Goal: Task Accomplishment & Management: Manage account settings

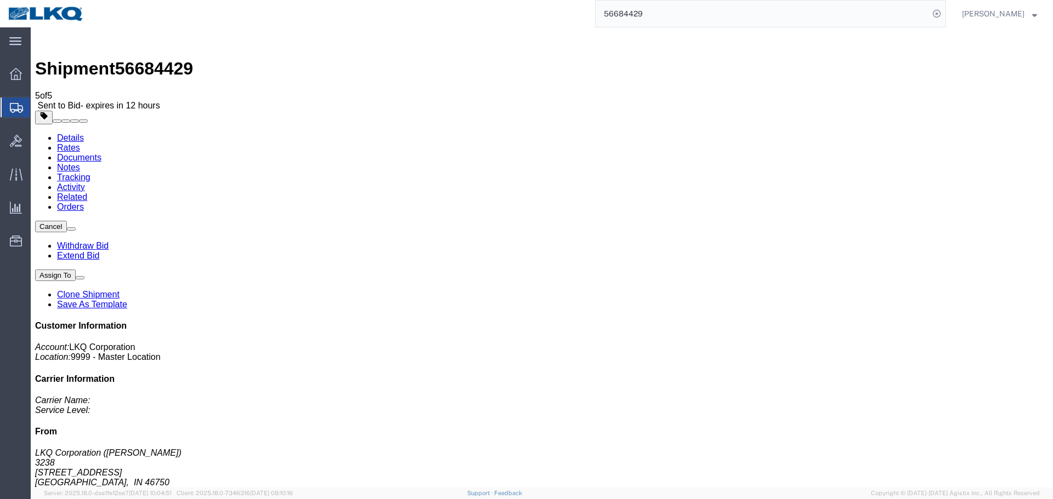
click div "Shipment Detail Ship From LKQ Corporation (DEE SNEAD) 3238 1870 Riverfork Drive…"
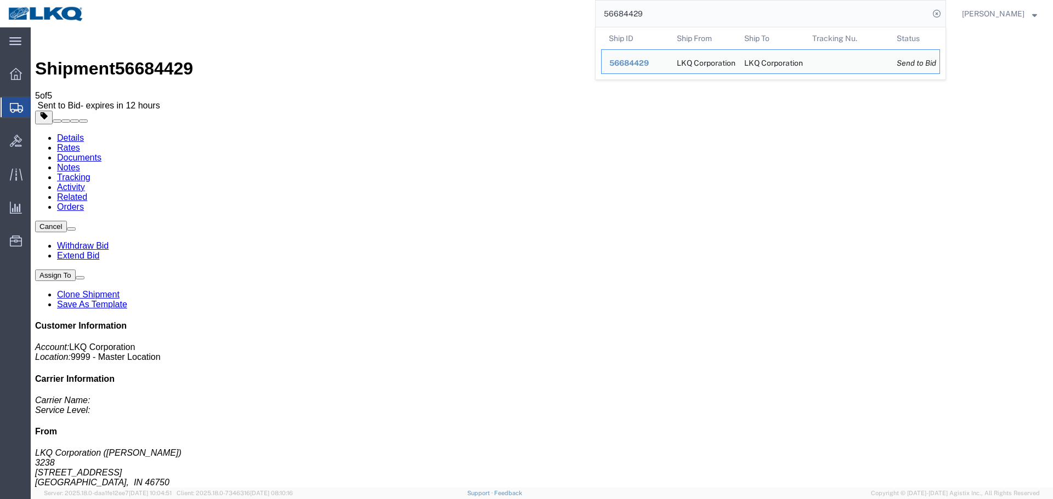
click at [730, 12] on input "56684429" at bounding box center [761, 14] width 333 height 26
paste input "431302"
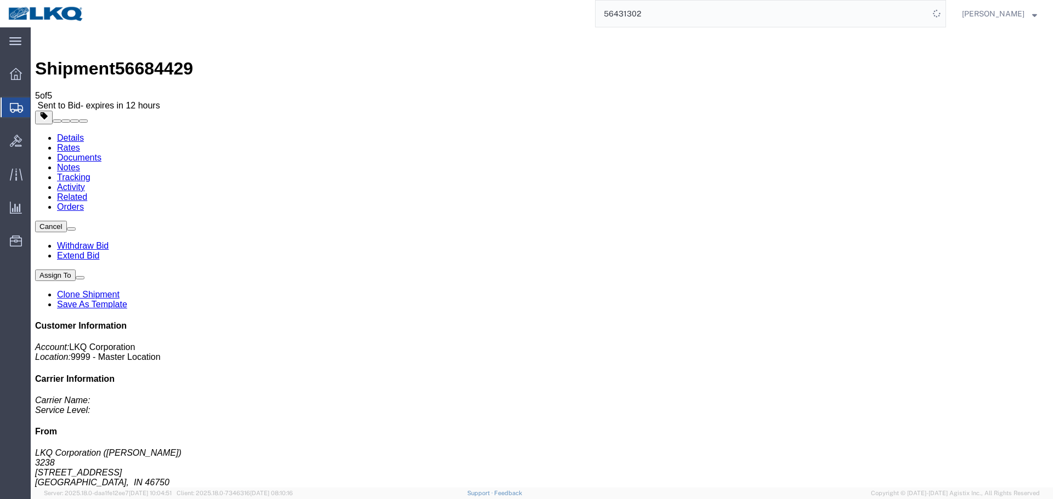
click div "Leg 1 - Truckload Vehicle 1: Standard Dry Van (53 Feet) Number of trucks: 1"
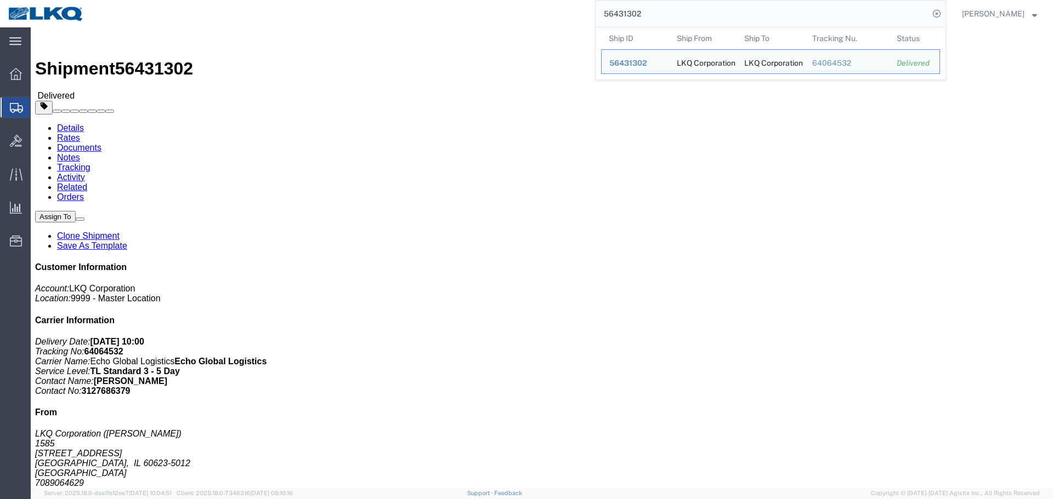
paste input "329155"
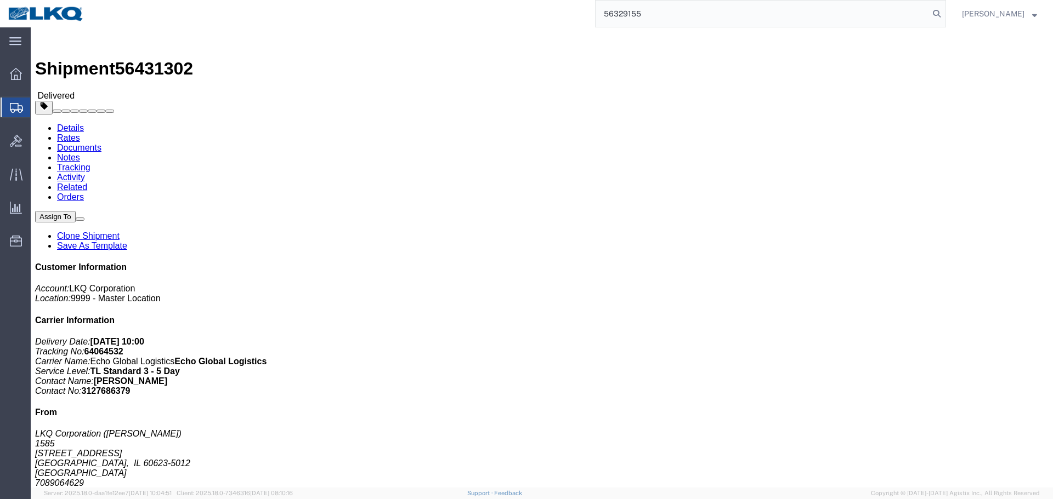
type input "56329155"
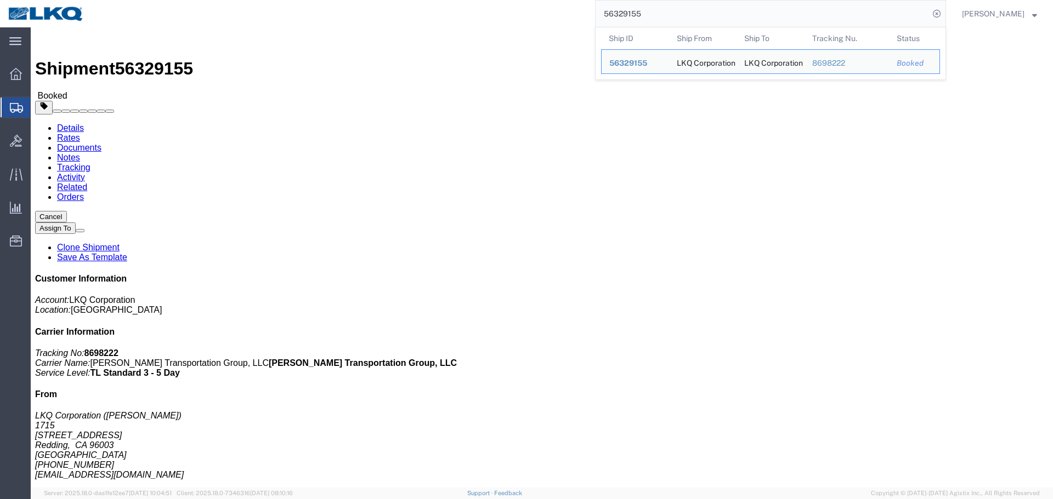
click div "Shipment Detail Ship From LKQ Corporation (Brian Sanford) 1715 2850 Viking Way …"
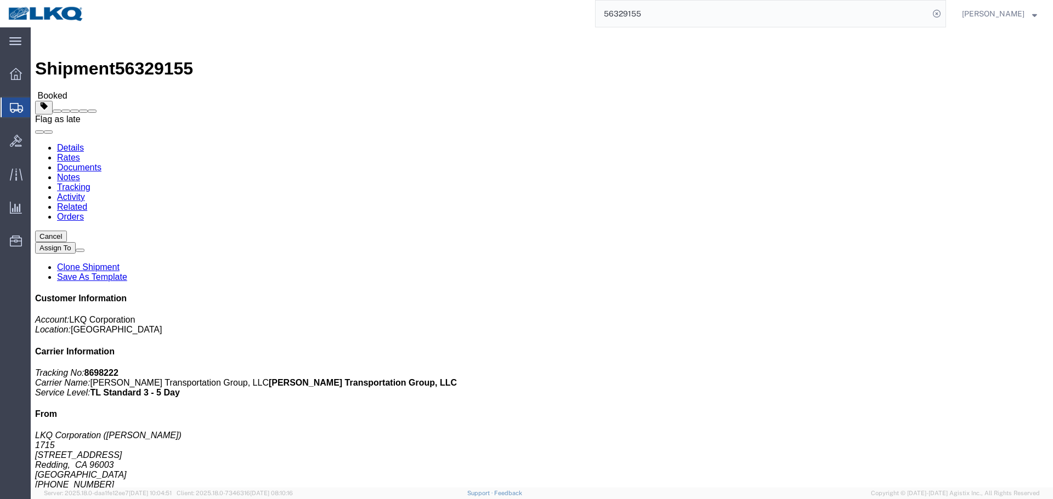
click span
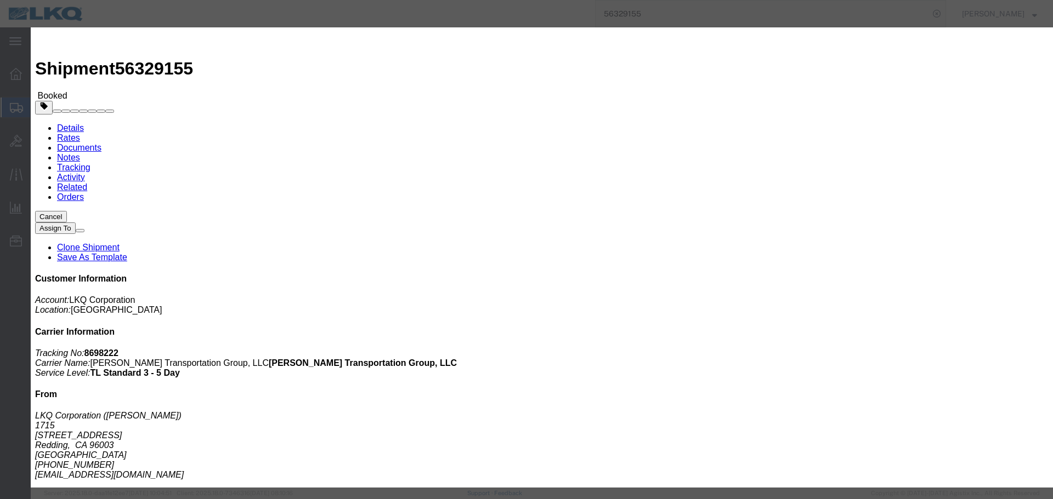
click select "Select Excused Not Excused"
select select "NOT_EXCUSED"
click select "Select Excused Not Excused"
click select "Select Bad Carrier Data Carrier Admin Error Delay Accident Driver Error Lack of…"
select select "DRIVER_ERROR"
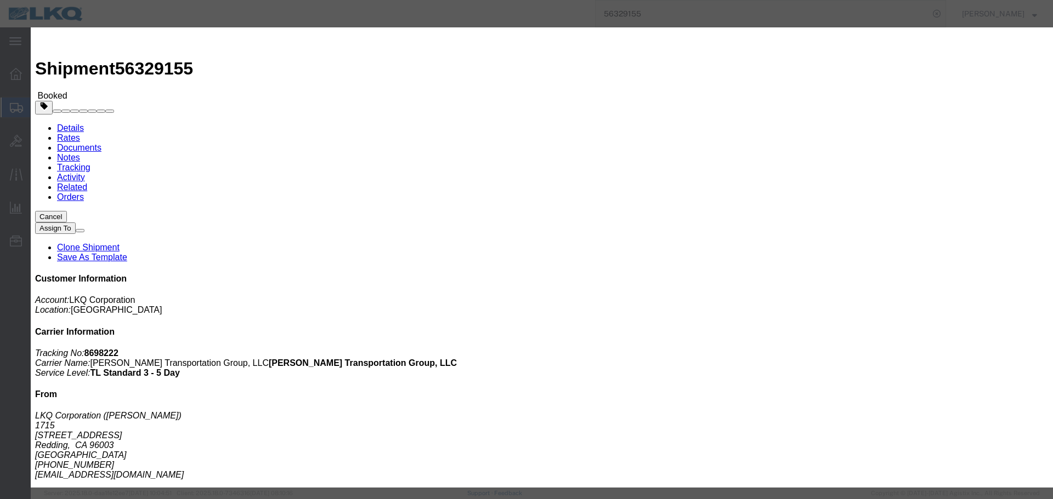
click select "Select Bad Carrier Data Carrier Admin Error Delay Accident Driver Error Lack of…"
click textarea
type textarea "09/02 pickup"
click button "Save"
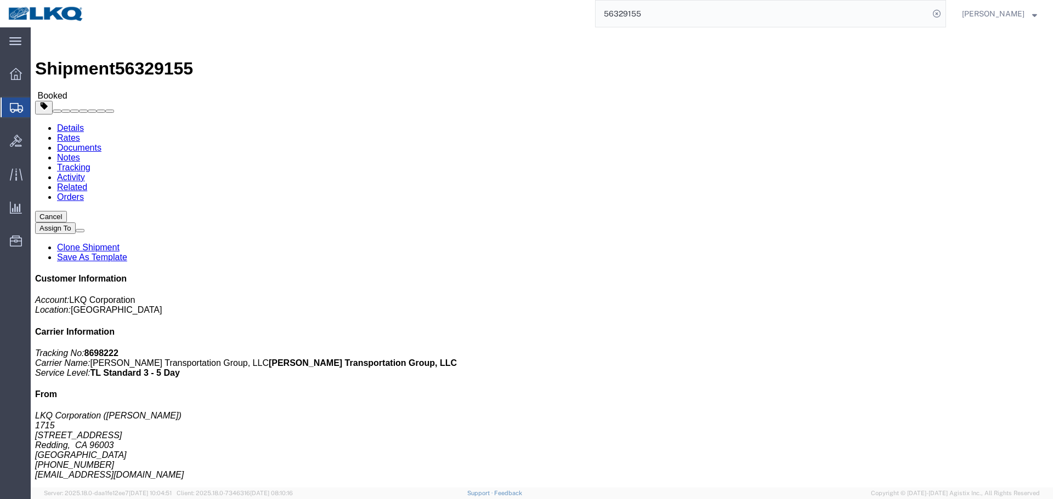
click link "Rates"
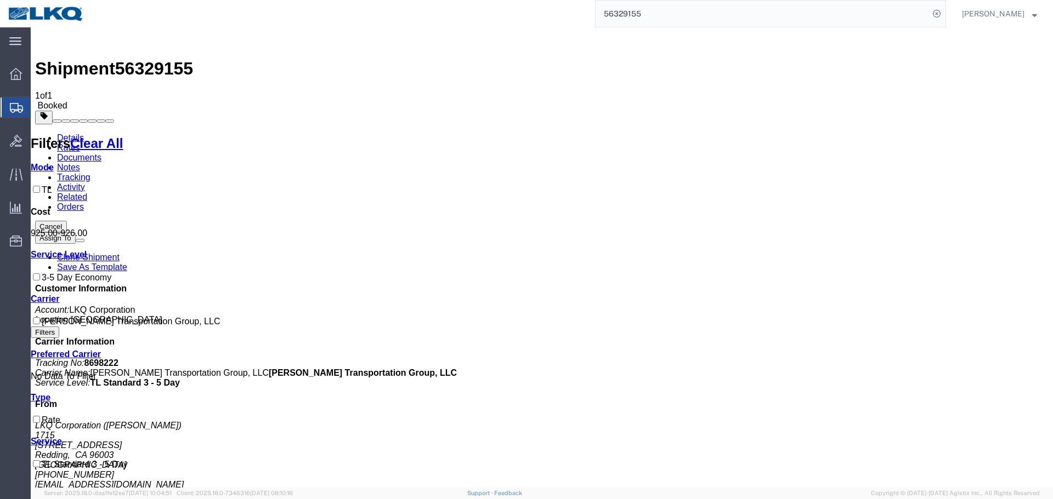
click at [59, 133] on link "Details" at bounding box center [70, 137] width 27 height 9
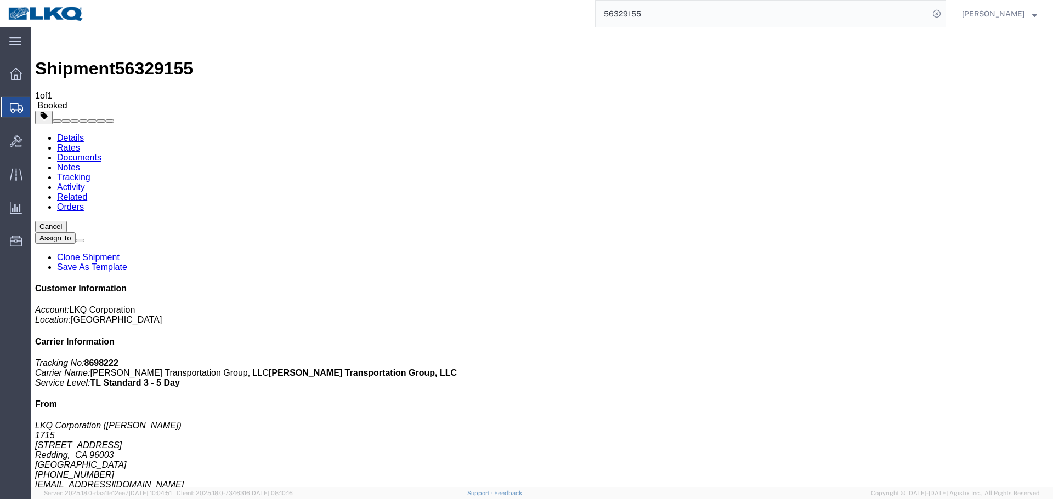
click span "button"
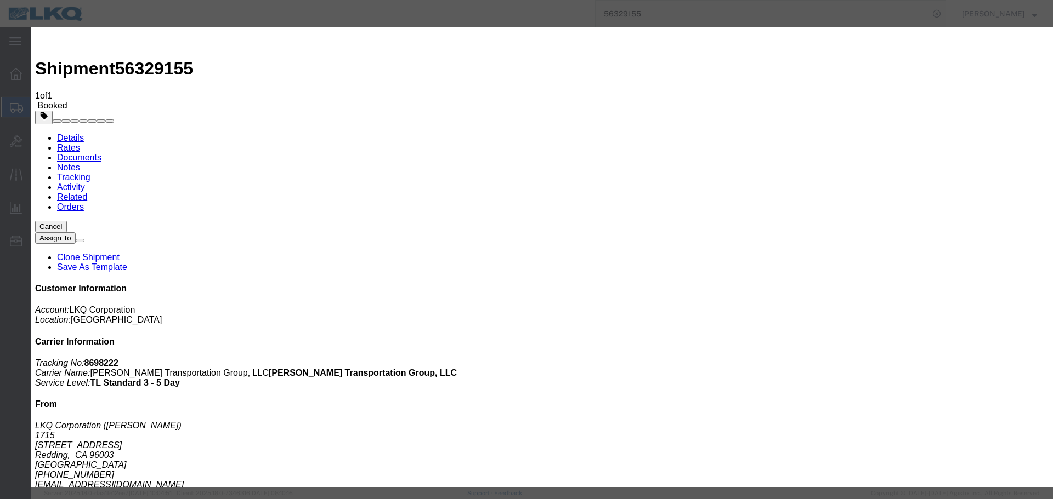
click div "Sep 03 2025 8:00 AM"
click button "Apply"
click div "Sep 02 2025 8:00 AM"
click button "Apply"
click button "Save"
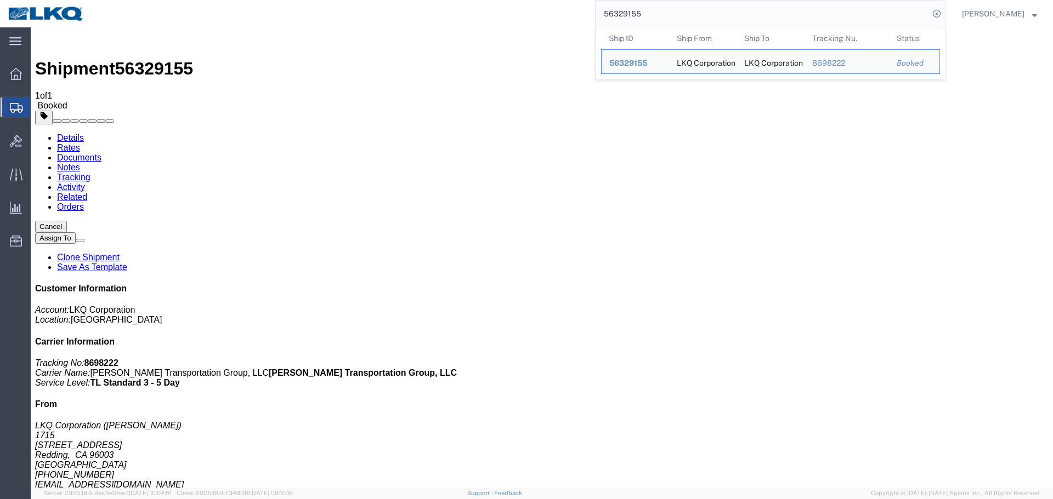
click at [663, 20] on input "56329155" at bounding box center [761, 14] width 333 height 26
paste input "690154"
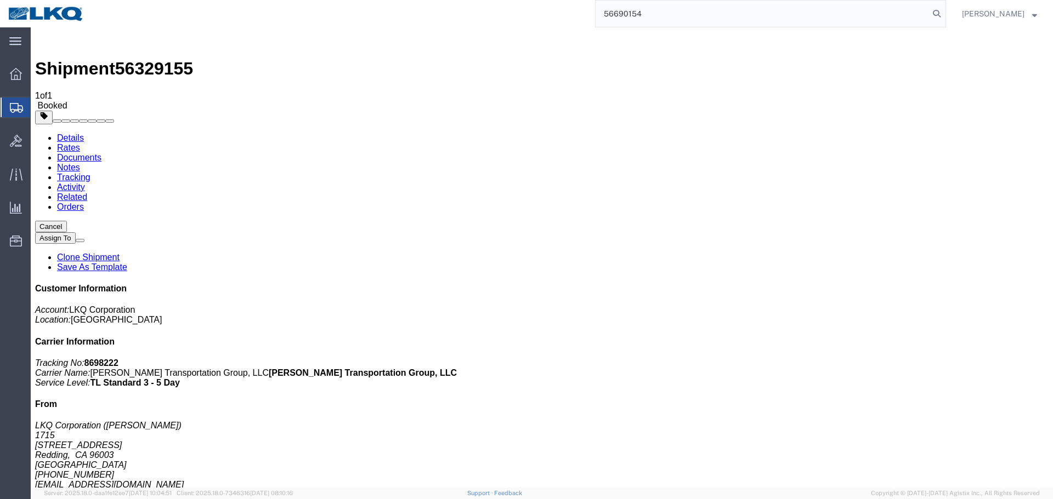
type input "56690154"
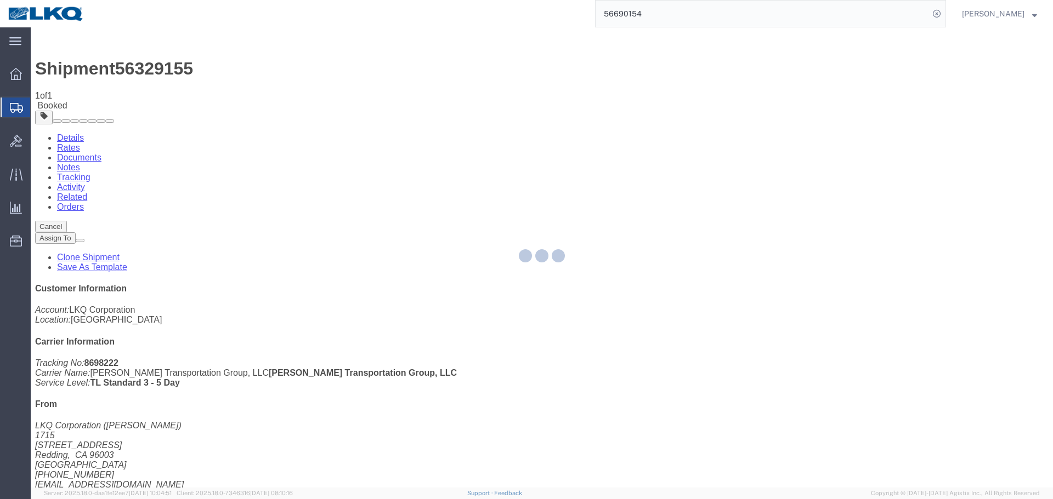
click button "Close"
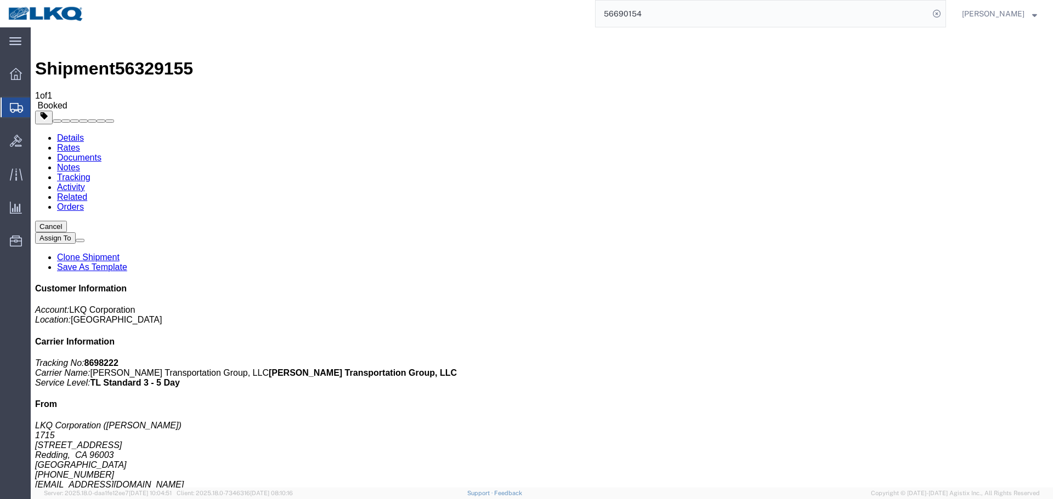
click icon "button"
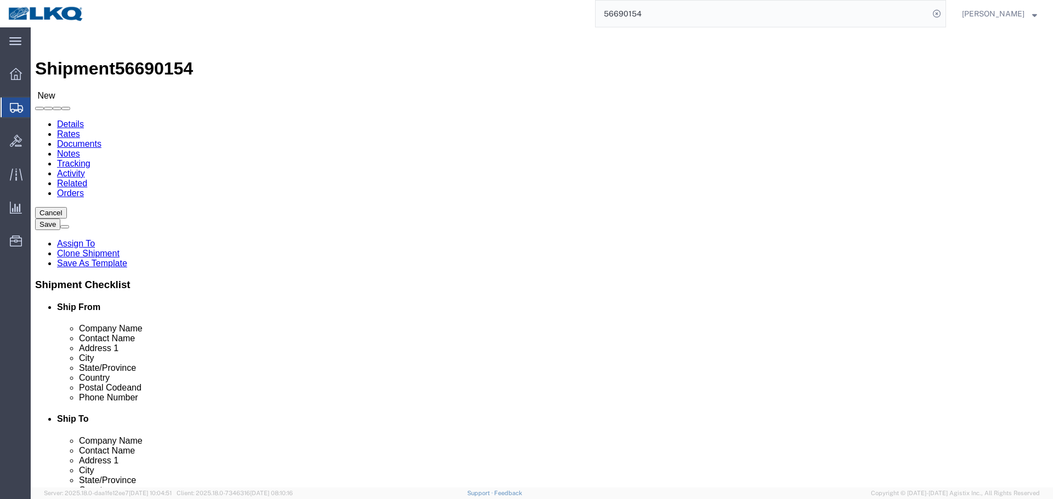
scroll to position [140, 0]
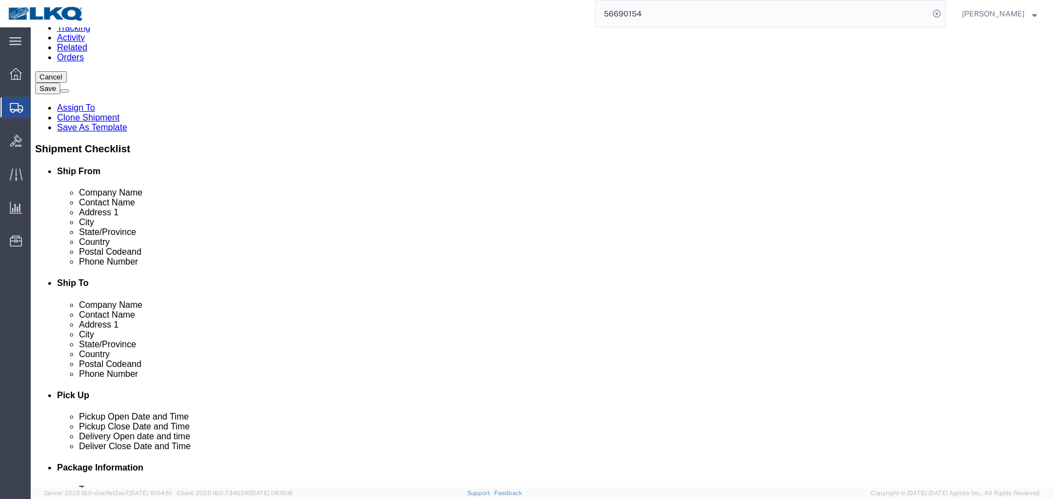
select select "65991"
click div
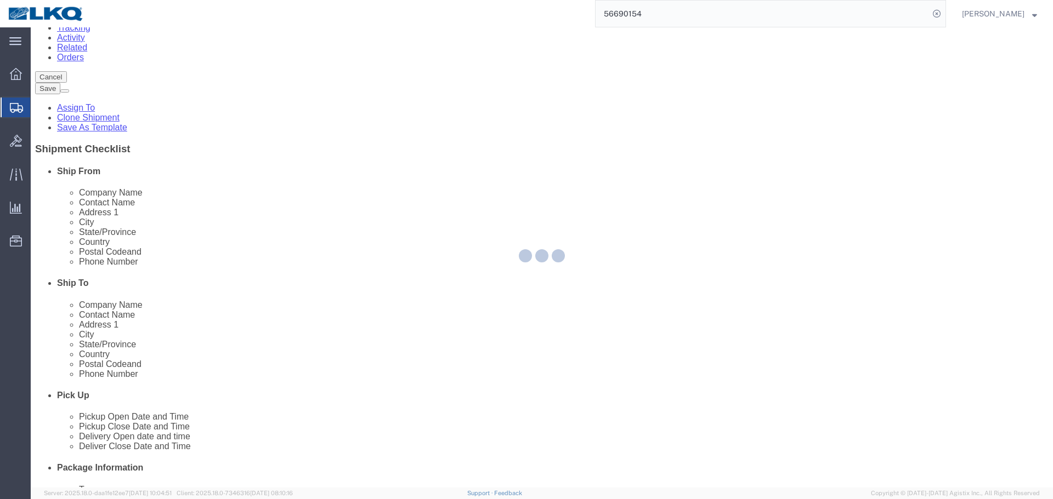
click div
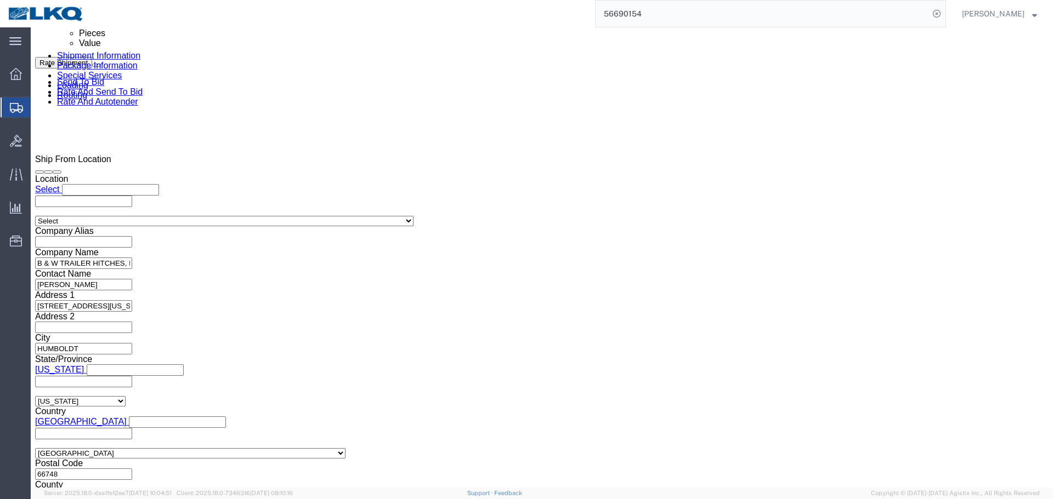
click input "x"
paste input "486928"
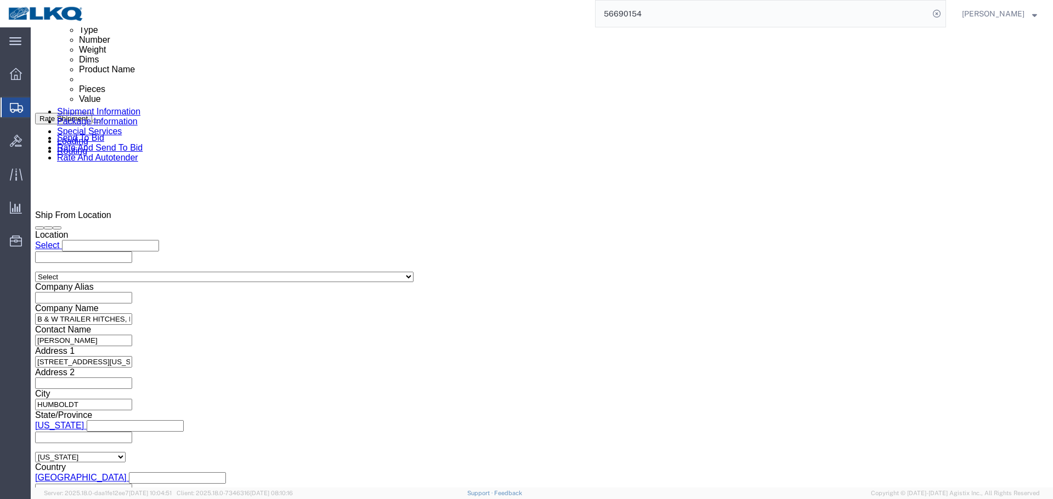
scroll to position [491, 0]
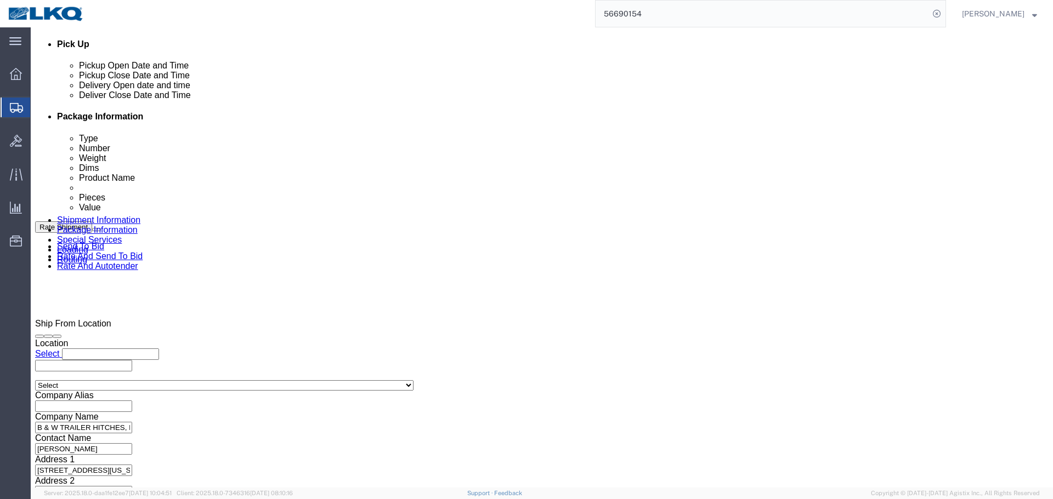
type input "486928"
click div "Sep 04 2025 8:00 AM"
click input "8:00 AM"
type input "7:30 AM"
click button "Apply"
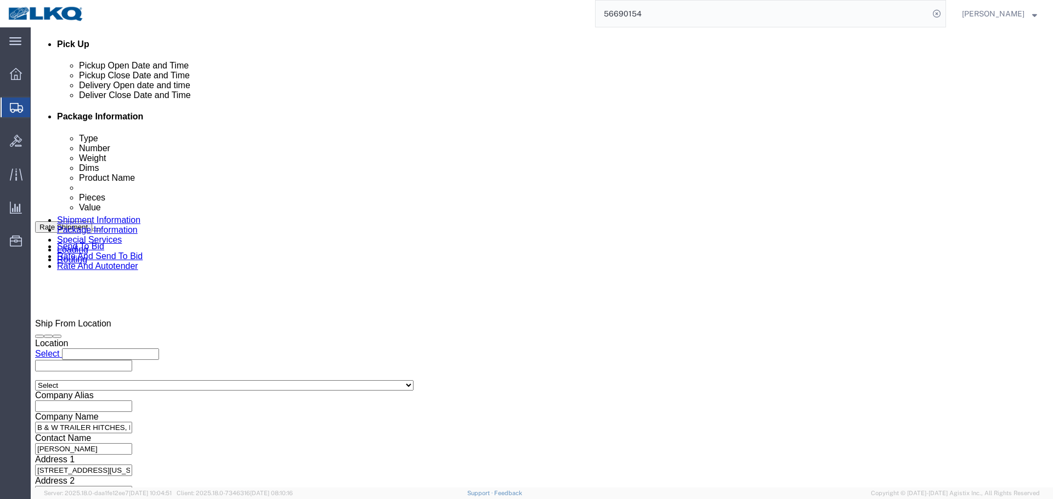
click div
click input "8:30 AM"
type input "0731"
type input "7:31 AM"
click button "Apply"
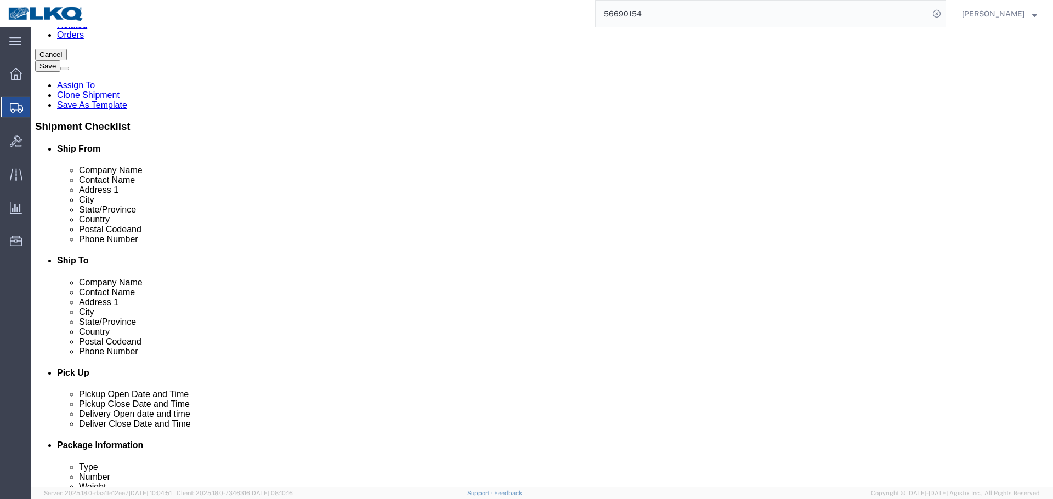
scroll to position [0, 0]
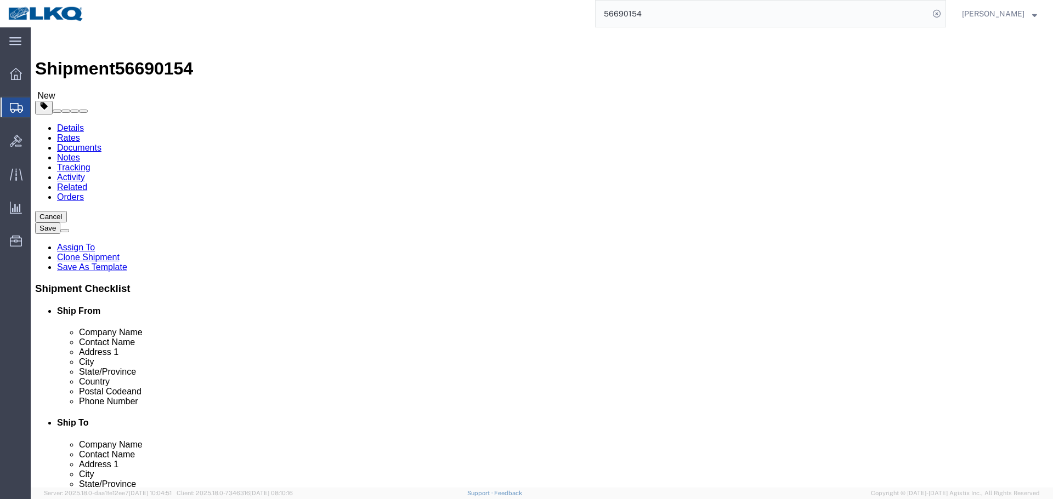
click input "traffic@turnoverball.com"
click button "Save"
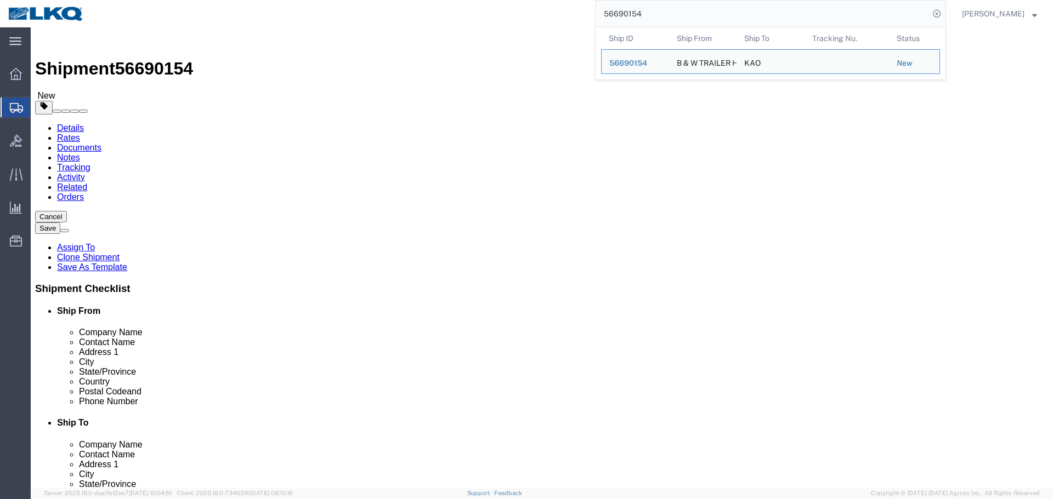
click at [709, 19] on input "56690154" at bounding box center [761, 14] width 333 height 26
paste input "44885"
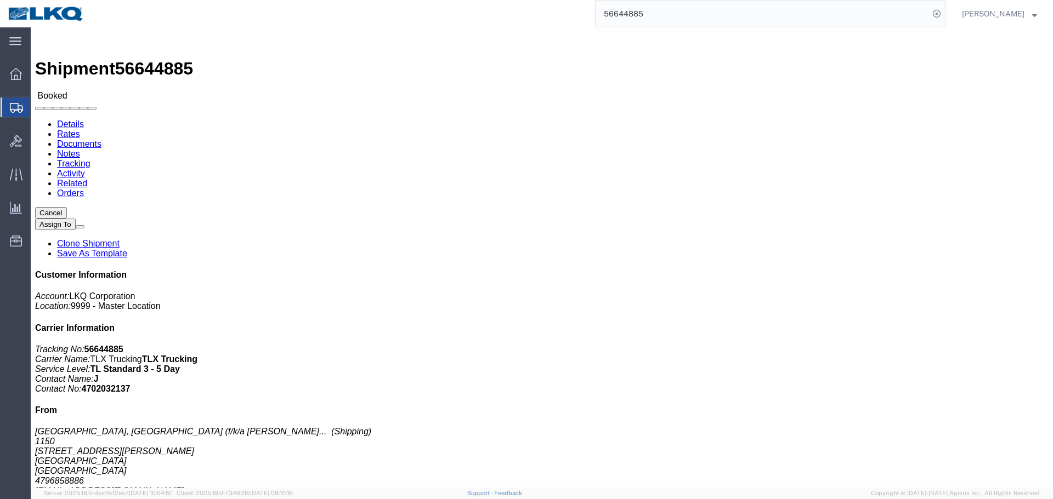
click div
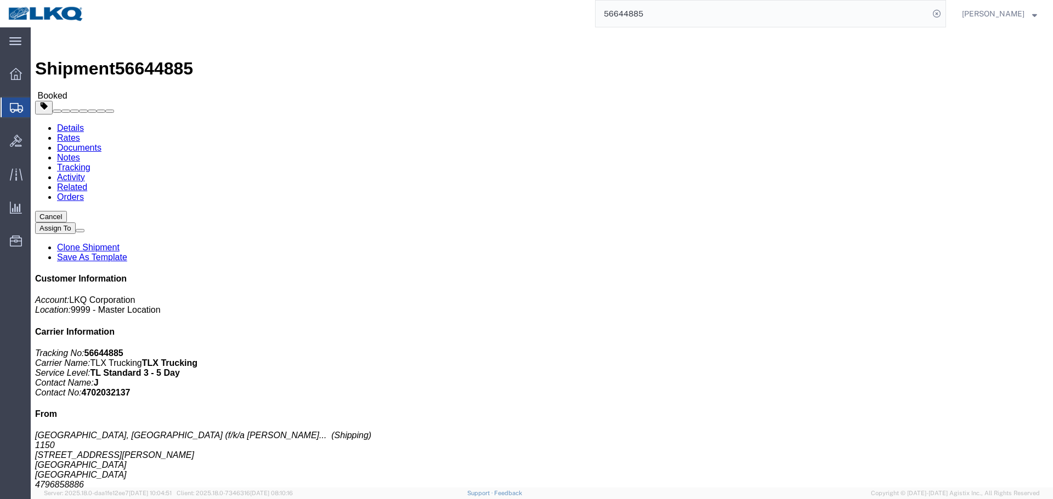
click div "Requested"
click address "LKQ Best Core (Receiving) 1760 1710 W Mount Houston Rd Houston, TX 77038 United…"
click at [674, 9] on input "56644885" at bounding box center [761, 14] width 333 height 26
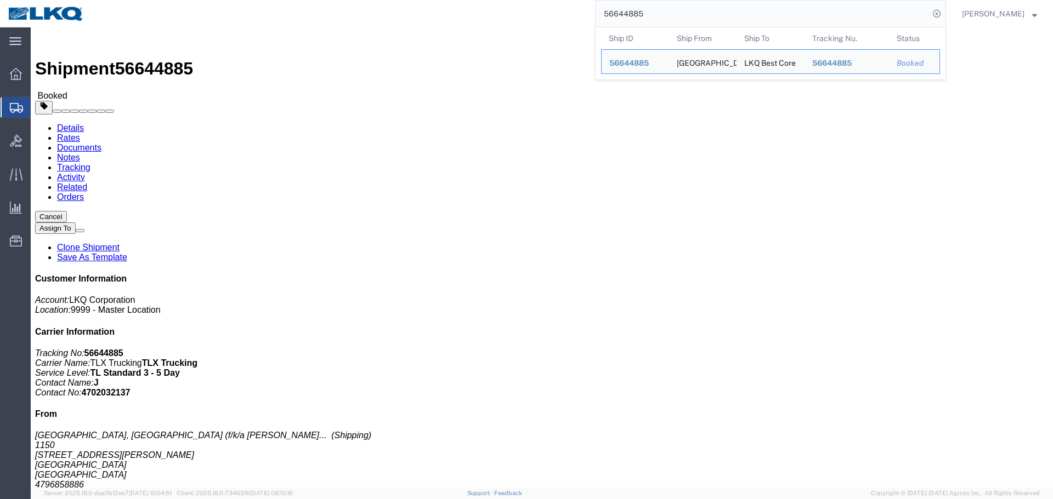
paste input "01712"
type input "56601712"
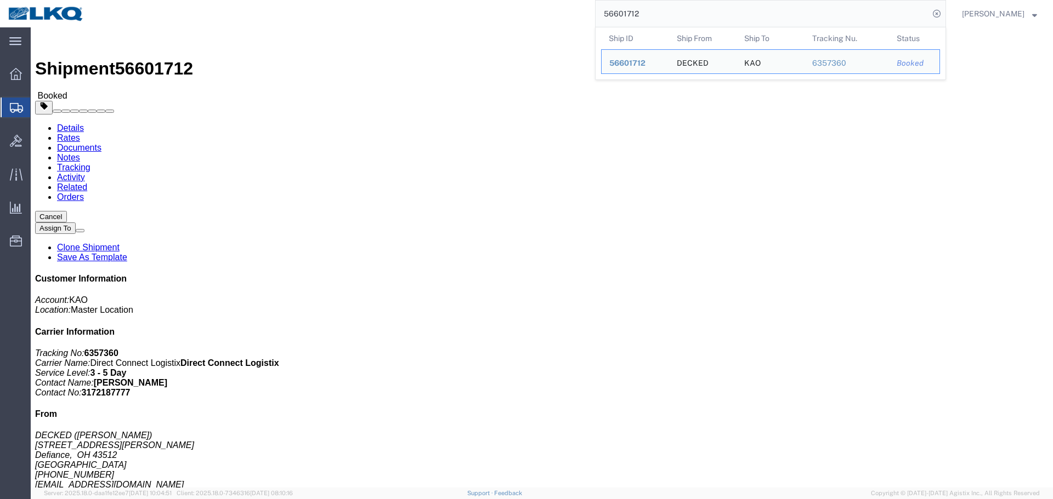
drag, startPoint x: 552, startPoint y: 162, endPoint x: 552, endPoint y: 204, distance: 41.7
click div "Ship From DECKED (Ashley Schwarzman) 25401 Elliott Rd. Defiance, OH 43512 Unite…"
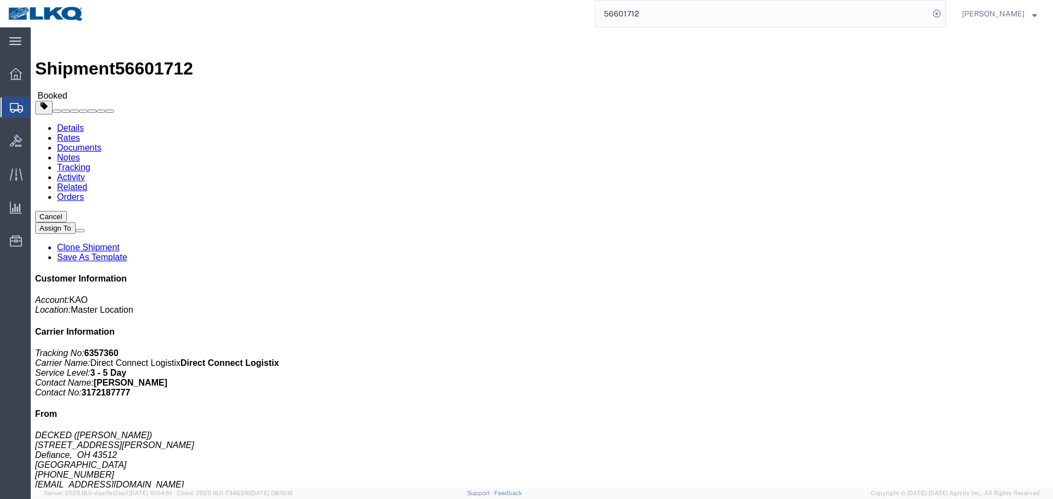
click div "Leg 1 - Truckload Vehicle 1: Standard Dry Van (53 Feet) Number of trucks: 1"
click h4 "Routing & Vehicle Information"
click span "button"
click div "Leg 1 - Truckload Vehicle 1: Standard Dry Van (53 Feet) Number of trucks: 1"
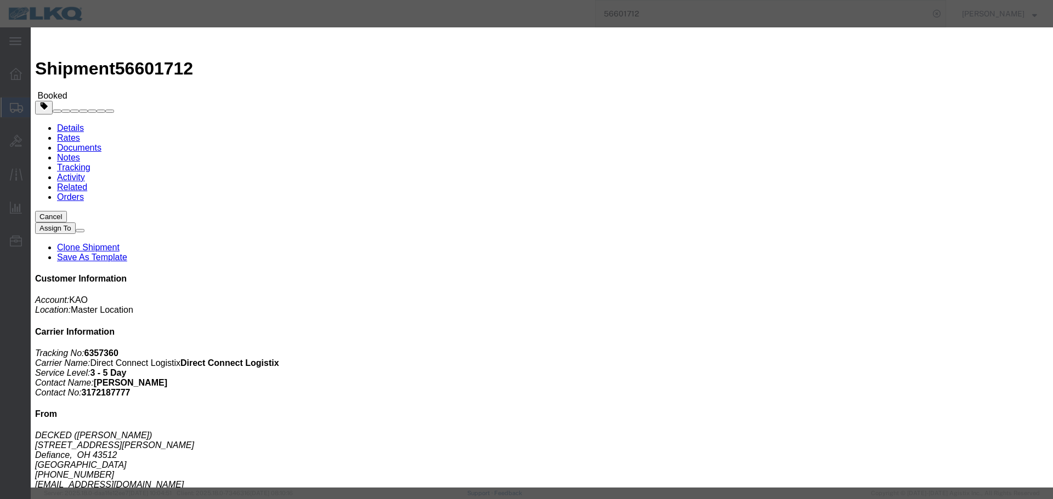
click input "486584"
paste input "887"
type input "486887"
click button "Save"
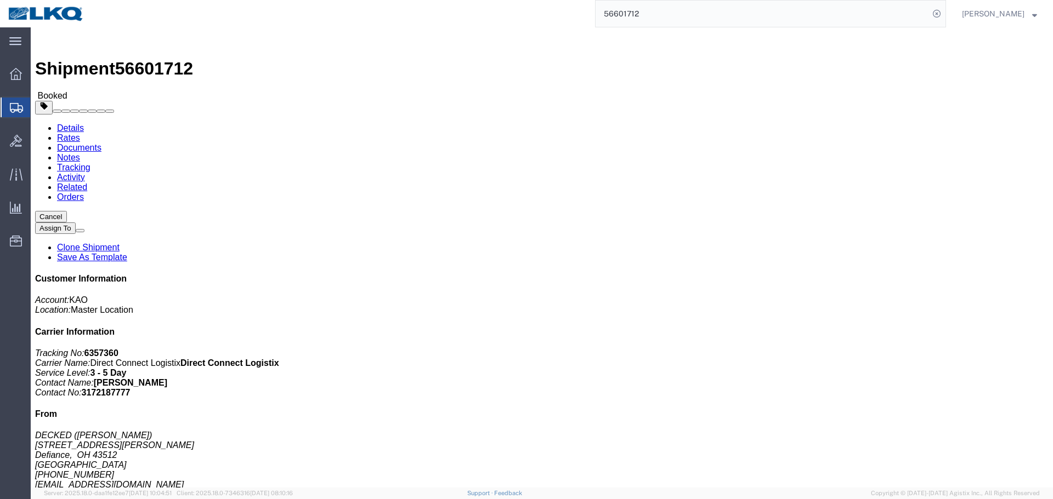
click span "button"
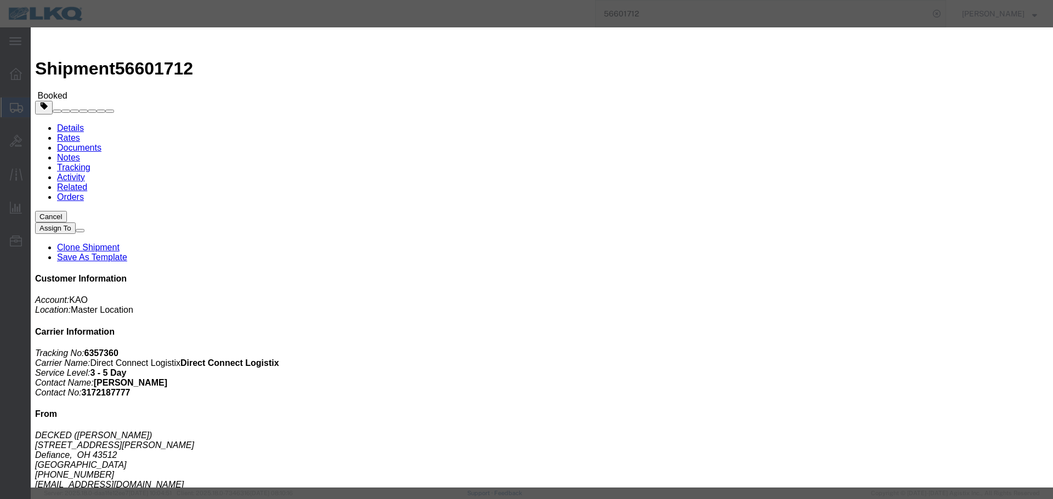
click div "Sep 04 2025 6:00 AM"
click input "6:00 AM"
type input "7:00 AM"
click div "Open Time 7:00 AM Sep 05 2025 6:00 AM - Sep 05 2025 6:00 AM Cancel Apply"
click button "Apply"
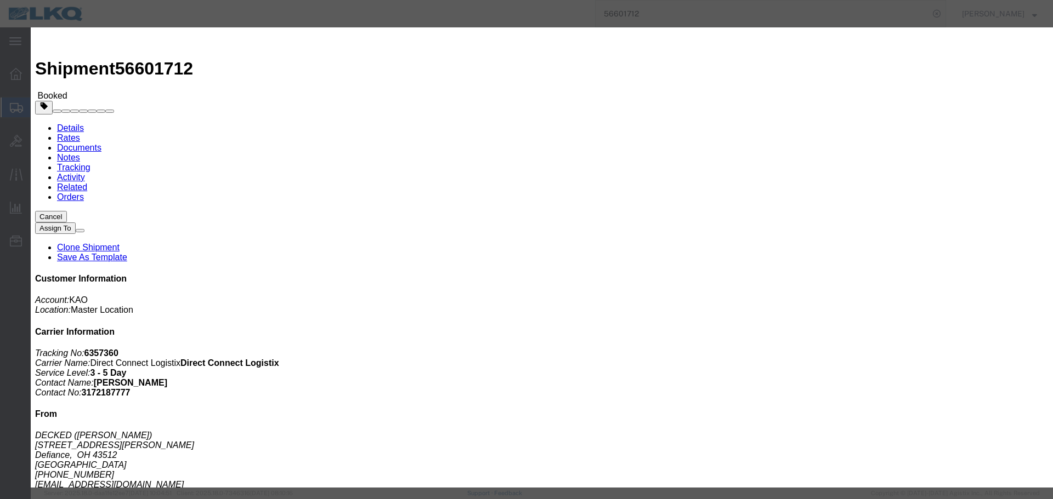
click div "Sep 05 2025 8:00 AM"
click input "8:00 AM"
type input "0701"
type input "7:01 AM"
click button "Apply"
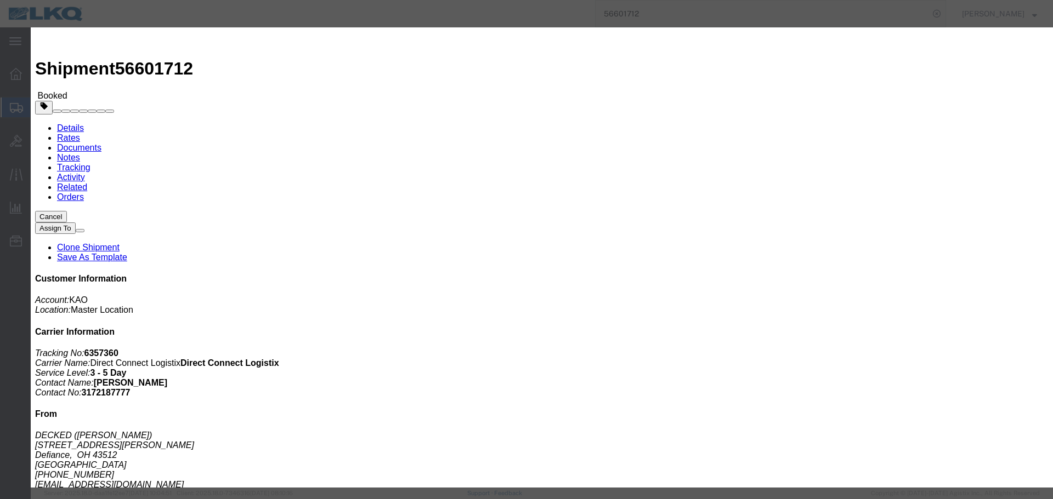
click div "Sep 02 2025 8:00 AM"
click button "Apply"
click button "Save"
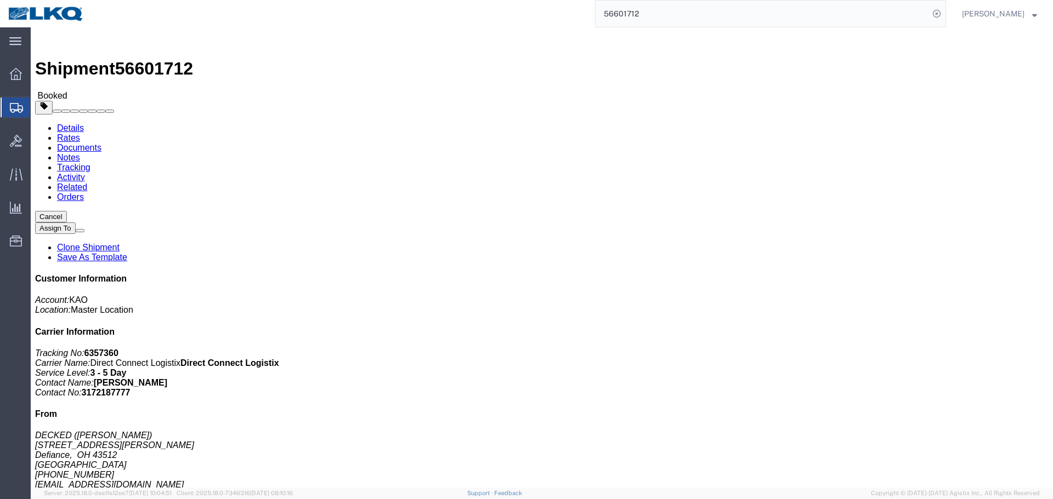
click icon "button"
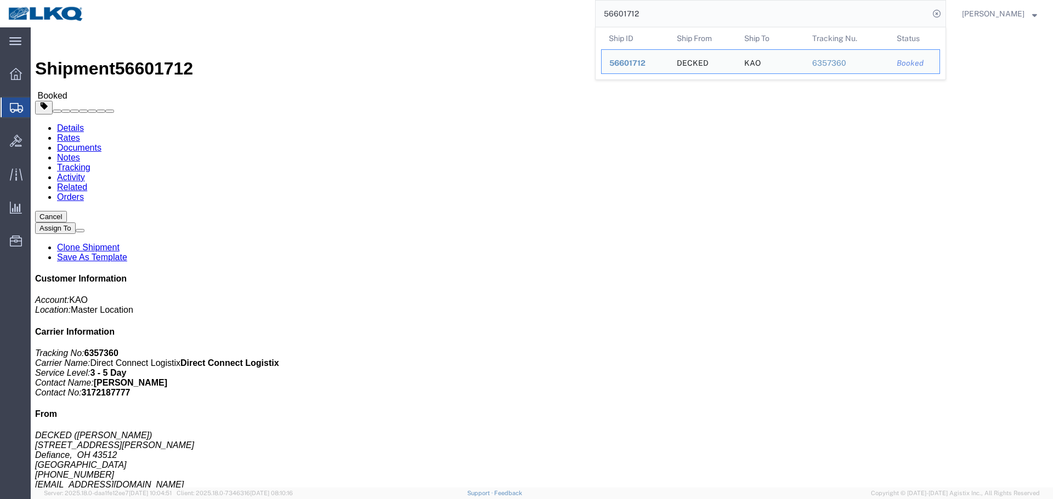
drag, startPoint x: 713, startPoint y: 1, endPoint x: 645, endPoint y: 26, distance: 72.5
click at [645, 26] on input "56601712" at bounding box center [761, 14] width 333 height 26
click at [645, 16] on input "56601712" at bounding box center [761, 14] width 333 height 26
paste input "84705"
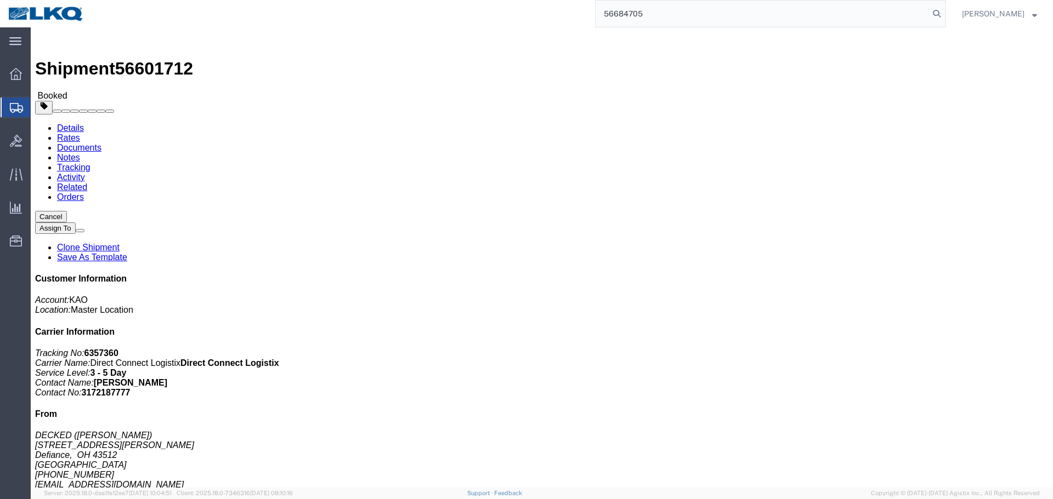
type input "56684705"
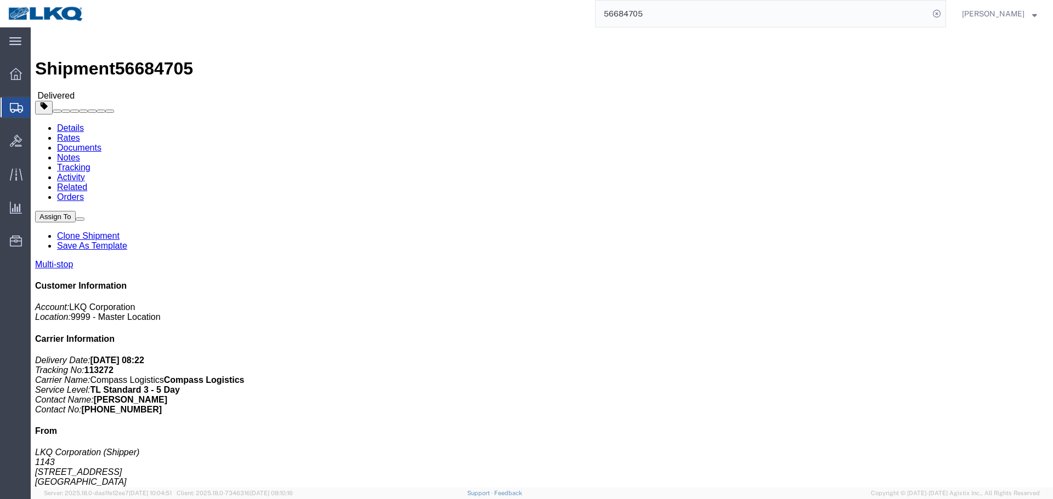
drag, startPoint x: 959, startPoint y: 60, endPoint x: 801, endPoint y: 13, distance: 164.9
click link "Clone Shipment"
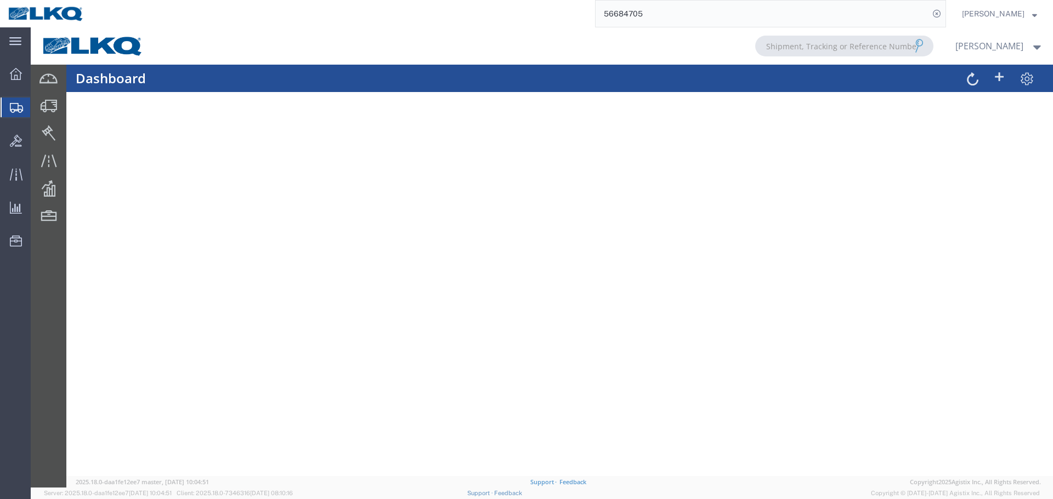
scroll to position [193, 0]
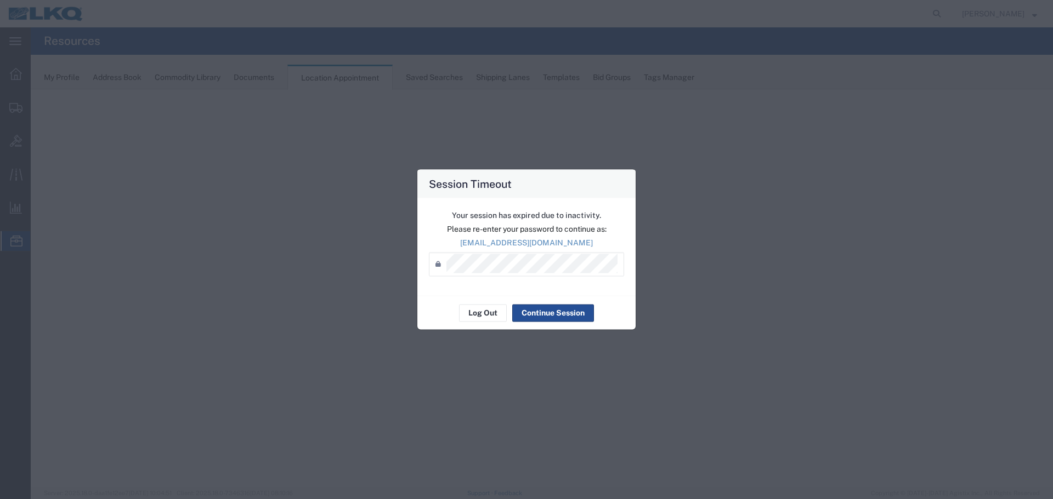
select select "28712"
select select "agendaWeek"
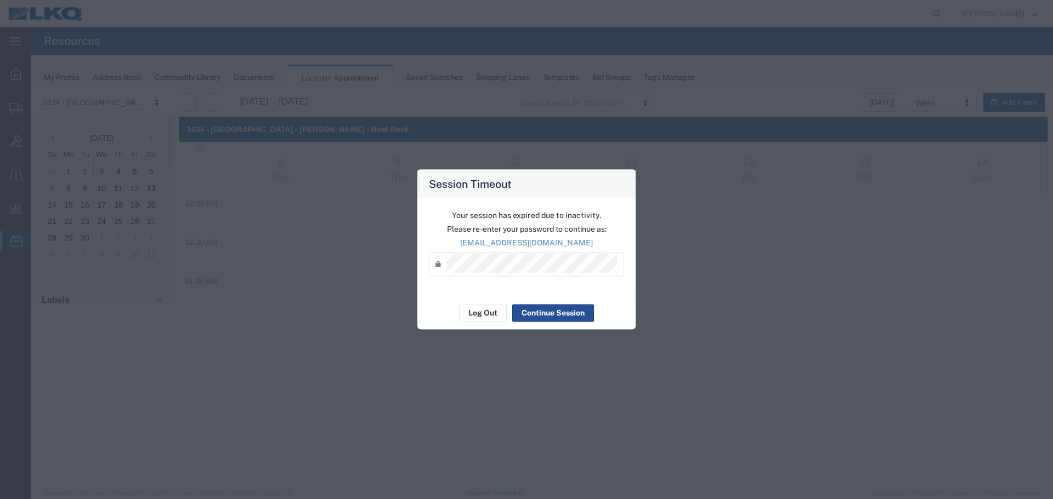
scroll to position [656, 0]
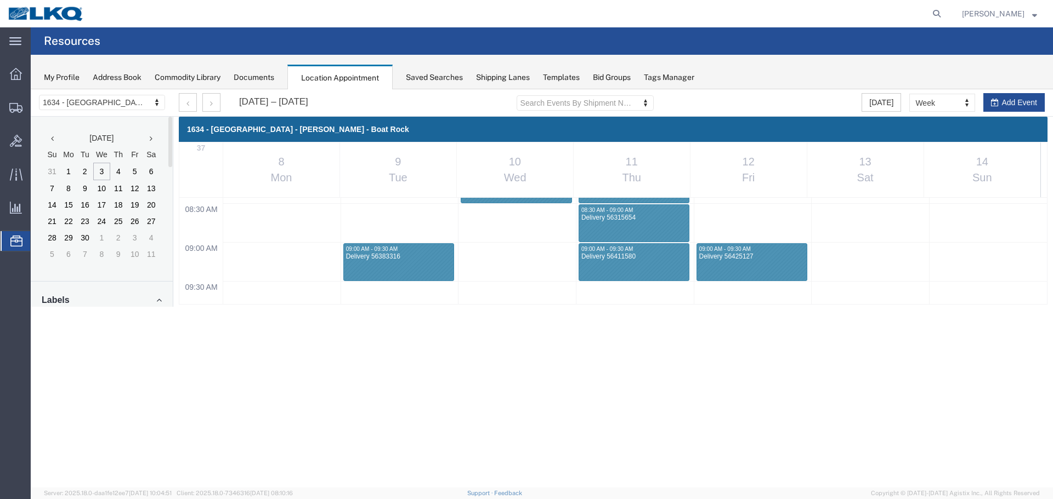
click at [539, 158] on th "10 Wed" at bounding box center [514, 170] width 117 height 55
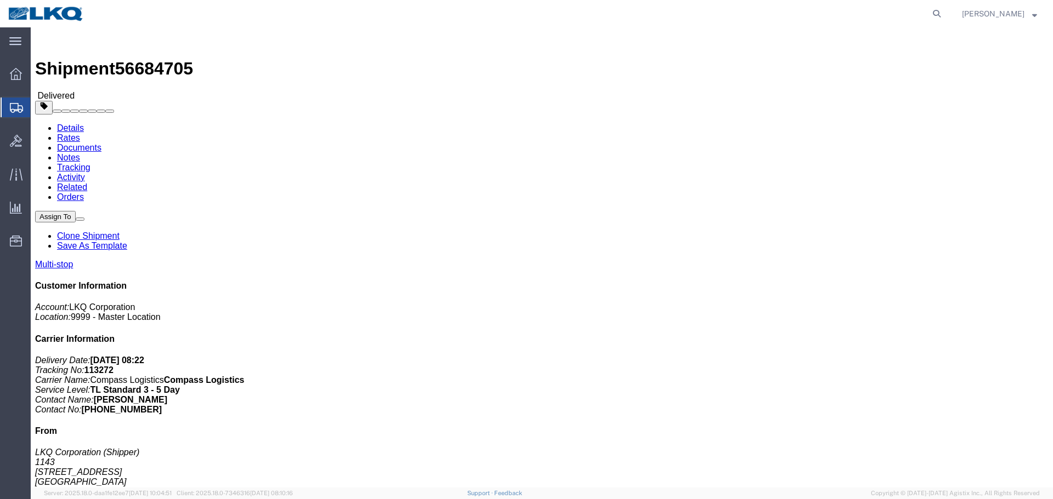
click link "Clone Shipment"
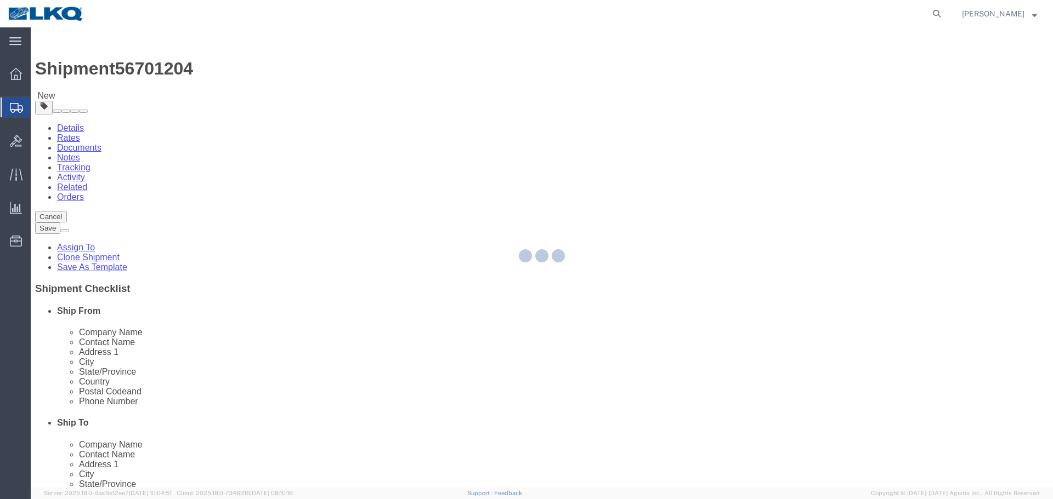
select select "27376"
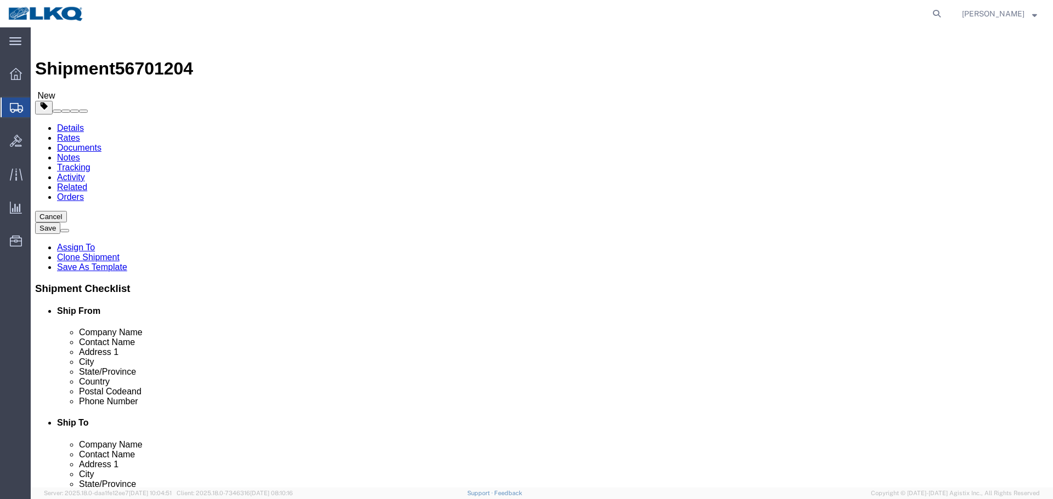
click span "56701204"
copy span "56701204"
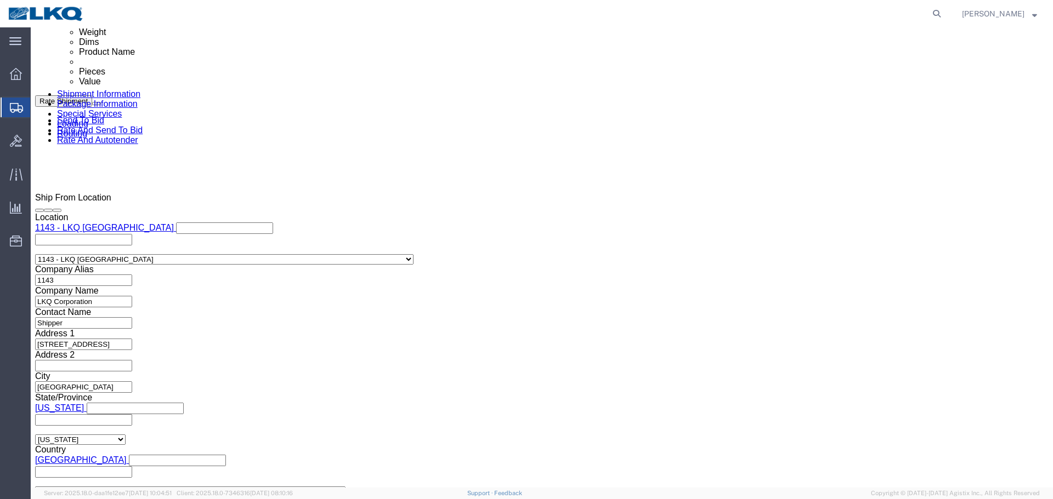
scroll to position [713, 0]
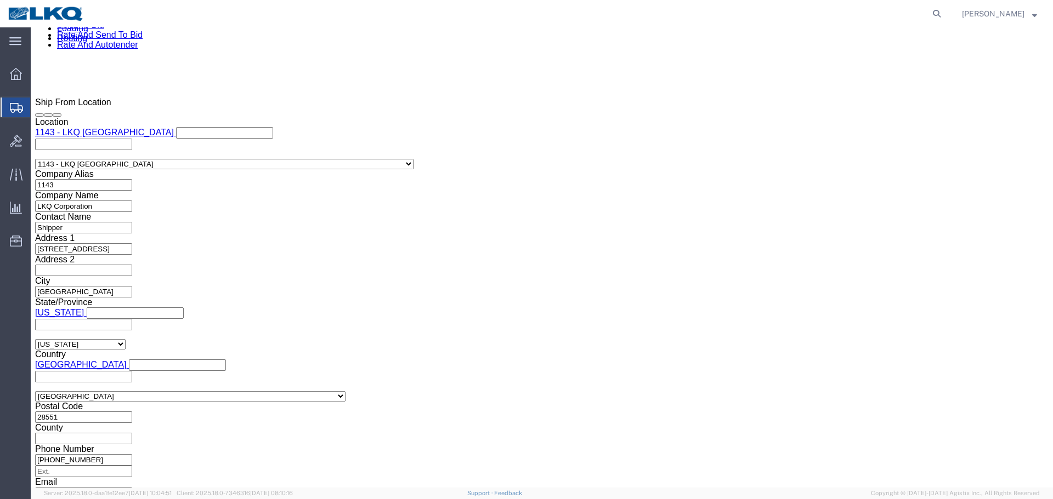
click input "56684705"
paste input "701204"
type input "56701204"
click div "[DATE] 10:14 PM"
click input "10:14 PM"
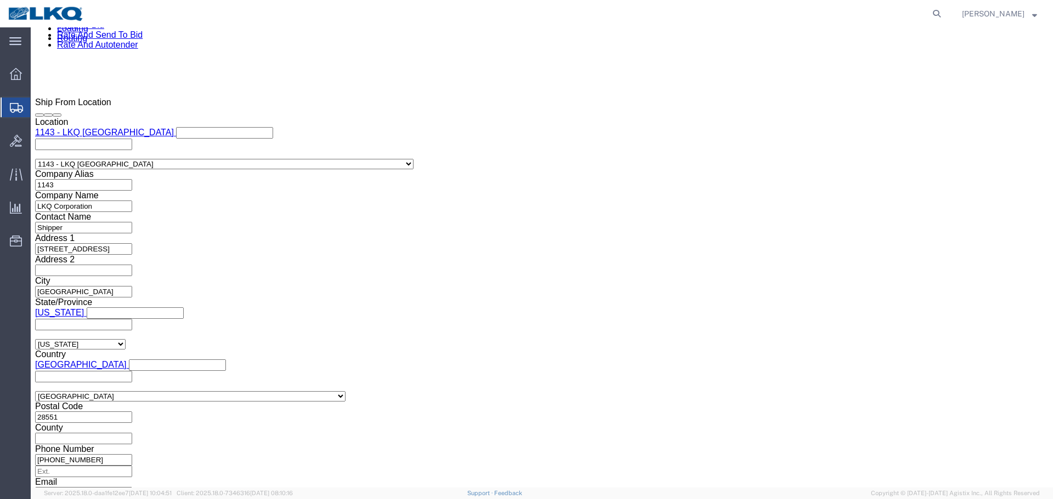
type input "5:00 PM"
click button "Apply"
click div
click input "7:00 PM"
type input "8:00 PM"
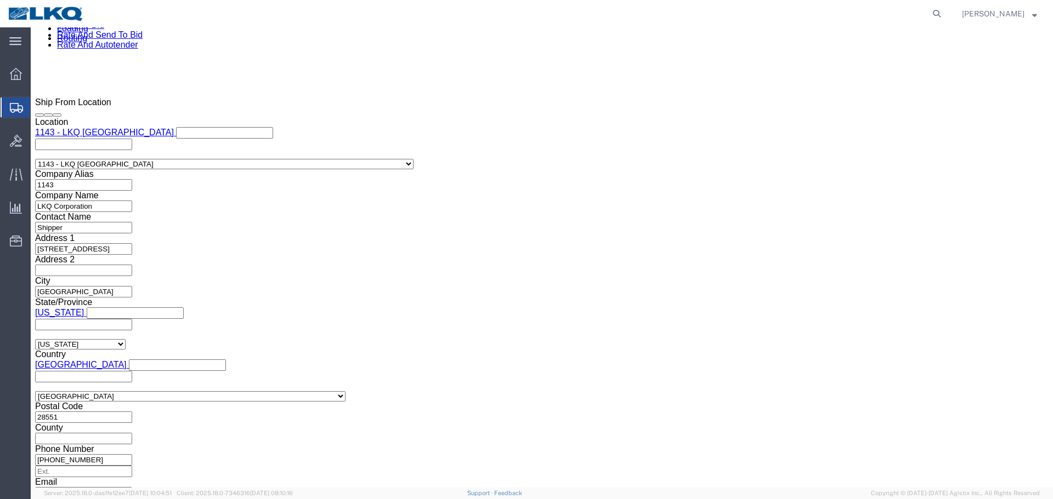
click button "Apply"
click div
click button "Apply"
click button "Save"
drag, startPoint x: 739, startPoint y: 14, endPoint x: 944, endPoint y: 385, distance: 424.1
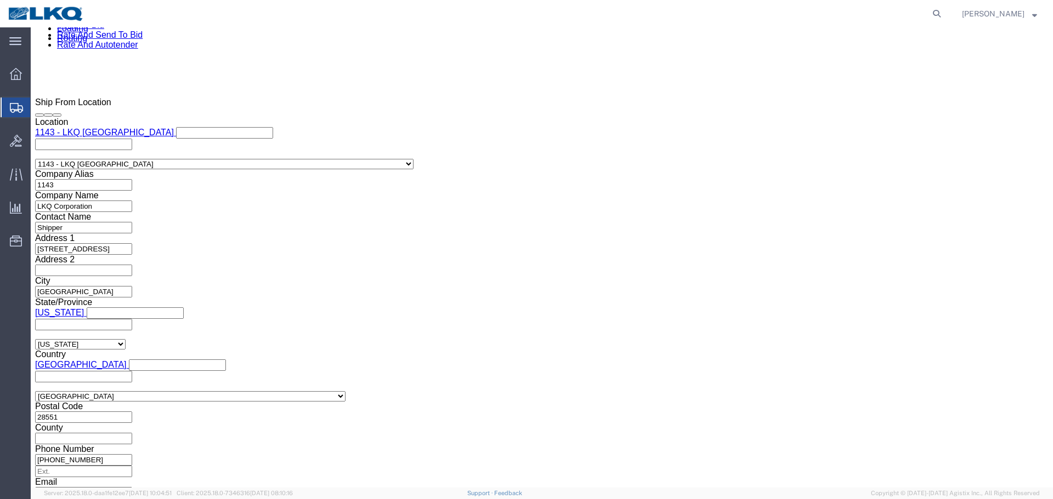
click link "Send To Bid"
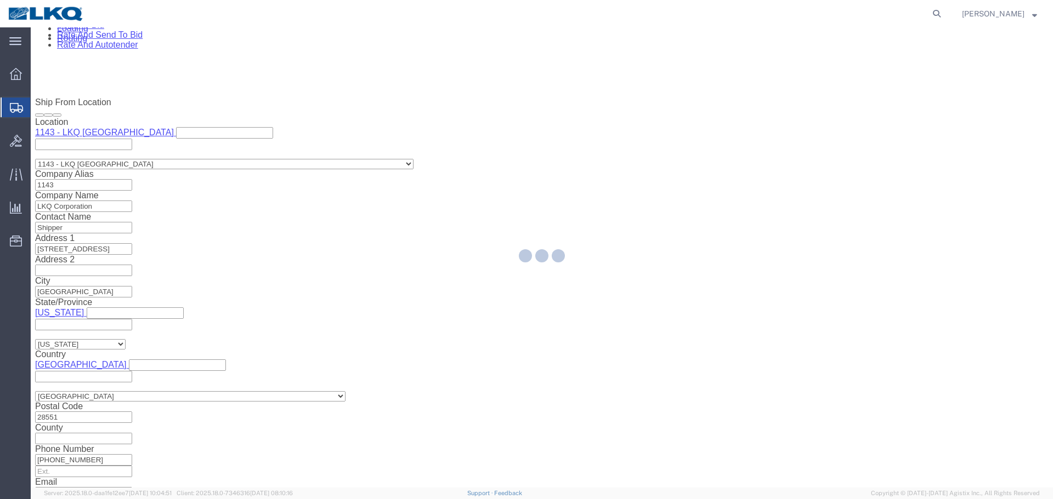
select select "27376"
select select "TL"
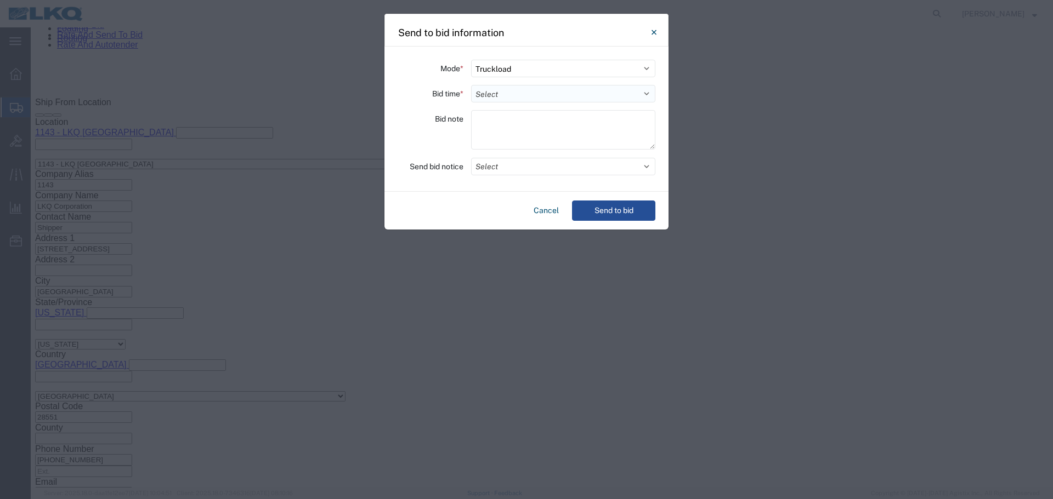
click at [503, 88] on select "Select 30 Min (Rush) 1 Hour (Rush) 2 Hours (Rush) 4 Hours (Rush) 8 Hours (Rush)…" at bounding box center [563, 94] width 184 height 18
select select "4"
click at [471, 85] on select "Select 30 Min (Rush) 1 Hour (Rush) 2 Hours (Rush) 4 Hours (Rush) 8 Hours (Rush)…" at bounding box center [563, 94] width 184 height 18
click at [552, 181] on div "Mode * Select Small Parcel Truckload Air Rail Less than Truckload Ocean Freight…" at bounding box center [526, 119] width 284 height 145
click at [541, 171] on button "Select" at bounding box center [563, 167] width 184 height 18
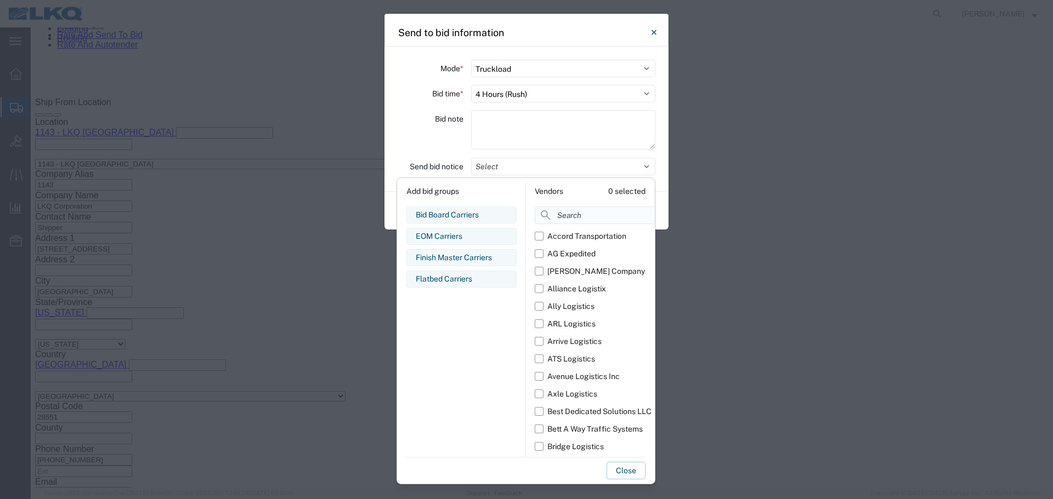
click at [565, 210] on input at bounding box center [619, 216] width 169 height 18
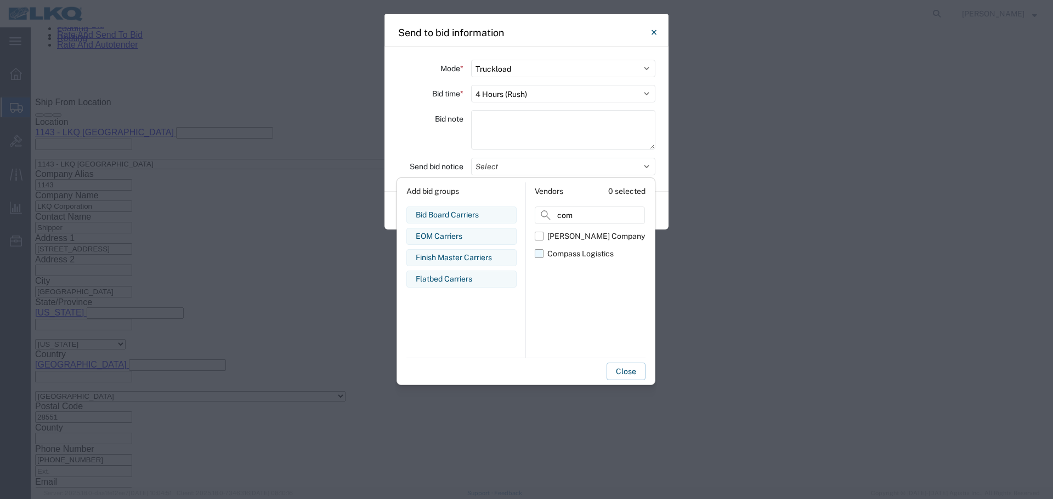
type input "com"
click at [561, 259] on div "Compass Logistics" at bounding box center [580, 254] width 66 height 12
click at [0, 0] on input "Compass Logistics" at bounding box center [0, 0] width 0 height 0
click at [420, 135] on div "Bid note" at bounding box center [430, 131] width 66 height 43
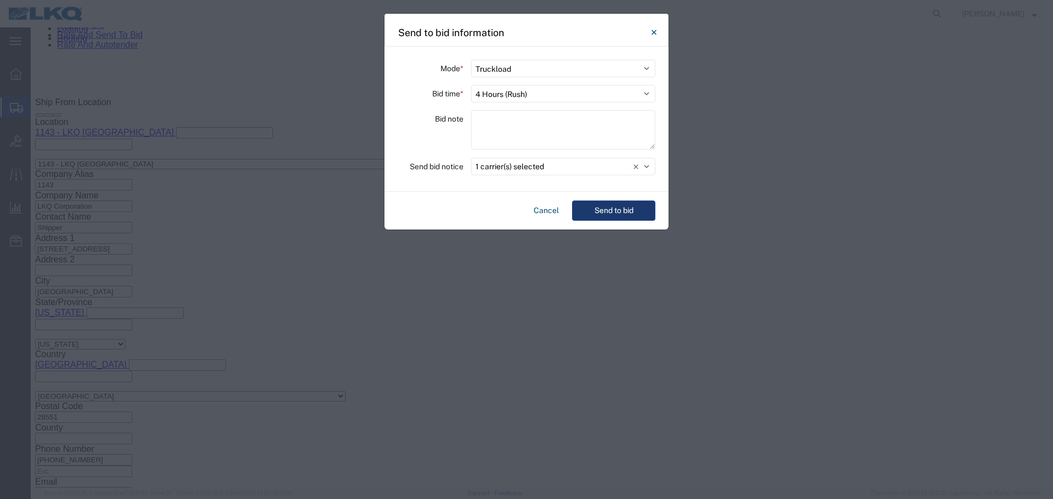
click at [609, 214] on button "Send to bid" at bounding box center [613, 211] width 83 height 20
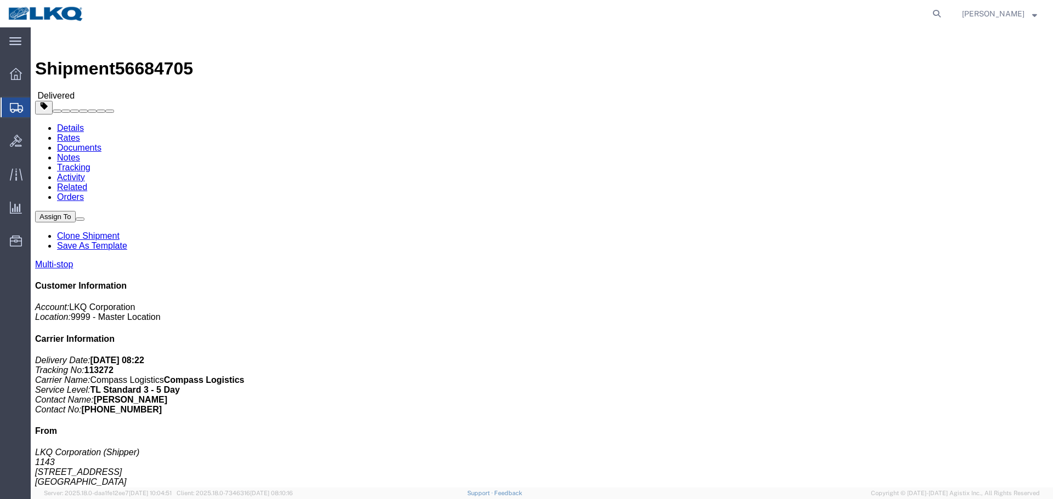
click link "Clone Shipment"
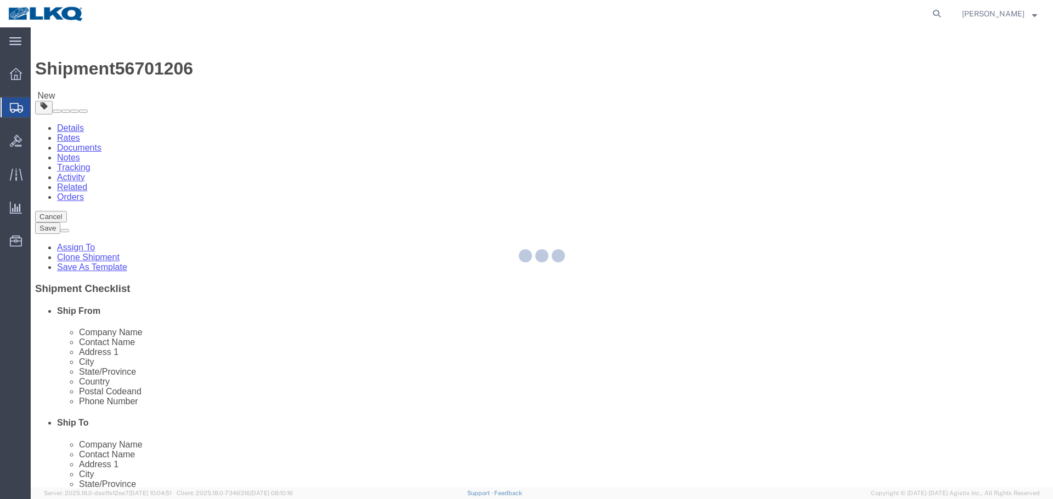
select select "27376"
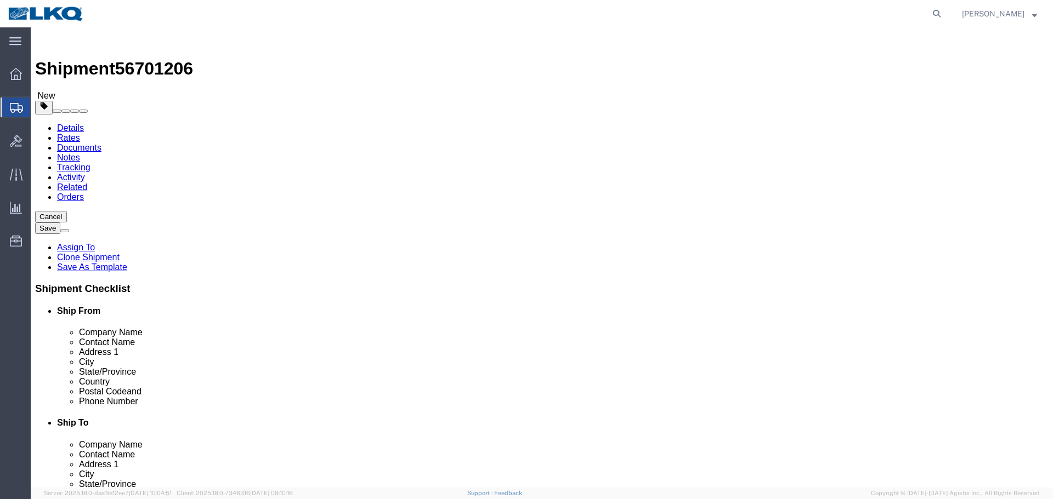
click span "56701206"
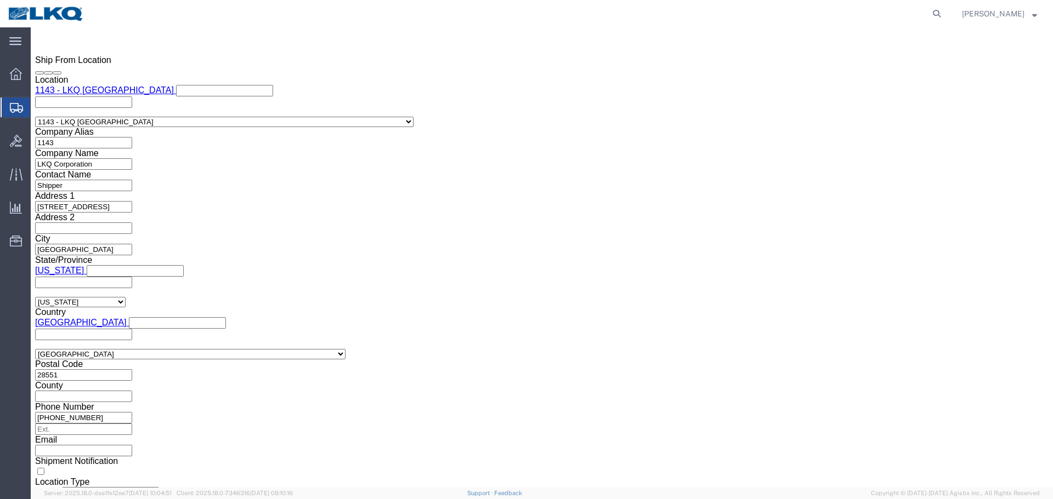
scroll to position [809, 0]
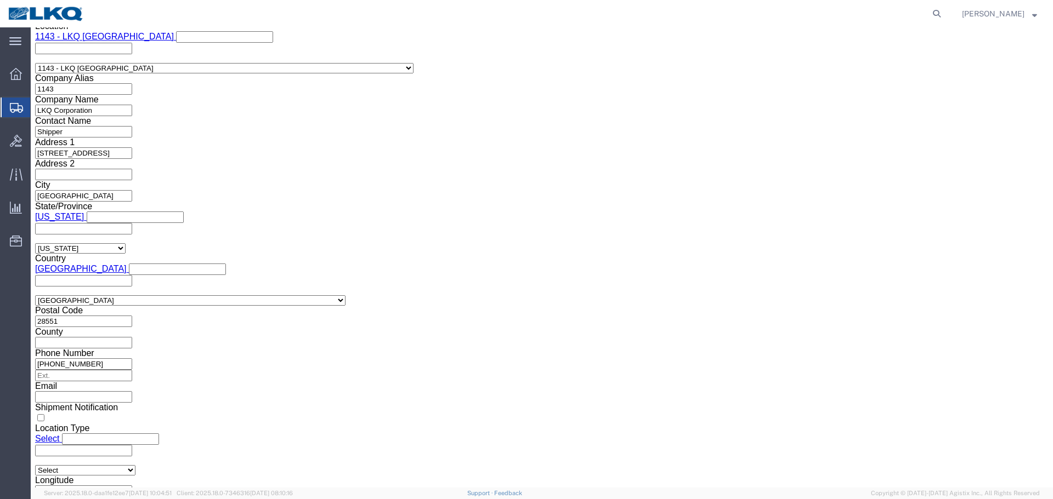
click input "56684705"
paste input "701206"
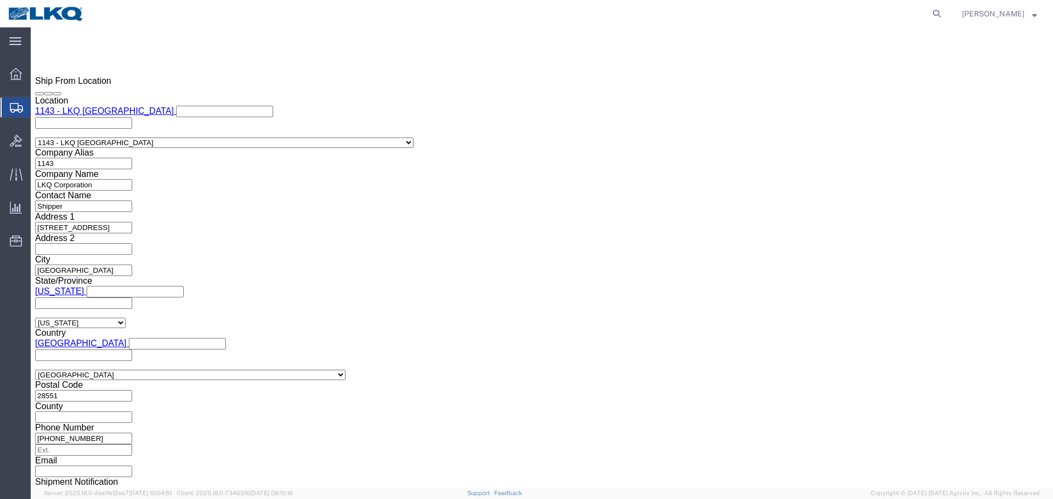
scroll to position [644, 0]
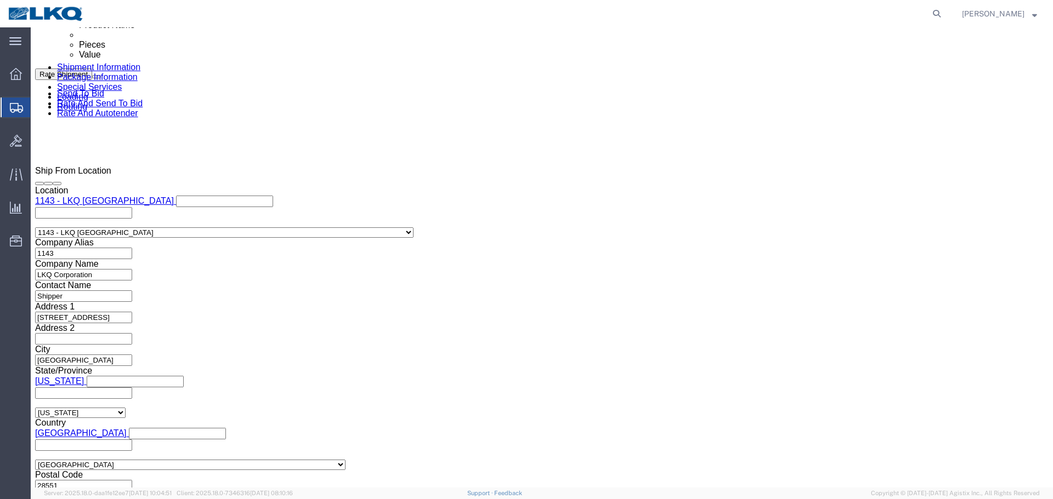
type input "56701206"
click div "[DATE] 10:14 PM"
click input "10:14 PM"
type input "5:00 PM"
click button "Apply"
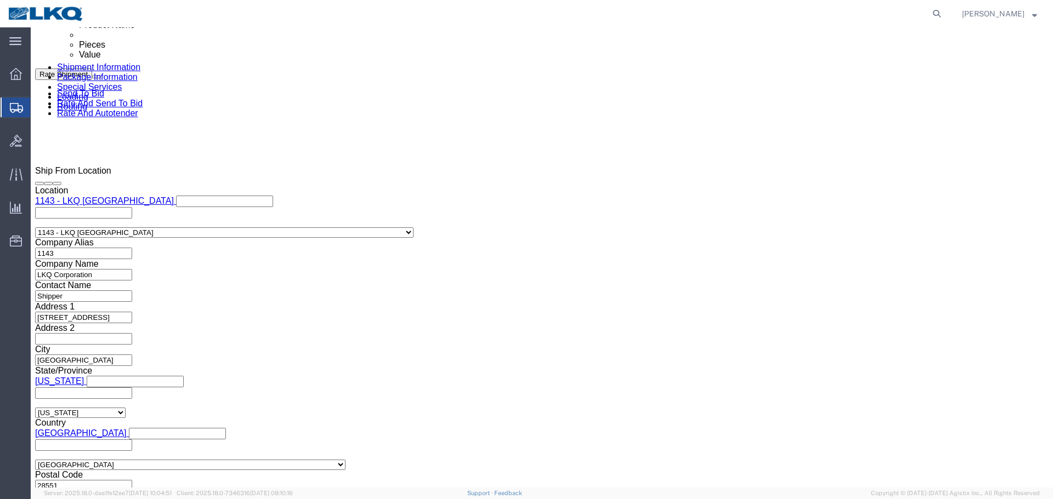
click div
click input "7:00 PM"
type input "8:00 PM"
click button "Apply"
click div
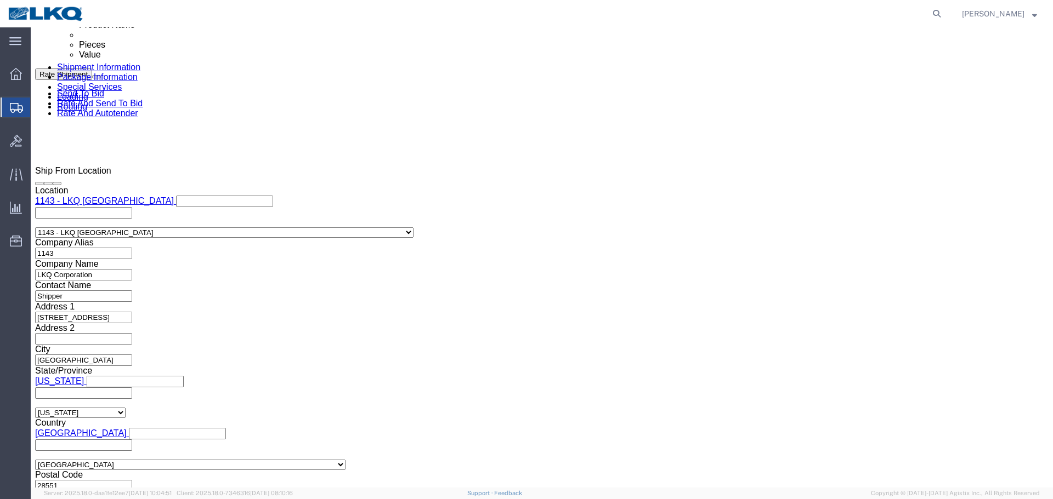
click button "Apply"
click button "Save"
type button "Save"
click link "Send To Bid"
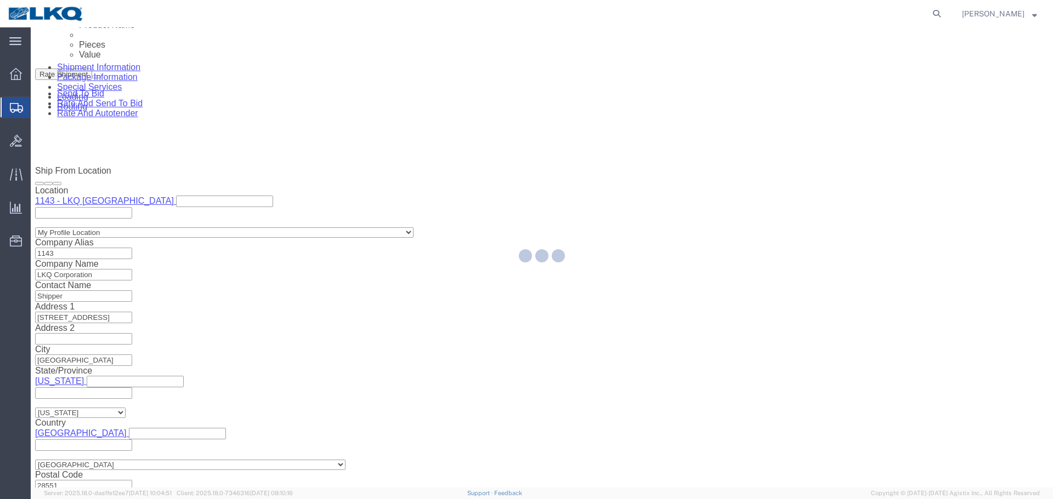
select select "27376"
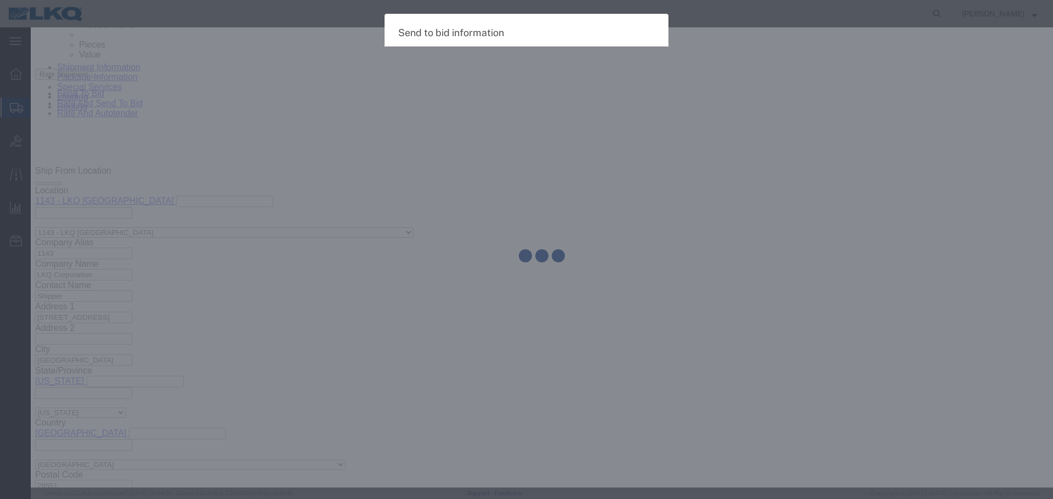
select select "TL"
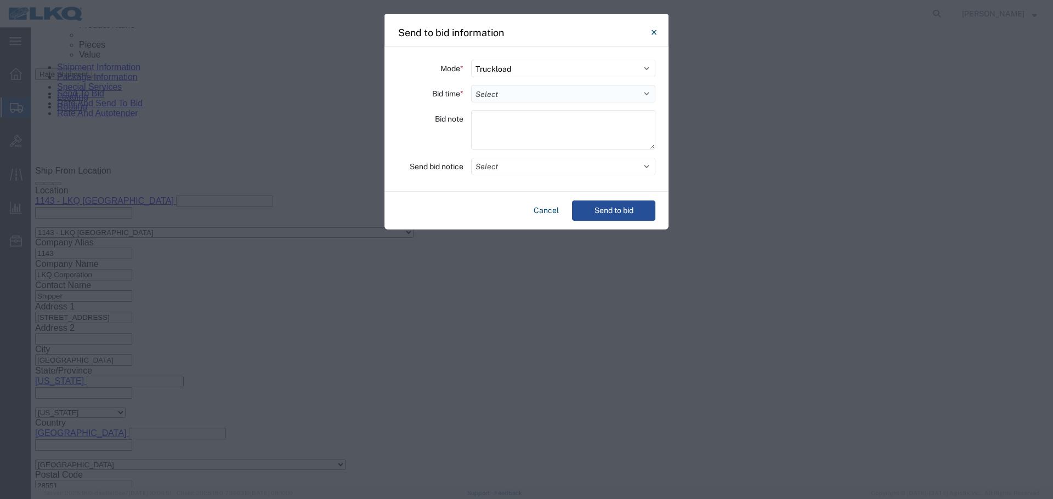
click at [515, 97] on select "Select 30 Min (Rush) 1 Hour (Rush) 2 Hours (Rush) 4 Hours (Rush) 8 Hours (Rush)…" at bounding box center [563, 94] width 184 height 18
select select "4"
click at [471, 85] on select "Select 30 Min (Rush) 1 Hour (Rush) 2 Hours (Rush) 4 Hours (Rush) 8 Hours (Rush)…" at bounding box center [563, 94] width 184 height 18
click at [543, 164] on button "Select" at bounding box center [563, 167] width 184 height 18
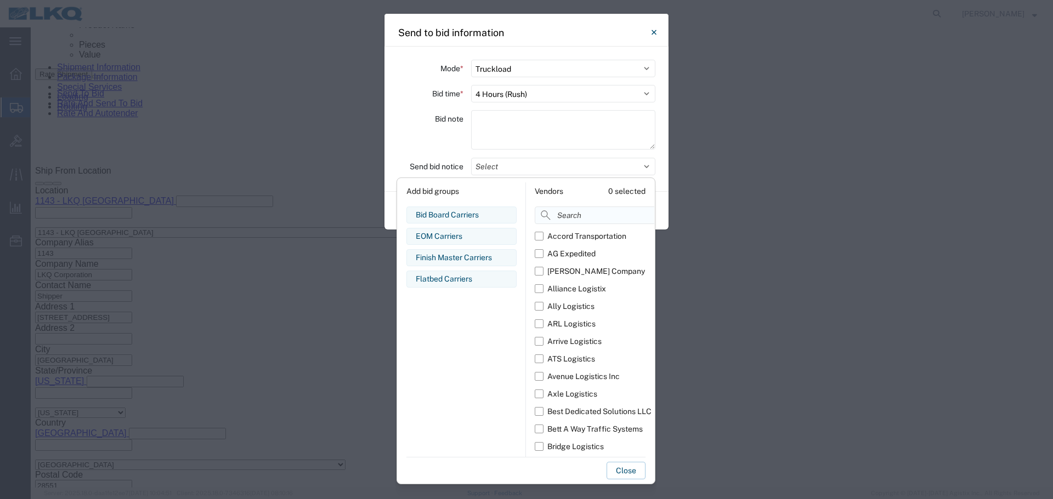
click at [572, 215] on input at bounding box center [619, 216] width 169 height 18
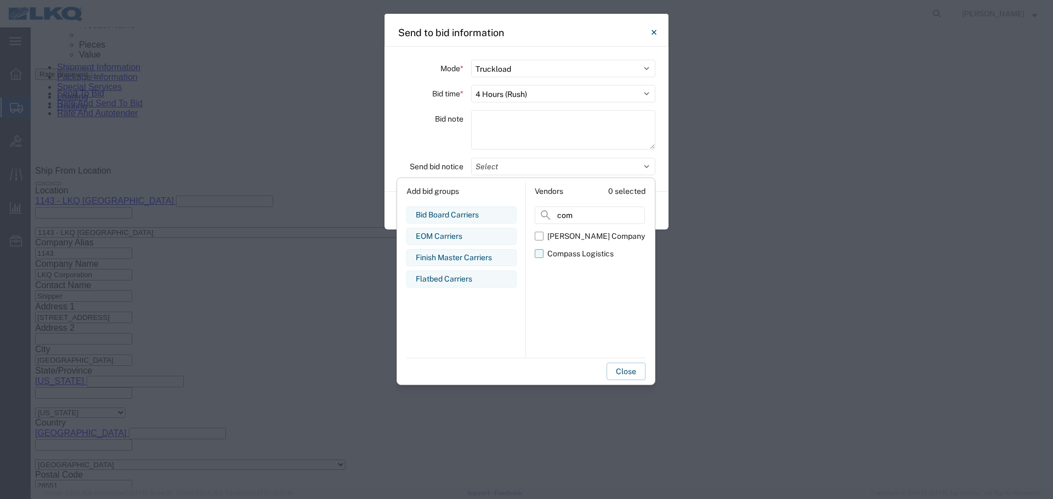
type input "com"
click at [553, 252] on div "Compass Logistics" at bounding box center [580, 254] width 66 height 12
click at [0, 0] on input "Compass Logistics" at bounding box center [0, 0] width 0 height 0
click at [434, 134] on div "Bid note" at bounding box center [430, 131] width 66 height 43
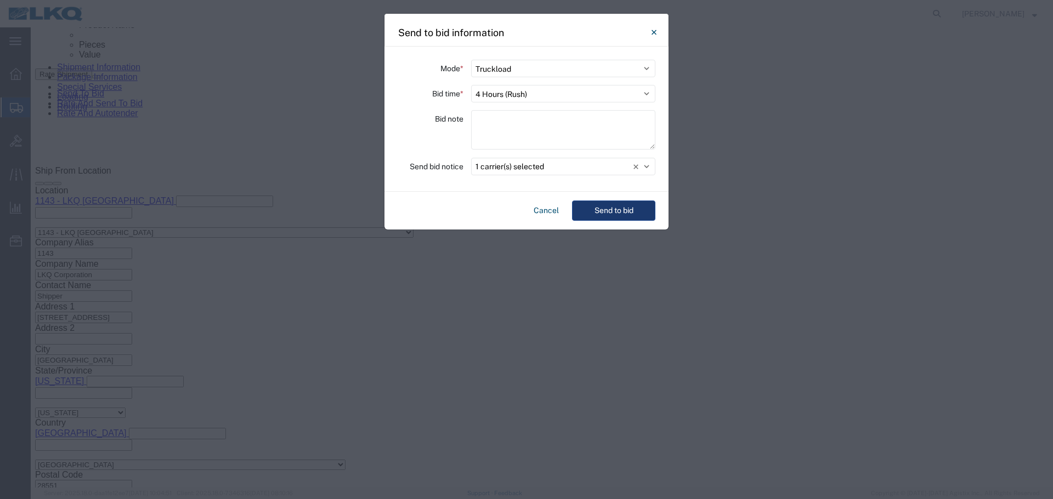
click at [607, 203] on button "Send to bid" at bounding box center [613, 211] width 83 height 20
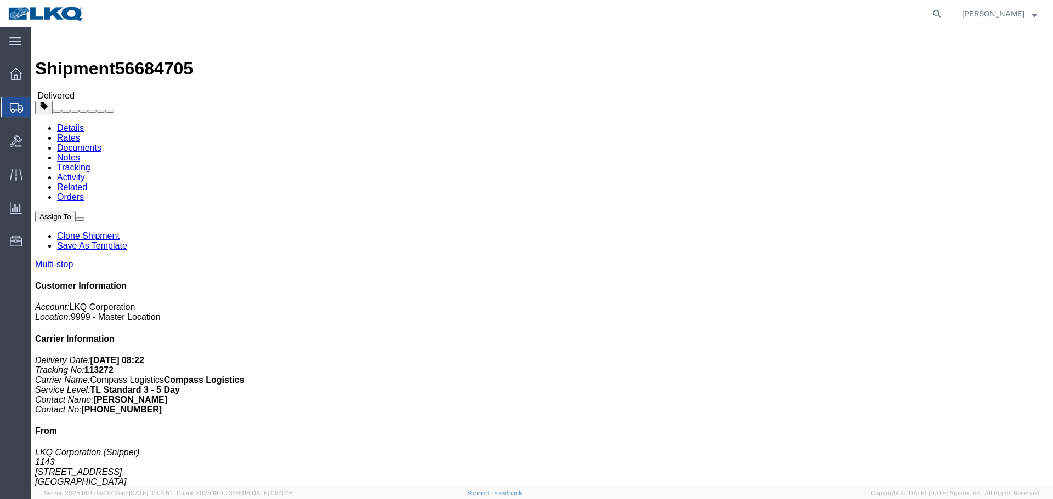
click link "Clone Shipment"
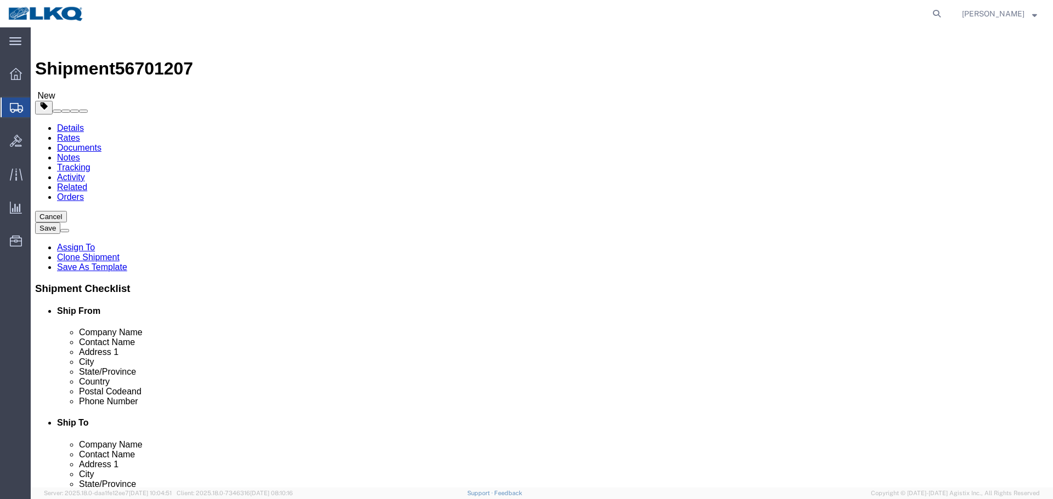
select select "27376"
click span "56701207"
copy span "56701207"
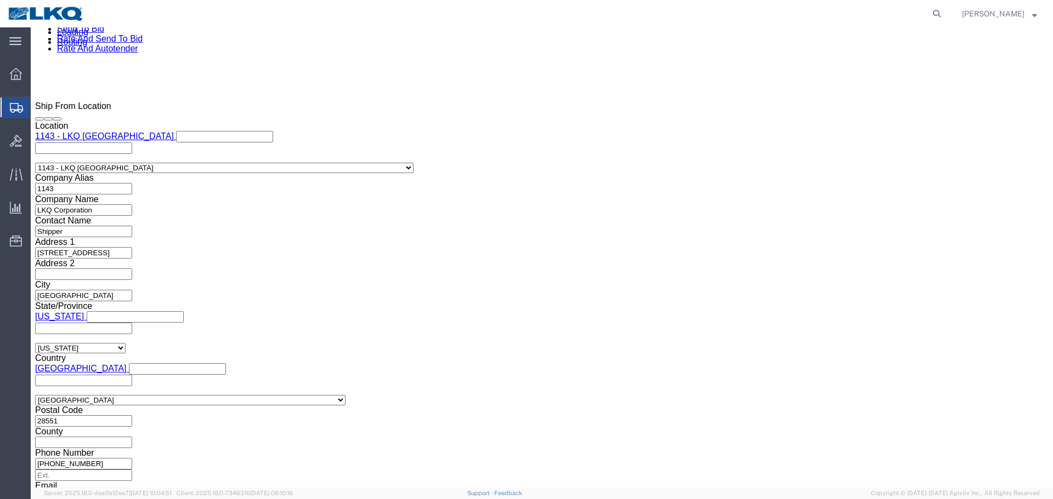
scroll to position [768, 0]
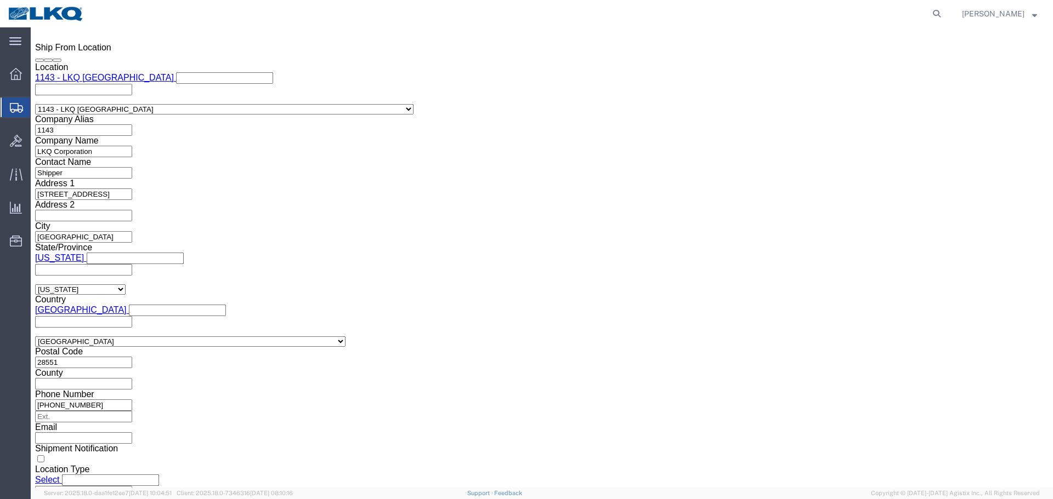
click input "56684705"
paste input "701207"
type input "56701207"
click div "[DATE] 10:14 PM"
click input "10:14 PM"
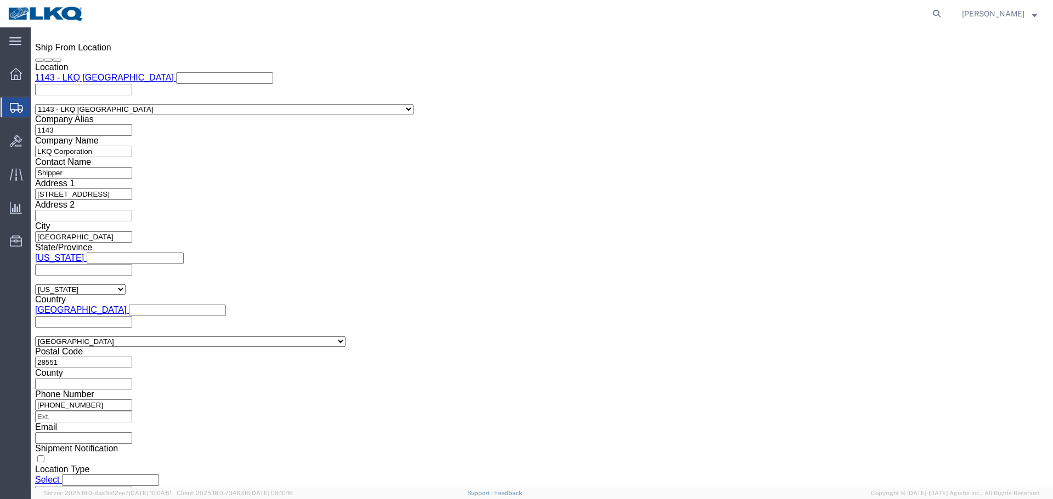
type input "5:00 PM"
click button "Apply"
click div
click input "7:00 PM"
type input "20"
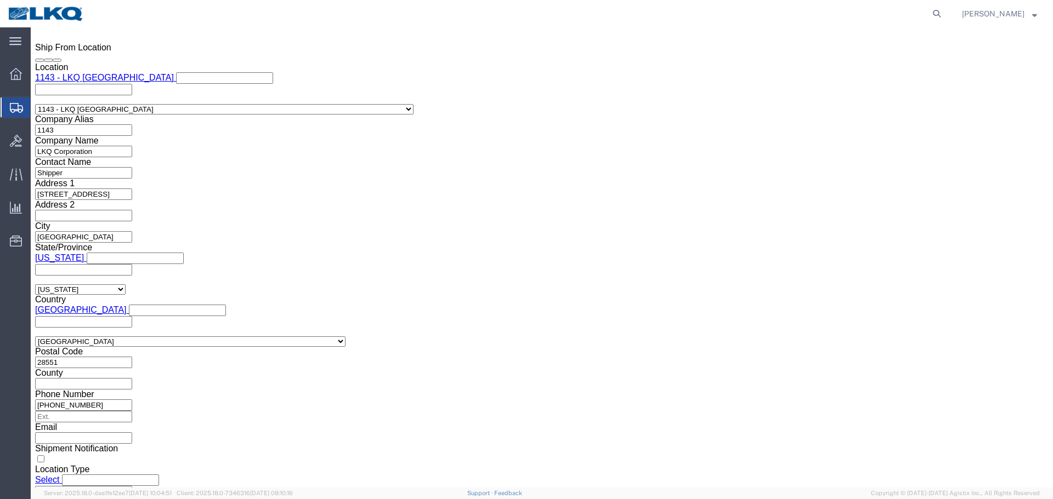
type input "8:00 PM"
click button "Apply"
click div
click button "Apply"
click button "Save"
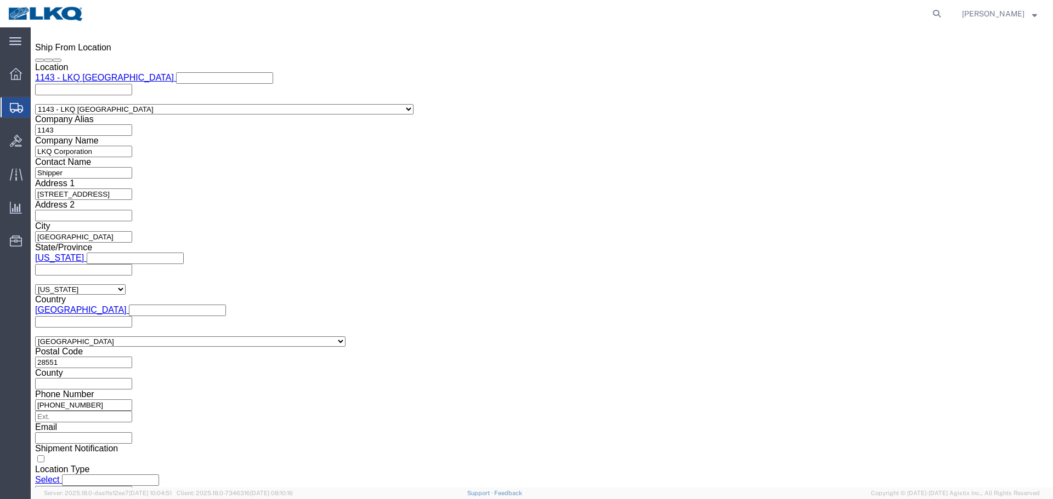
click link "Send To Bid"
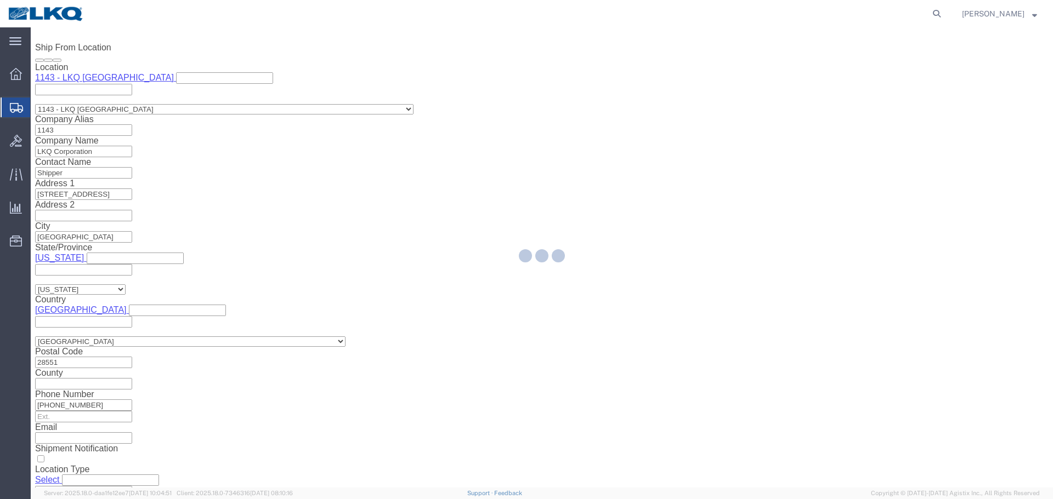
select select "27376"
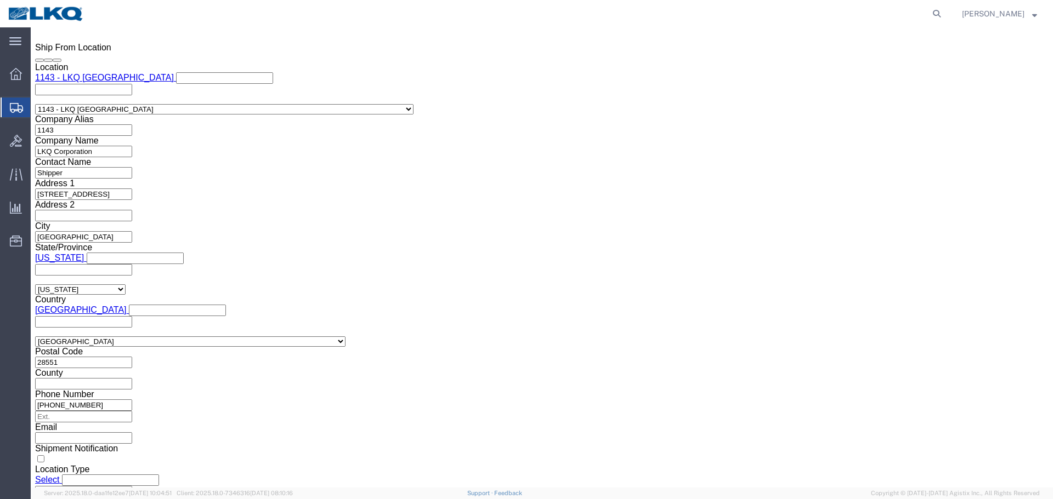
select select "TL"
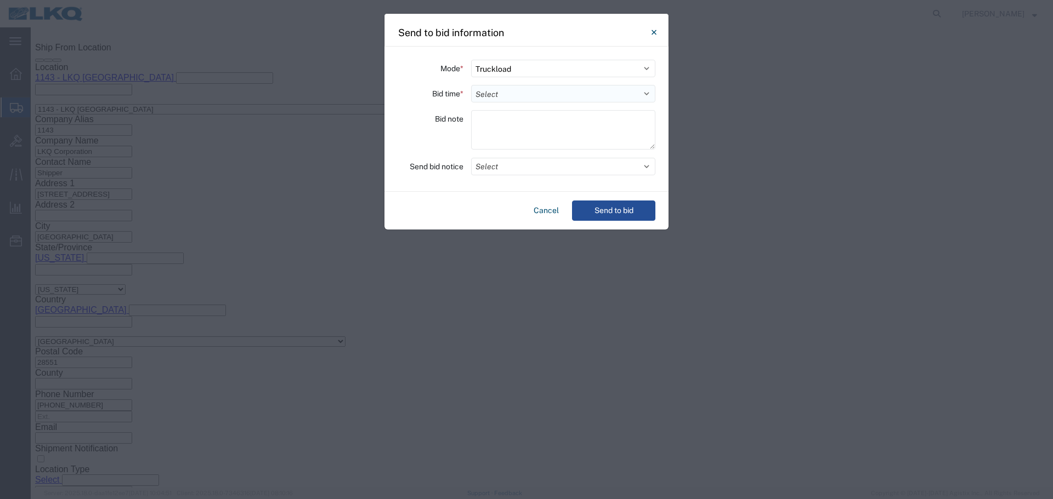
click at [496, 87] on select "Select 30 Min (Rush) 1 Hour (Rush) 2 Hours (Rush) 4 Hours (Rush) 8 Hours (Rush)…" at bounding box center [563, 94] width 184 height 18
select select "4"
click at [471, 85] on select "Select 30 Min (Rush) 1 Hour (Rush) 2 Hours (Rush) 4 Hours (Rush) 8 Hours (Rush)…" at bounding box center [563, 94] width 184 height 18
click at [529, 167] on button "Select" at bounding box center [563, 167] width 184 height 18
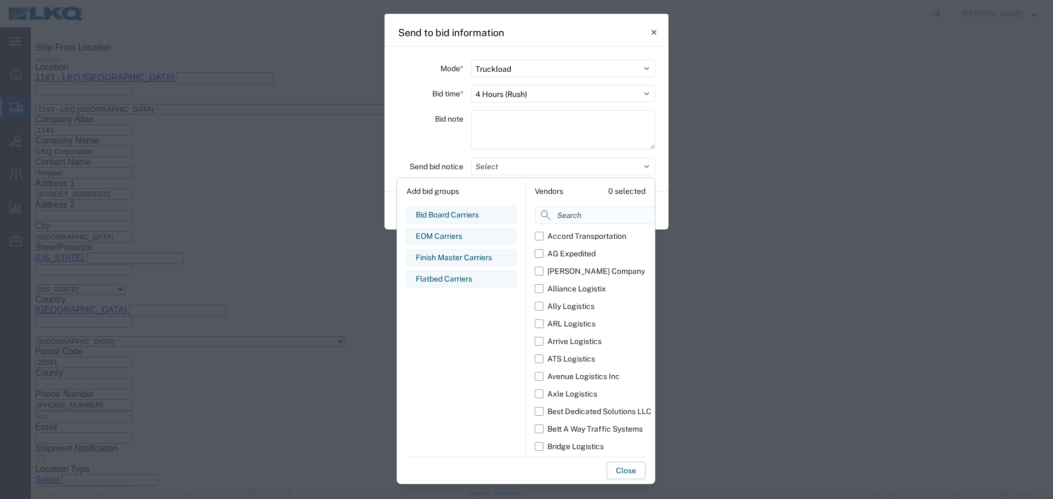
drag, startPoint x: 582, startPoint y: 208, endPoint x: 589, endPoint y: 211, distance: 7.9
click at [582, 208] on input at bounding box center [619, 216] width 169 height 18
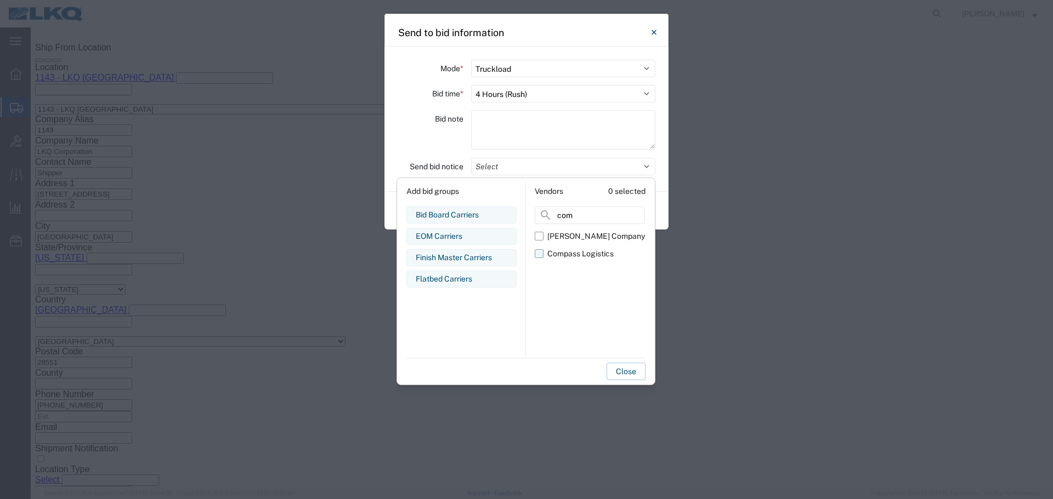
type input "com"
click at [548, 255] on div "Compass Logistics" at bounding box center [580, 254] width 66 height 12
click at [0, 0] on input "Compass Logistics" at bounding box center [0, 0] width 0 height 0
click at [416, 124] on div "Bid note" at bounding box center [430, 131] width 66 height 43
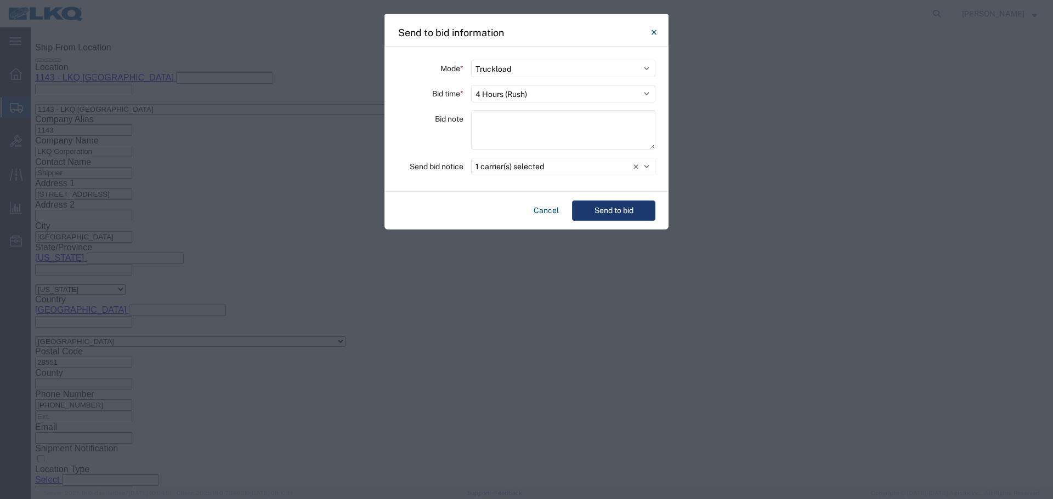
click at [589, 205] on button "Send to bid" at bounding box center [613, 211] width 83 height 20
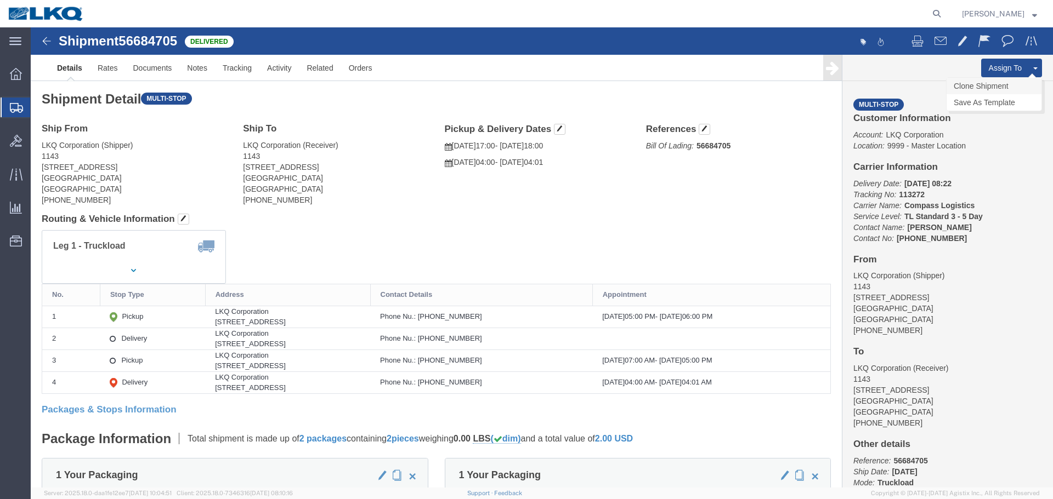
click link "Clone Shipment"
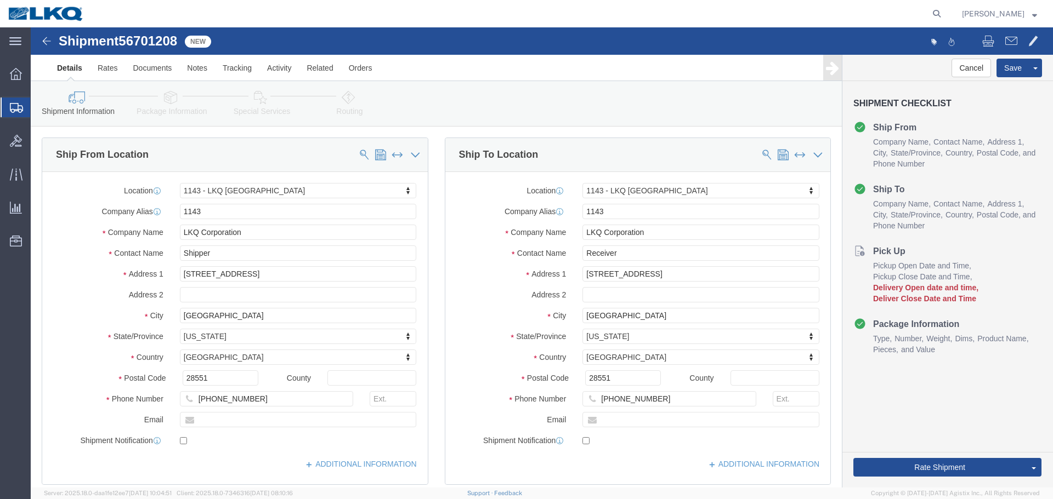
select select "27376"
click span "56701208"
copy span "56701208"
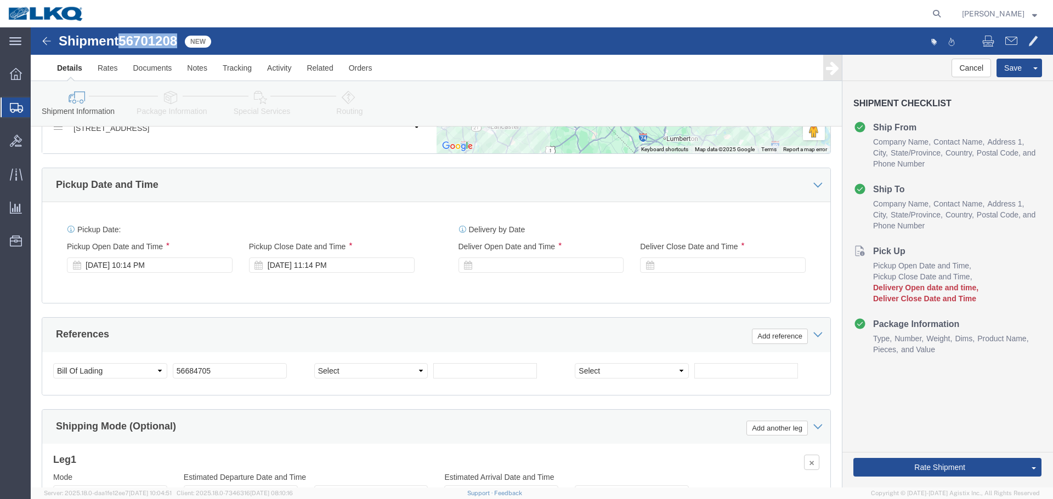
scroll to position [809, 0]
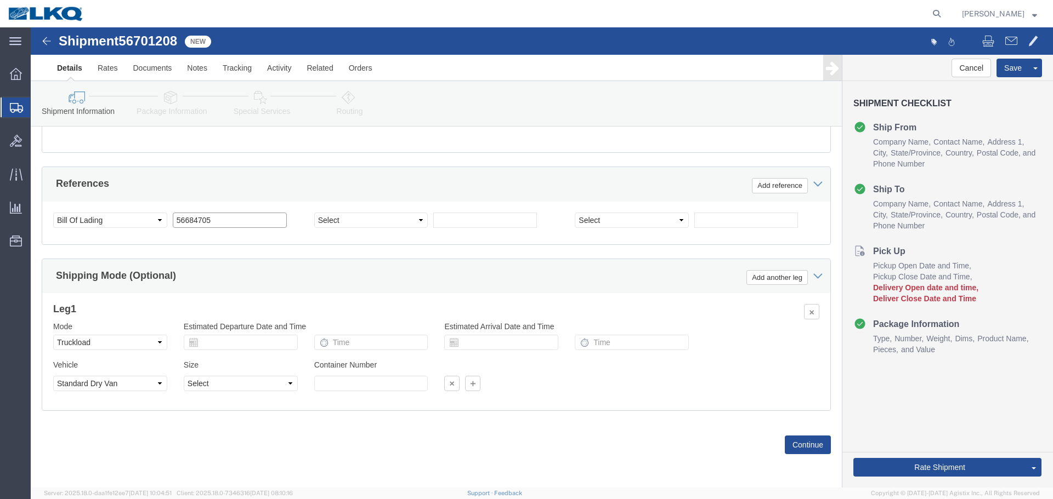
click input "56684705"
paste input "701208"
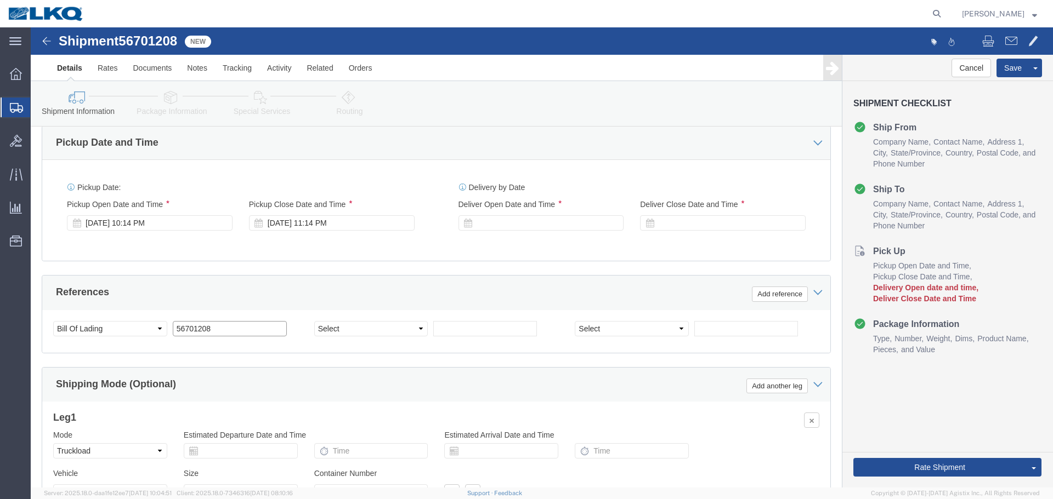
scroll to position [699, 0]
type input "56701208"
click div "Sep 03 2025 10:14 PM"
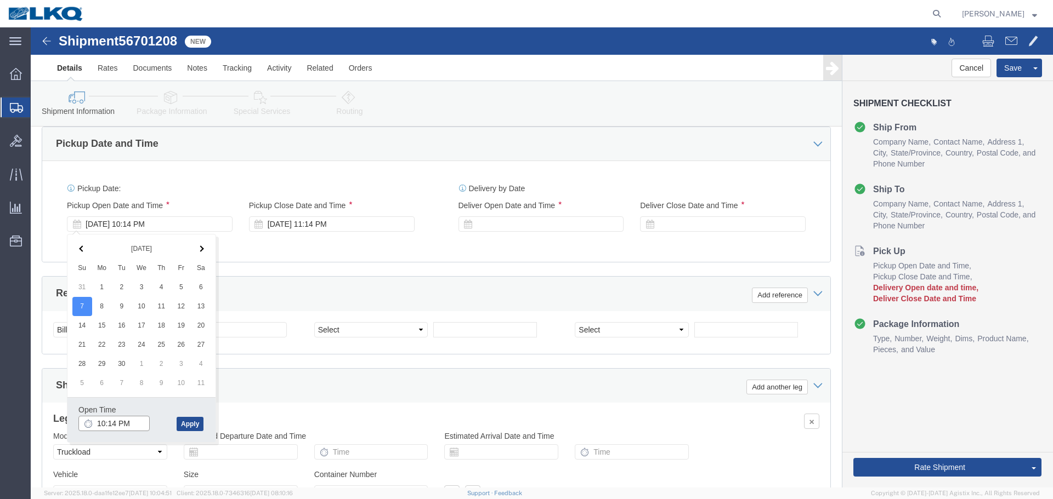
click input "10:14 PM"
type input "5:00 PM"
click button "Apply"
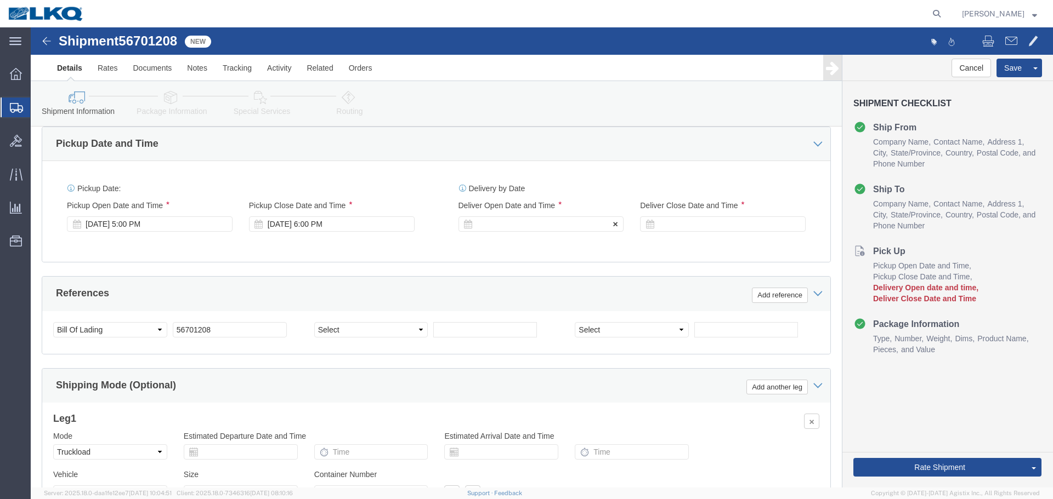
click div
click input "7:00 PM"
type input "8:00 PM"
click button "Apply"
click div
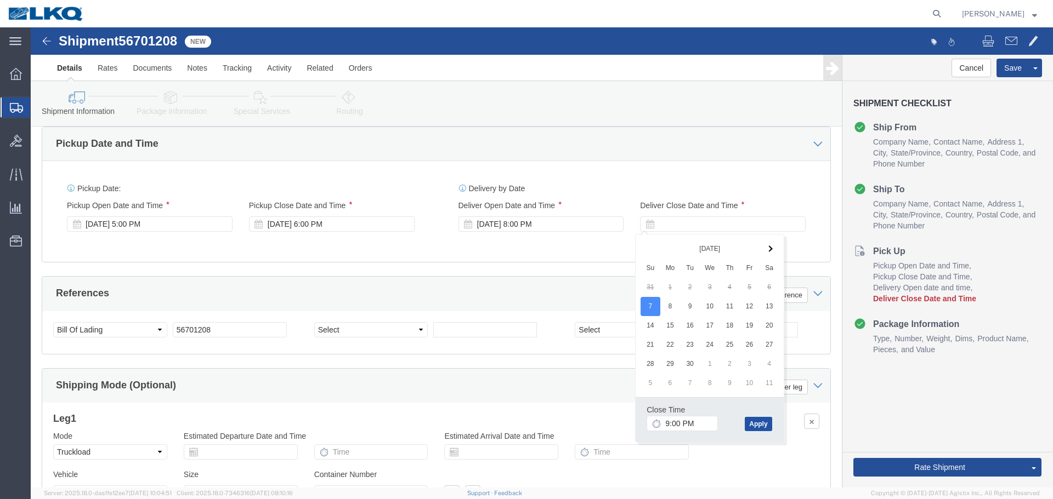
click button "Apply"
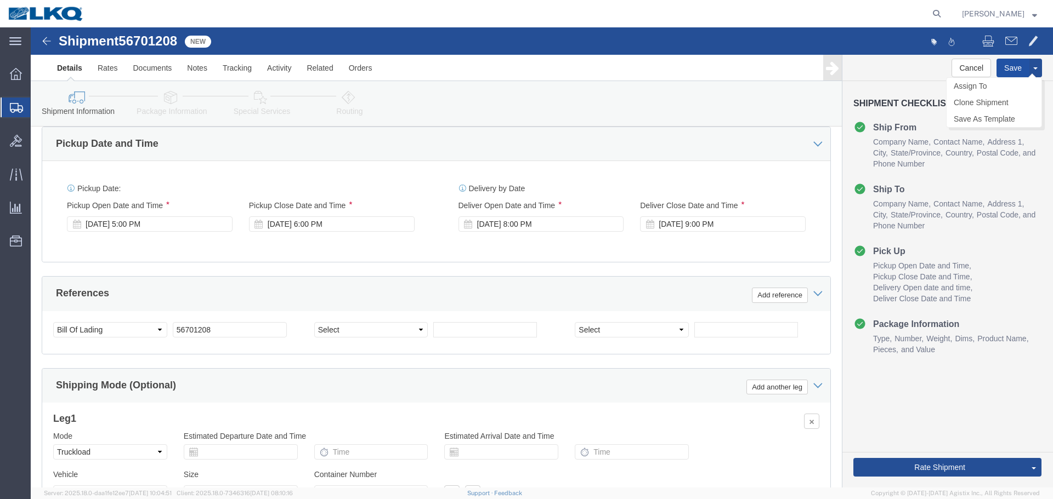
click button "Save"
click div "Please fix the following errors Ship From Location Location 1143 - LKQ East Car…"
click link "Send To Bid"
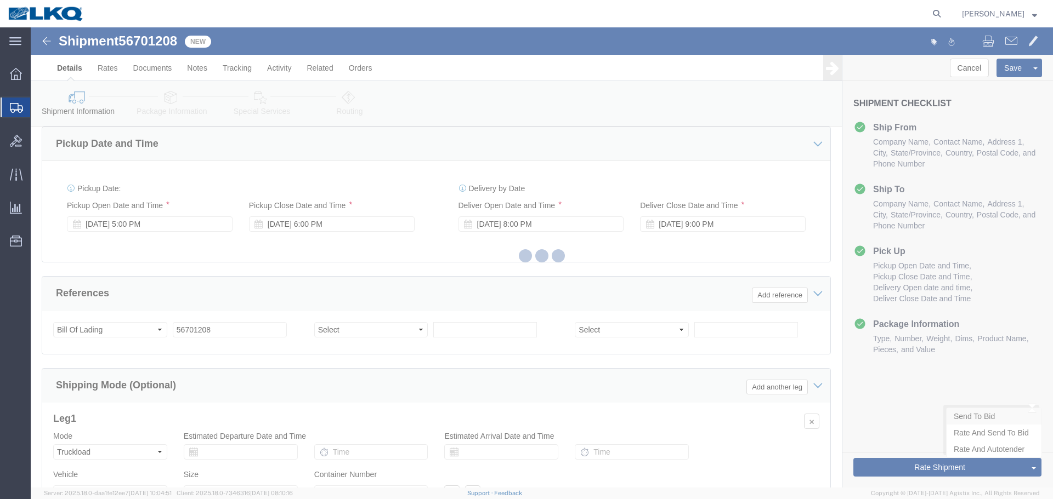
select select "27376"
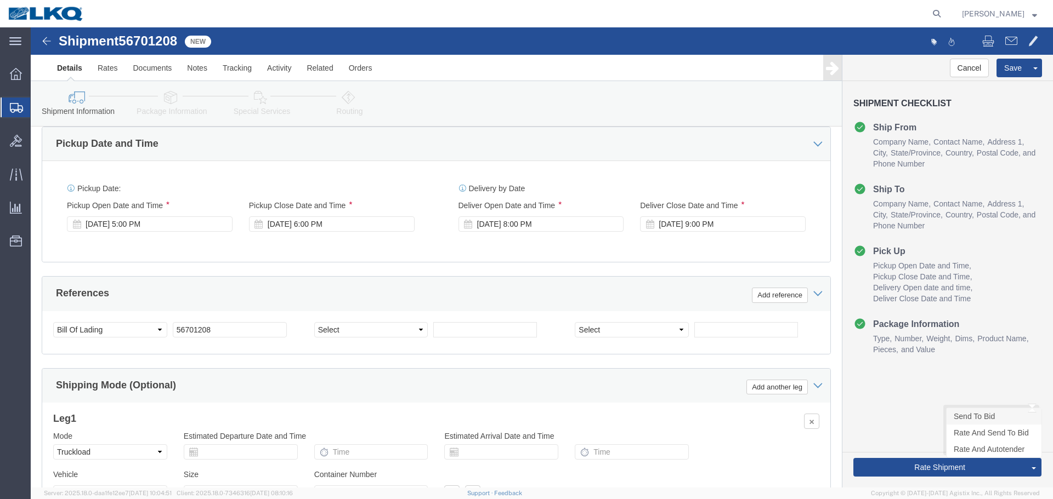
select select "TL"
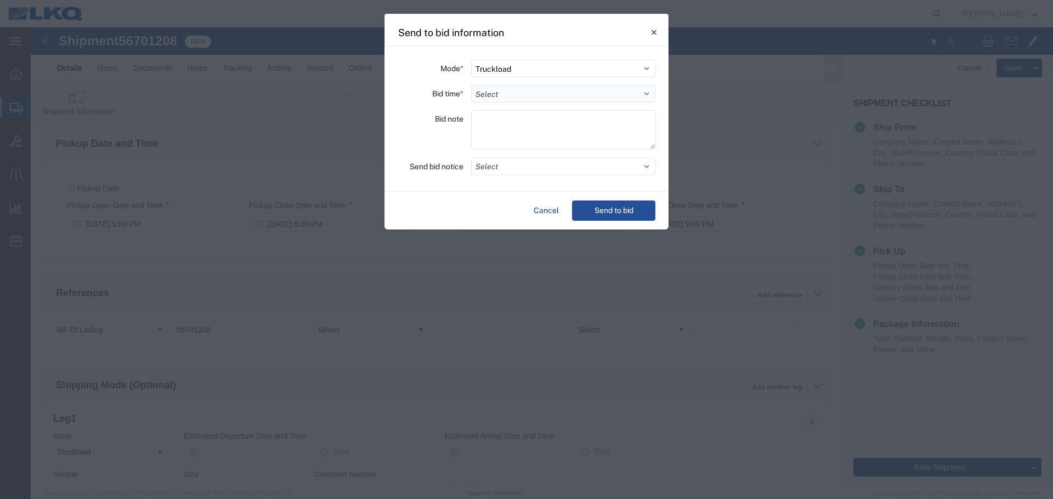
click at [491, 92] on select "Select 30 Min (Rush) 1 Hour (Rush) 2 Hours (Rush) 4 Hours (Rush) 8 Hours (Rush)…" at bounding box center [563, 94] width 184 height 18
select select "4"
click at [471, 85] on select "Select 30 Min (Rush) 1 Hour (Rush) 2 Hours (Rush) 4 Hours (Rush) 8 Hours (Rush)…" at bounding box center [563, 94] width 184 height 18
click at [520, 172] on button "Select" at bounding box center [563, 167] width 184 height 18
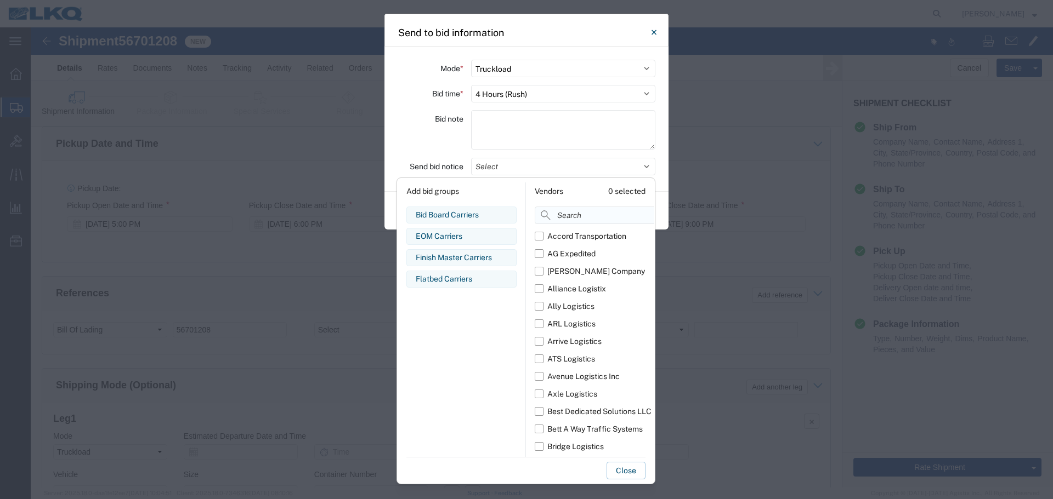
click at [563, 220] on input at bounding box center [619, 216] width 169 height 18
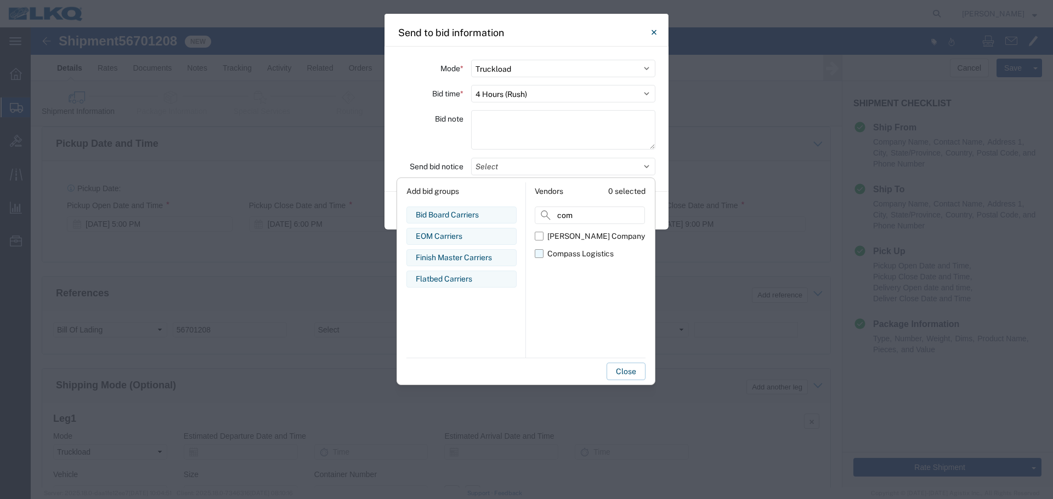
type input "com"
click at [544, 262] on label "Compass Logistics" at bounding box center [590, 254] width 110 height 18
click at [0, 0] on input "Compass Logistics" at bounding box center [0, 0] width 0 height 0
click at [418, 152] on div "Bid note" at bounding box center [430, 131] width 66 height 43
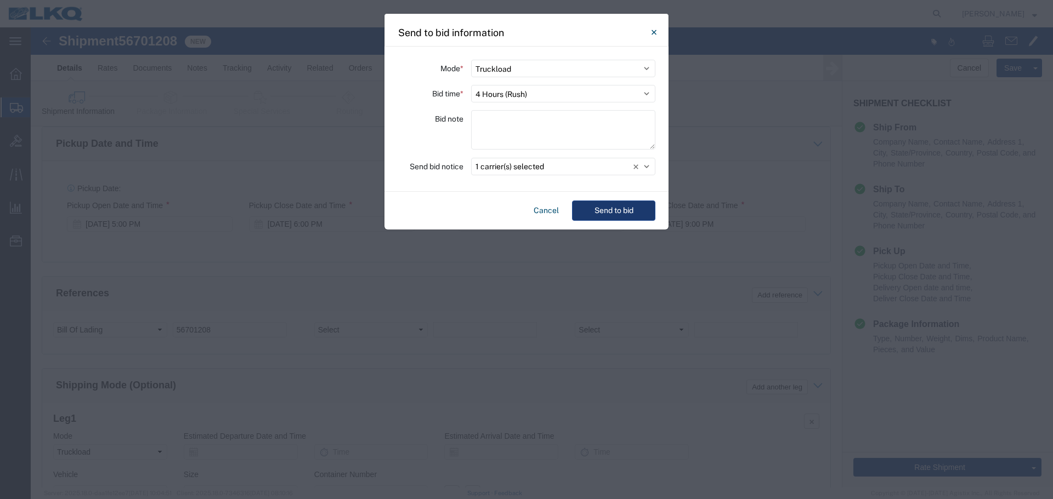
click at [621, 209] on button "Send to bid" at bounding box center [613, 211] width 83 height 20
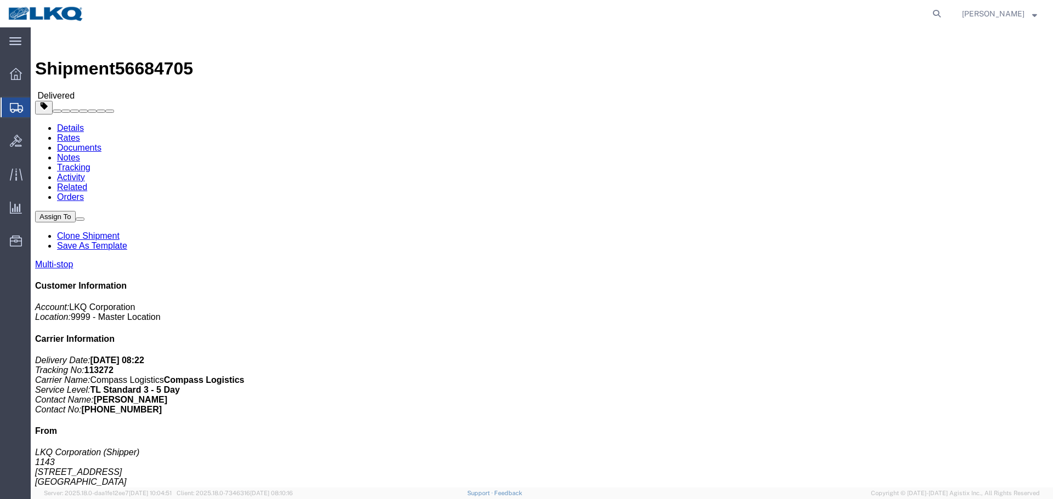
click link "Clone Shipment"
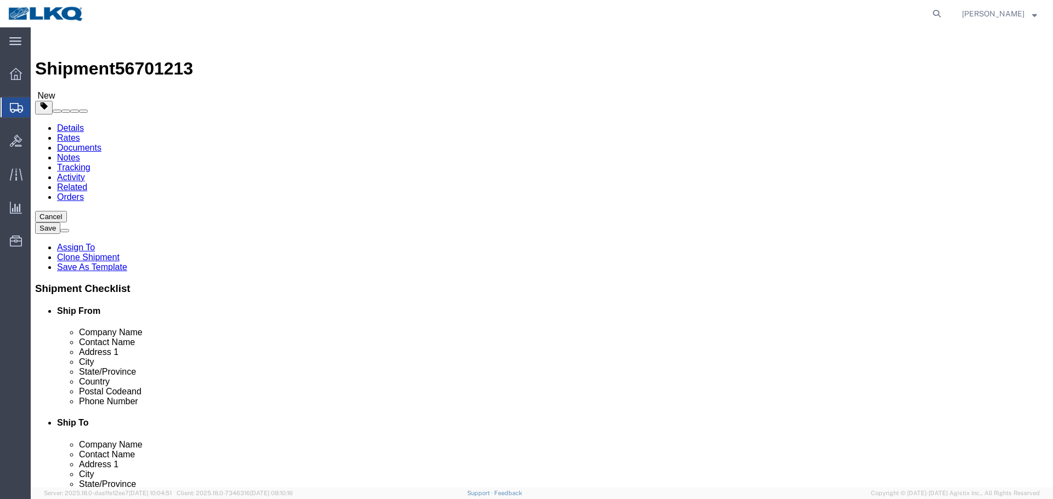
select select "27376"
click h1 "Shipment 56701213"
copy span "56701213"
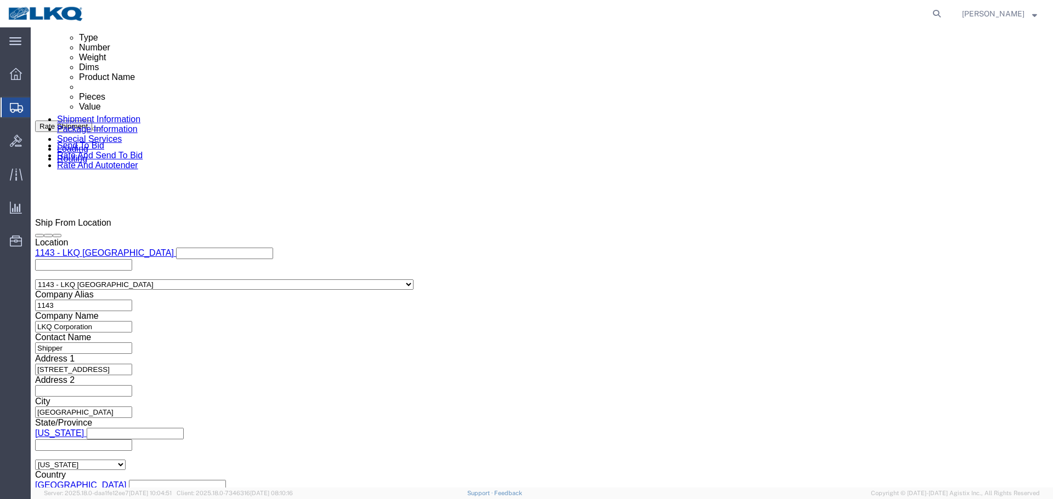
scroll to position [713, 0]
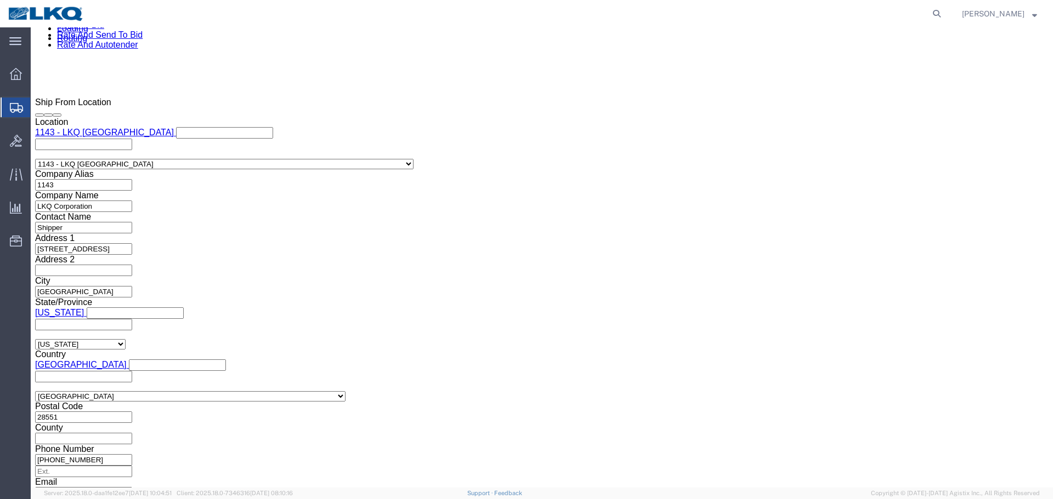
click input "56684705"
paste input "701213"
type input "56701213"
click div "Sep 03 2025 10:15 PM"
click input "10:15 PM"
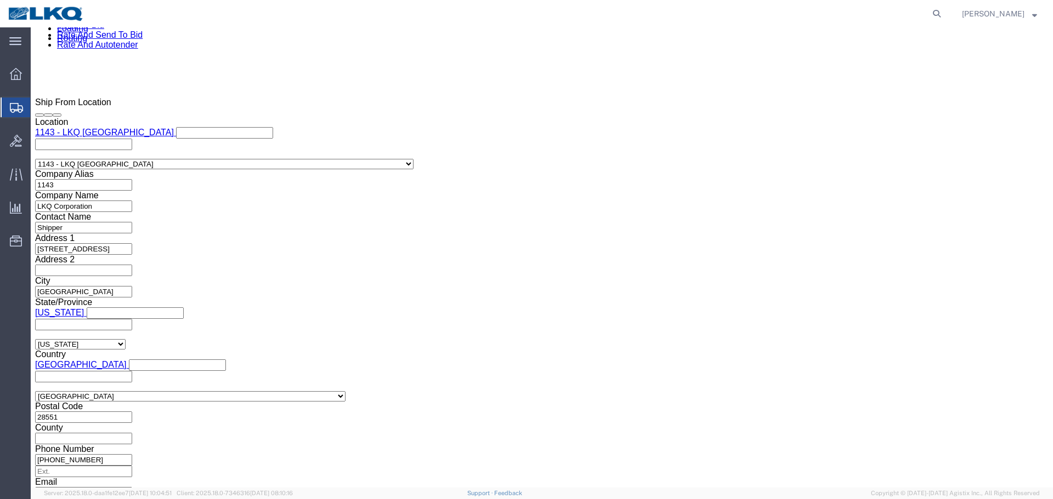
type input "5:00 PM"
click button "Apply"
click div "Sep 03 2025 11:15 PM"
click input "11:15 PM"
type input "18"
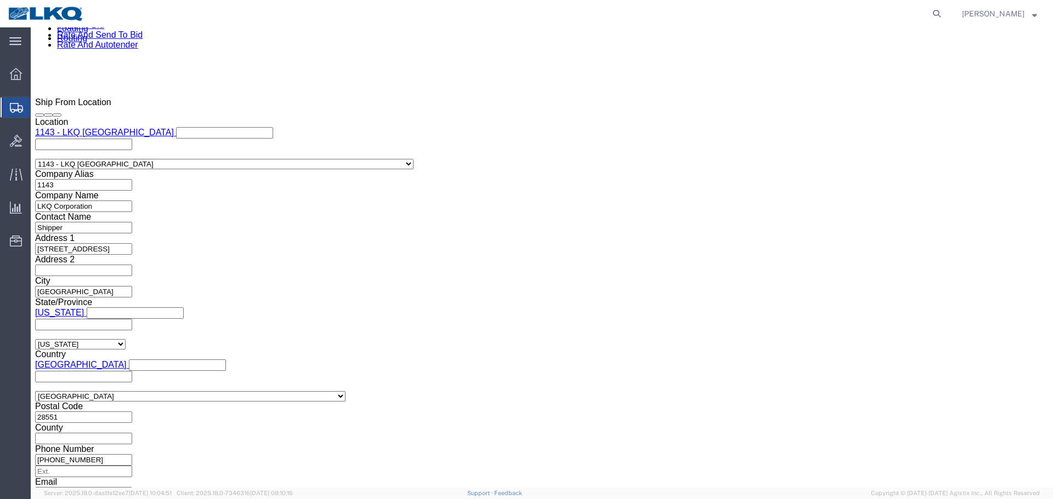
type input "6:00 PM"
click button "Apply"
click div
click div "Open Time 12:15 AM Sep 04 2025 12:15 AM - Sep 04 2025 12:15 AM Cancel Apply"
click div "Open Time 12:15 AM Sep 03 2025 6:00 PM - Sep 03 2025 6:00 PM Cancel Apply"
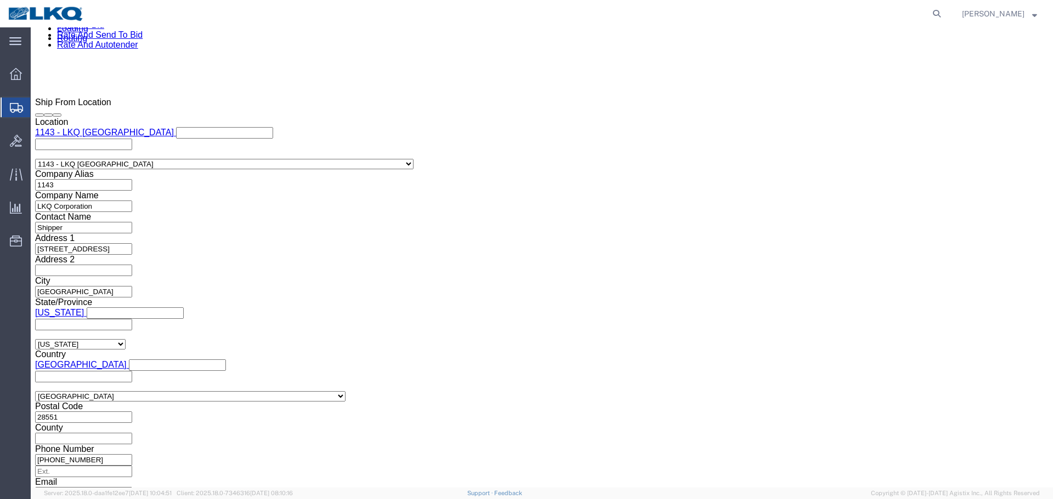
click input "12:15 AM"
type input "8:00 PM"
click button "Apply"
click div
click button "Apply"
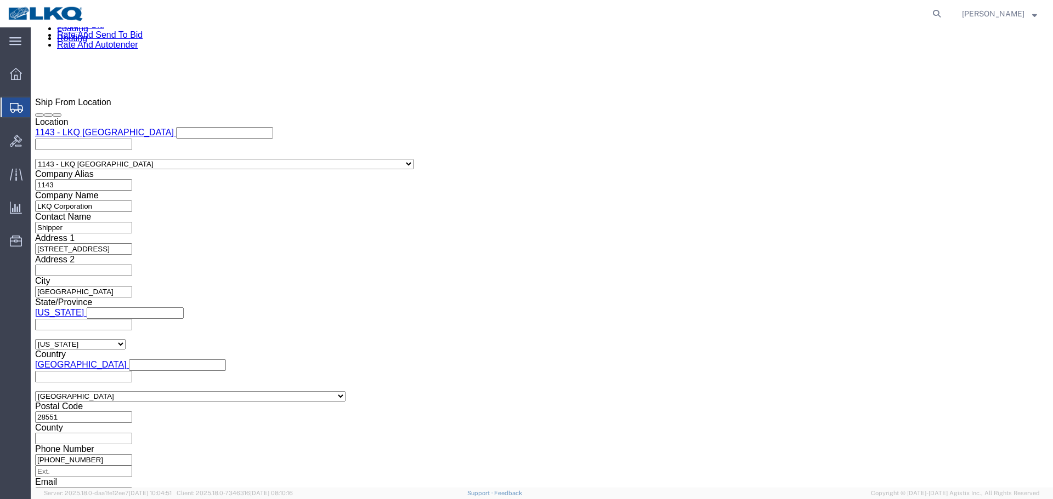
click button "Save"
click link "Send To Bid"
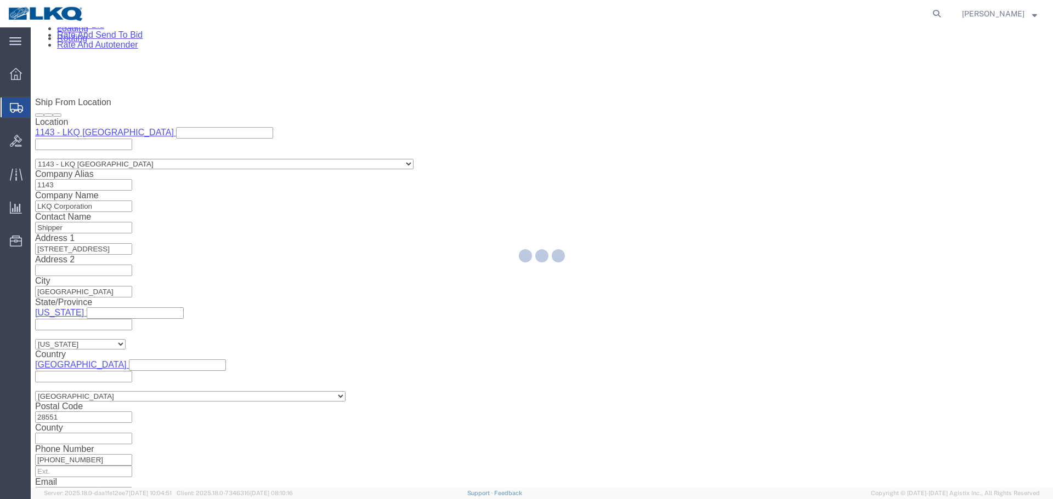
select select "27376"
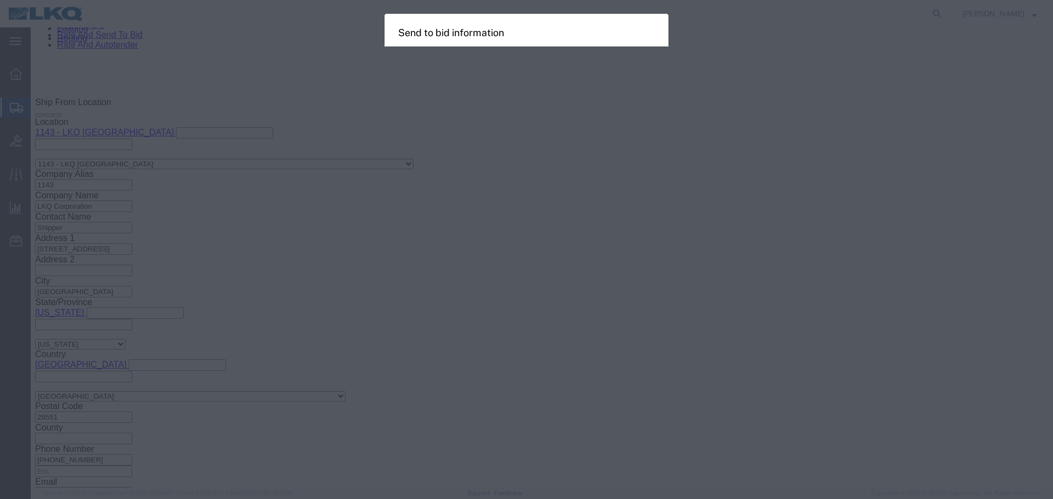
select select "TL"
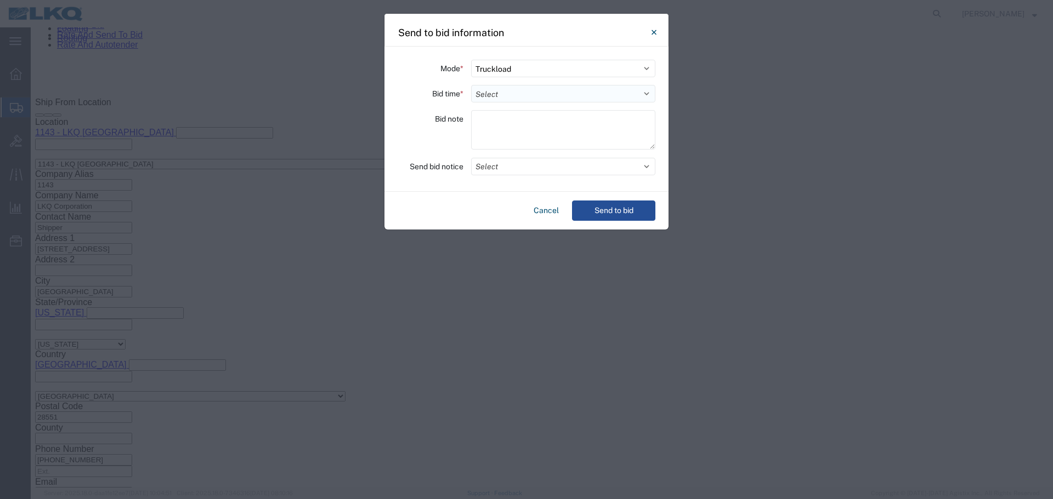
click at [509, 94] on select "Select 30 Min (Rush) 1 Hour (Rush) 2 Hours (Rush) 4 Hours (Rush) 8 Hours (Rush)…" at bounding box center [563, 94] width 184 height 18
select select "4"
click at [471, 85] on select "Select 30 Min (Rush) 1 Hour (Rush) 2 Hours (Rush) 4 Hours (Rush) 8 Hours (Rush)…" at bounding box center [563, 94] width 184 height 18
click at [527, 162] on button "Select" at bounding box center [563, 167] width 184 height 18
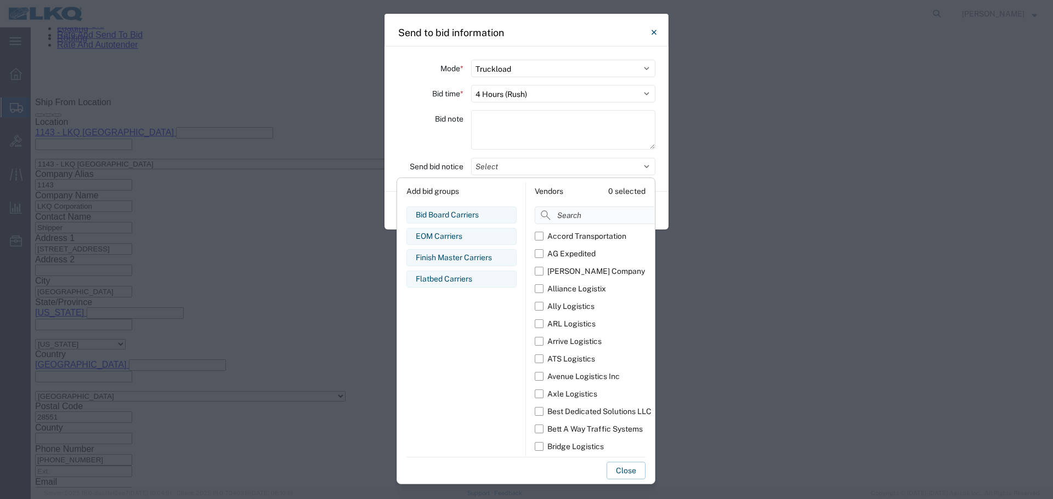
click at [592, 217] on input at bounding box center [619, 216] width 169 height 18
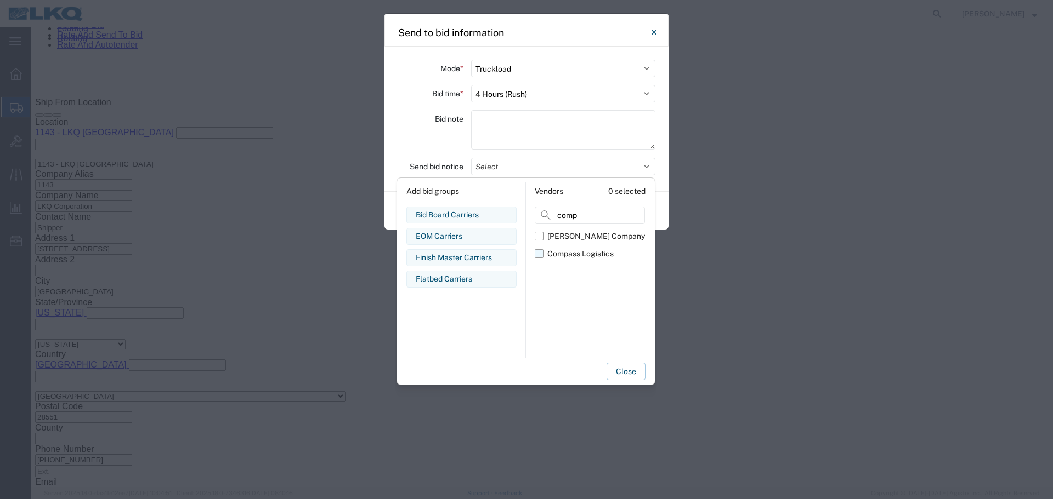
type input "comp"
click at [584, 261] on label "Compass Logistics" at bounding box center [590, 254] width 110 height 18
click at [0, 0] on input "Compass Logistics" at bounding box center [0, 0] width 0 height 0
click at [423, 140] on div "Bid note" at bounding box center [430, 131] width 66 height 43
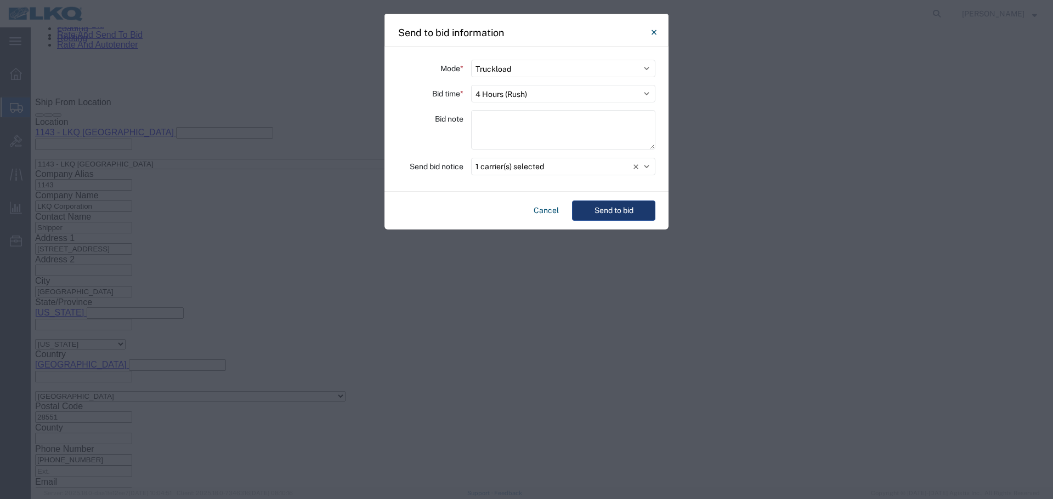
click at [632, 205] on button "Send to bid" at bounding box center [613, 211] width 83 height 20
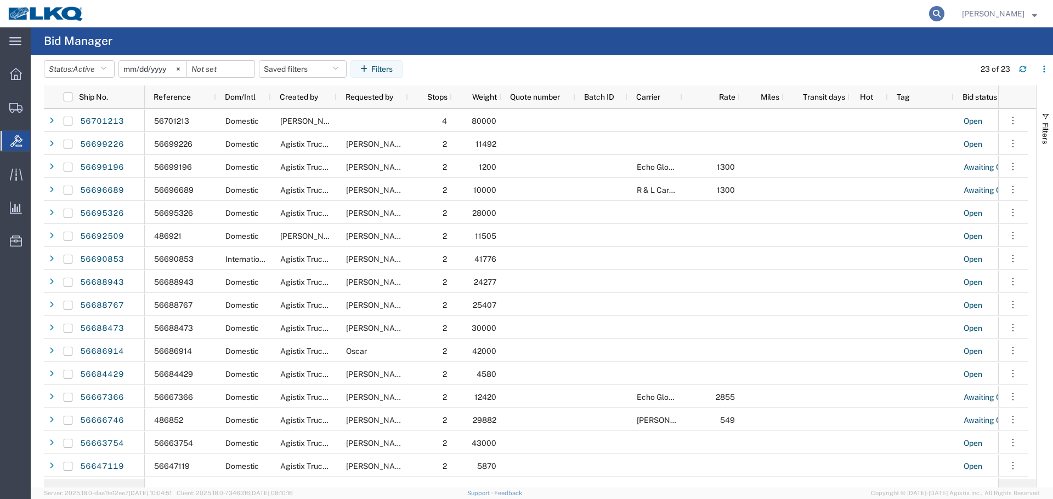
click at [933, 13] on icon at bounding box center [936, 13] width 15 height 15
paste input "56627363"
type input "56627363"
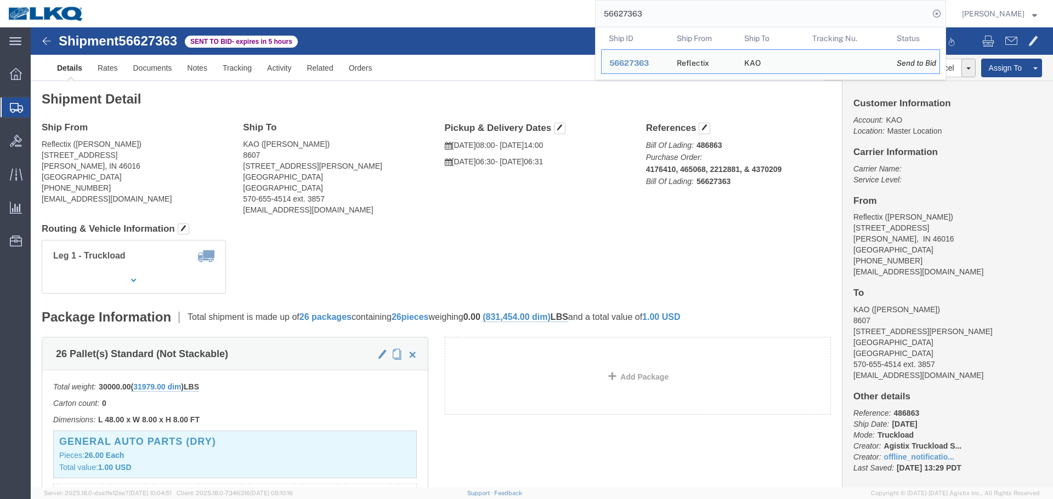
drag, startPoint x: 933, startPoint y: 14, endPoint x: 939, endPoint y: 27, distance: 13.8
click at [933, 14] on icon at bounding box center [936, 13] width 15 height 15
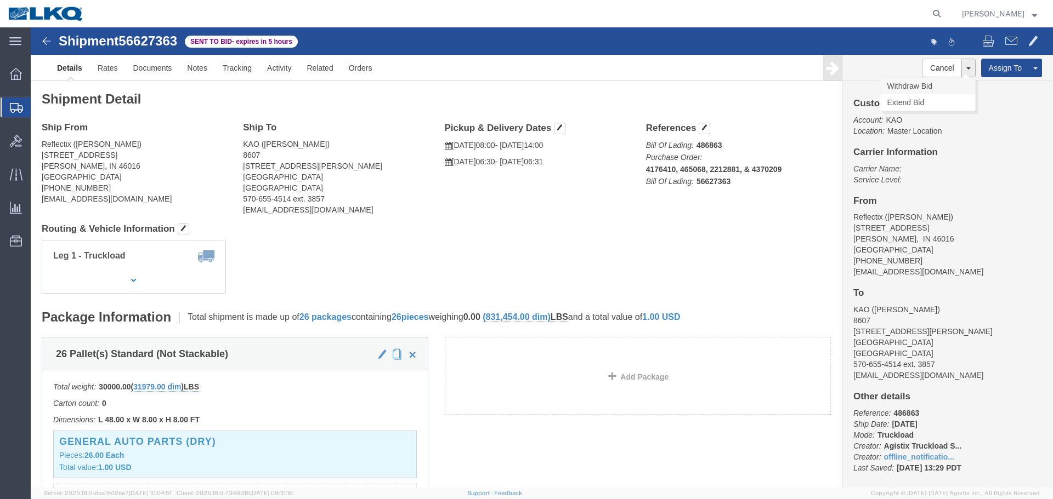
click link "Withdraw Bid"
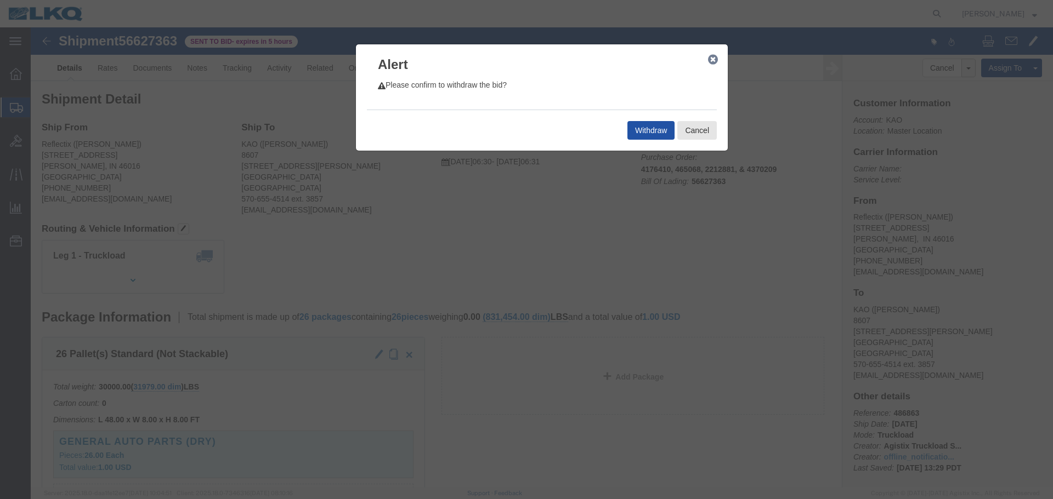
click button "Withdraw"
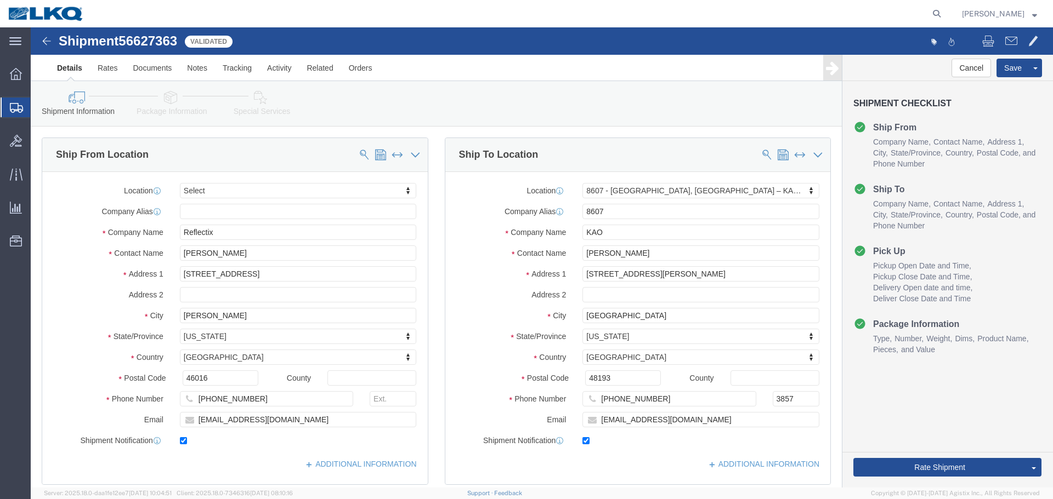
select select
select select "30604"
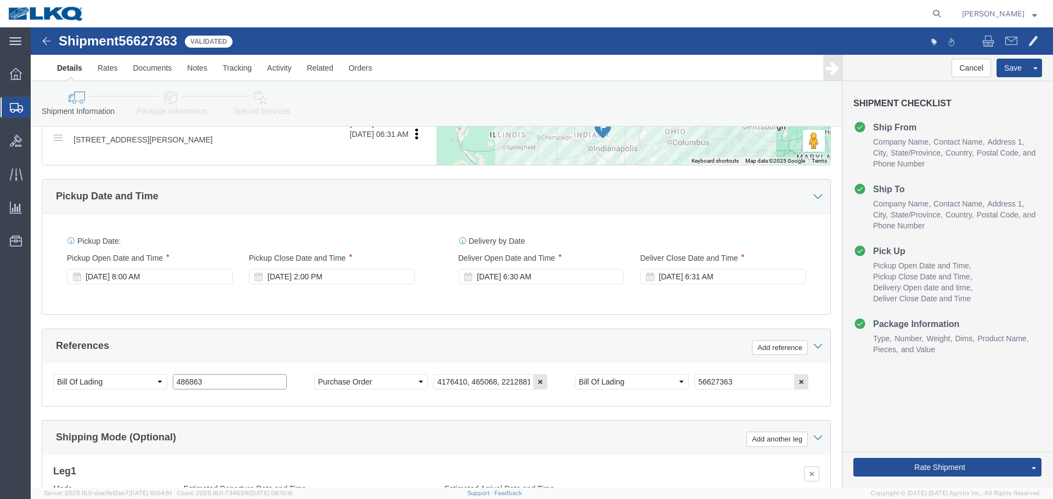
click input "486863"
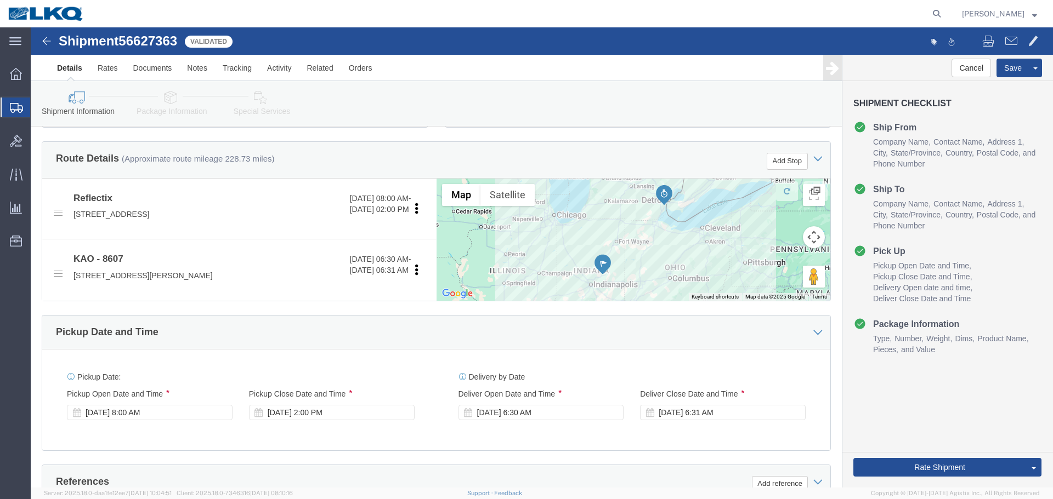
scroll to position [164, 0]
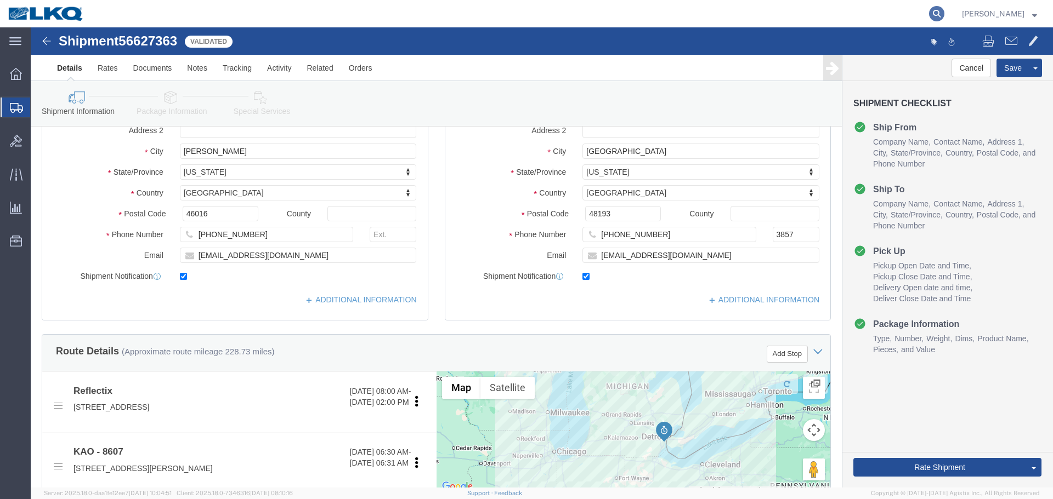
click at [940, 16] on icon at bounding box center [936, 13] width 15 height 15
paste input "56701038"
type input "56701038"
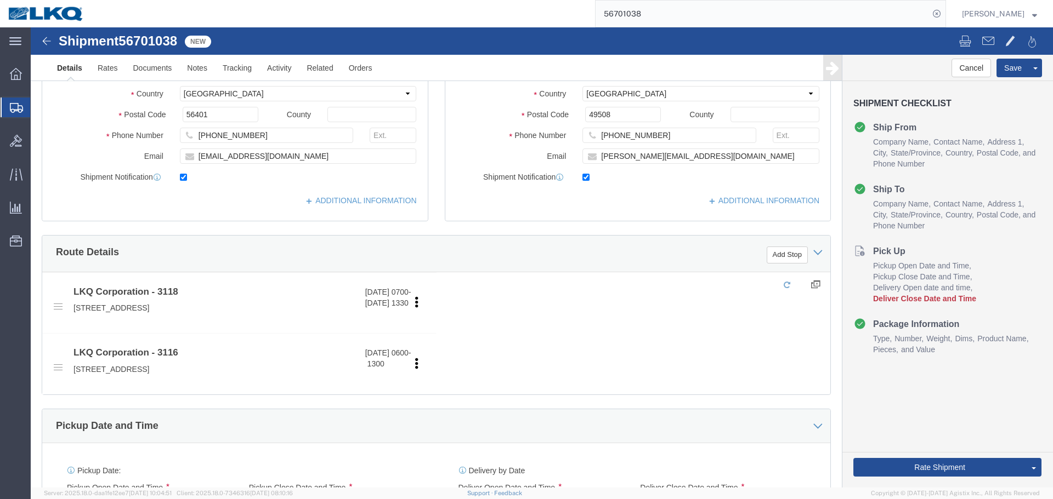
select select "27852"
select select "27850"
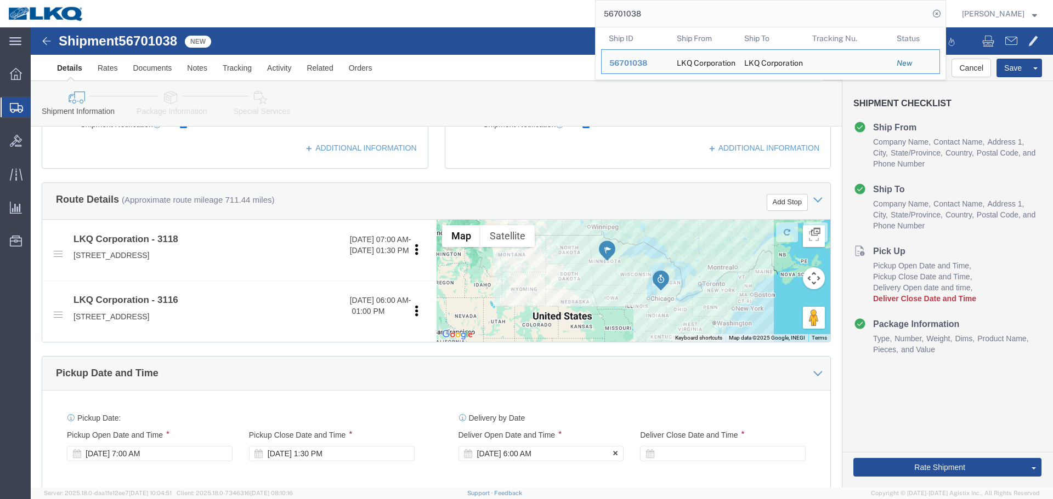
scroll to position [548, 0]
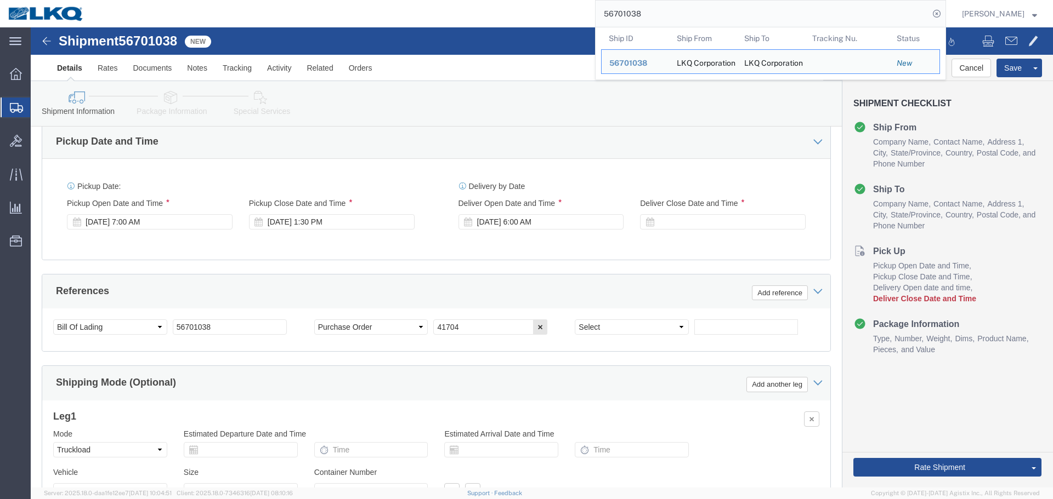
click at [655, 18] on input "56701038" at bounding box center [761, 14] width 333 height 26
paste input "683692"
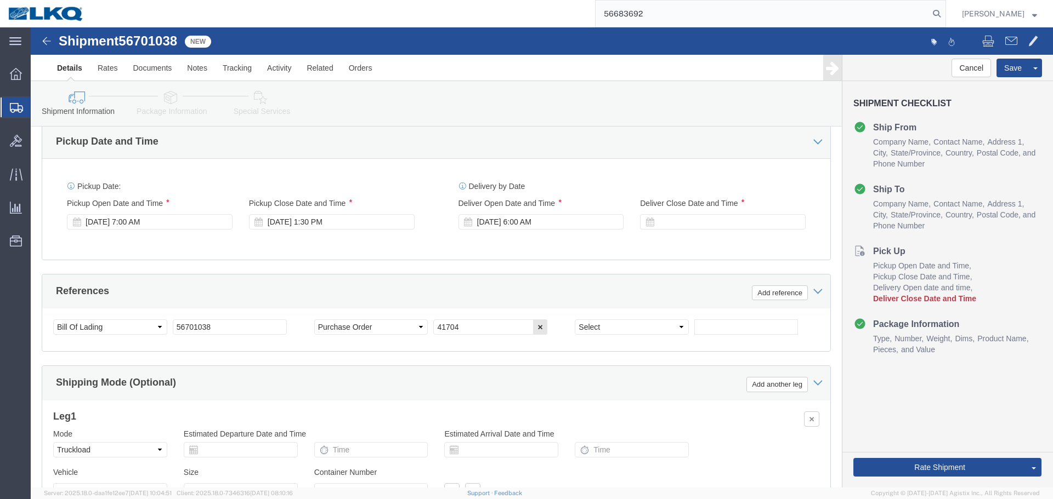
type input "56683692"
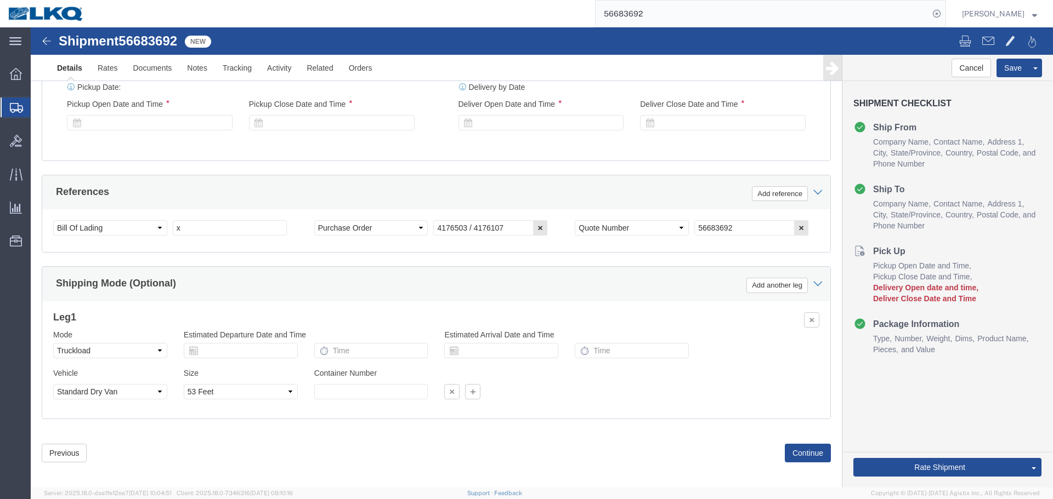
select select "30523"
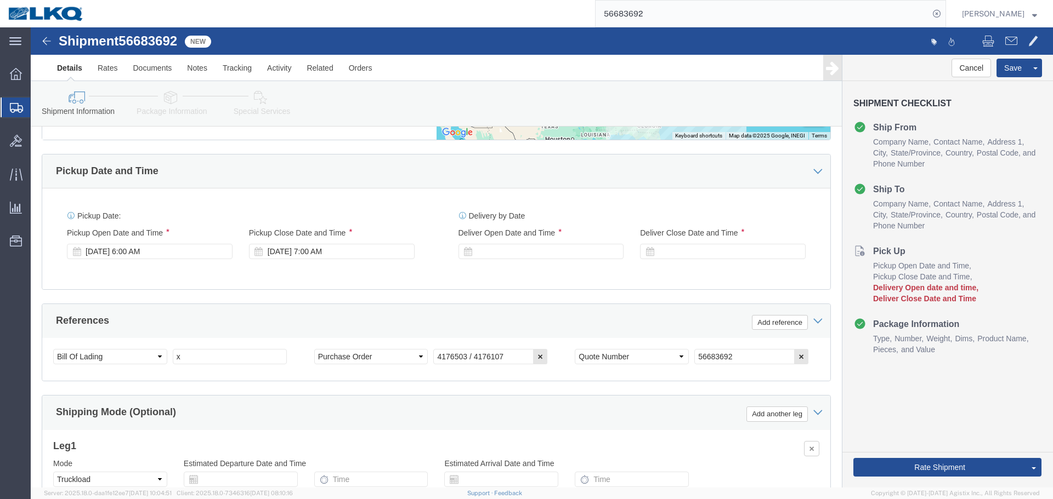
scroll to position [603, 0]
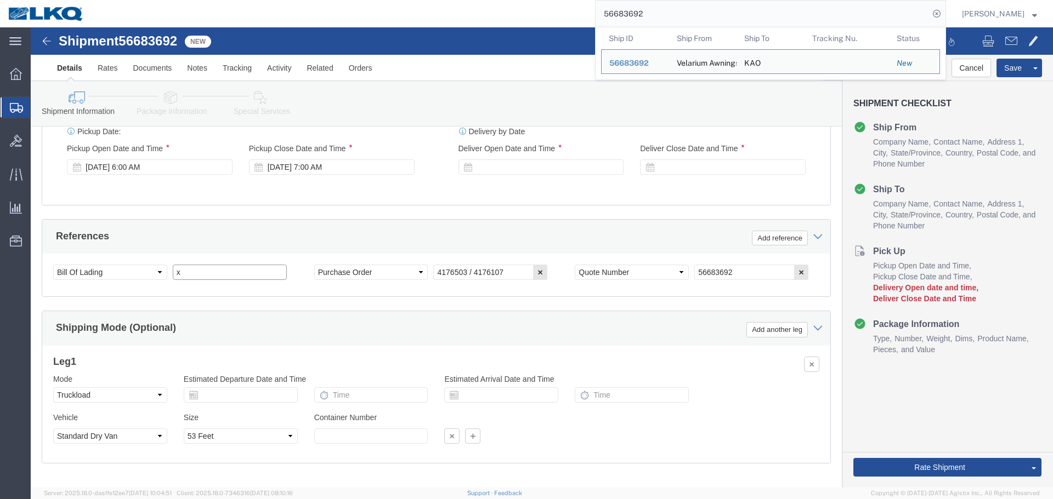
click input "x"
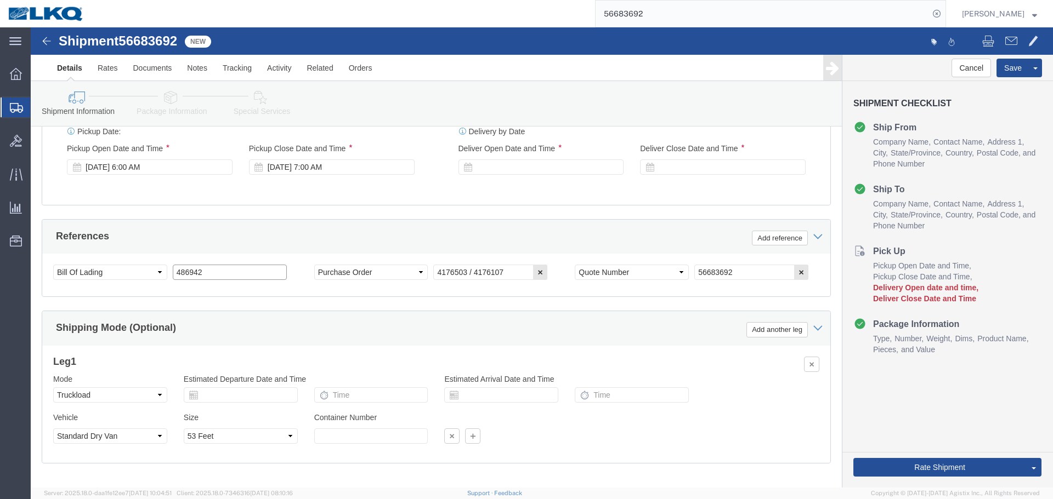
type input "486942"
click div
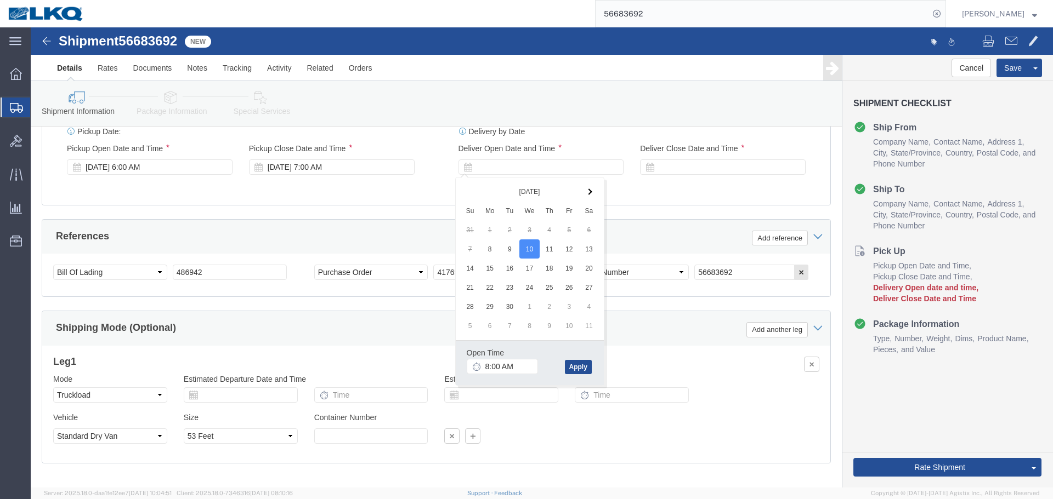
click div "Open Time 8:00 AM Sep 10 2025 8:00 AM - Sep 10 2025 8:00 AM Cancel Apply"
click input "8:00 AM"
type input "9:00 AM"
click button "Apply"
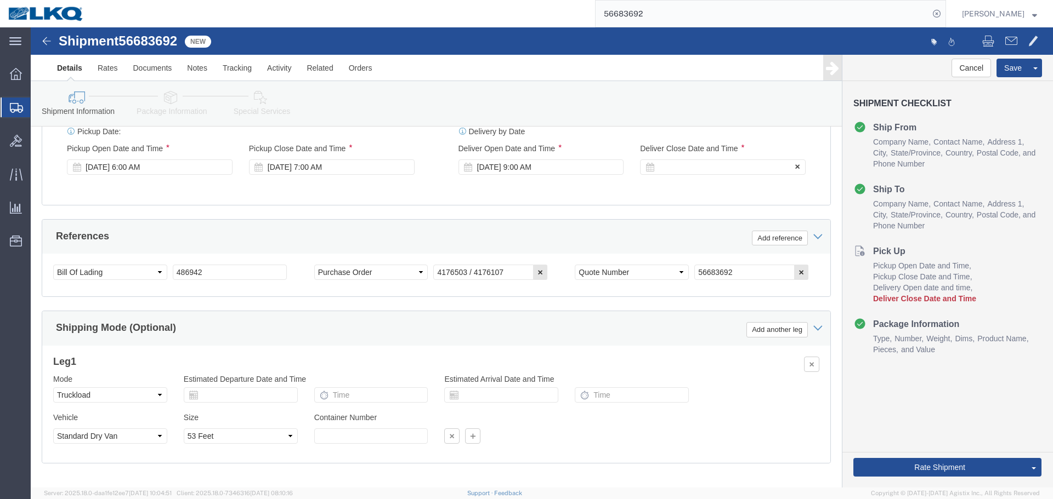
click div
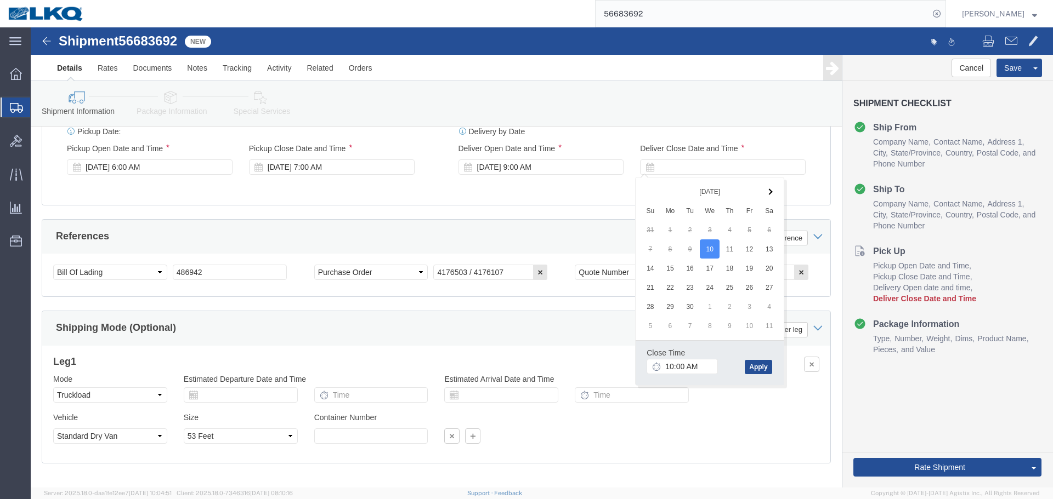
click div "Close Time 10:00 AM"
click input "10:00 AM"
type input "9:01 AM"
click button "Apply"
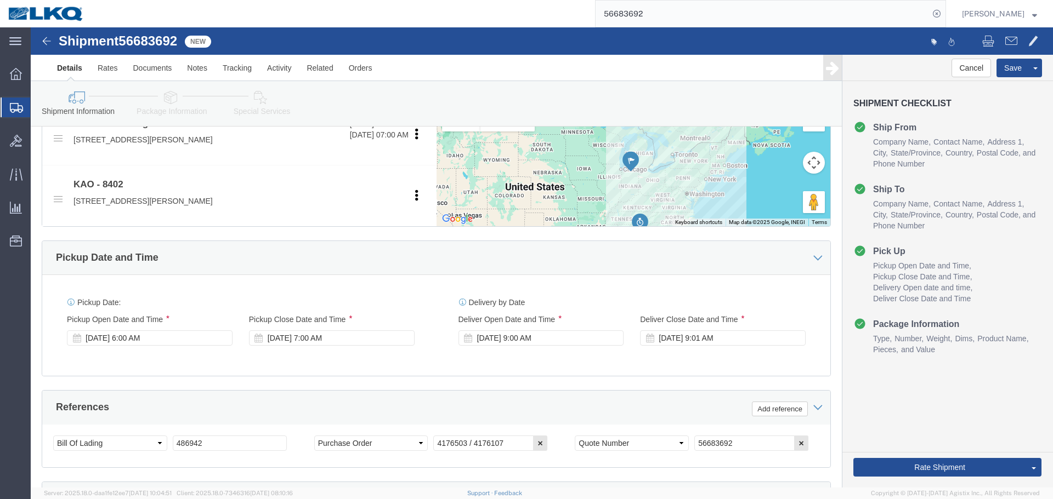
scroll to position [548, 0]
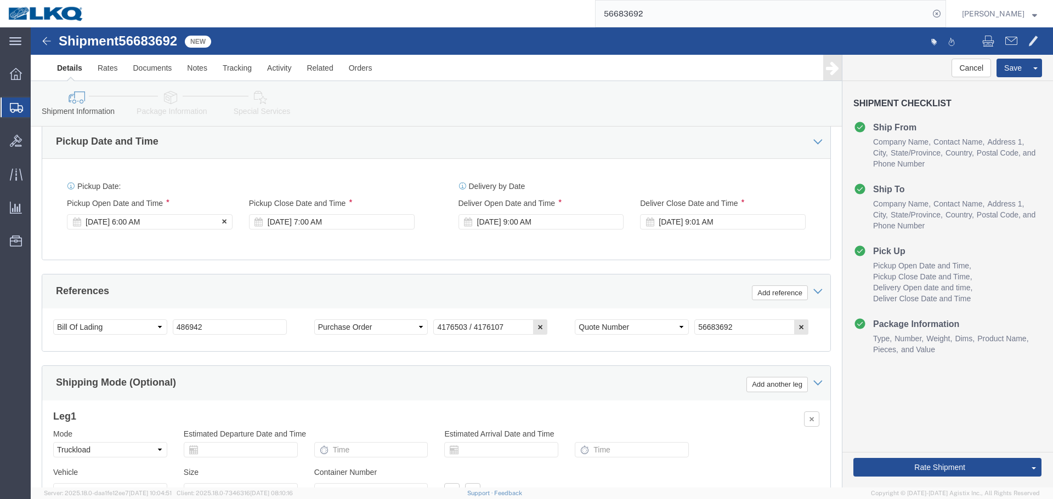
click div "Sep 08 2025 6:00 AM"
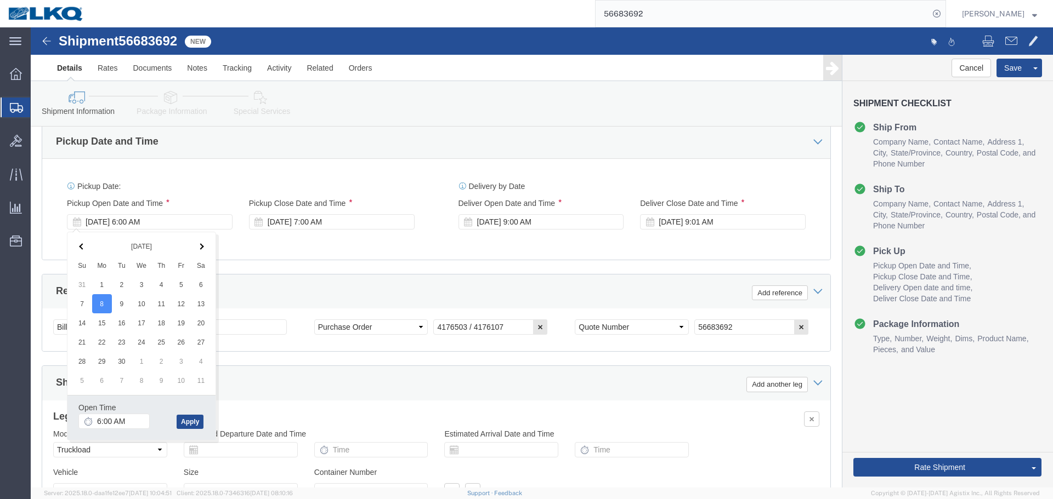
click div "Pickup Date: Pickup Start Date Pickup Start Time Pickup Open Date and Time Sep …"
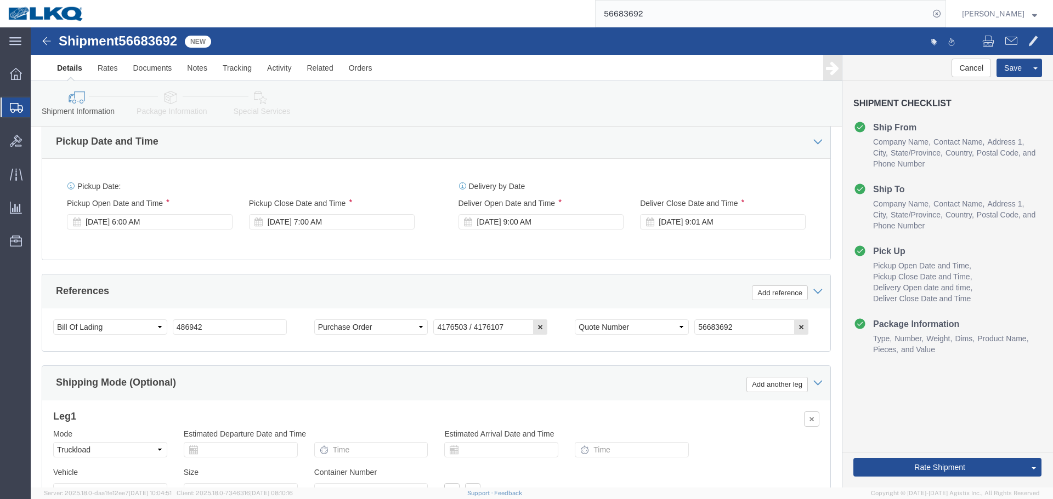
click div "Delivery by Date Delivery Start Date Delivery Start Time Deliver Open Date and …"
click div "Sep 08 2025 6:00 AM"
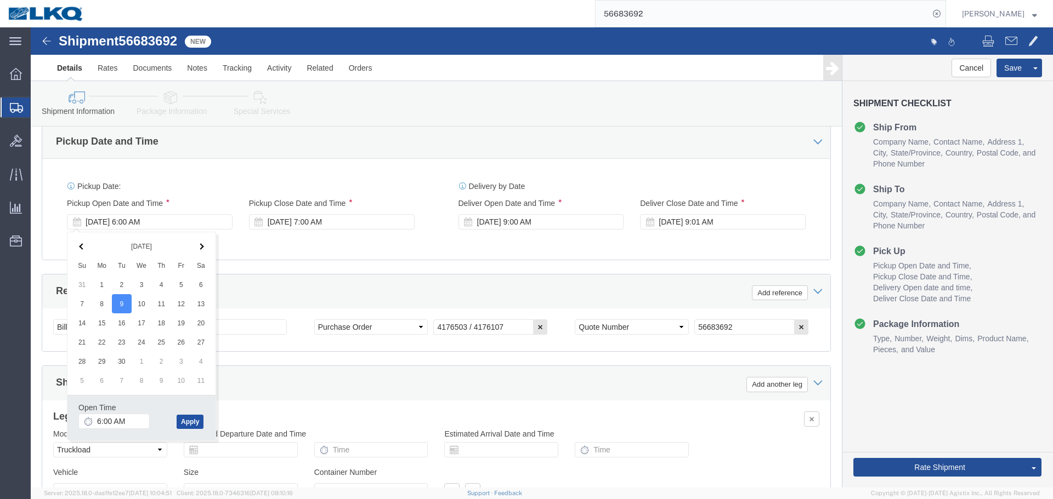
click button "Apply"
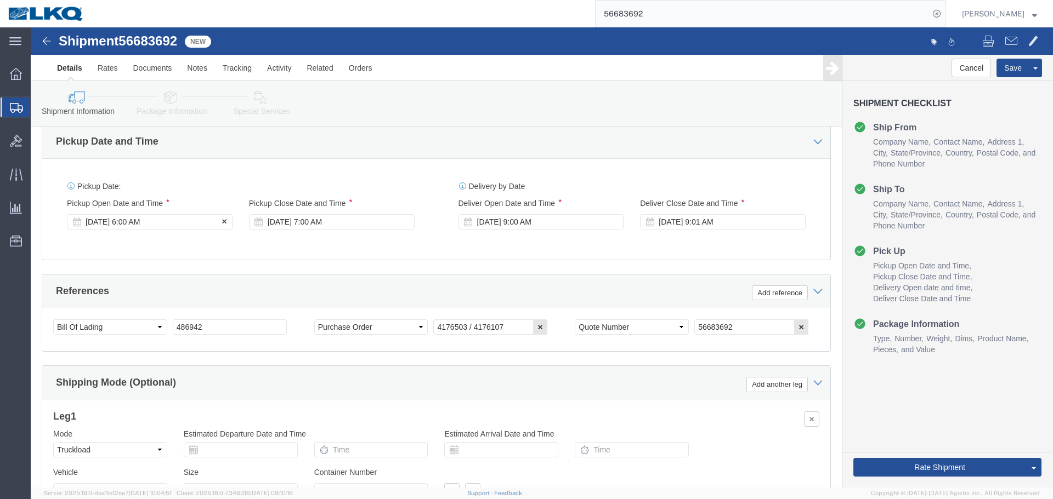
click div "Sep 09 2025 6:00 AM"
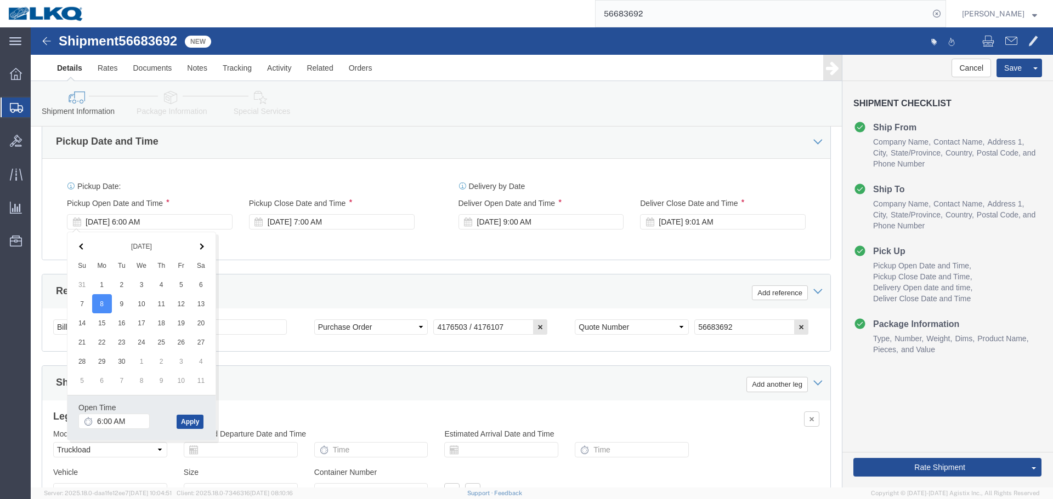
click button "Apply"
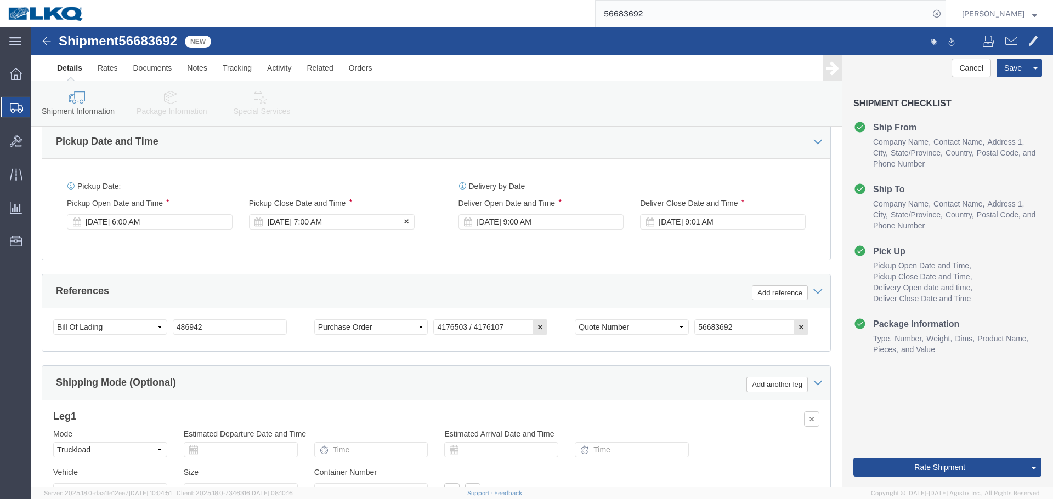
click div "Sep 09 2025 7:00 AM"
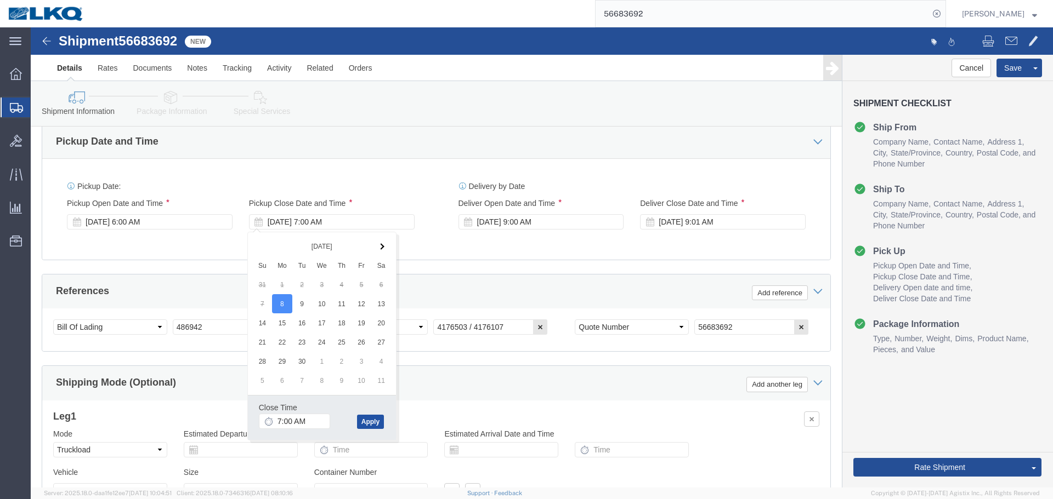
click button "Apply"
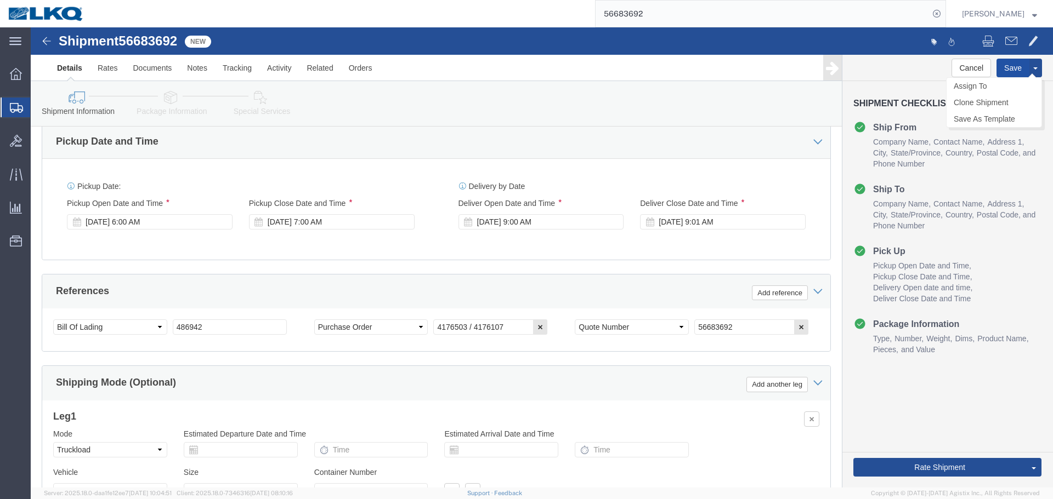
click button "Save"
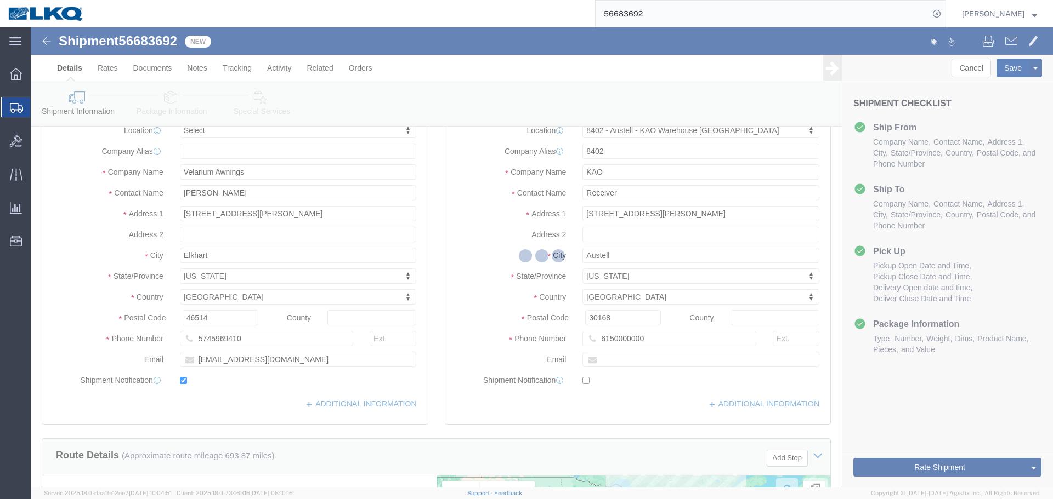
scroll to position [0, 0]
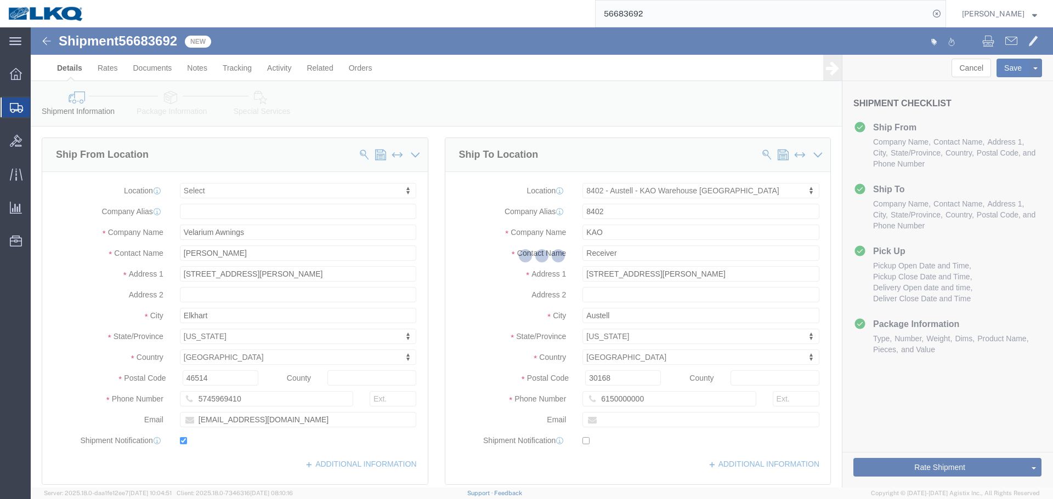
type button "Save"
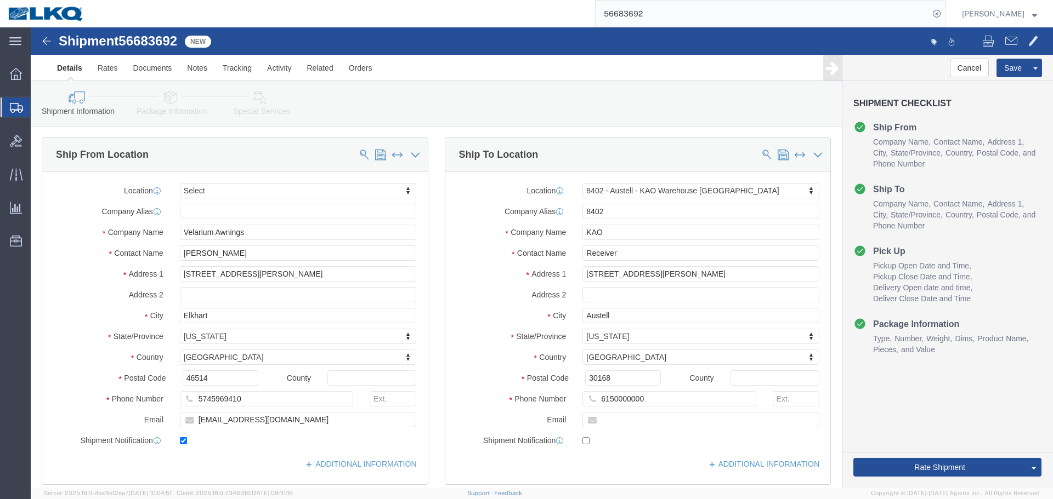
click div "Shipment Information Package Information Special Services Loading Routing"
click at [642, 15] on input "56683692" at bounding box center [761, 14] width 333 height 26
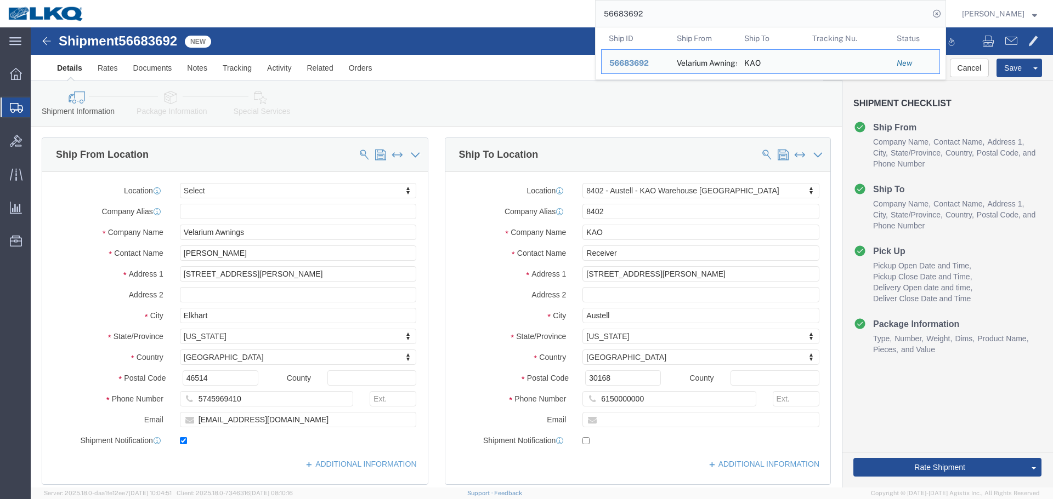
paste input "701213"
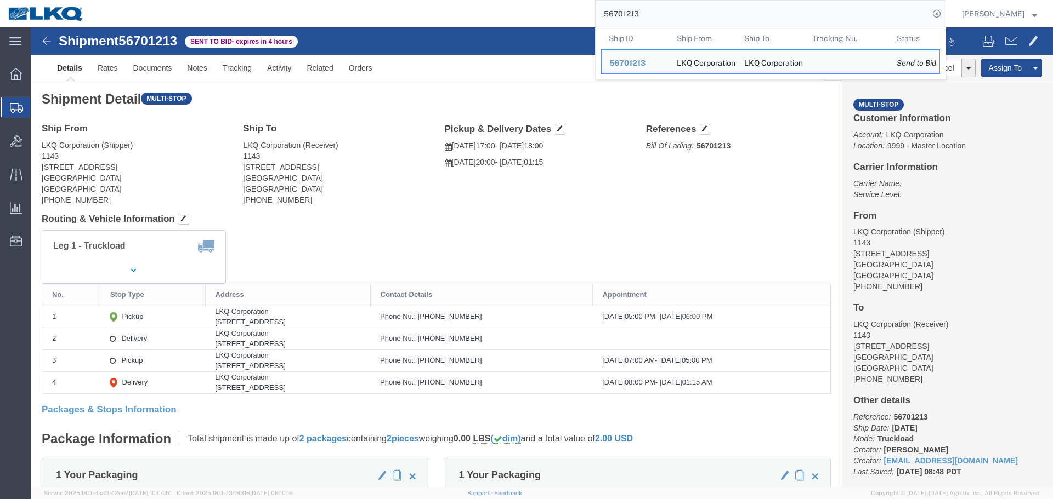
click div "Ship From LKQ Corporation (Shipper) 1143 7135 Highway 70 West La Grange, NC 285…"
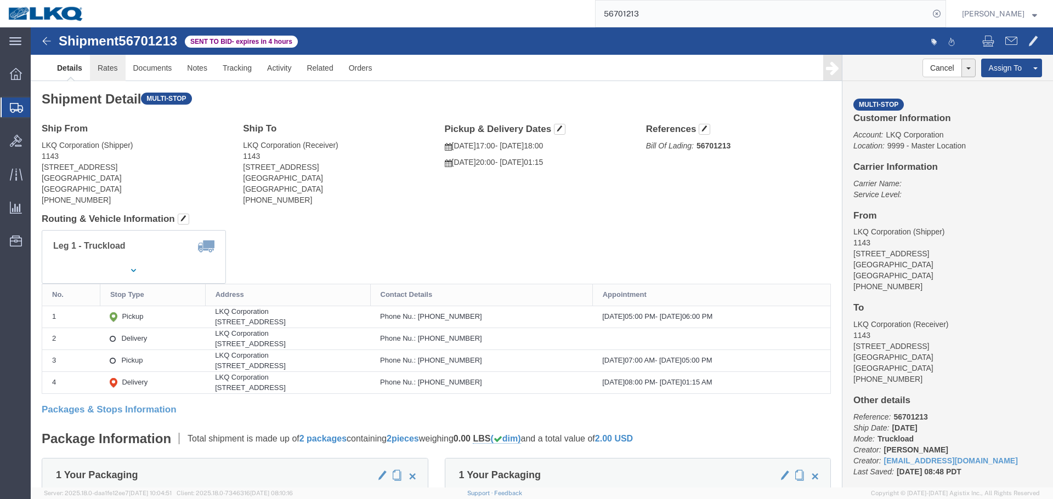
drag, startPoint x: 70, startPoint y: 49, endPoint x: 74, endPoint y: 45, distance: 5.8
click link "Rates"
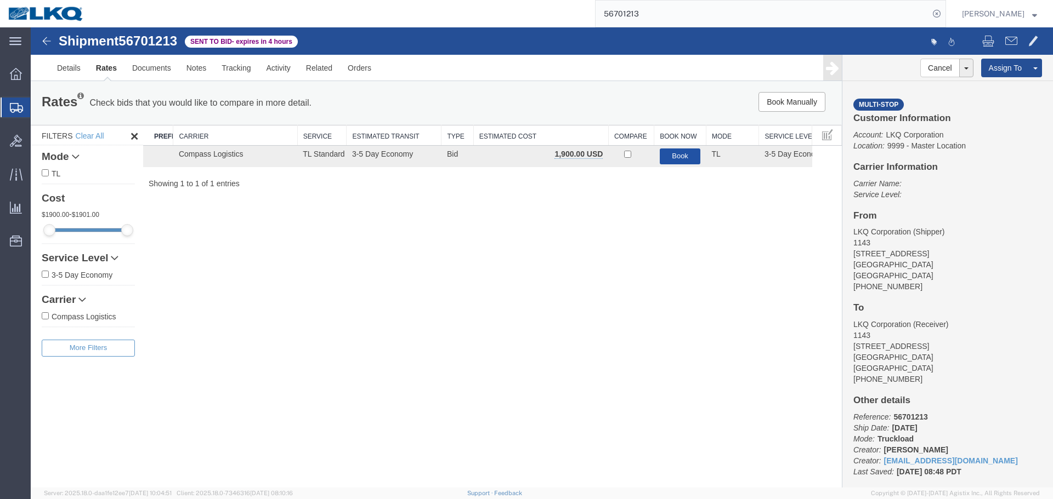
click at [684, 163] on button "Book" at bounding box center [680, 157] width 41 height 16
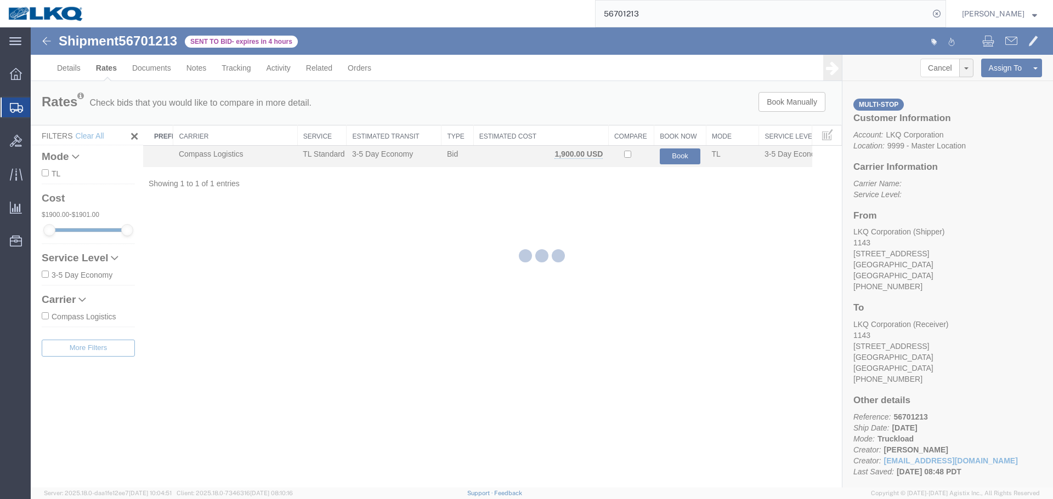
click at [684, 162] on div at bounding box center [542, 257] width 1022 height 461
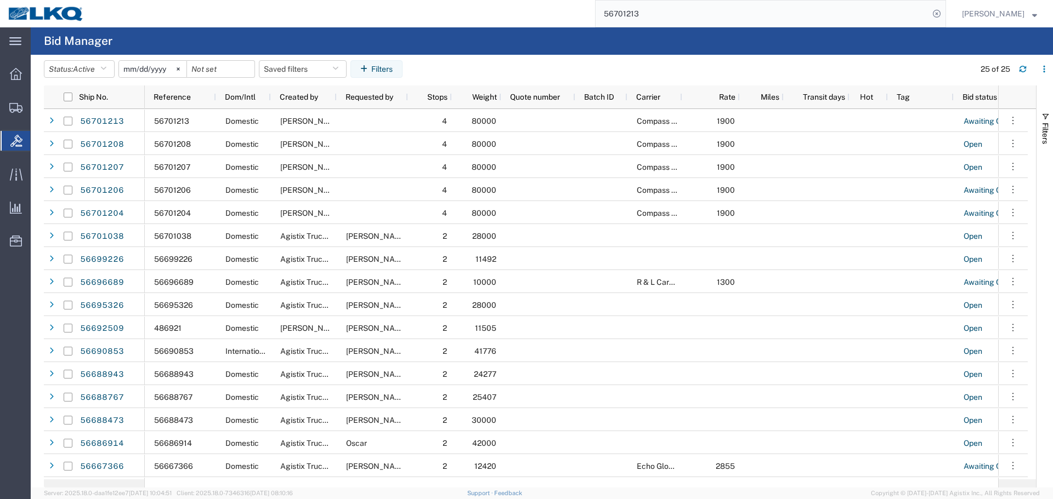
click at [735, 14] on input "56701213" at bounding box center [761, 14] width 333 height 26
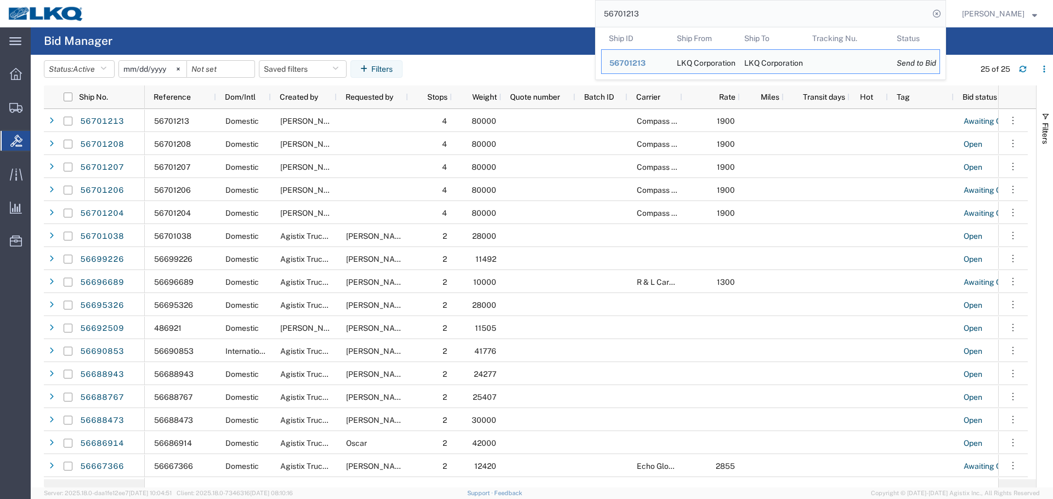
paste input "684429"
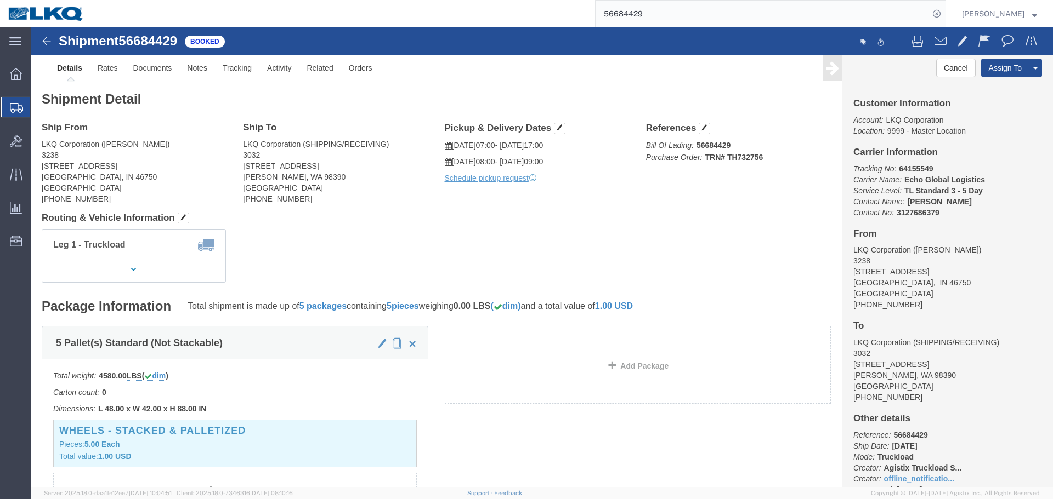
click h4 "Routing & Vehicle Information"
click link "Rates"
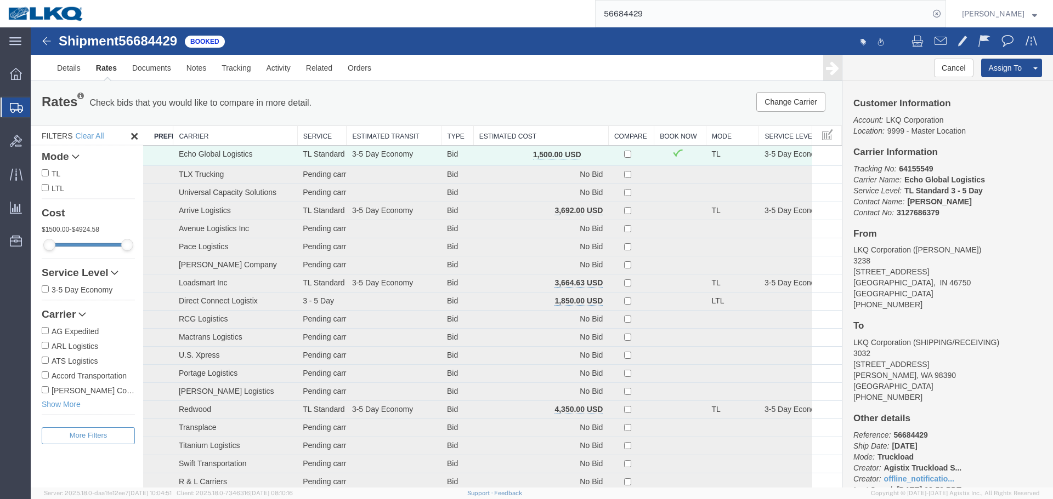
click at [558, 138] on th "Estimated Cost" at bounding box center [540, 136] width 135 height 20
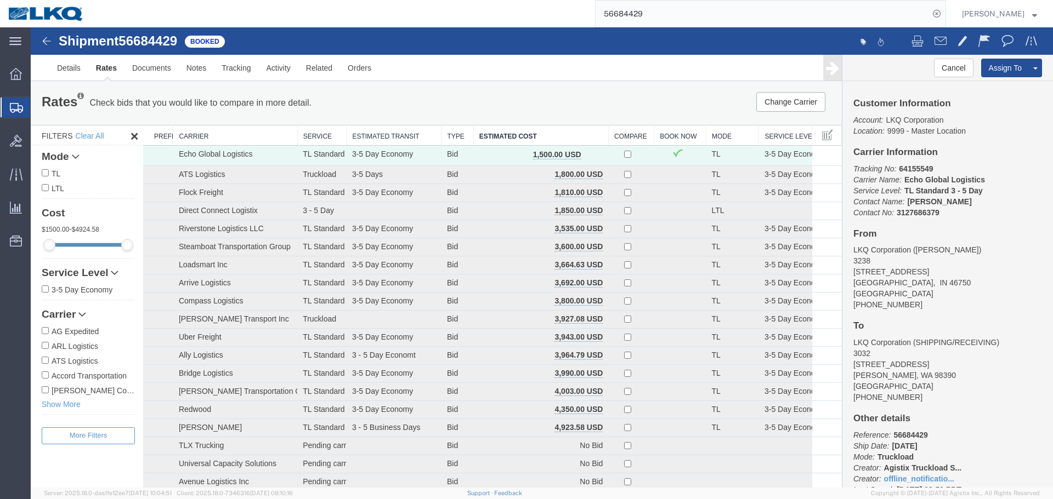
click at [657, 87] on div "Rates Check bids that you would like to compare in more detail. Compare Filter …" at bounding box center [436, 103] width 811 height 44
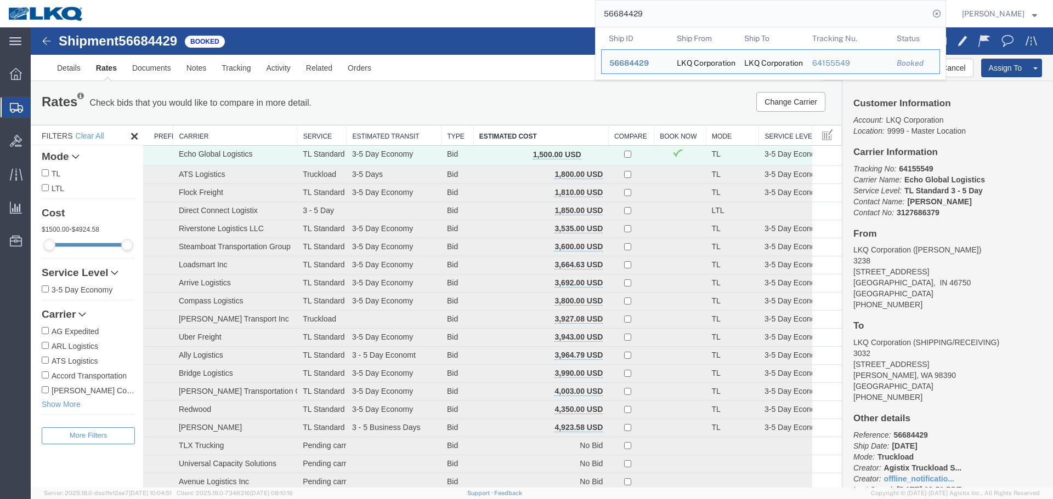
click at [617, 12] on input "56684429" at bounding box center [761, 14] width 333 height 26
paste input "7008"
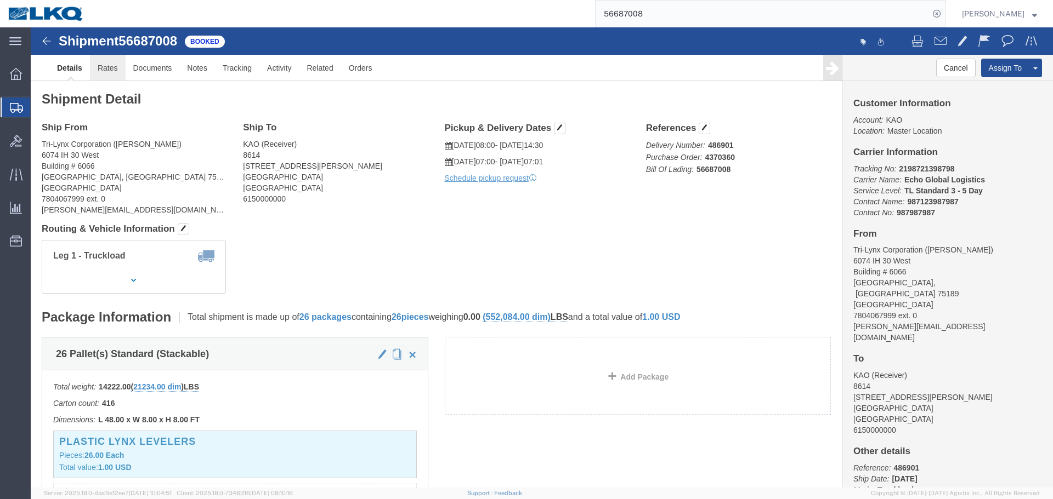
click link "Rates"
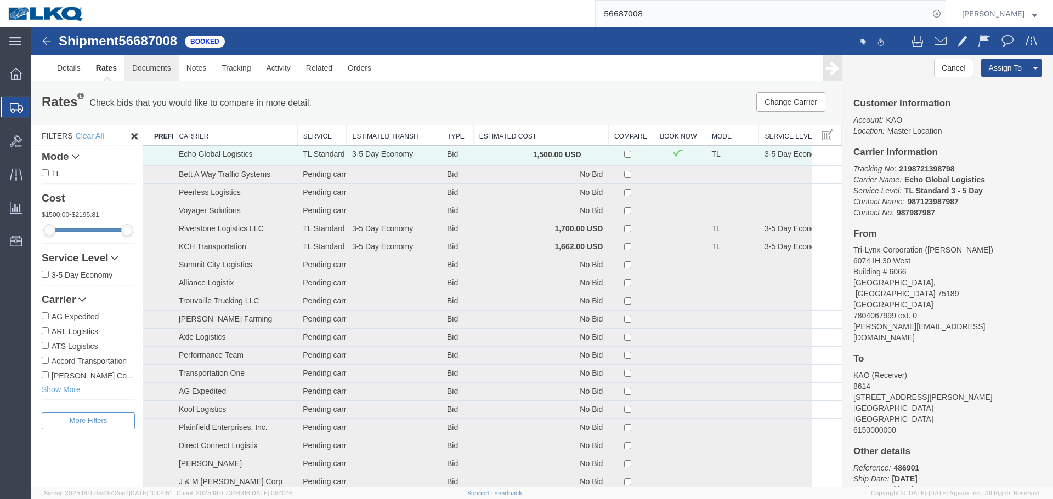
click at [151, 65] on link "Documents" at bounding box center [151, 68] width 54 height 26
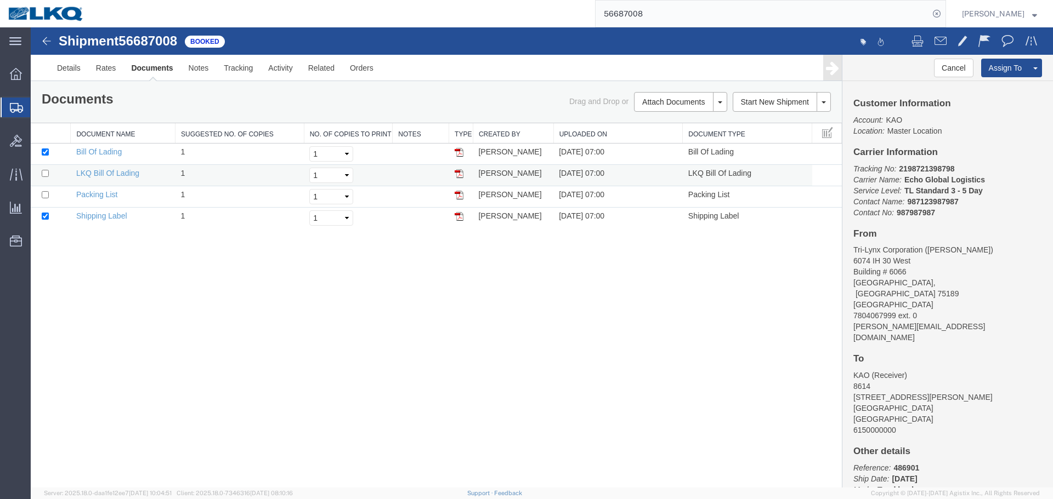
click at [456, 175] on img at bounding box center [459, 173] width 9 height 9
click at [748, 15] on input "56687008" at bounding box center [761, 14] width 333 height 26
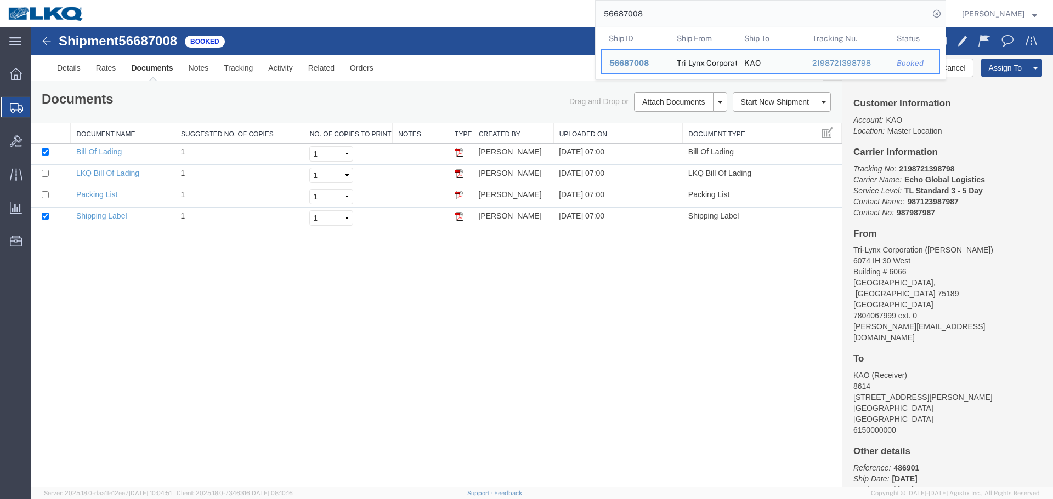
paste input "3964"
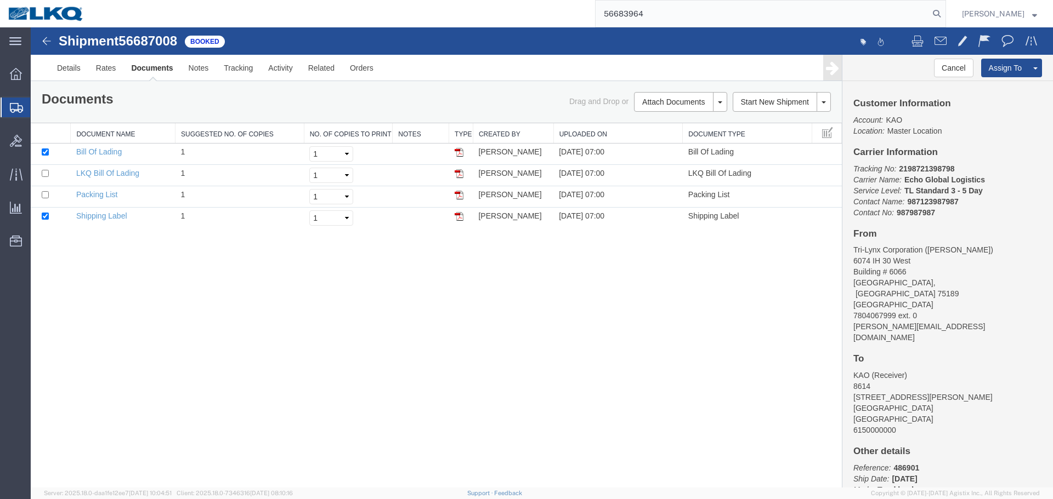
click at [667, 8] on input "56683964" at bounding box center [761, 14] width 333 height 26
click at [712, 15] on input "56683964" at bounding box center [761, 14] width 333 height 26
paste input "68520"
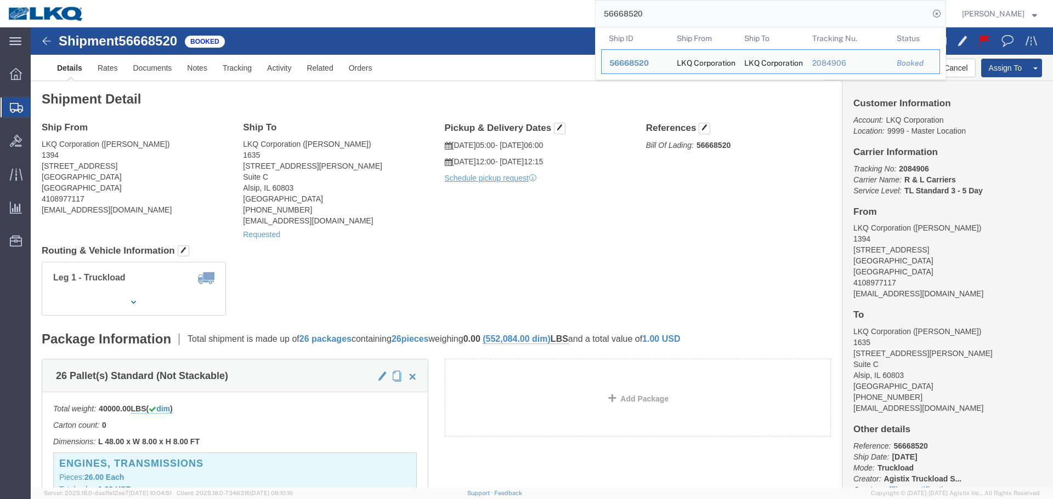
click at [744, 15] on input "56668520" at bounding box center [761, 14] width 333 height 26
click at [682, 20] on input "56668520" at bounding box center [761, 14] width 333 height 26
paste input "83825"
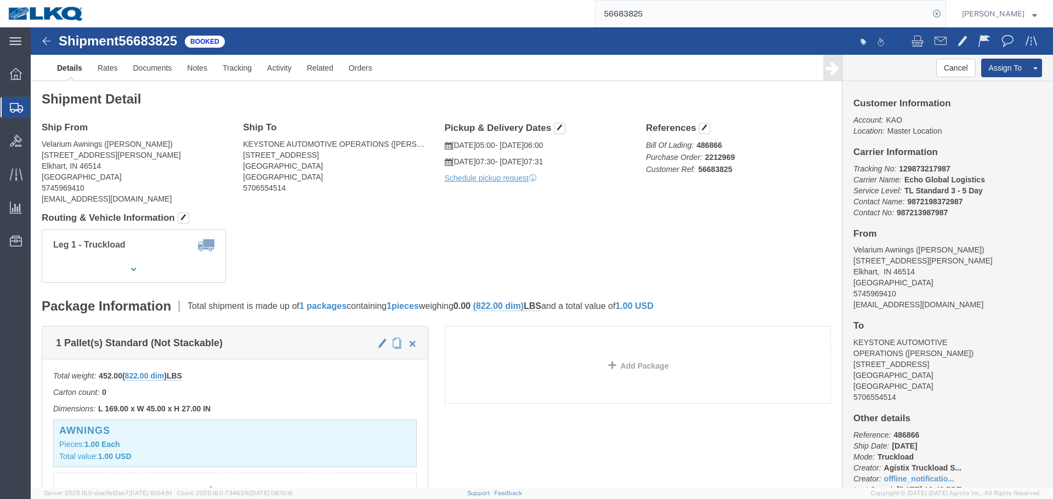
click div "Leg 1 - Truckload Vehicle 1: Standard Dry Van (53 Feet) Number of trucks: 1"
click h4 "Routing & Vehicle Information"
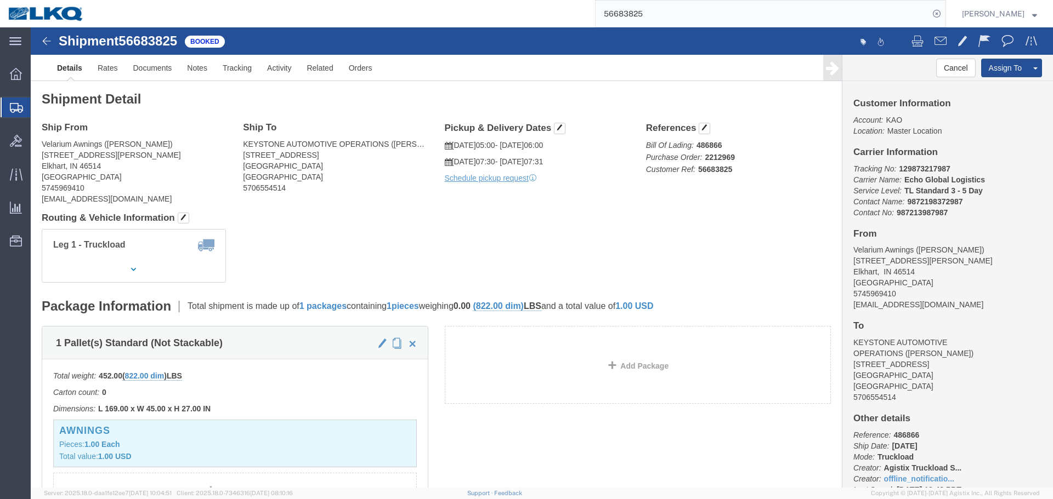
click div "Leg 1 - Truckload Vehicle 1: Standard Dry Van (53 Feet) Number of trucks: 1"
drag, startPoint x: 615, startPoint y: 196, endPoint x: 850, endPoint y: 281, distance: 250.1
click h4 "Routing & Vehicle Information"
click div "Leg 1 - Truckload Vehicle 1: Standard Dry Van (53 Feet) Number of trucks: 1"
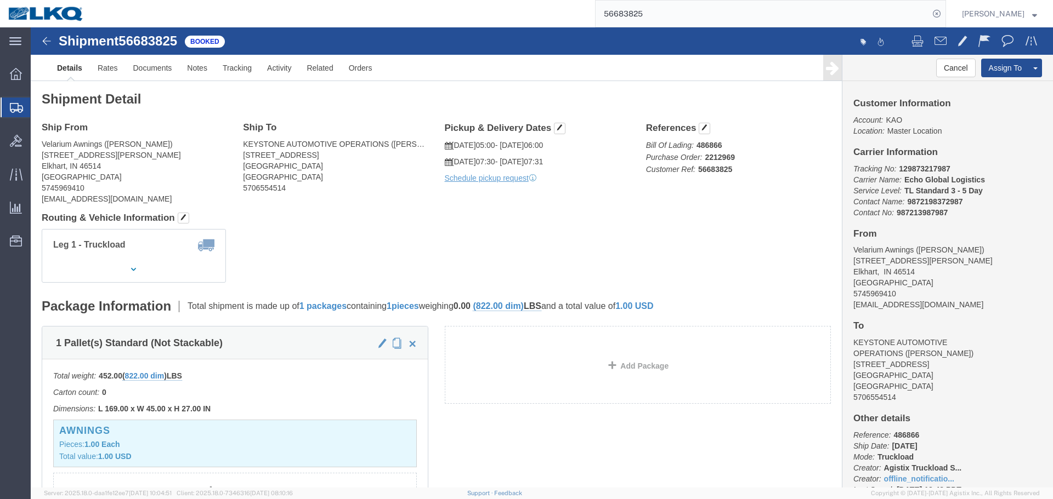
click b "486866"
copy b "486866"
click at [752, 13] on input "56683825" at bounding box center [761, 14] width 333 height 26
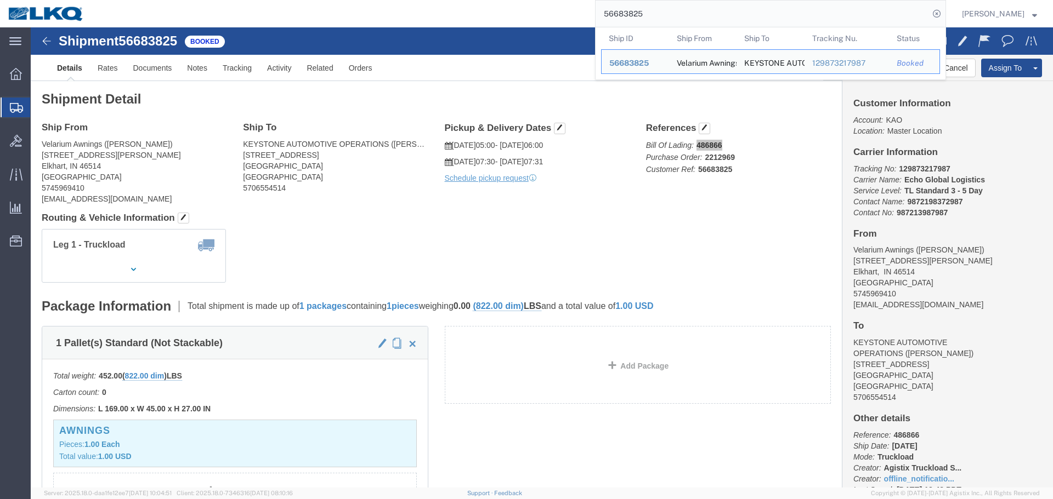
paste input "9988"
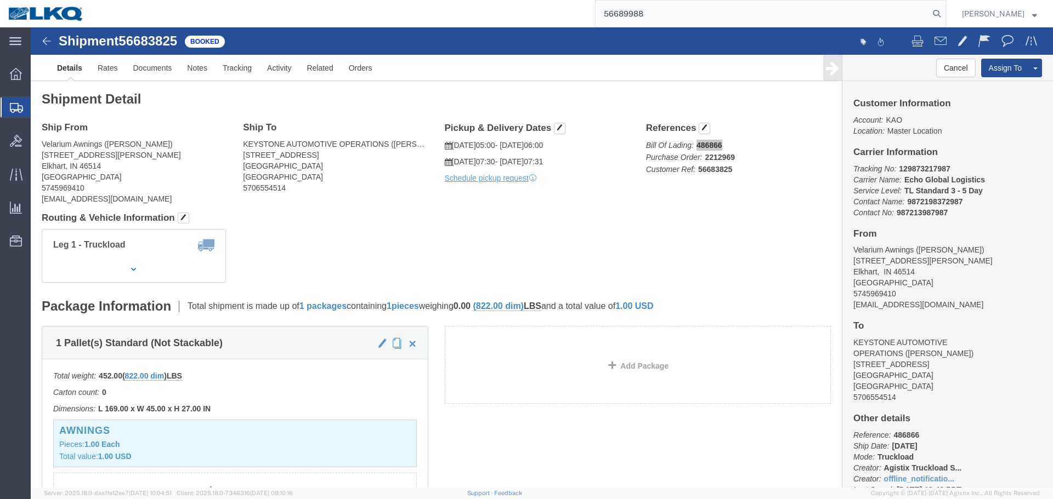
type input "56689988"
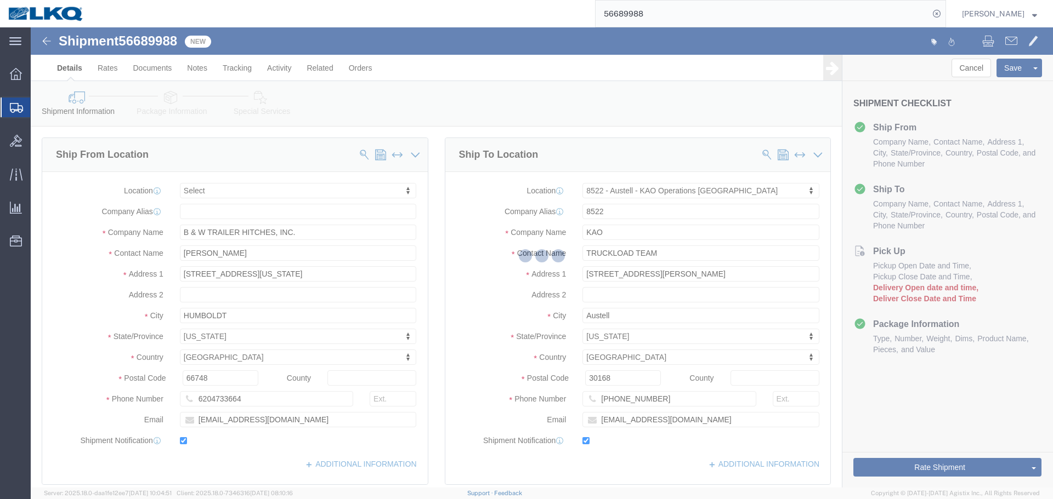
scroll to position [439, 0]
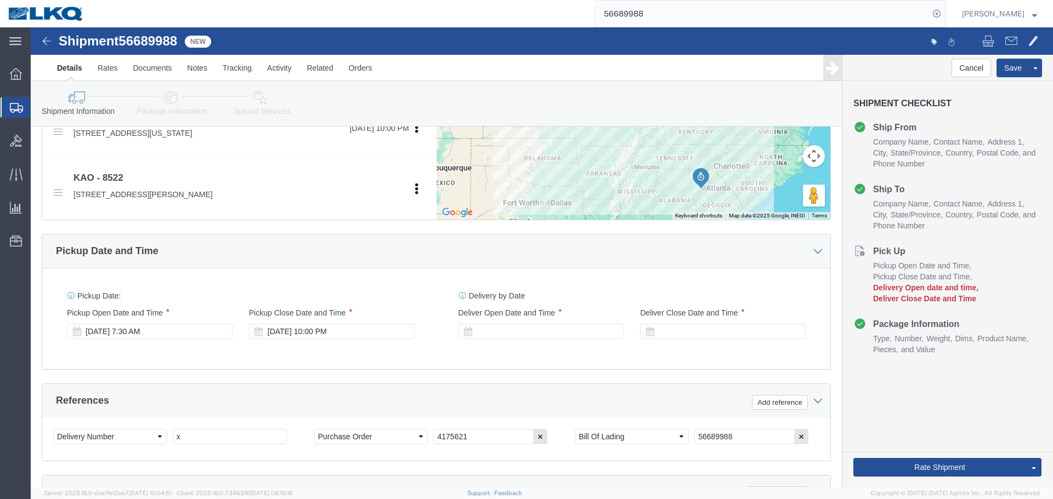
select select
select select "30590"
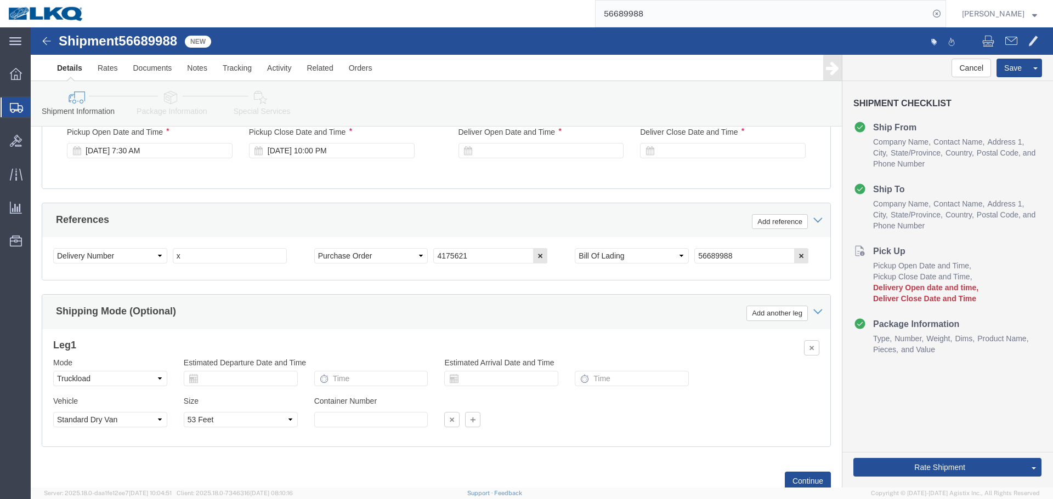
scroll to position [601, 0]
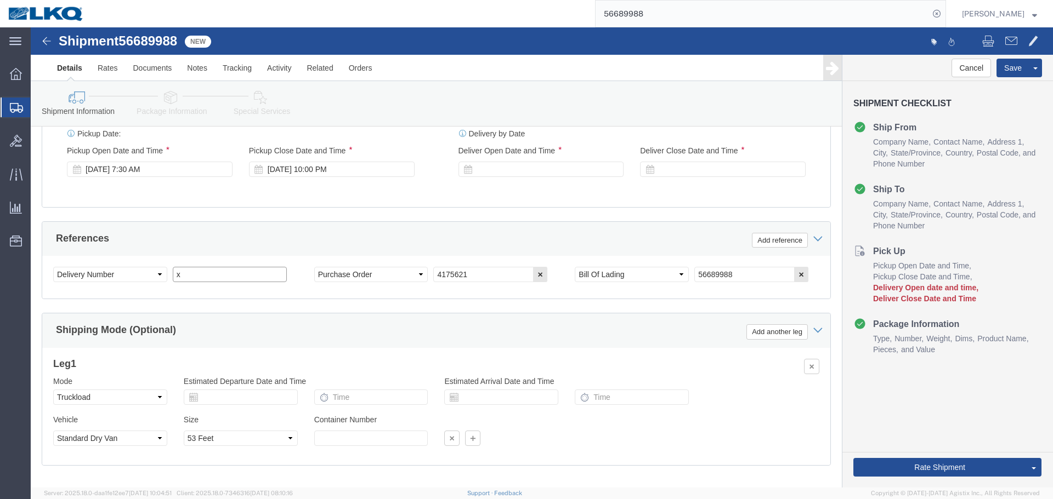
click input "x"
paste input "486950"
type input "486950"
click div
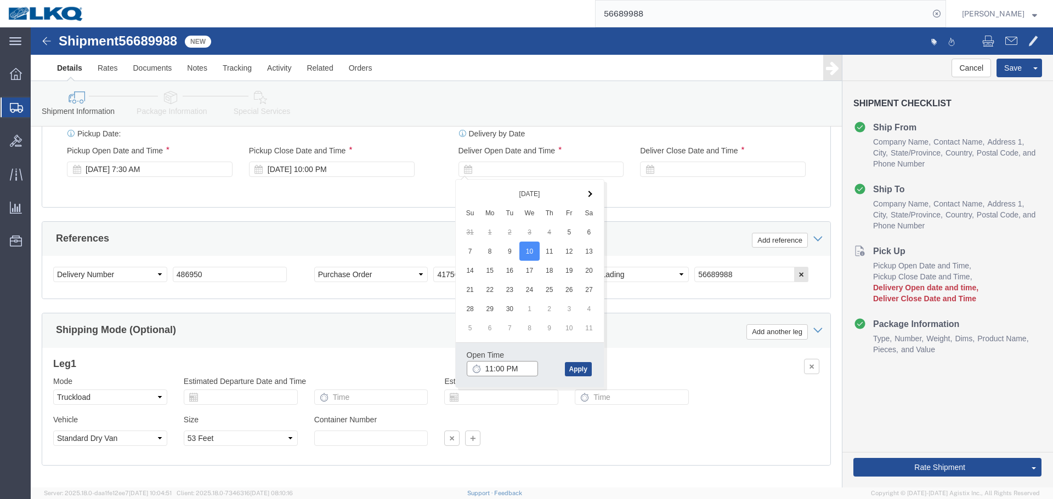
click input "11:00 PM"
type input "8:00 AM"
click button "Apply"
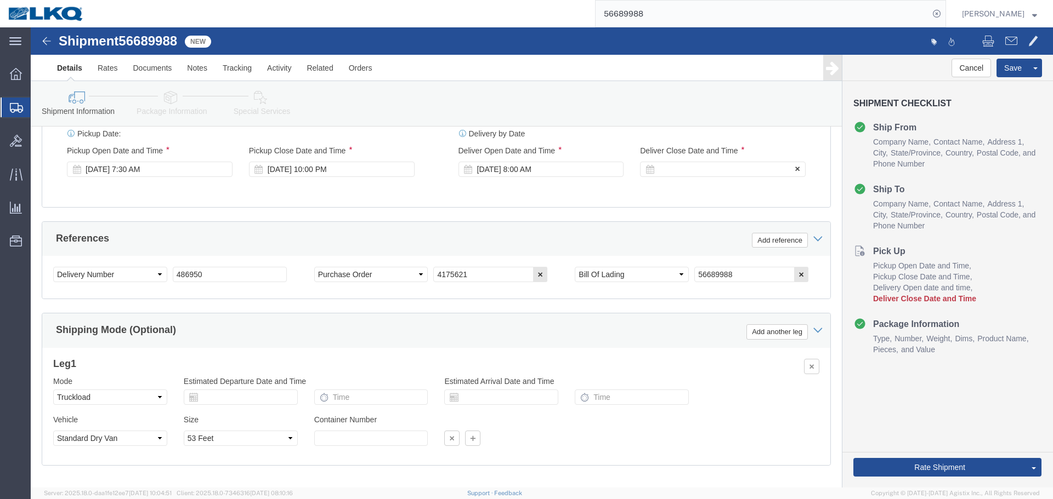
click div "Deliver Close Date Deliver Close Time Deliver Close Date and Time"
click div
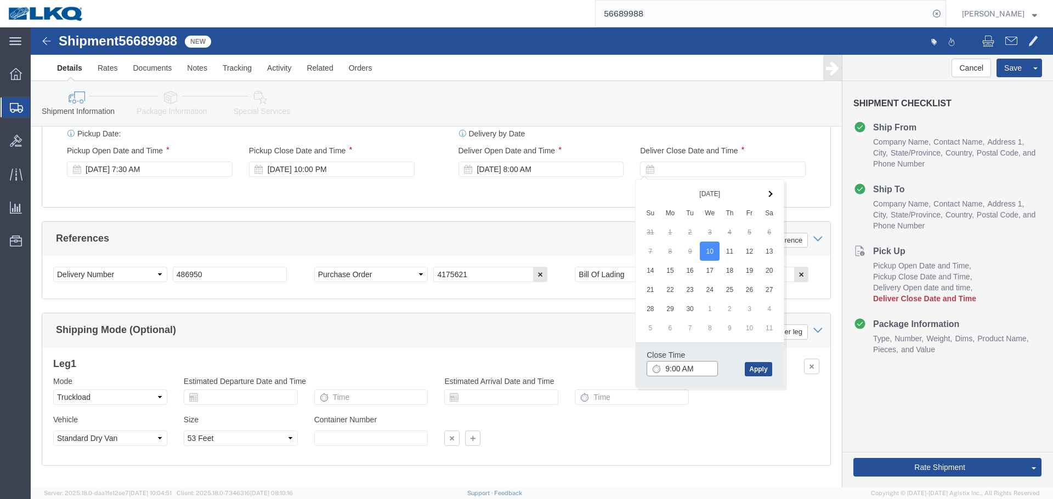
click input "9:00 AM"
type input "0801"
type input "8:01 AM"
click button "Apply"
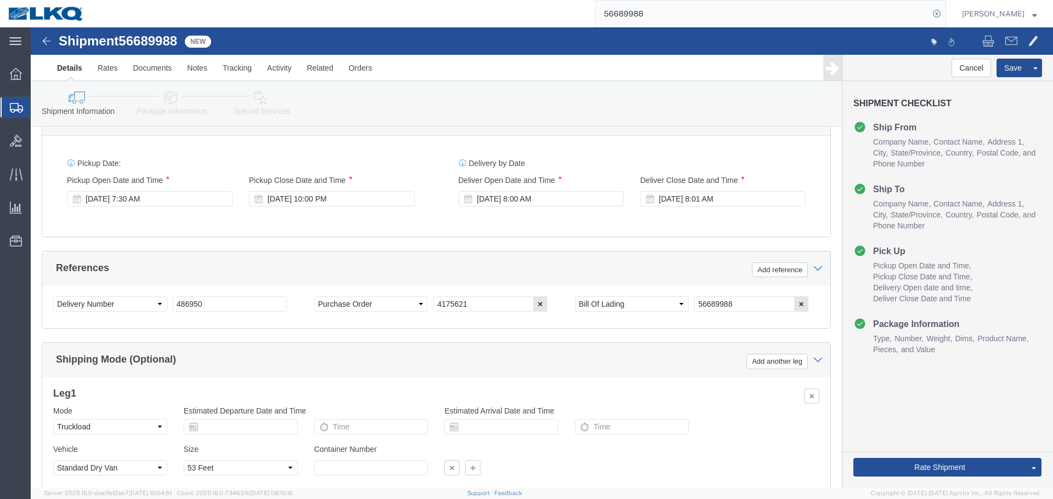
scroll to position [546, 0]
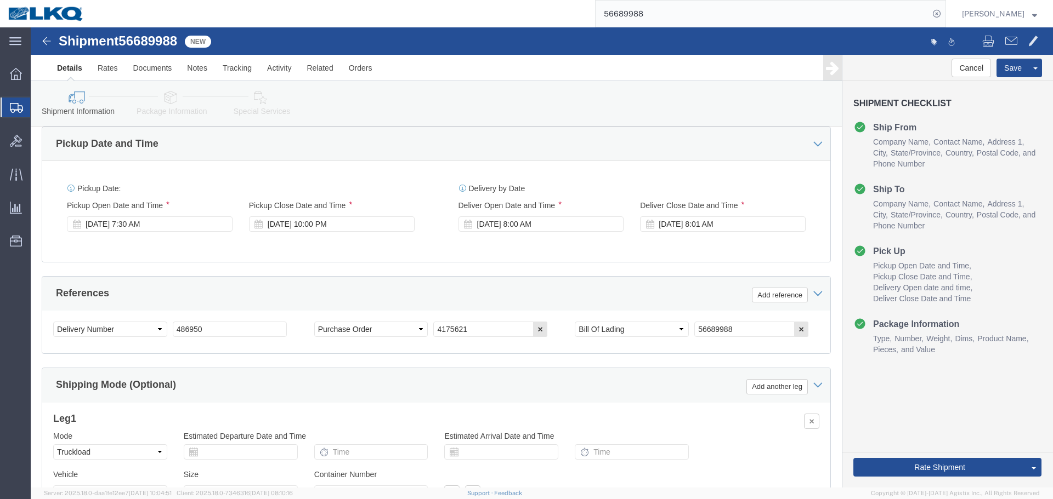
click div "Pickup Date: Pickup Start Date Pickup Start Time Pickup Open Date and Time Sep …"
click div "Sep 05 2025 7:30 AM"
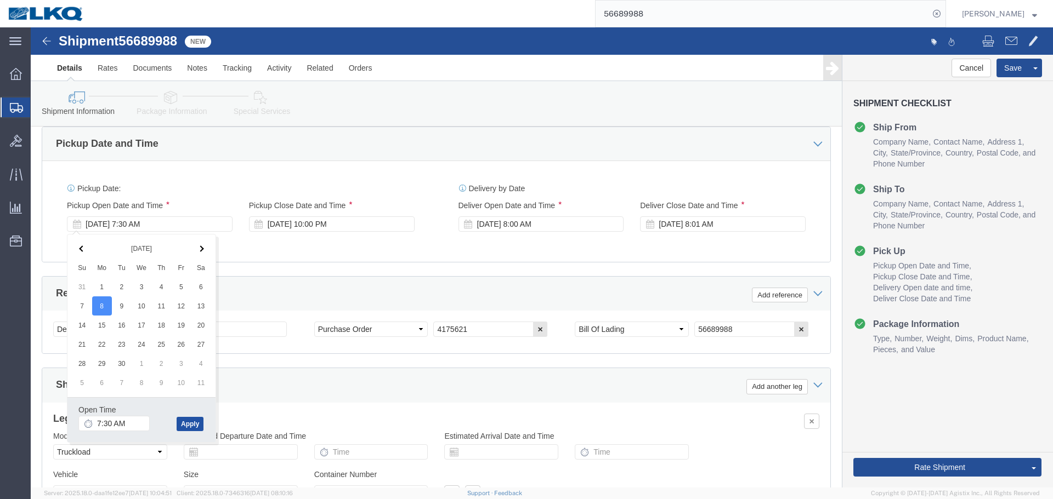
click button "Apply"
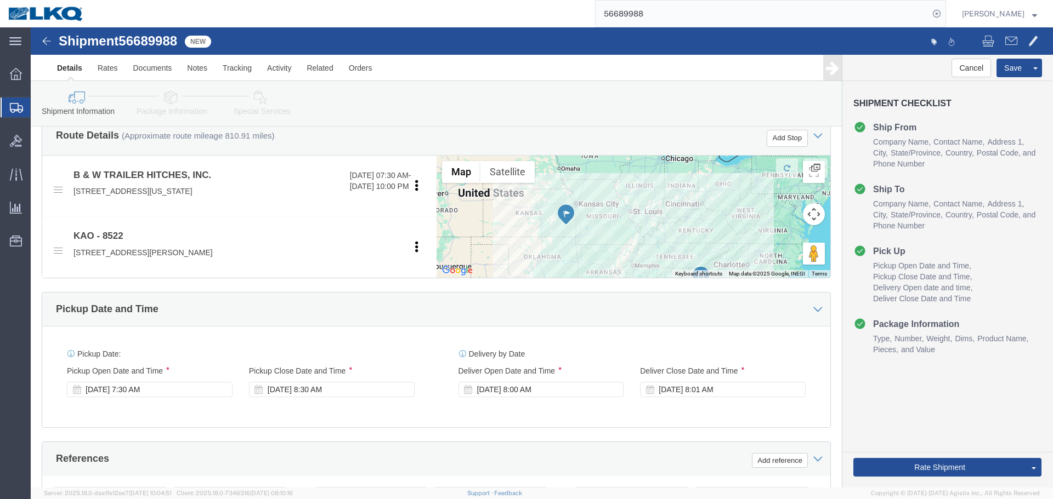
scroll to position [162, 0]
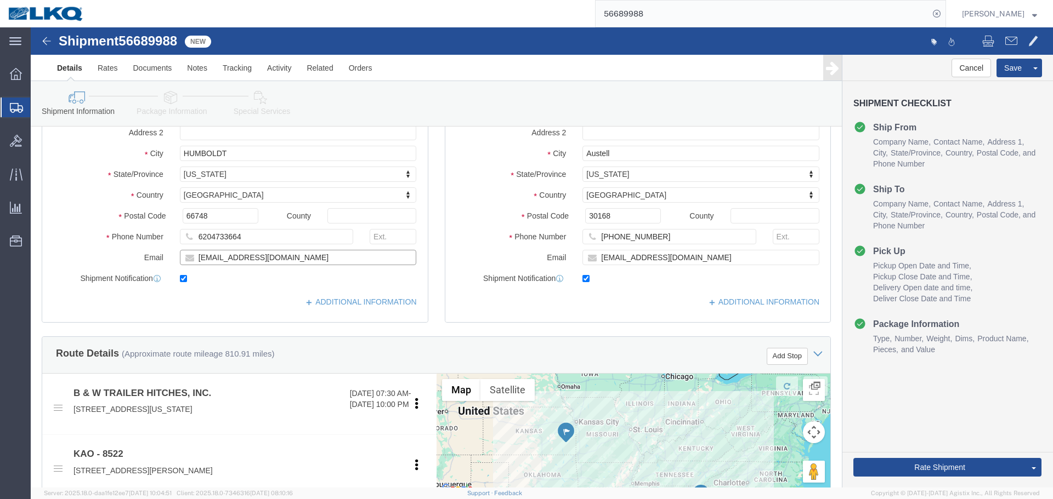
click input "traffic@turnoverball.com"
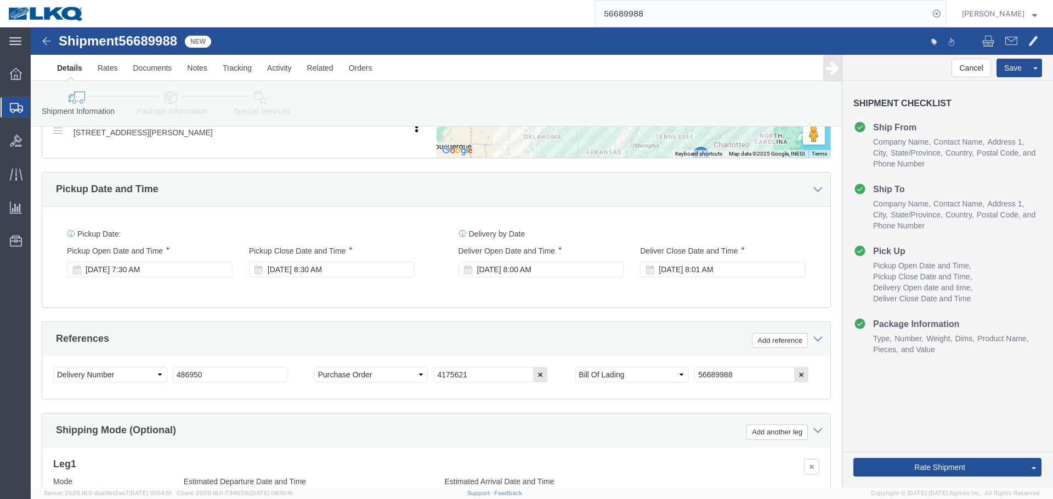
scroll to position [546, 0]
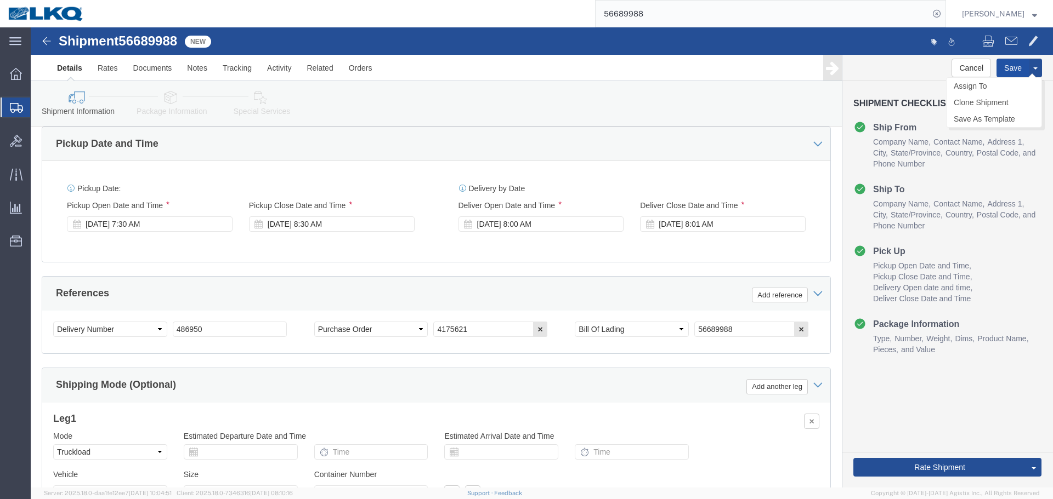
click button "Save"
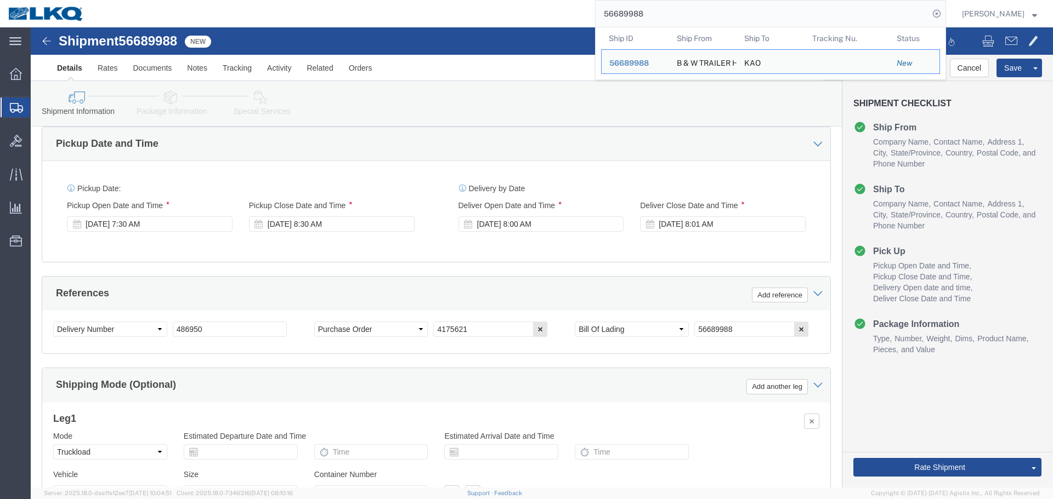
click at [719, 5] on input "56689988" at bounding box center [761, 14] width 333 height 26
paste input "27363"
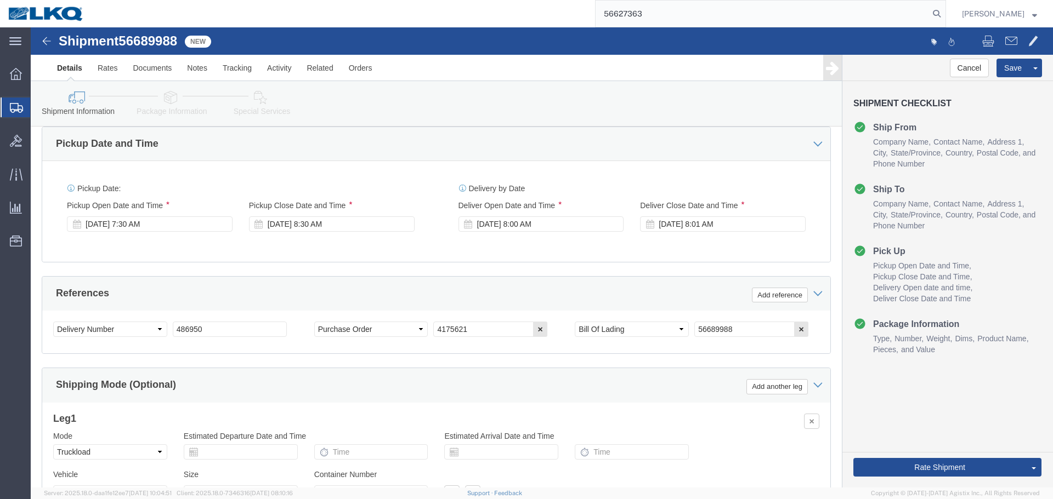
type input "56627363"
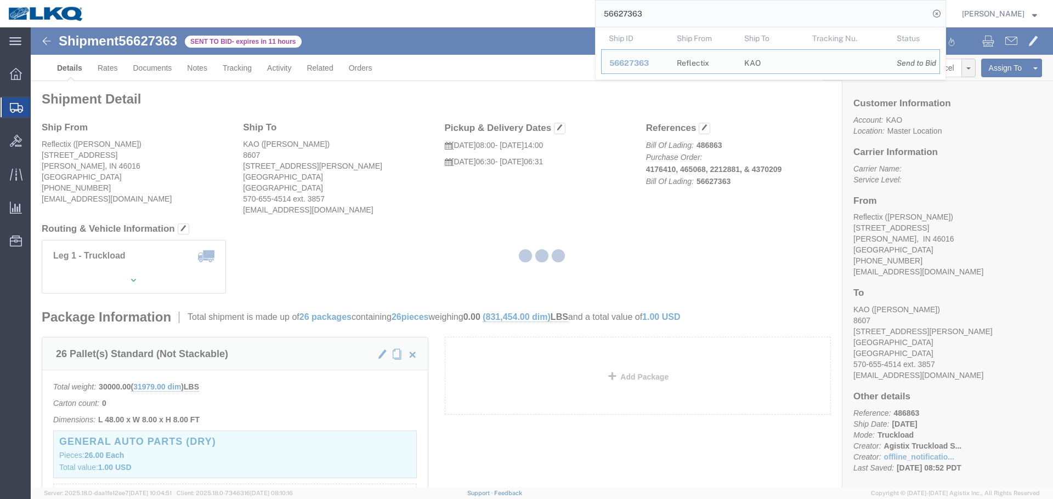
click at [537, 238] on div at bounding box center [542, 257] width 1022 height 461
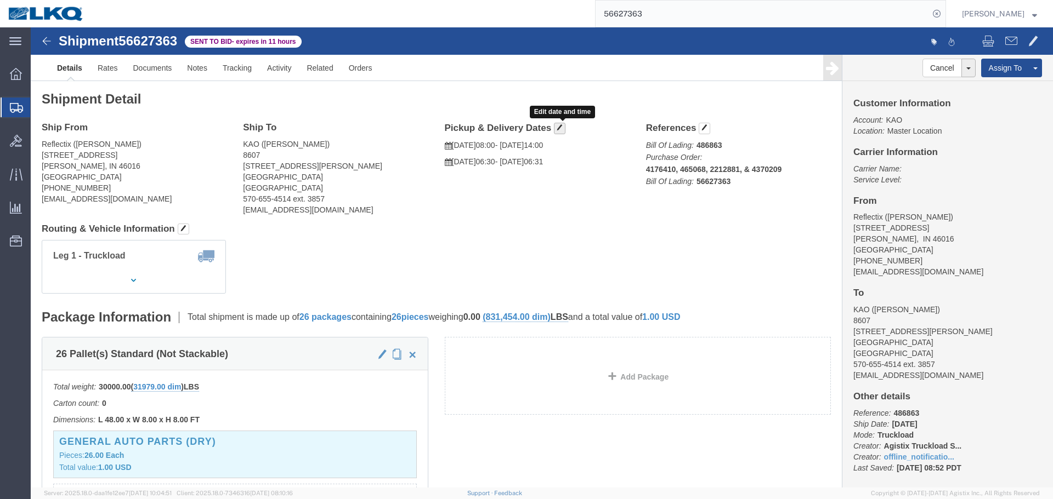
click span "button"
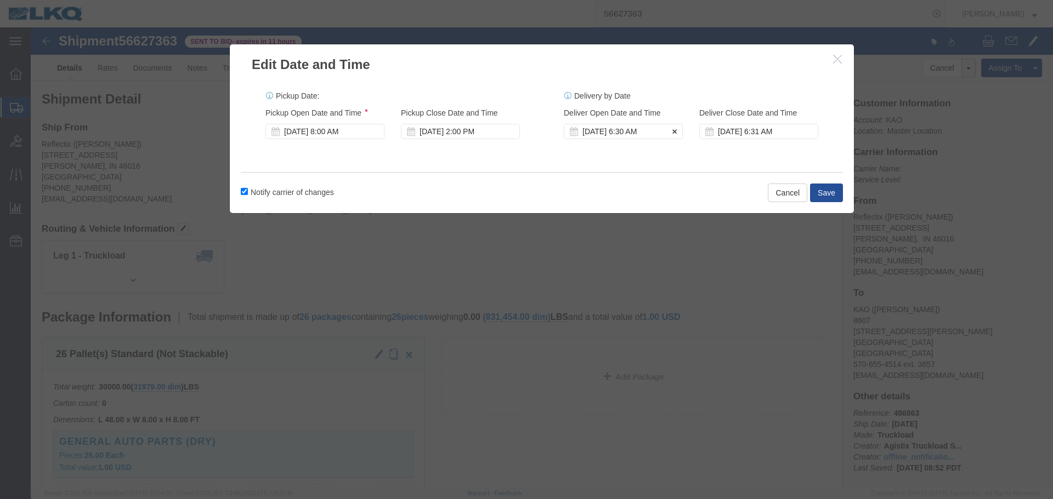
click div "Sep 05 2025 6:30 AM"
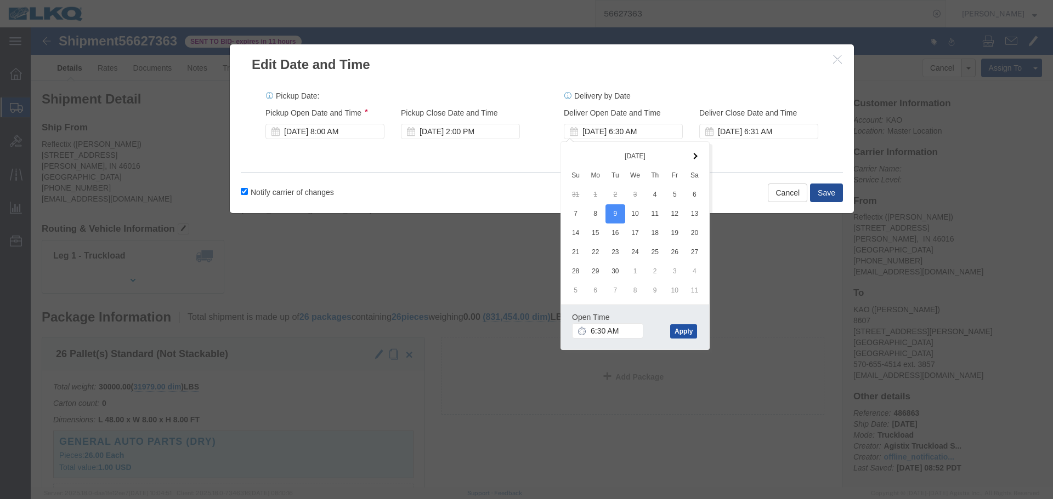
click button "Apply"
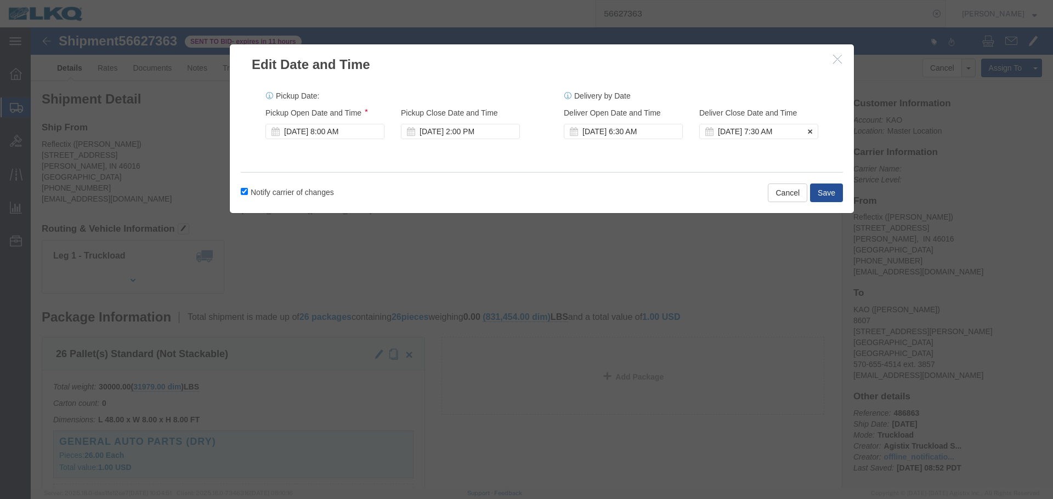
click div "Sep 09 2025 7:30 AM"
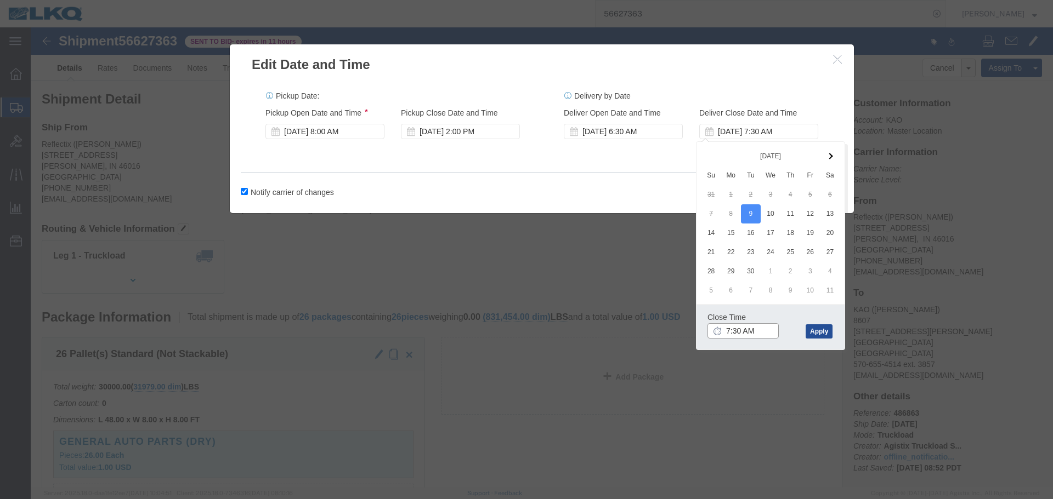
click input "7:30 AM"
type input "6:31 AM"
click button "Apply"
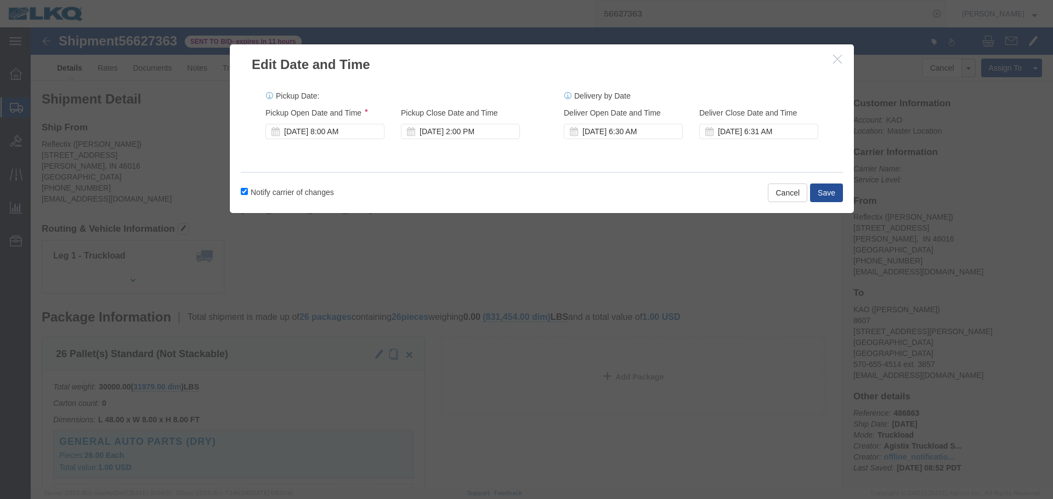
click div "Pickup Date: Pickup Start Date Pickup Start Time Pickup Open Date and Time Sep …"
click button "Save"
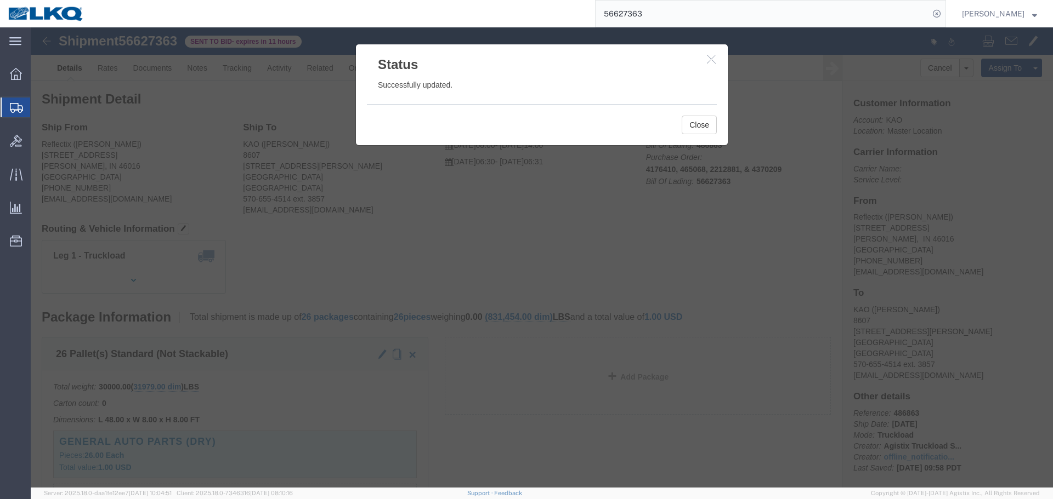
click icon "button"
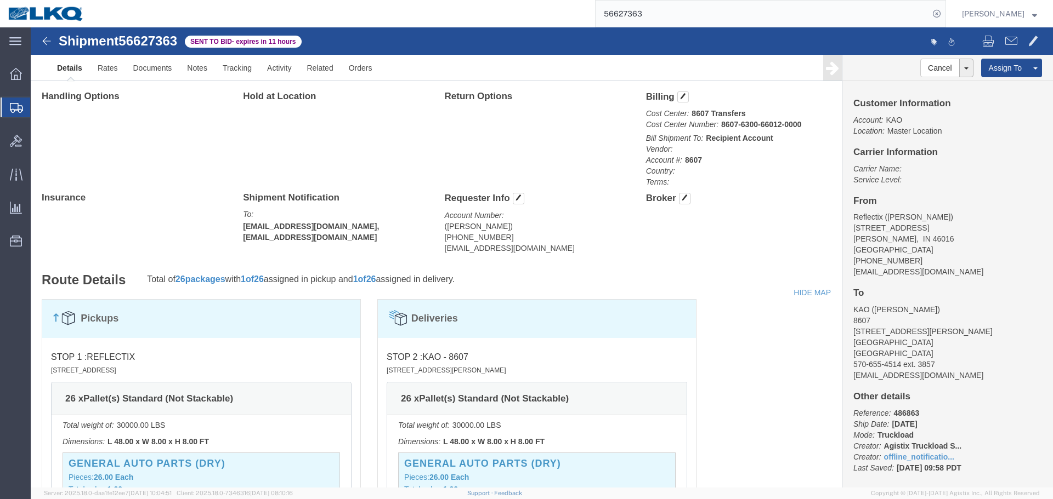
scroll to position [811, 0]
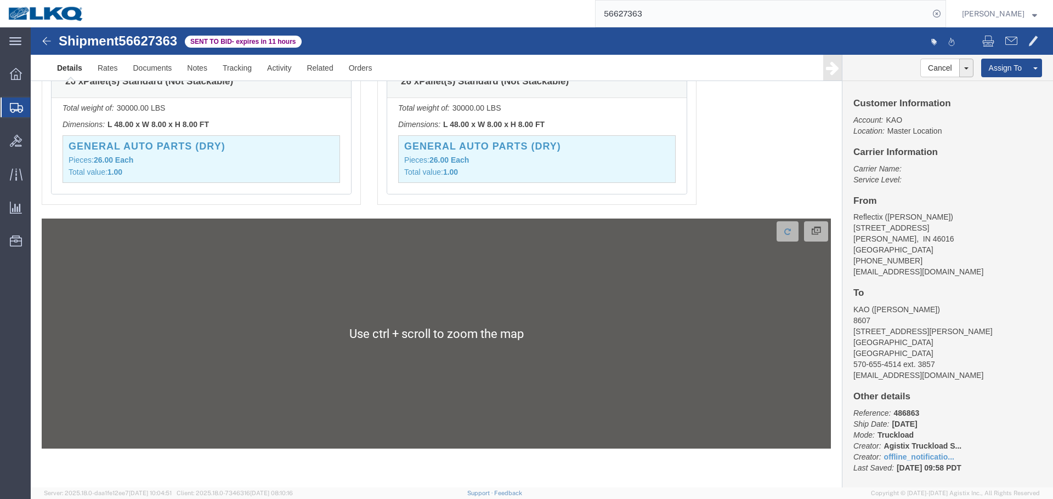
click div "Pickups STOP 1 : Reflectix 1301 W 16th St, Anderson, IN, 46016, US 26 x Pallet(…"
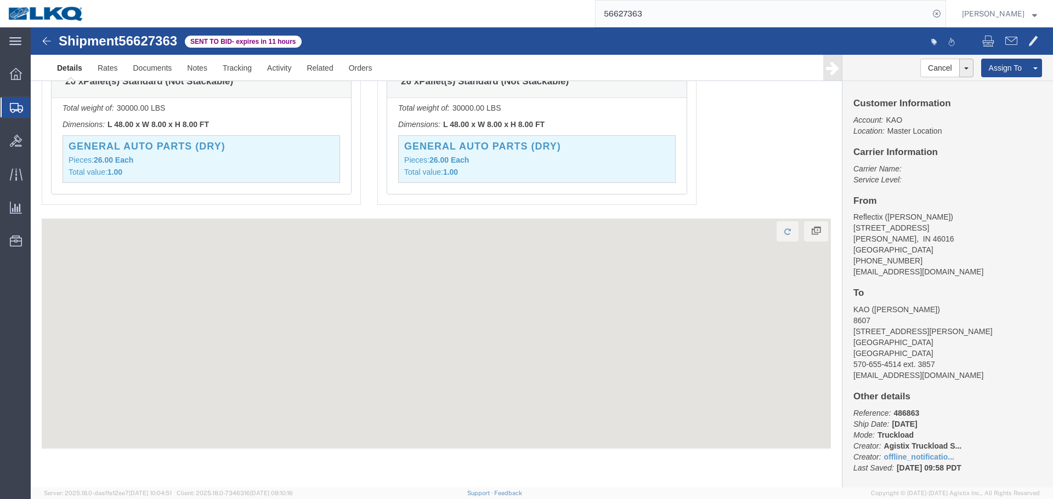
click div
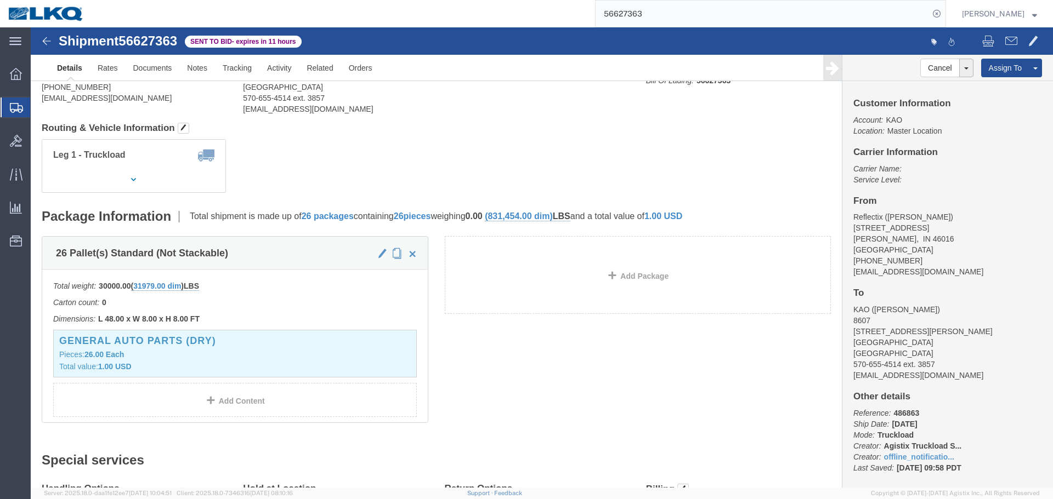
scroll to position [0, 0]
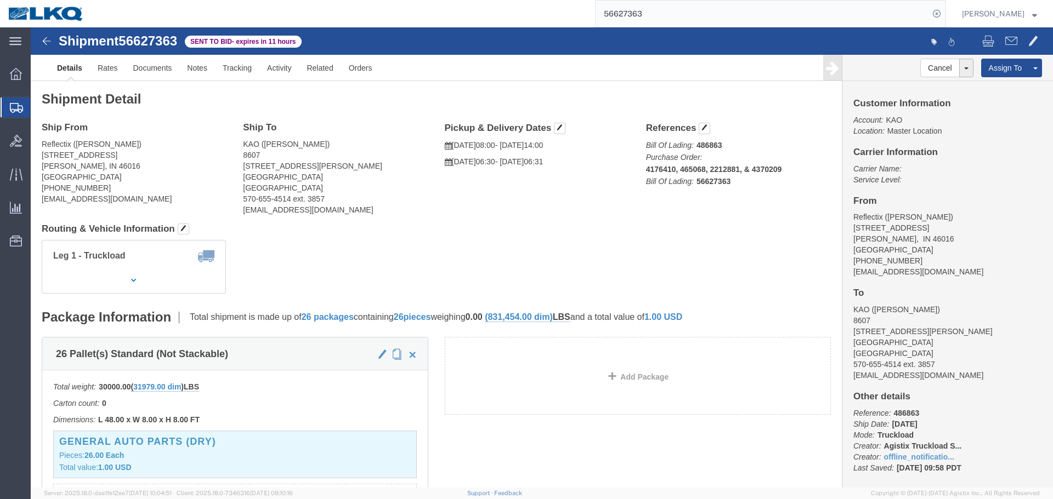
drag, startPoint x: 510, startPoint y: 218, endPoint x: 509, endPoint y: 197, distance: 20.9
click div "Leg 1 - Truckload Vehicle 1: Standard Dry Van (53 Feet) Number of trucks: 1"
click span "button"
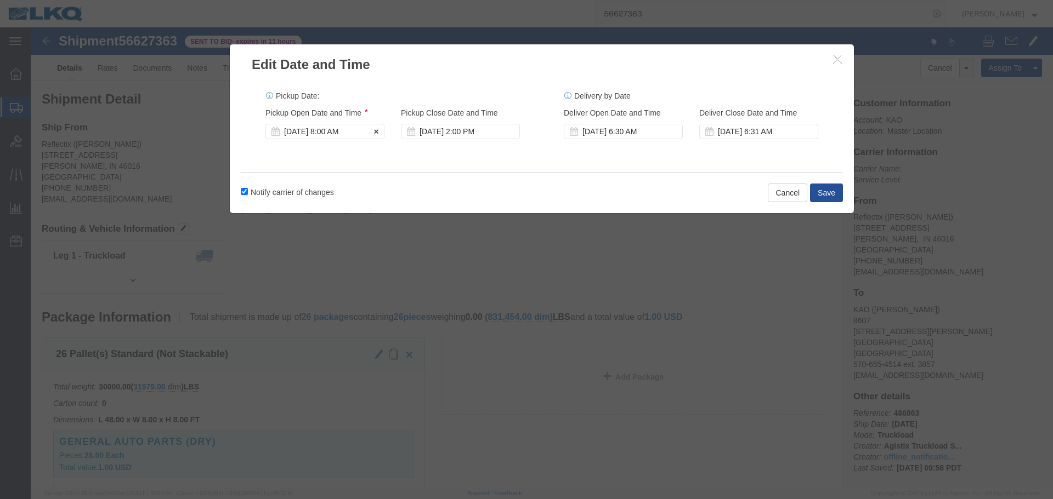
click div "[DATE] 8:00 AM"
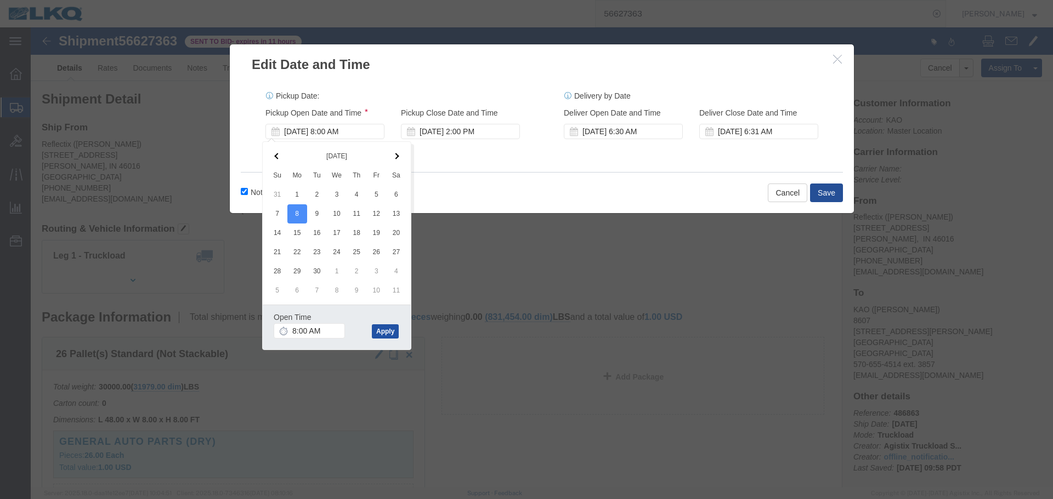
click button "Apply"
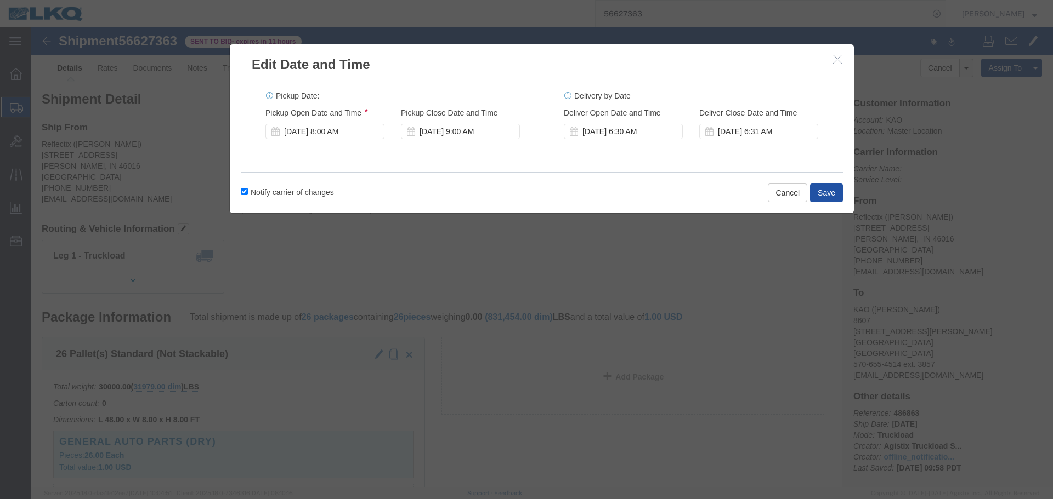
click button "Save"
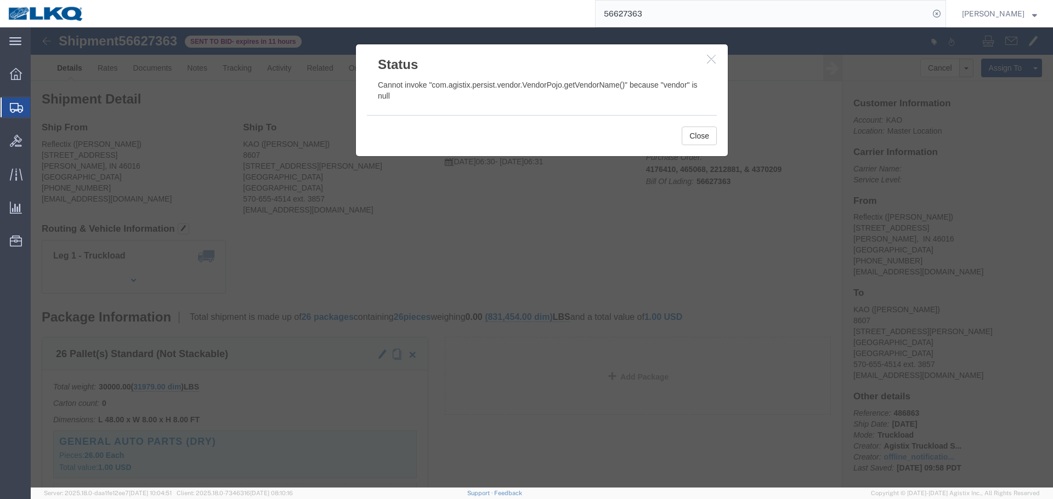
click div "Close"
click button "Close"
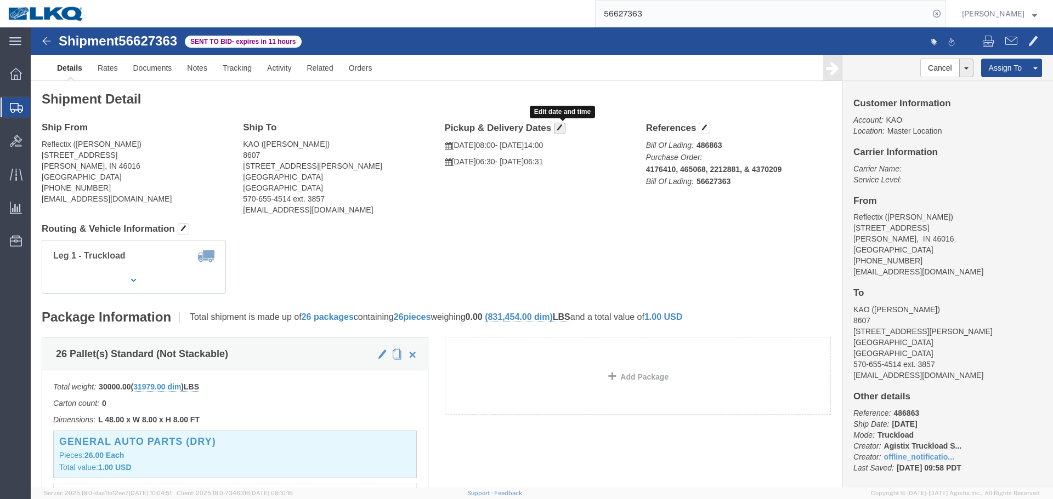
click span "button"
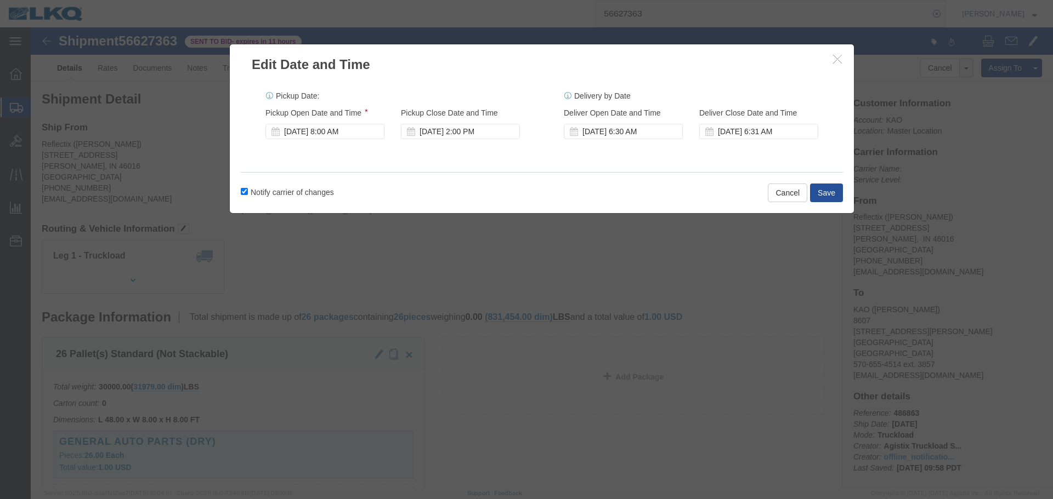
click label "Notify carrier of changes"
click input "Notify carrier of changes"
checkbox input "false"
click div "[DATE] 8:00 AM"
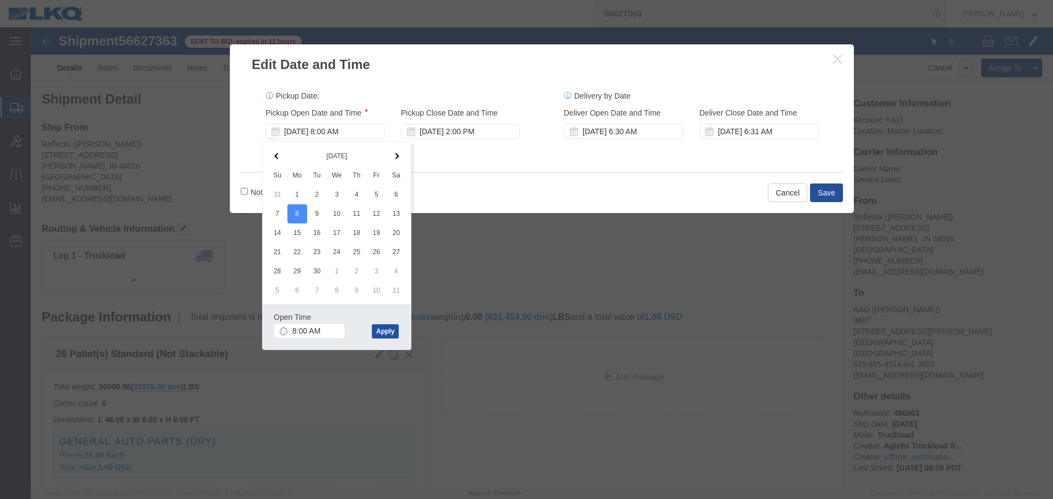
click button "Apply"
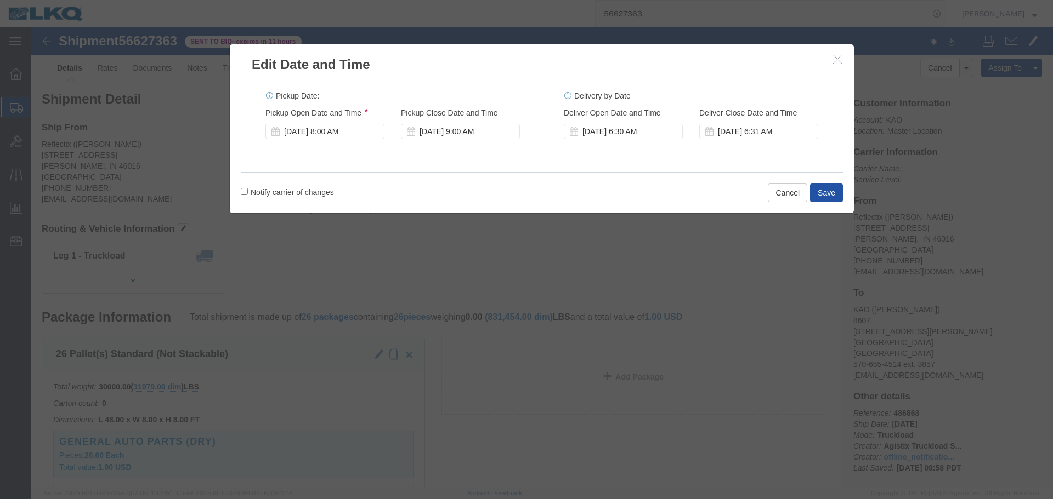
click button "Save"
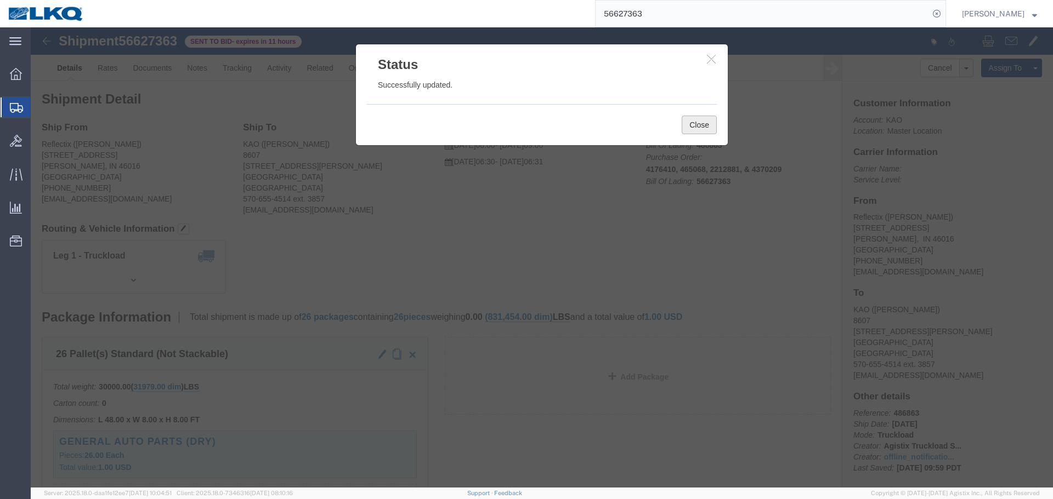
click button "Close"
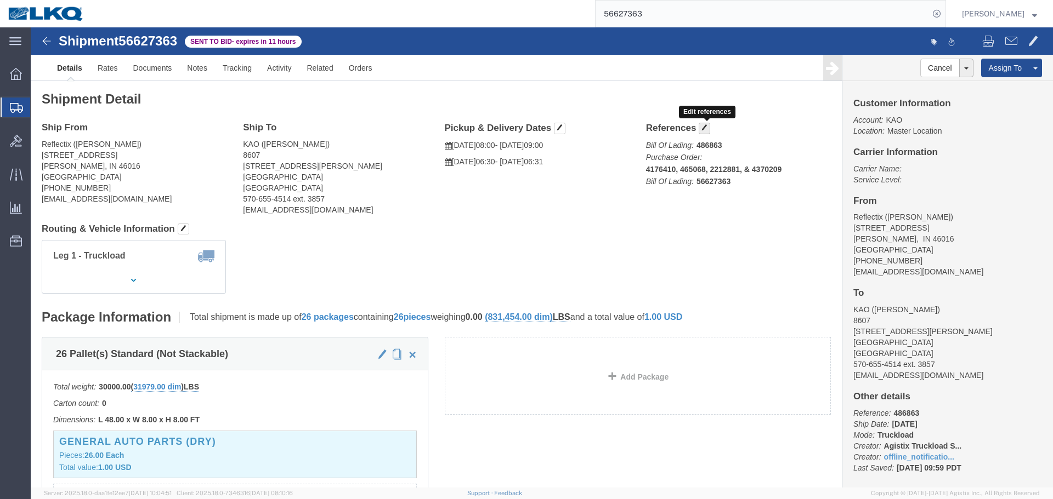
click button "button"
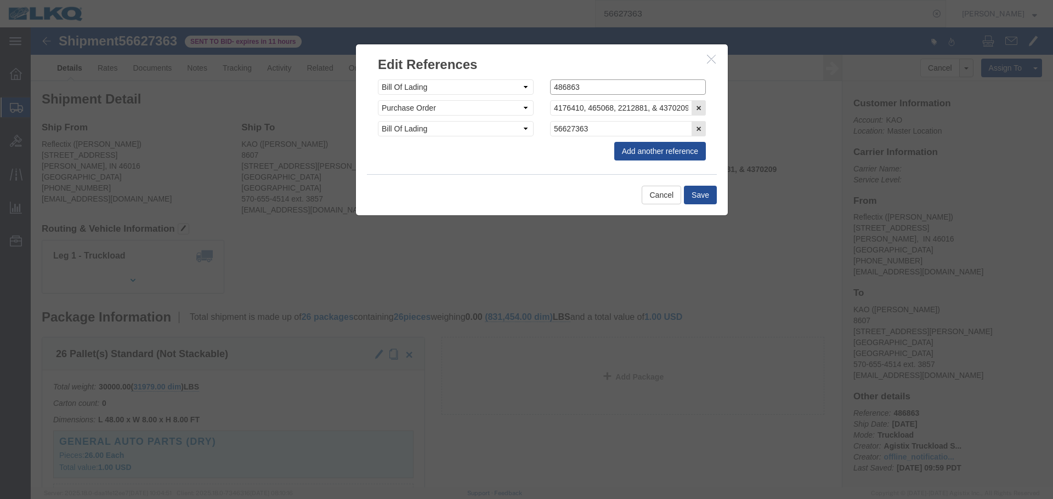
click input "486863"
type input "486952"
click button "Save"
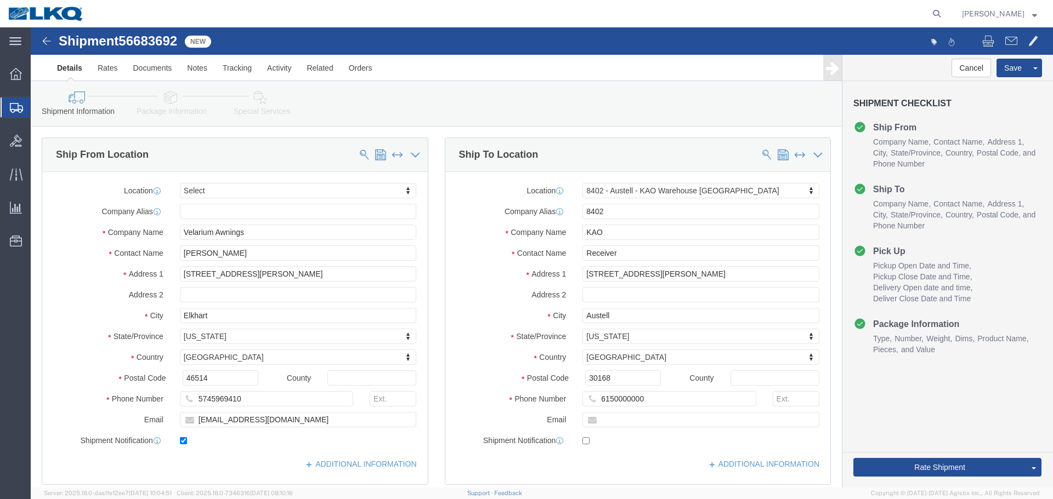
select select
select select "30523"
click at [945, 14] on nav "[PERSON_NAME]" at bounding box center [530, 13] width 1045 height 27
click at [940, 15] on icon at bounding box center [936, 13] width 15 height 15
paste input "56701206"
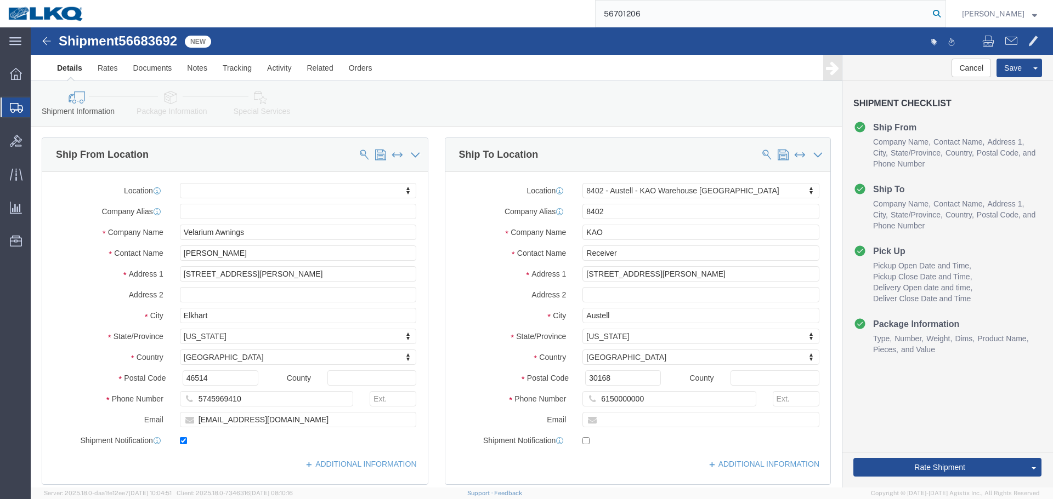
type input "56701206"
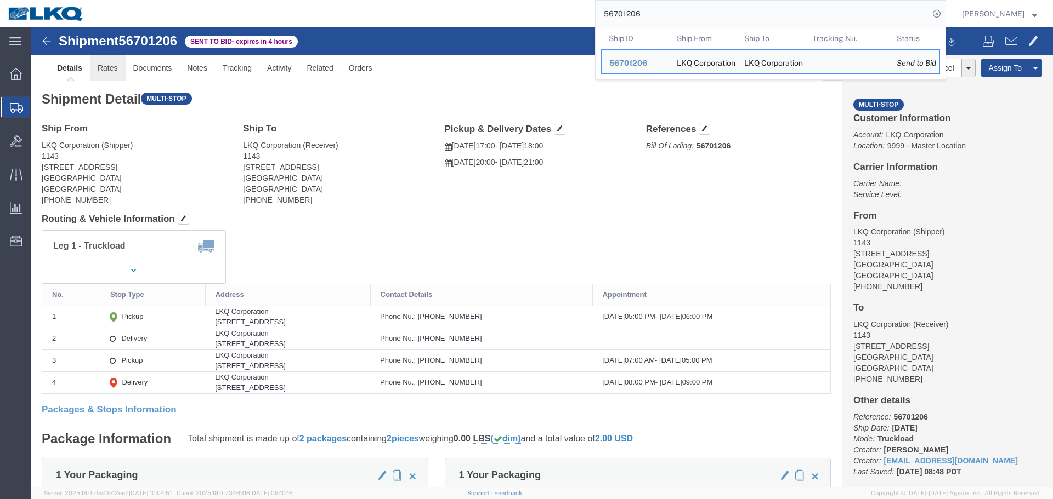
click link "Rates"
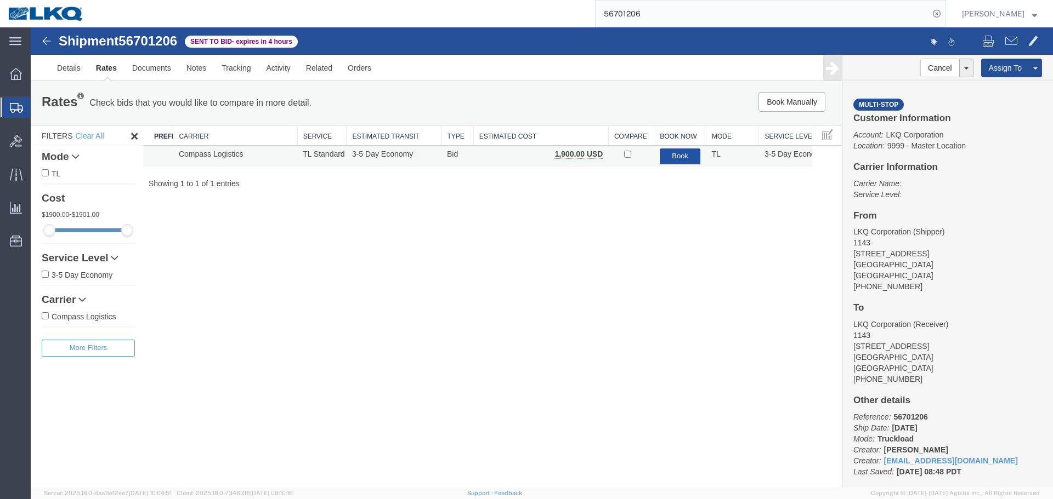
drag, startPoint x: 673, startPoint y: 152, endPoint x: 740, endPoint y: 50, distance: 122.0
click at [673, 152] on button "Book" at bounding box center [680, 157] width 41 height 16
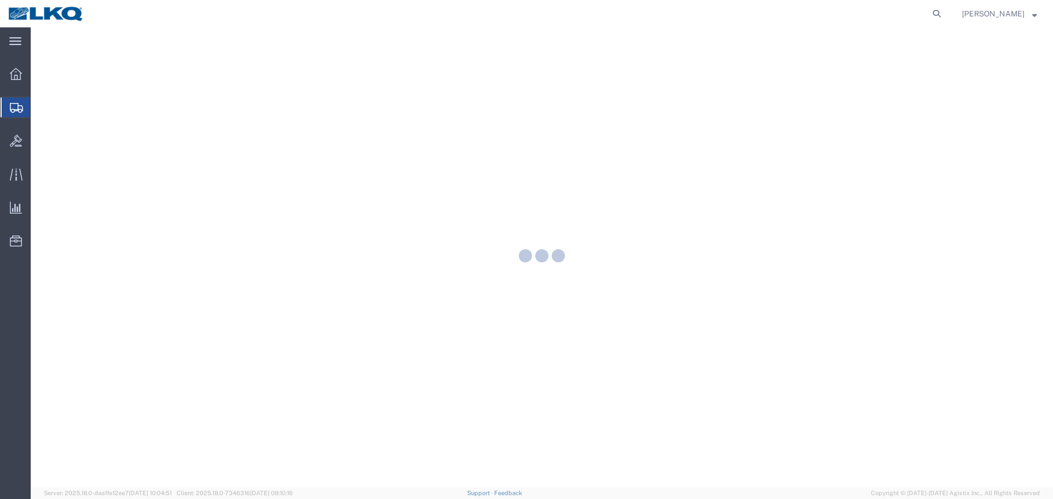
click at [518, 280] on div at bounding box center [542, 257] width 1022 height 461
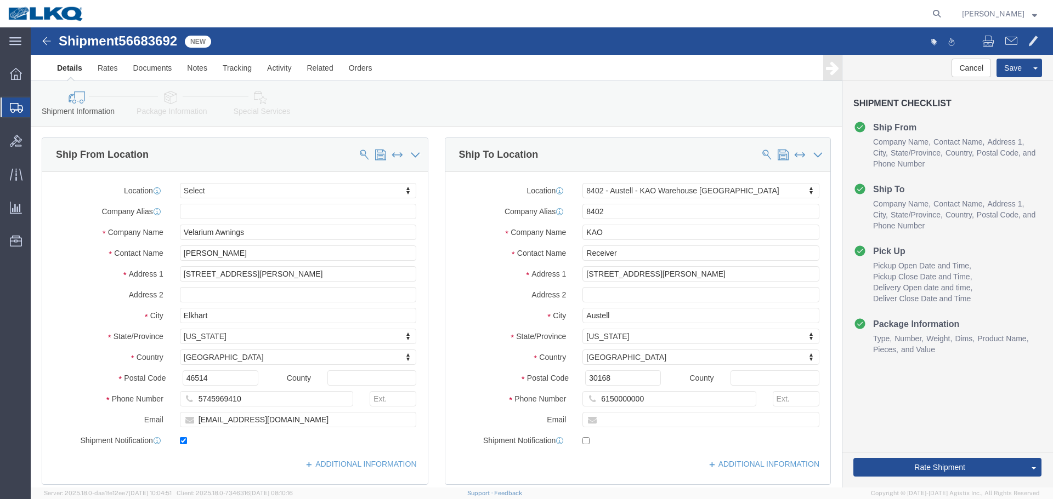
select select
select select "30523"
click at [929, 17] on form at bounding box center [937, 13] width 18 height 27
click at [935, 15] on icon at bounding box center [936, 13] width 15 height 15
paste input "56701208"
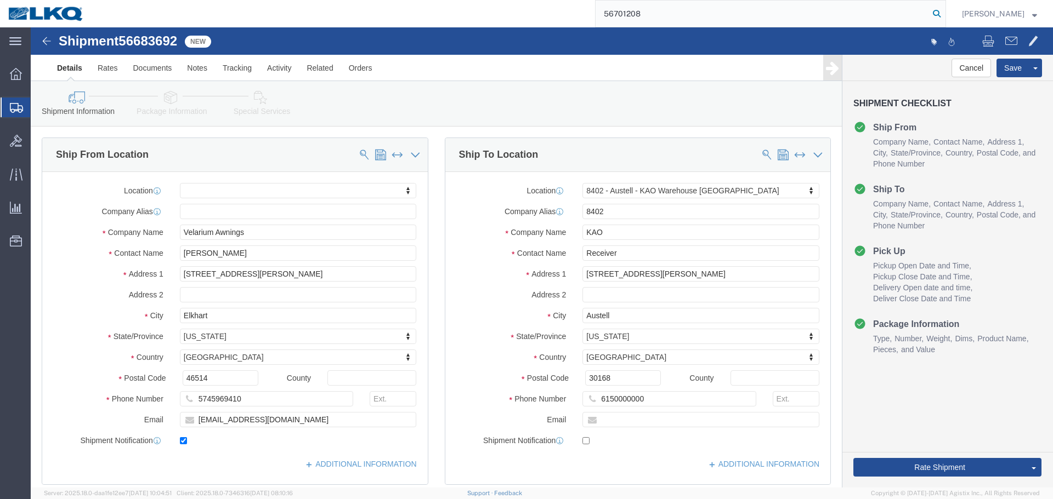
type input "56701208"
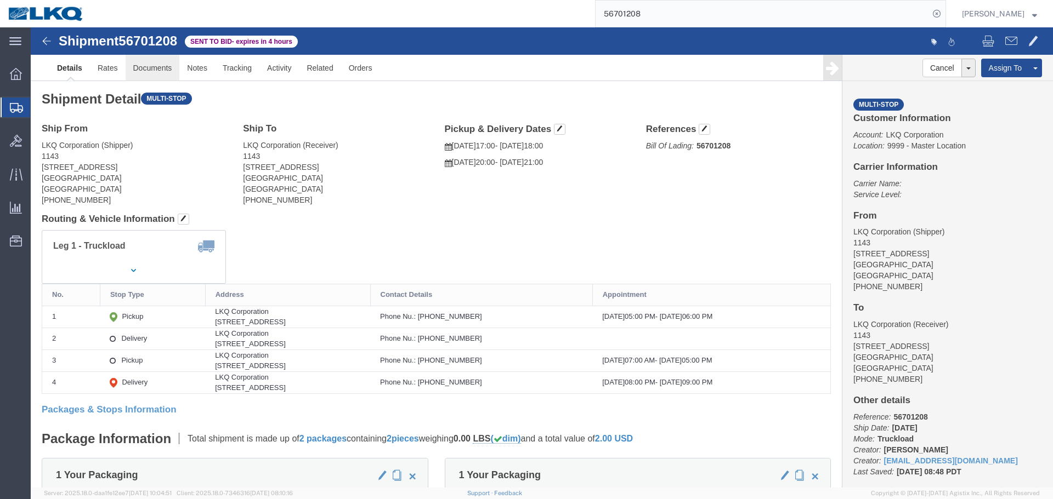
click link "Documents"
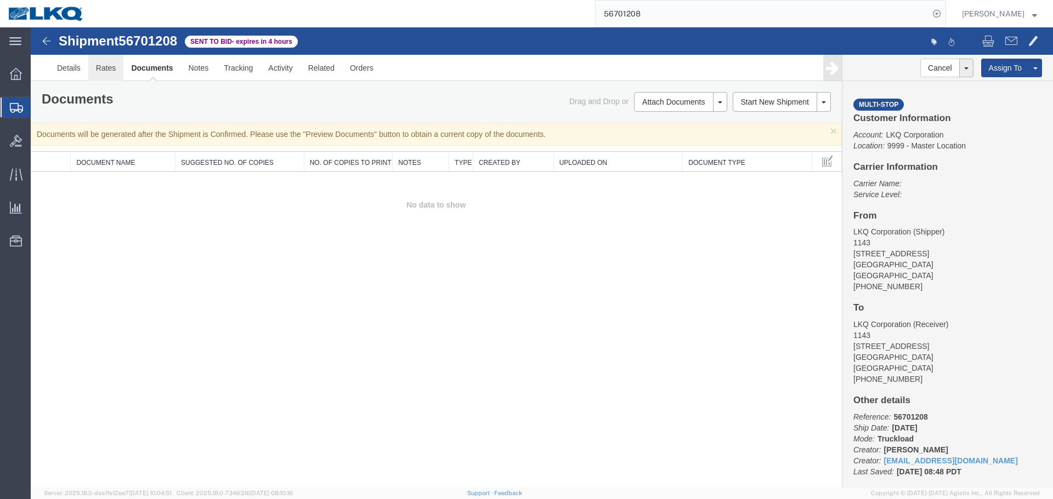
click at [104, 68] on link "Rates" at bounding box center [106, 68] width 36 height 26
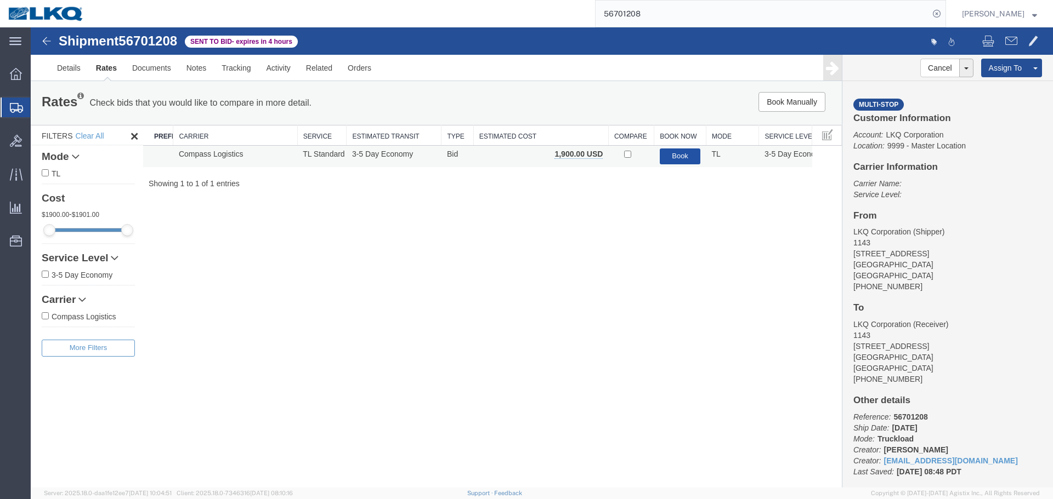
click at [663, 158] on button "Book" at bounding box center [680, 157] width 41 height 16
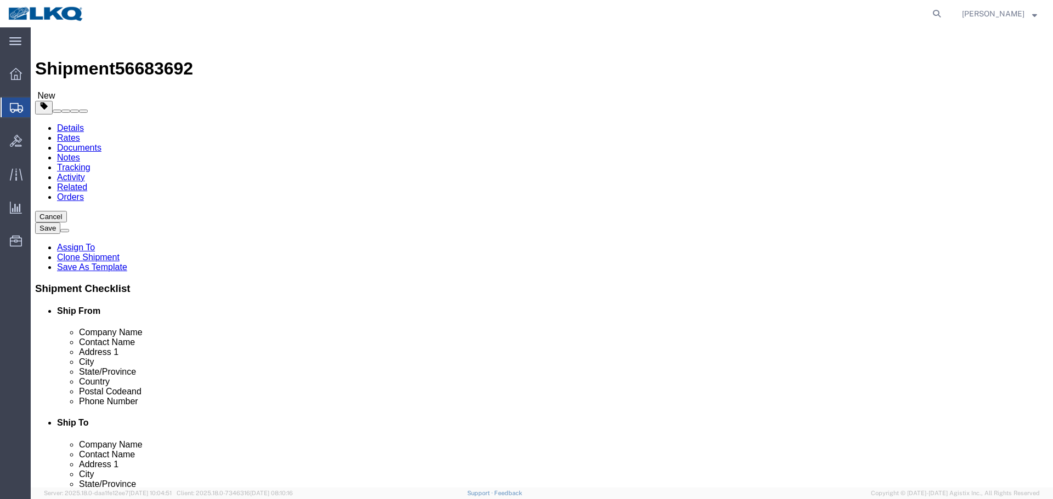
select select
select select "30523"
click at [931, 18] on icon at bounding box center [936, 13] width 15 height 15
paste input "56701207"
type input "56701207"
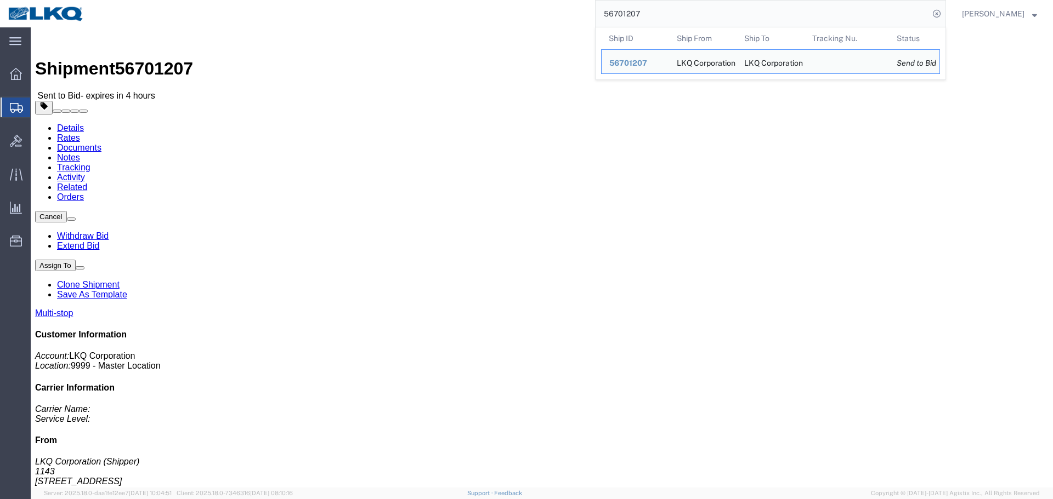
click at [757, 13] on input "56701207" at bounding box center [761, 14] width 333 height 26
click link "Rates"
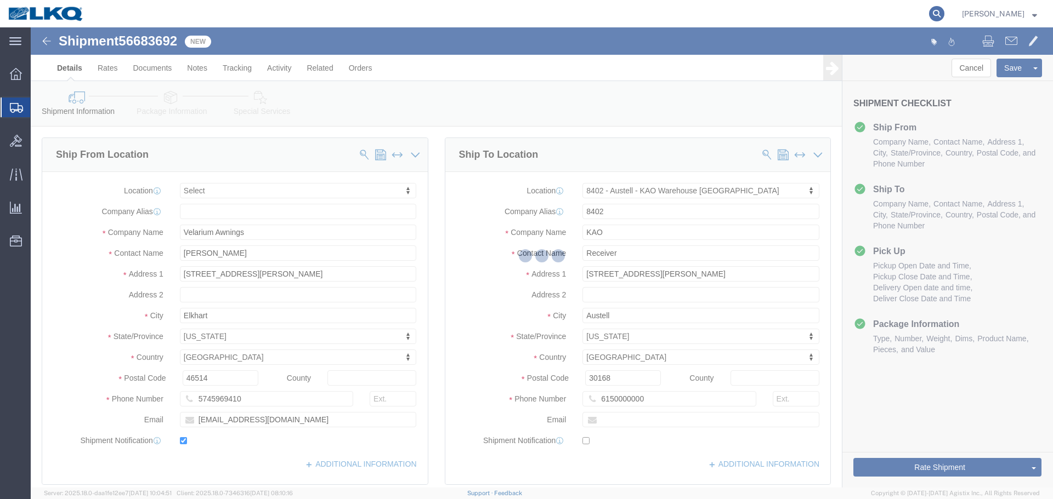
click at [930, 15] on icon at bounding box center [936, 13] width 15 height 15
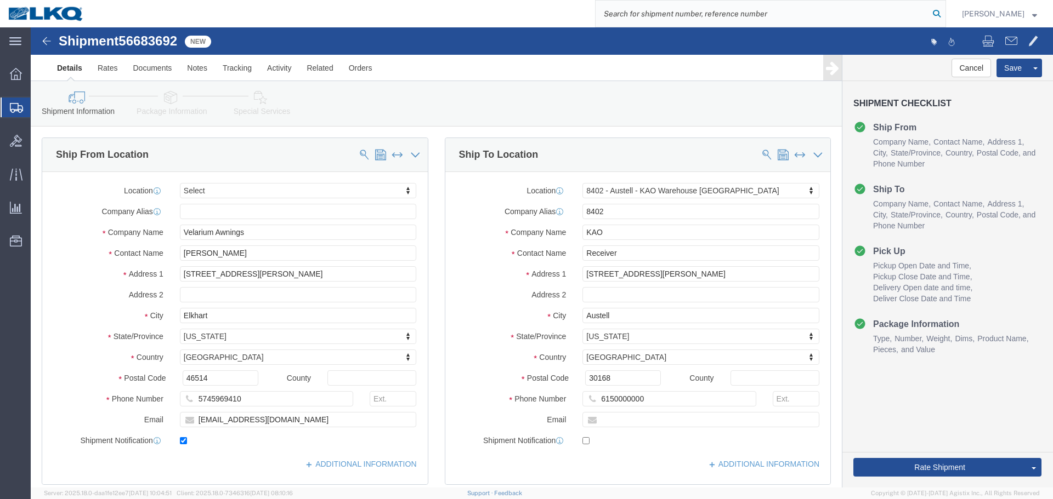
paste input "56701204"
type input "56701204"
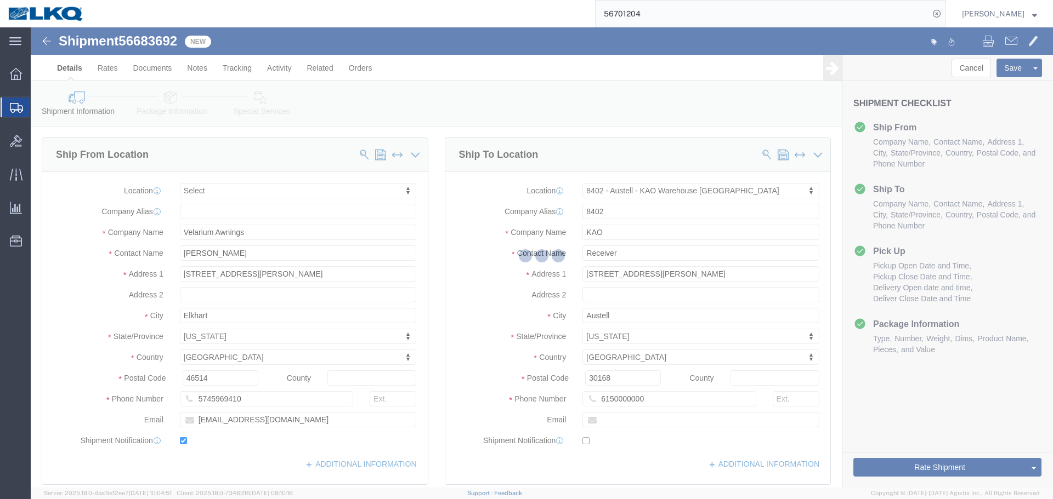
select select
select select "30523"
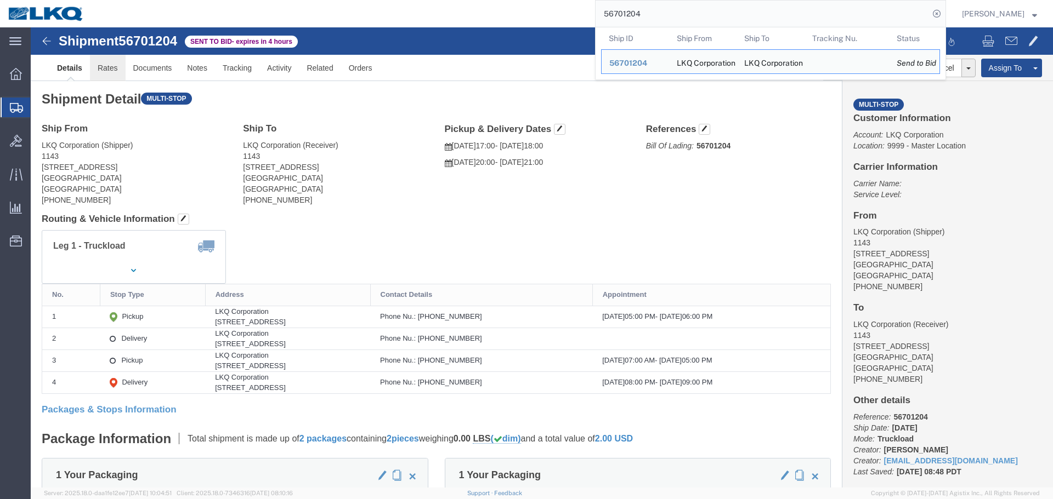
click link "Rates"
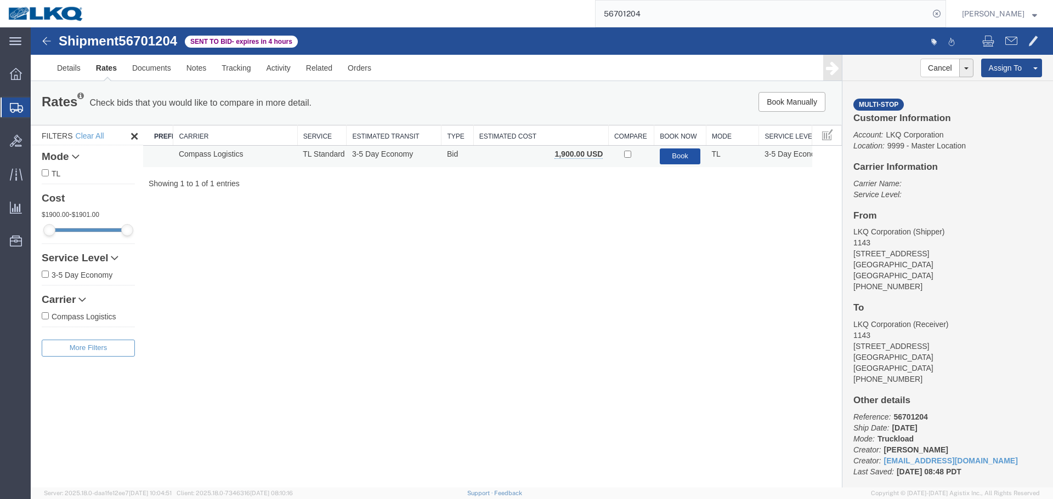
click at [668, 150] on button "Book" at bounding box center [680, 157] width 41 height 16
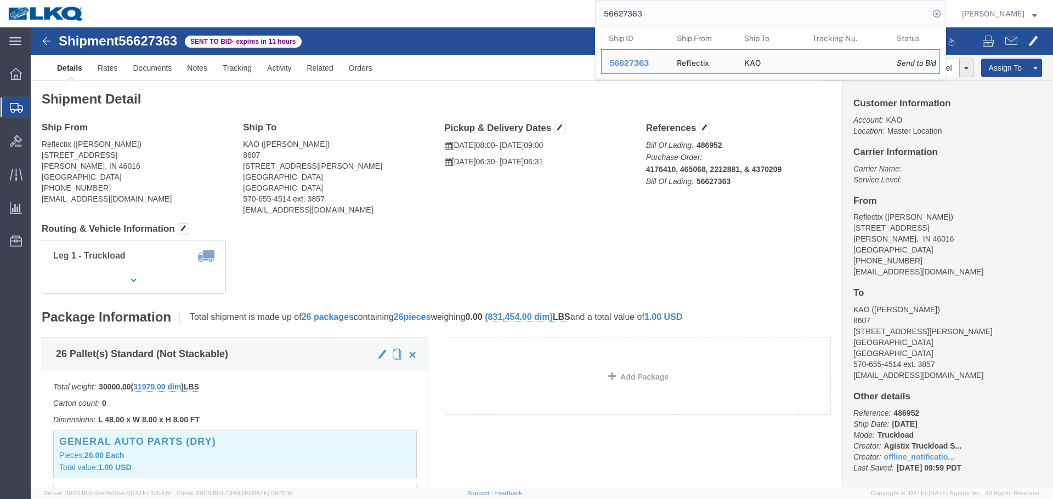
click at [731, 19] on input "56627363" at bounding box center [761, 14] width 333 height 26
paste input "701210"
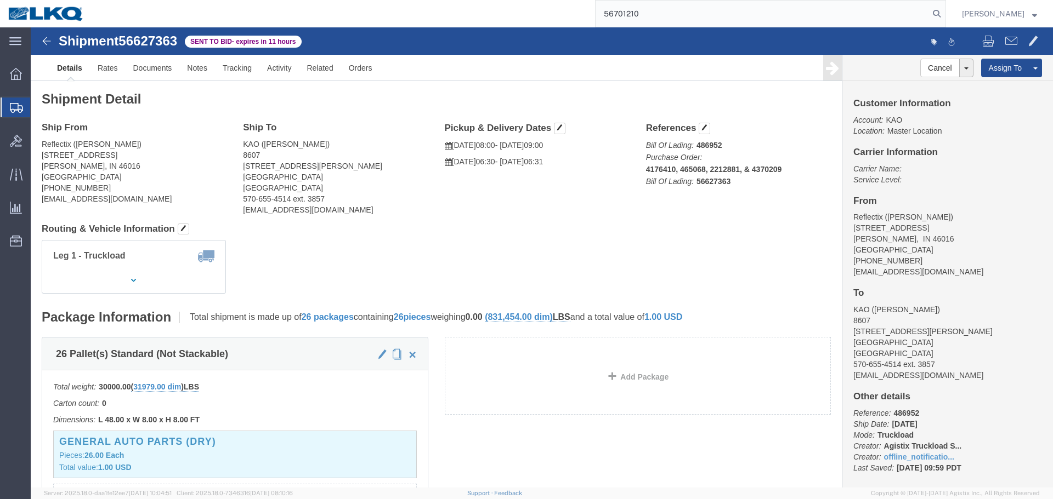
type input "56701210"
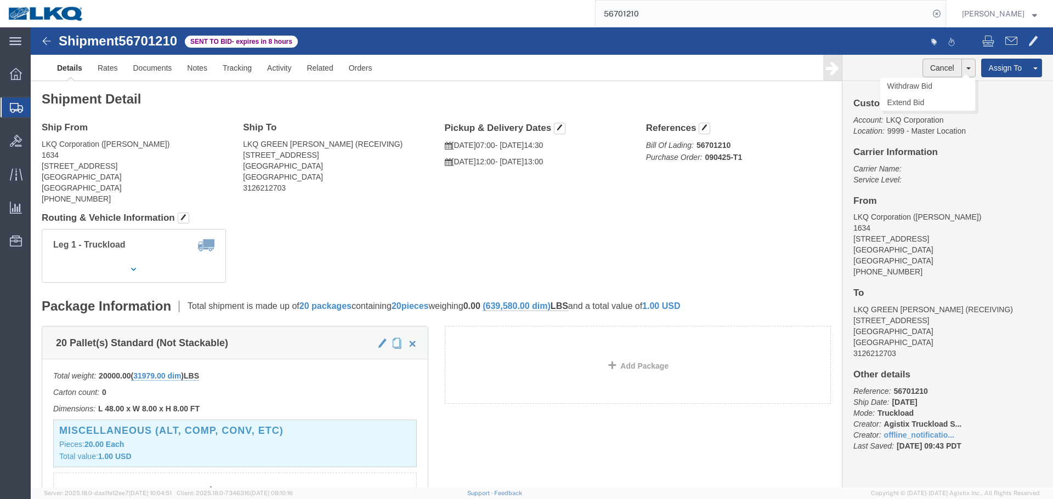
click button "Cancel"
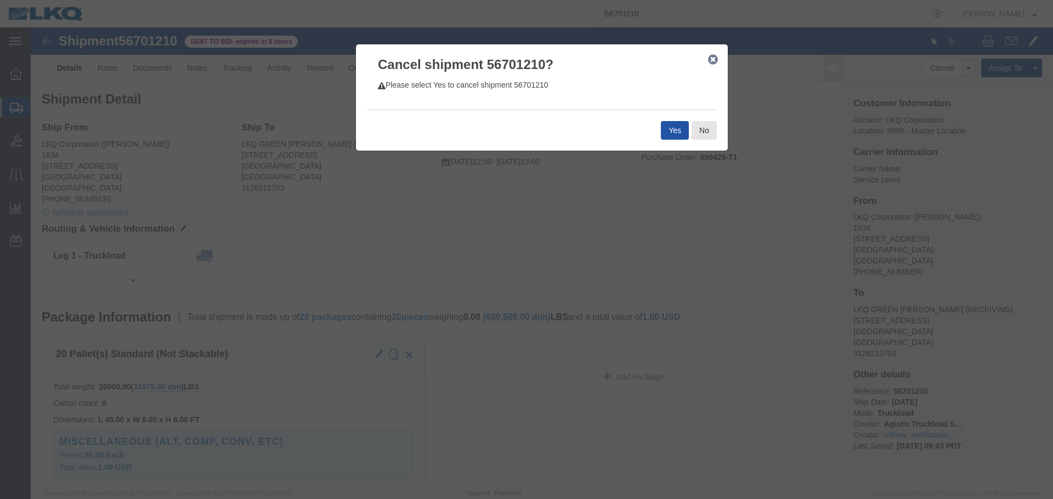
click button "Yes"
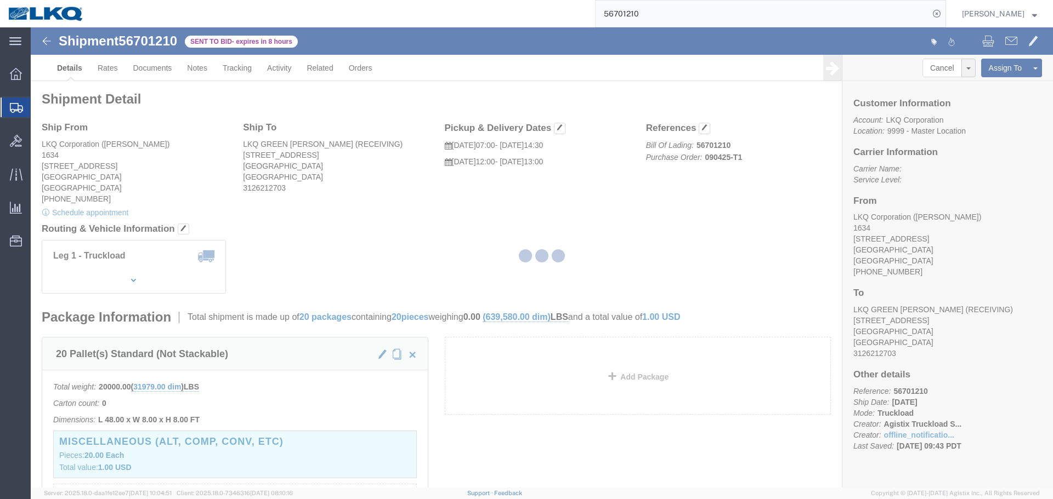
click at [696, 5] on input "56701210" at bounding box center [761, 14] width 333 height 26
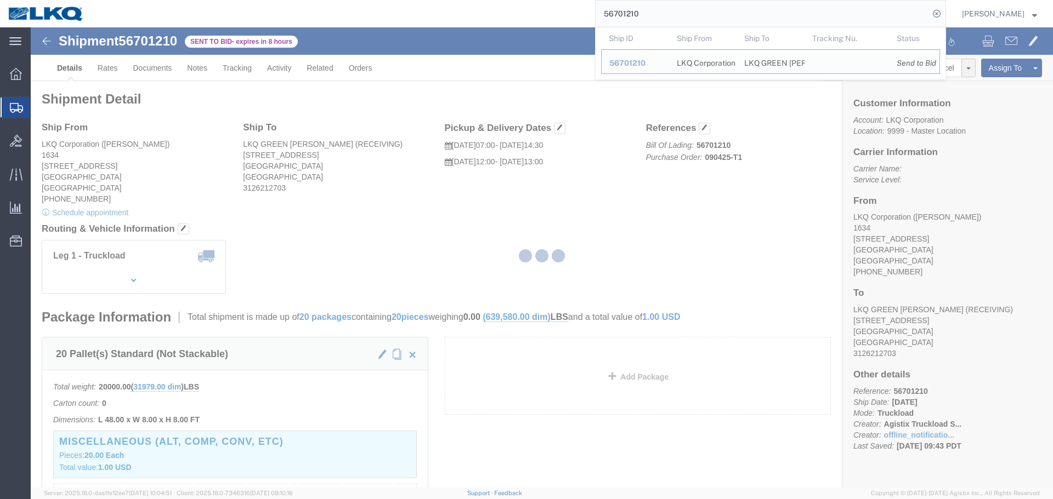
paste input "2"
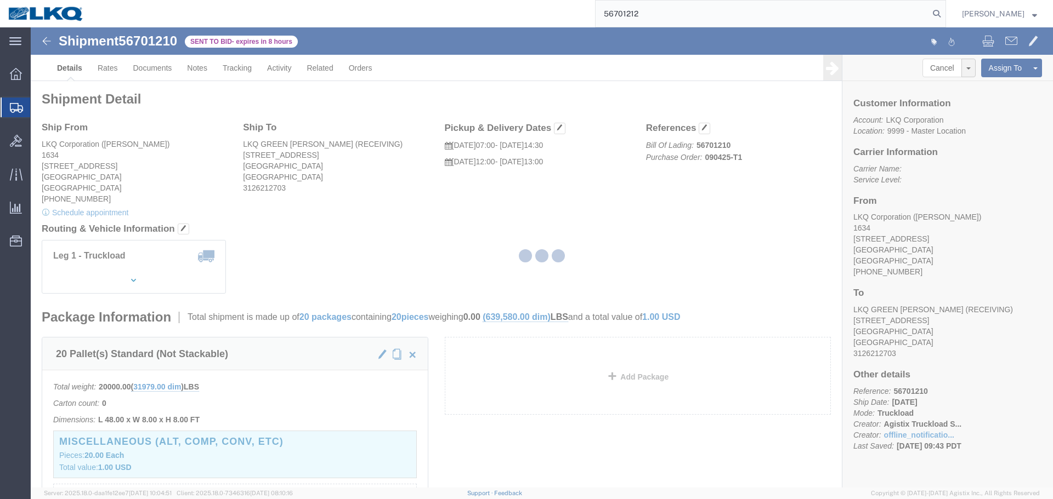
type input "56701212"
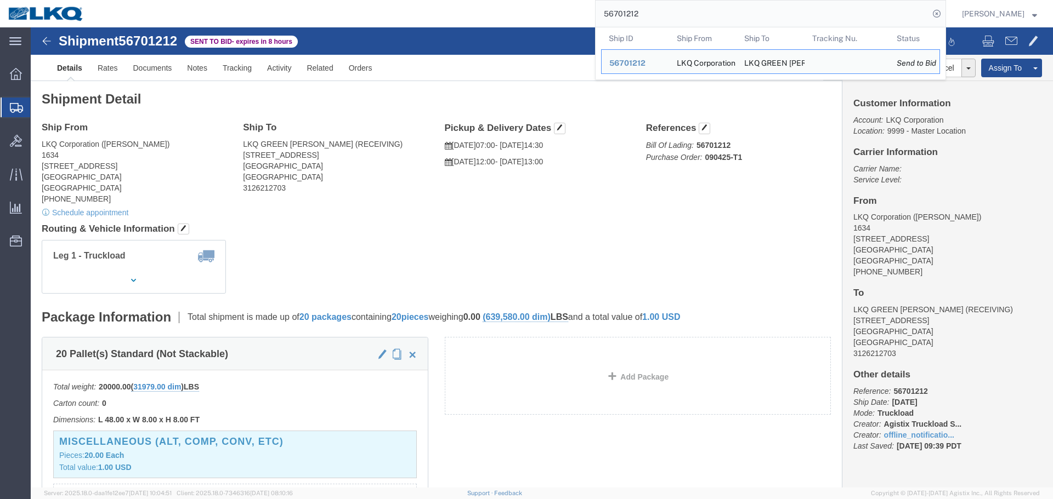
click h4 "Routing & Vehicle Information"
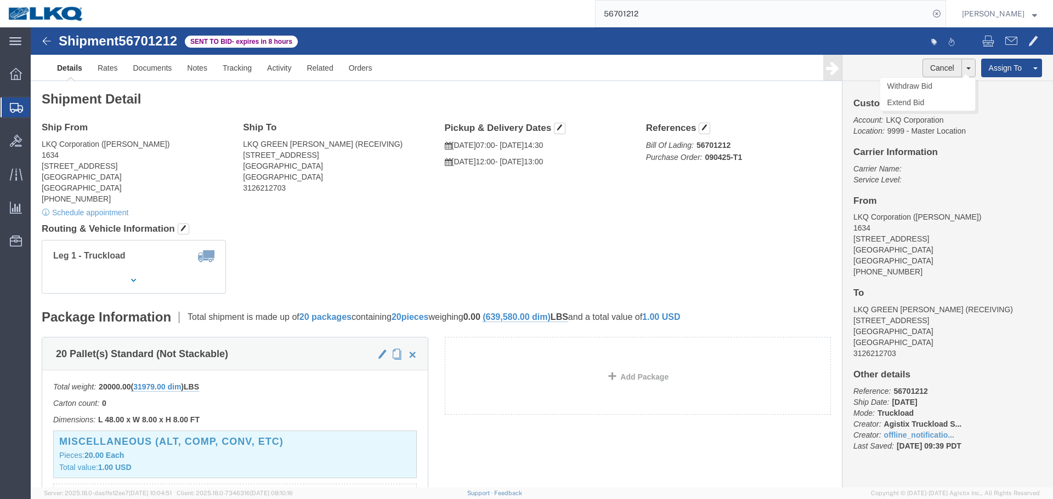
click button "Cancel"
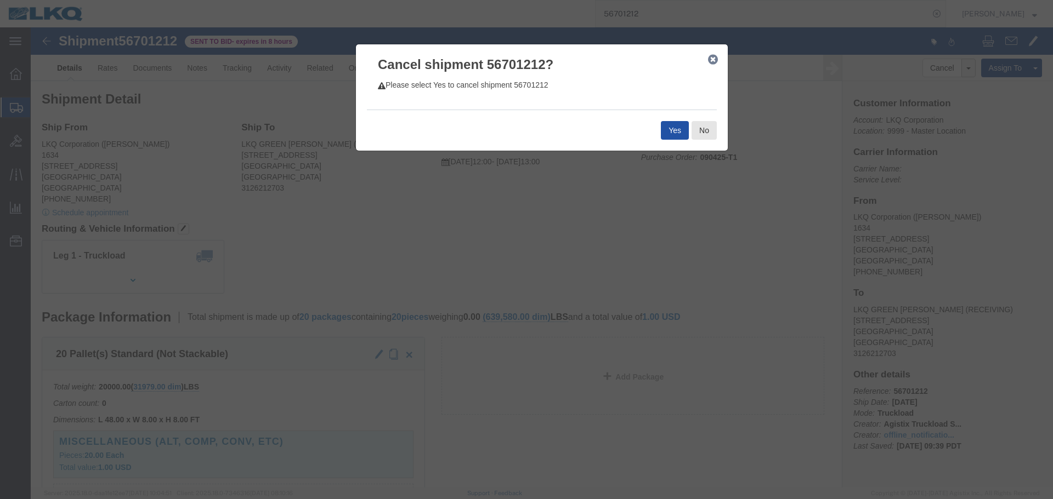
click button "Yes"
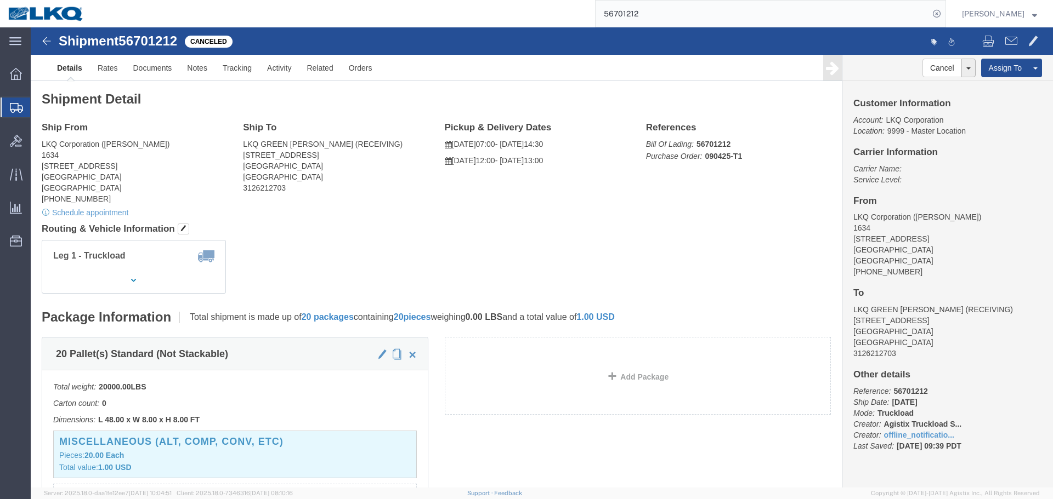
click at [649, 5] on input "56701212" at bounding box center [761, 14] width 333 height 26
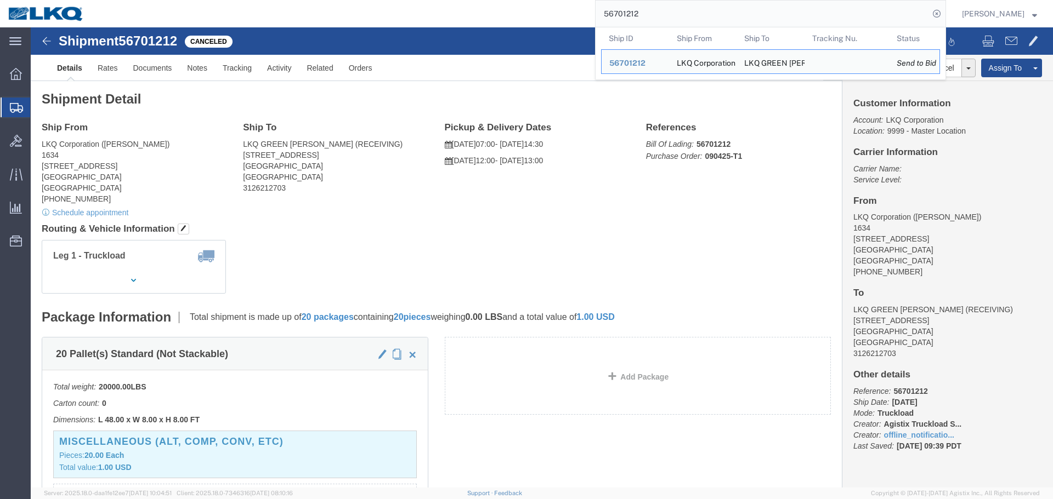
paste input "683825"
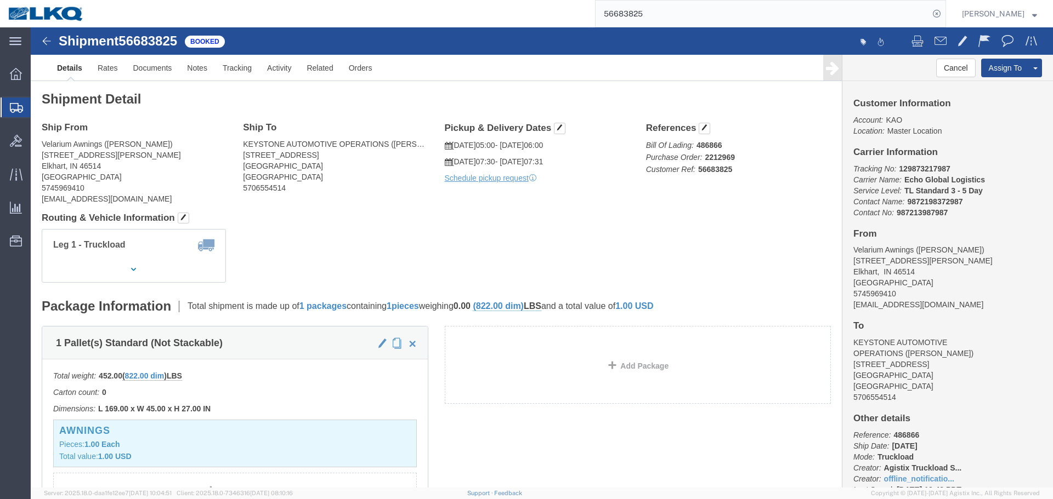
click div "Ship From Velarium Awnings (Matthew Herbes) 2525 John Weaver PKWY Elkhart, IN 4…"
drag, startPoint x: 631, startPoint y: 406, endPoint x: 602, endPoint y: 434, distance: 39.9
click div "1 Pallet(s) Standard (Not Stackable) Total weight: 452.00 ( 822.00 dim ) LBS Ca…"
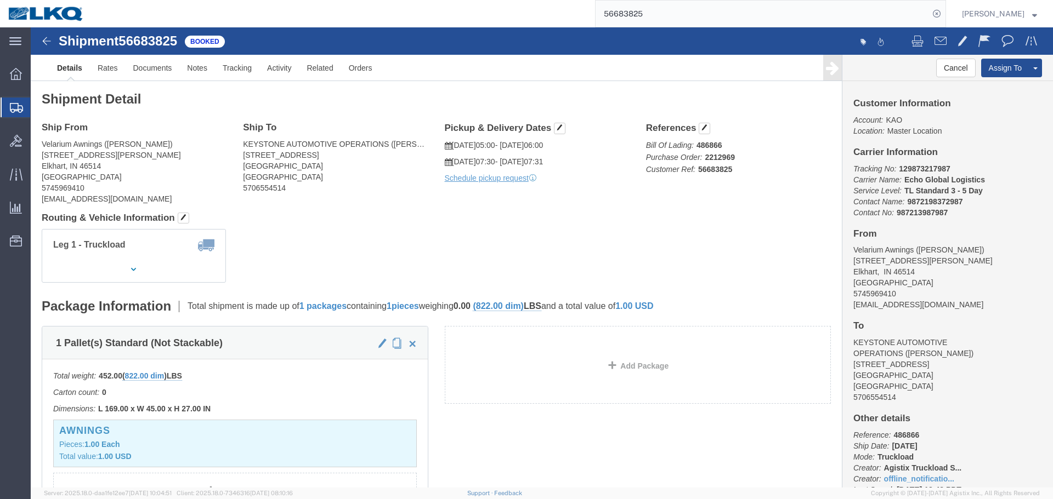
click b "486866"
copy b "486866"
click b "486866"
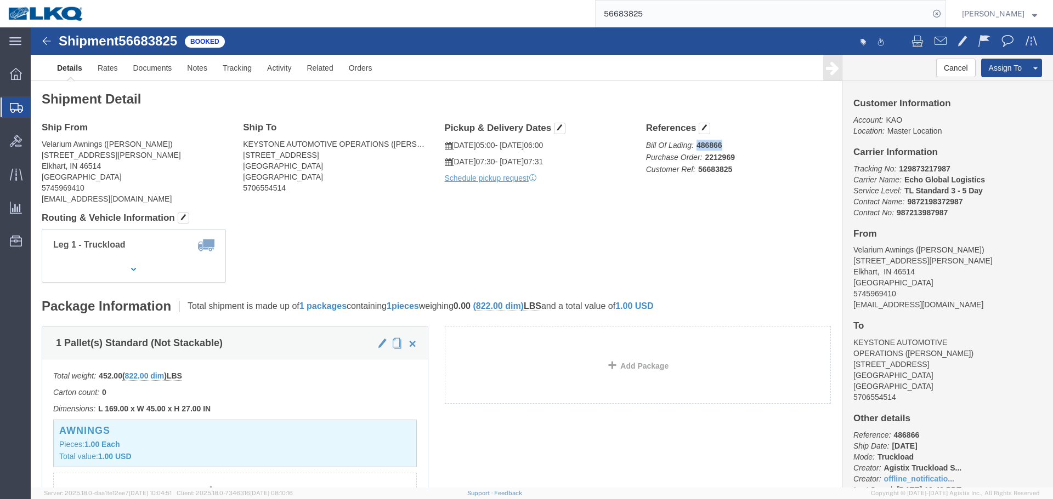
copy b "486866"
click at [683, 23] on input "56683825" at bounding box center [761, 14] width 333 height 26
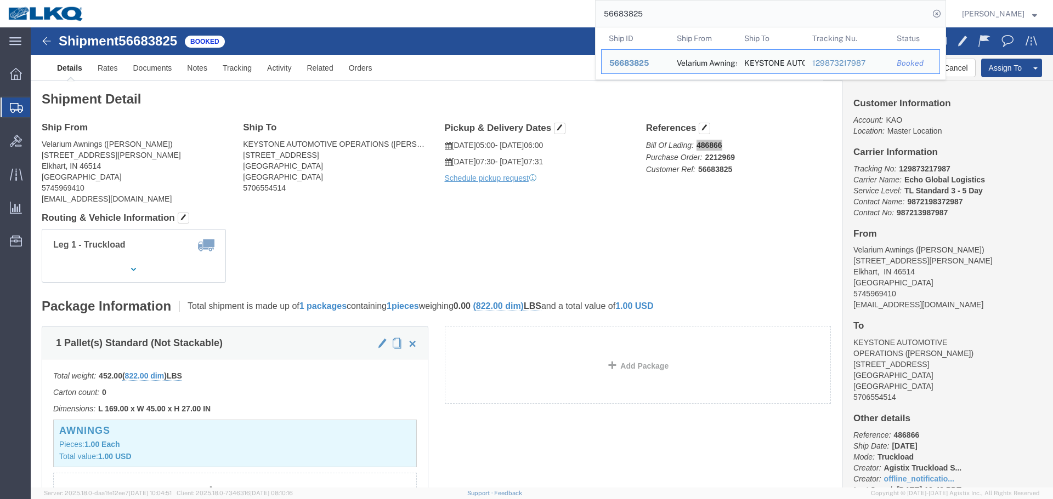
paste input "70085"
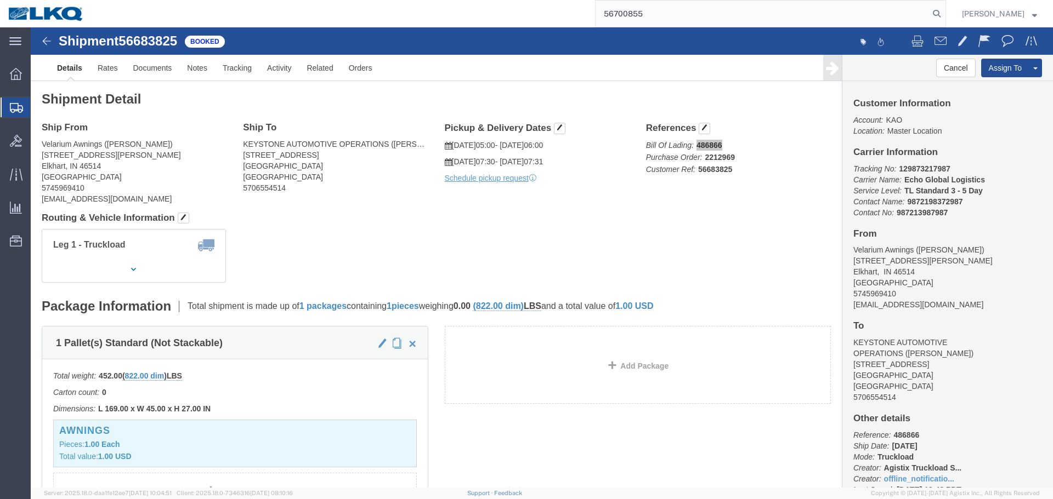
type input "56700855"
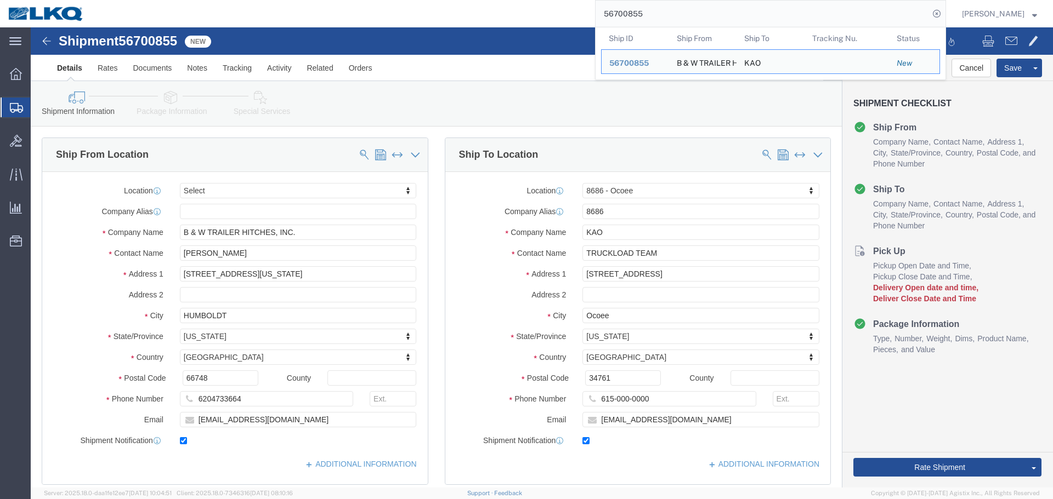
select select "50211"
click div "Shipment Information Package Information Special Services Loading Routing"
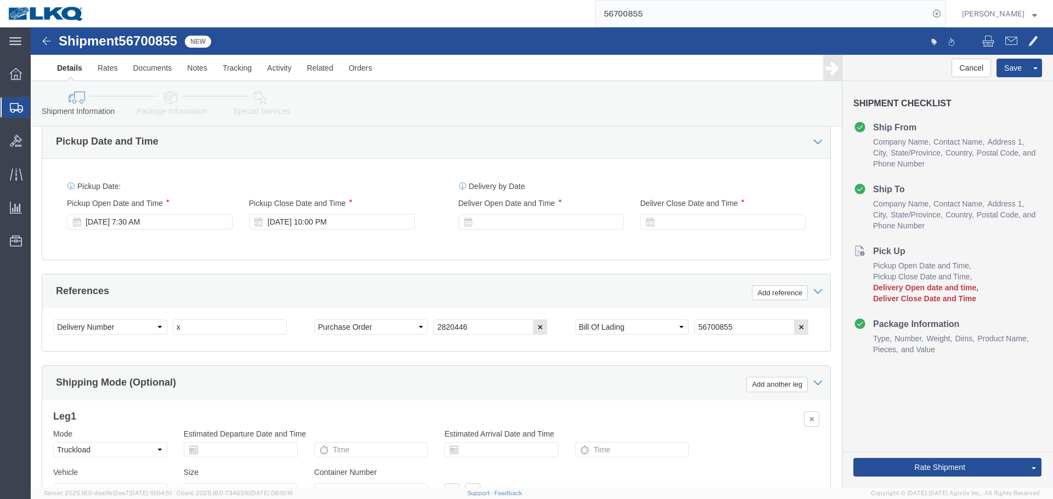
scroll to position [656, 0]
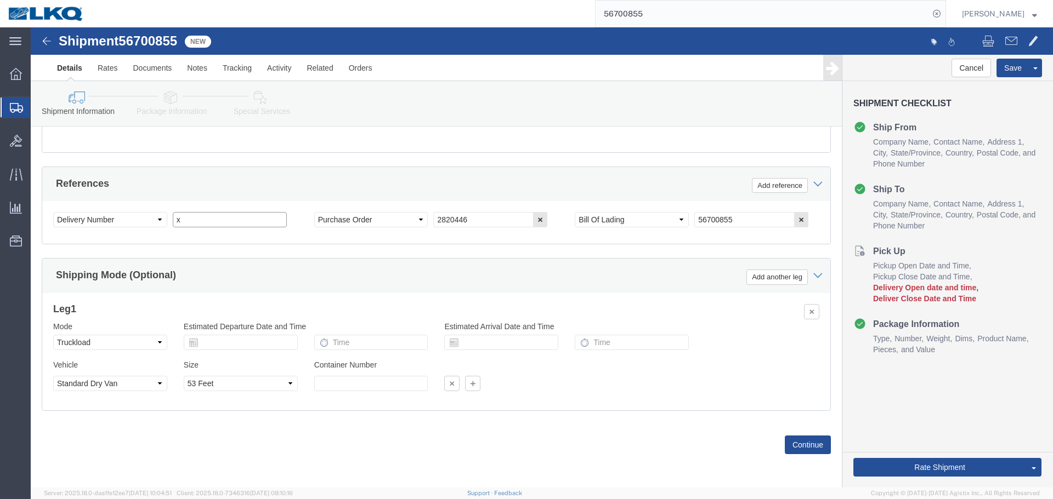
click input "x"
paste input "486955"
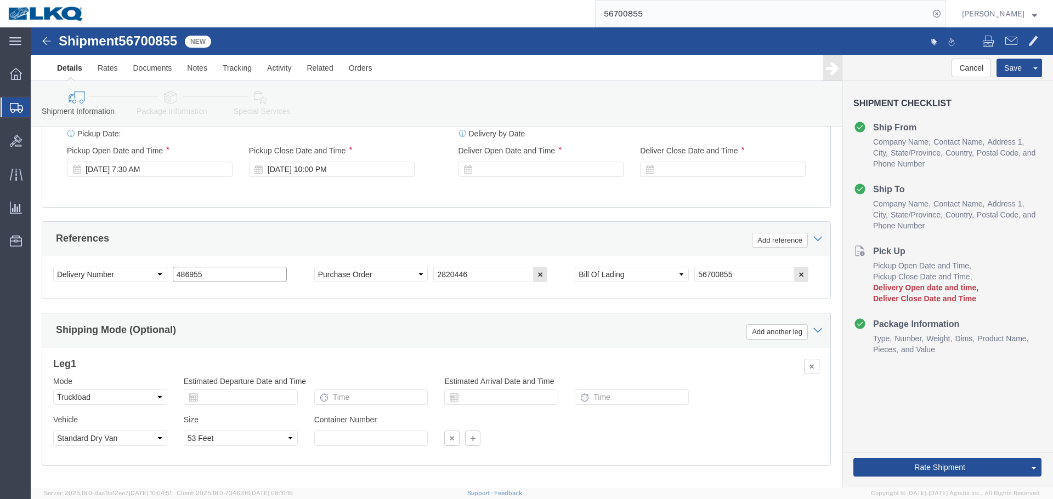
type input "486955"
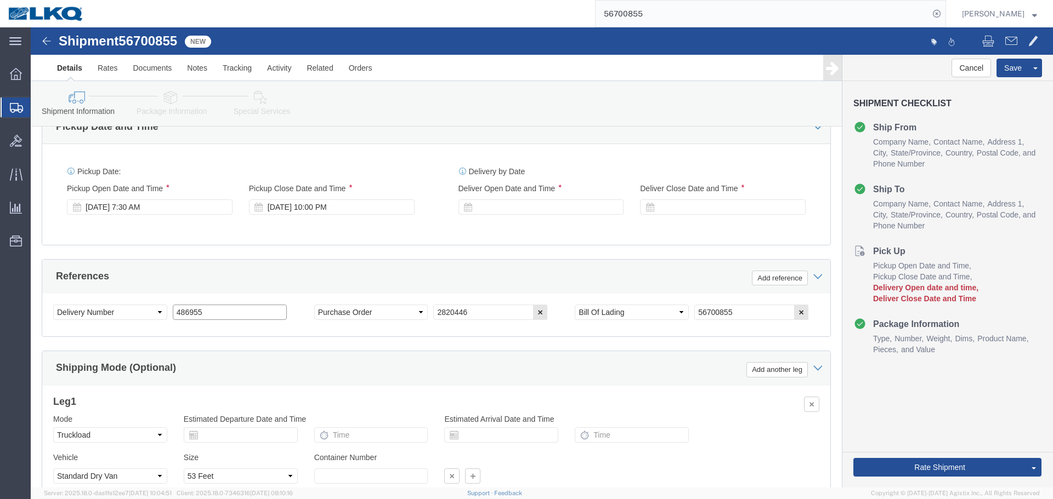
scroll to position [546, 0]
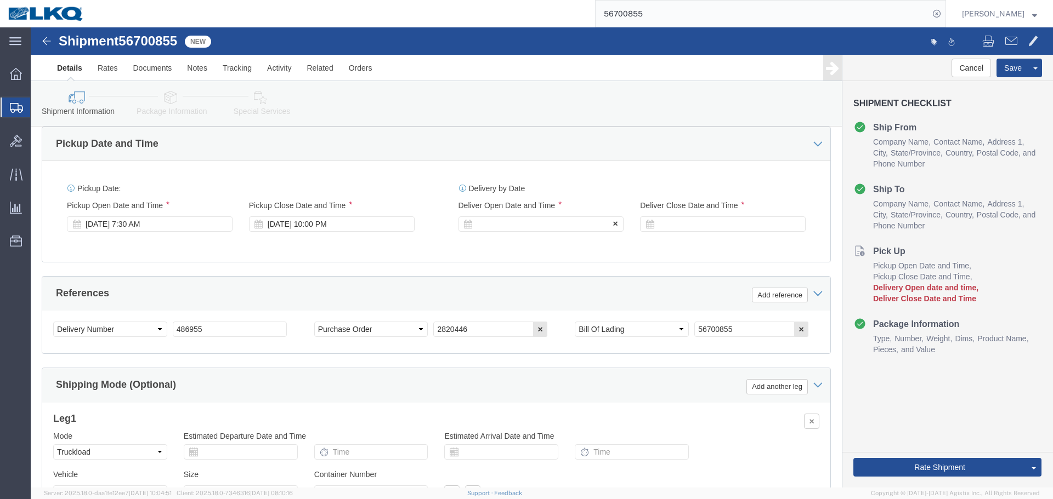
click div
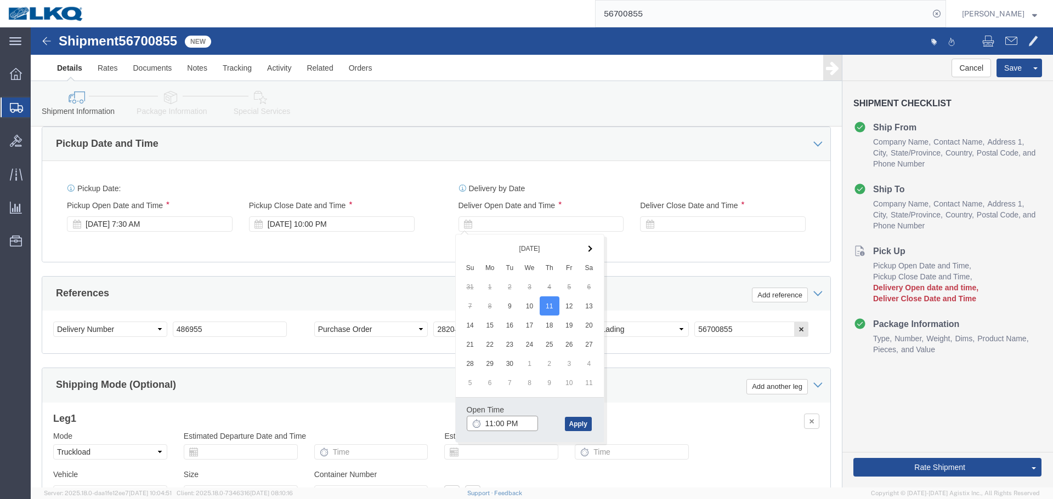
click input "11:00 PM"
type input "7:00 AM"
click button "Apply"
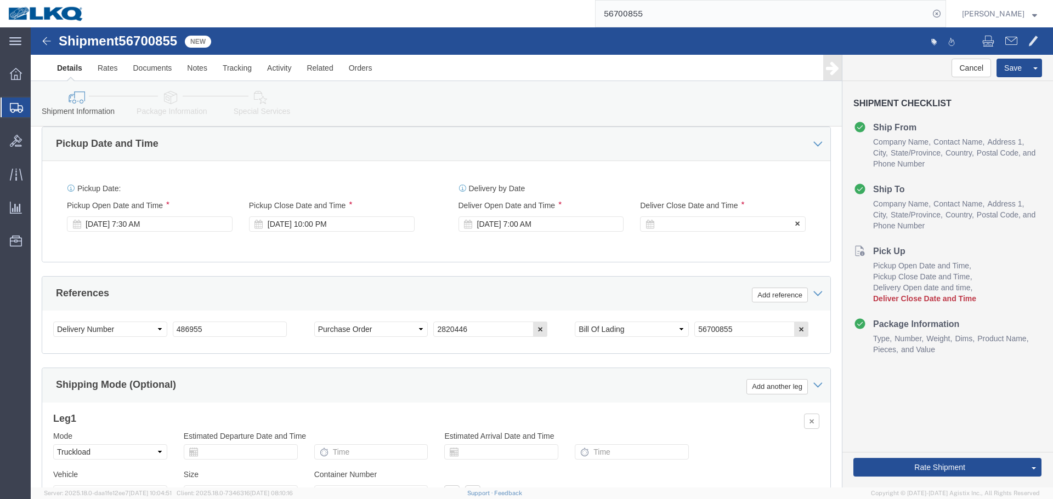
click label "Deliver Close Date and Time"
click div
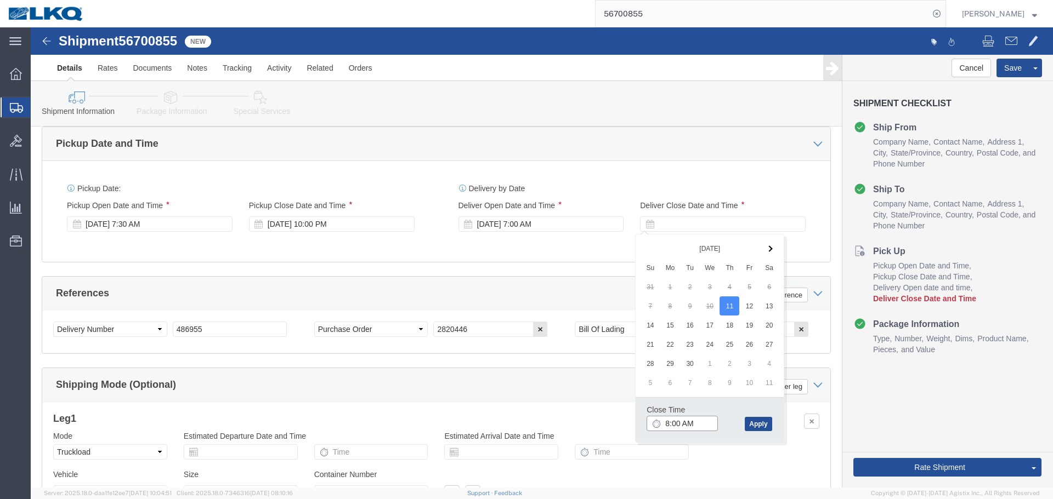
click input "8:00 AM"
type input "0701"
type input "7:01 AM"
click button "Apply"
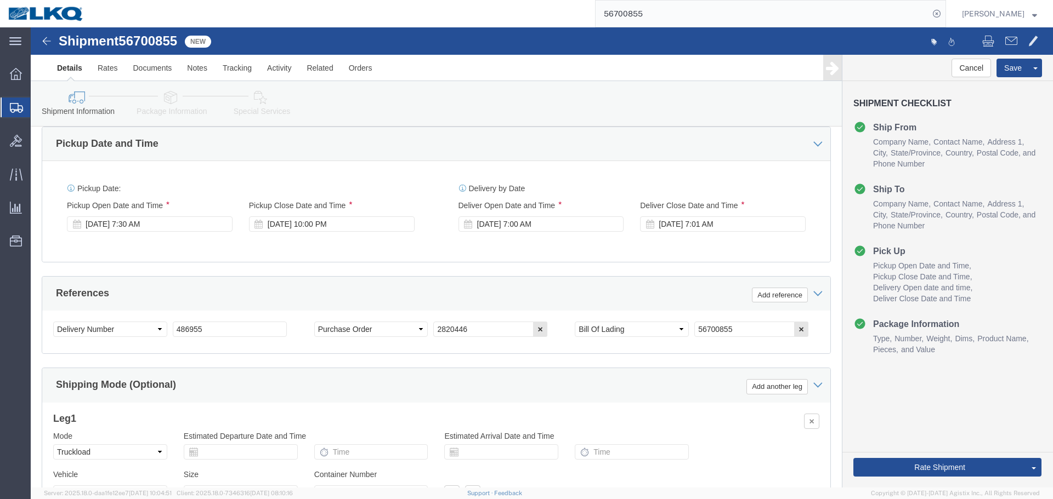
click div "Pickup Date: Pickup Start Date Pickup Start Time Pickup Open Date and Time Sep …"
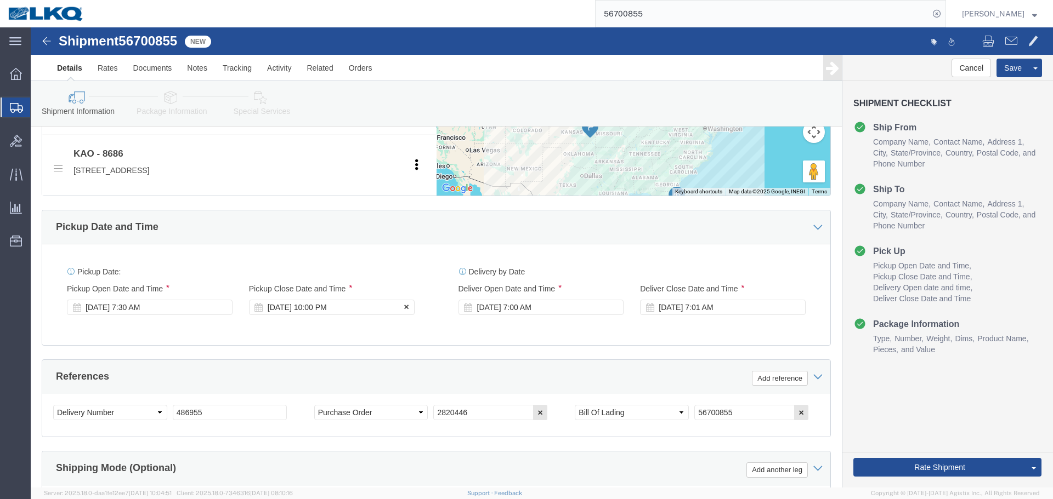
scroll to position [491, 0]
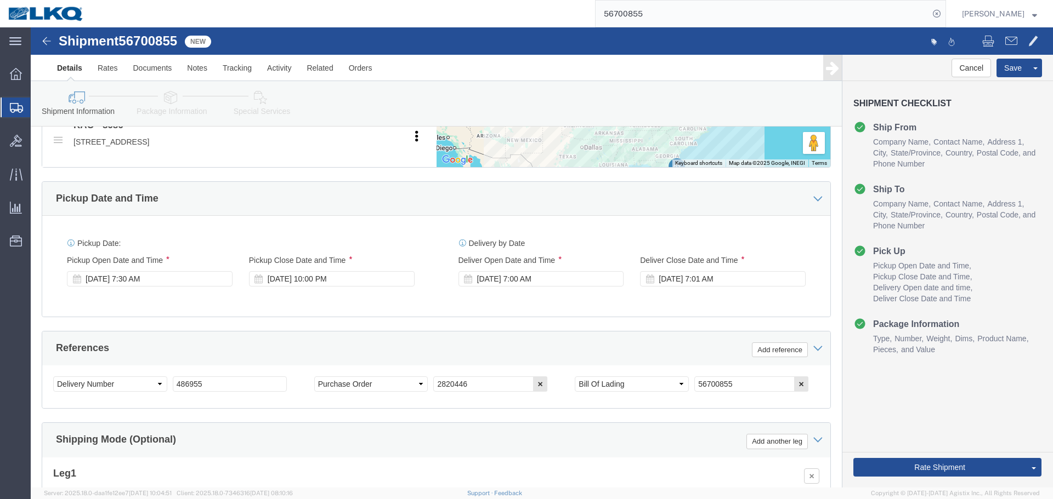
click div "Pickup Date: Pickup Start Date Pickup Start Time Pickup Open Date and Time Sep …"
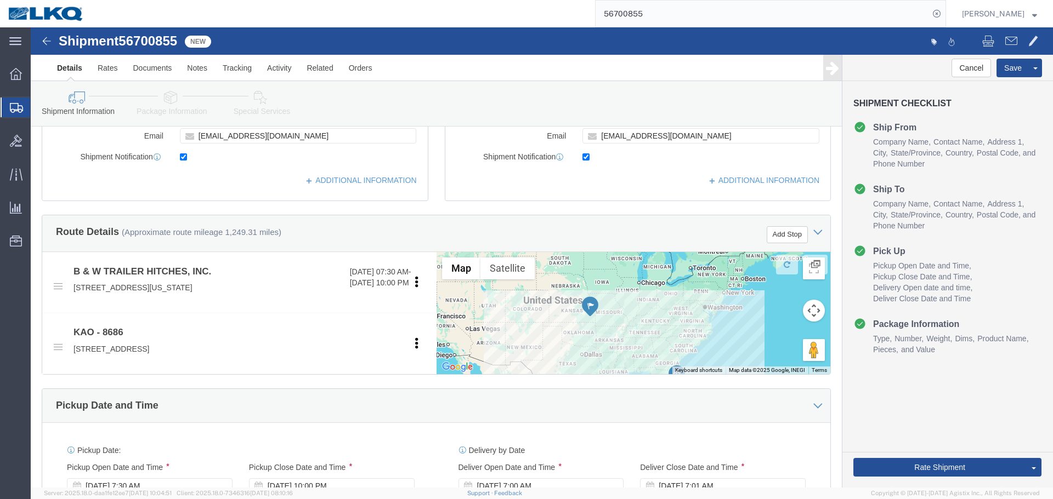
scroll to position [217, 0]
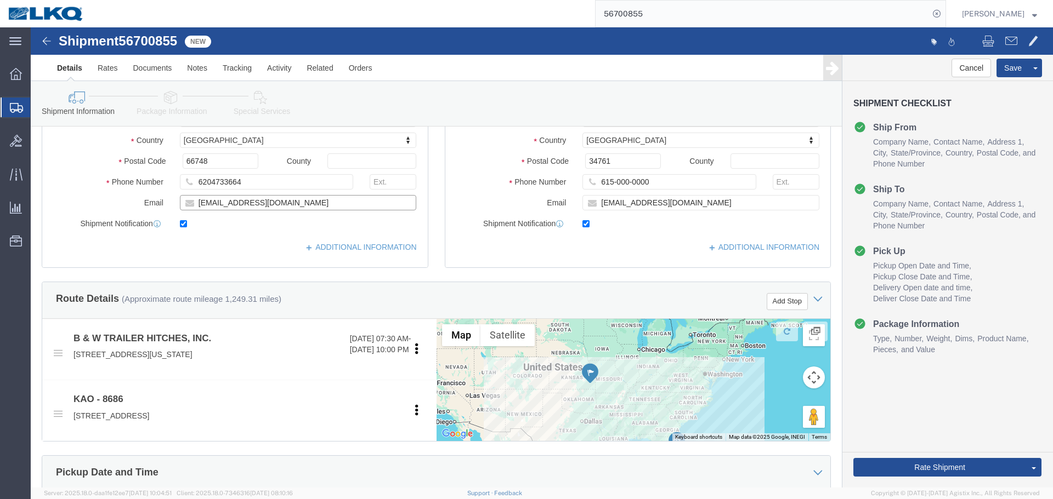
click input "traffic@turnoverball.com"
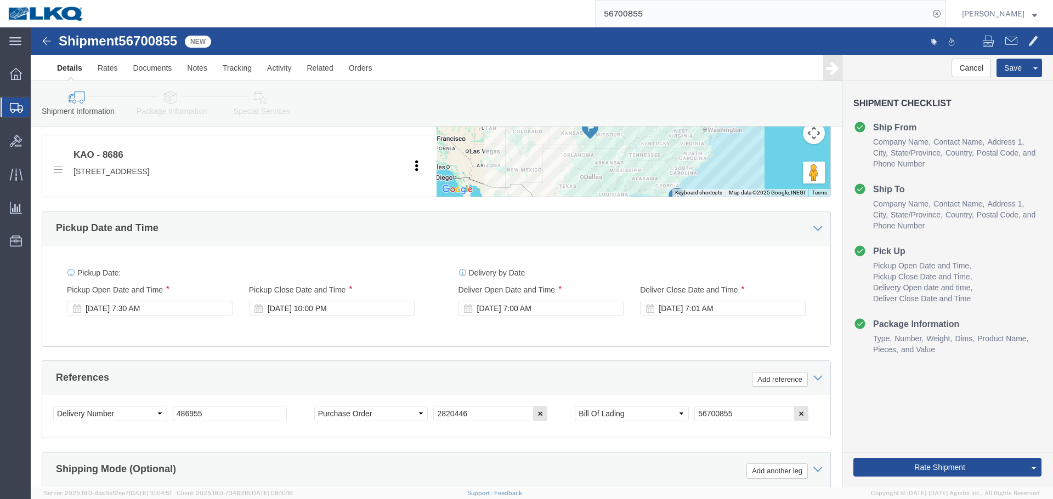
scroll to position [436, 0]
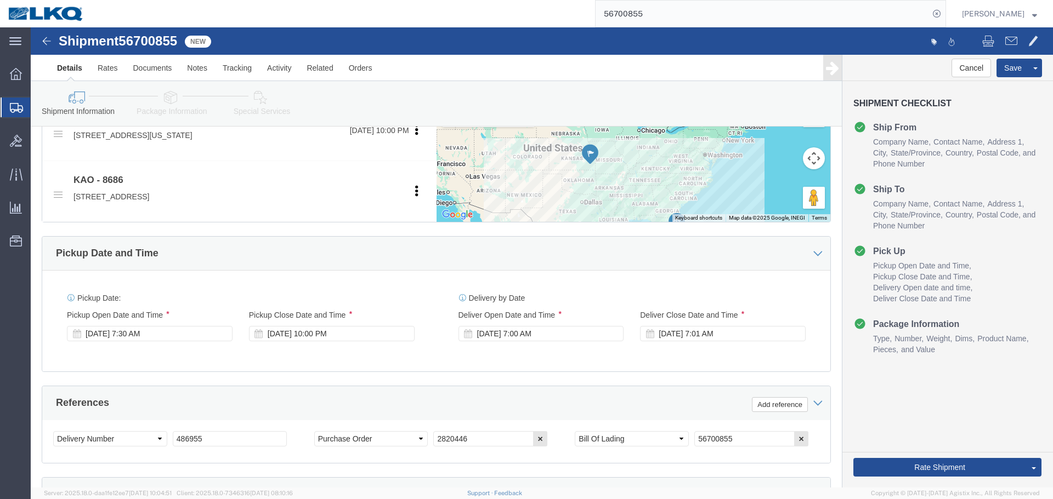
click div "Pickup Date and Time"
click button "Save"
type button "Save"
click at [661, 15] on input "56700855" at bounding box center [761, 14] width 333 height 26
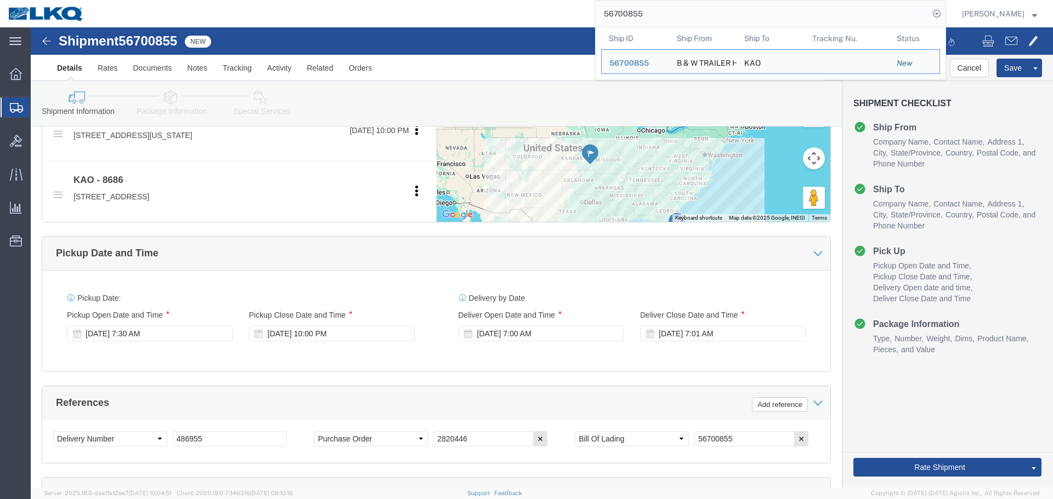
paste input "683825"
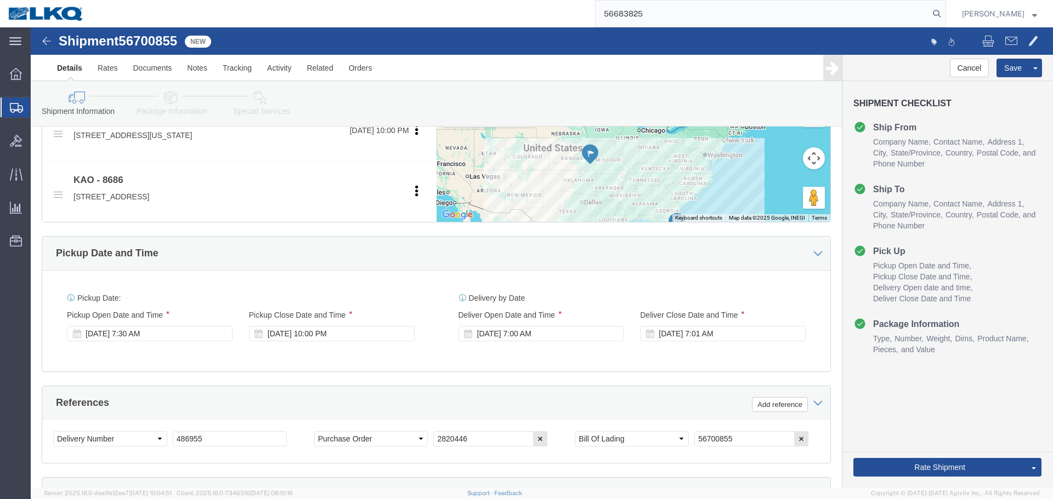
type input "56683825"
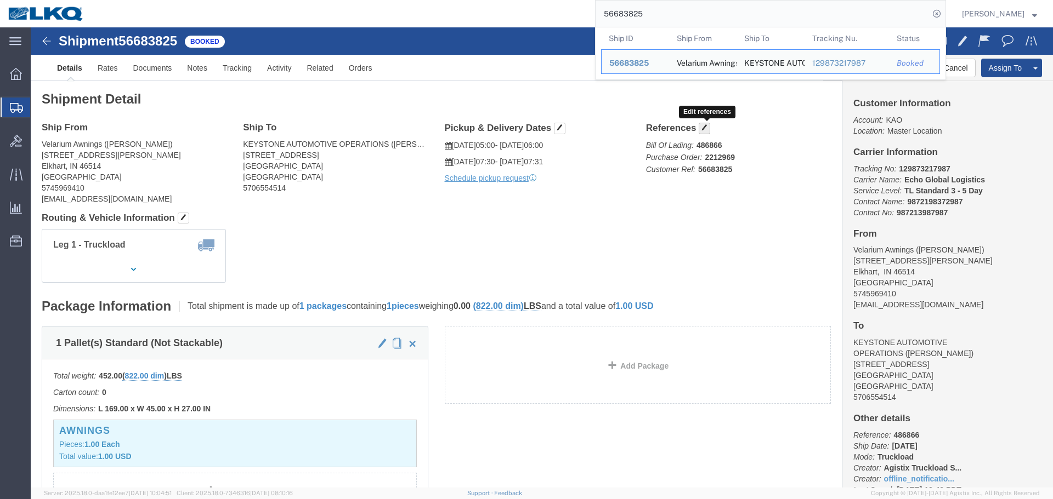
click span "button"
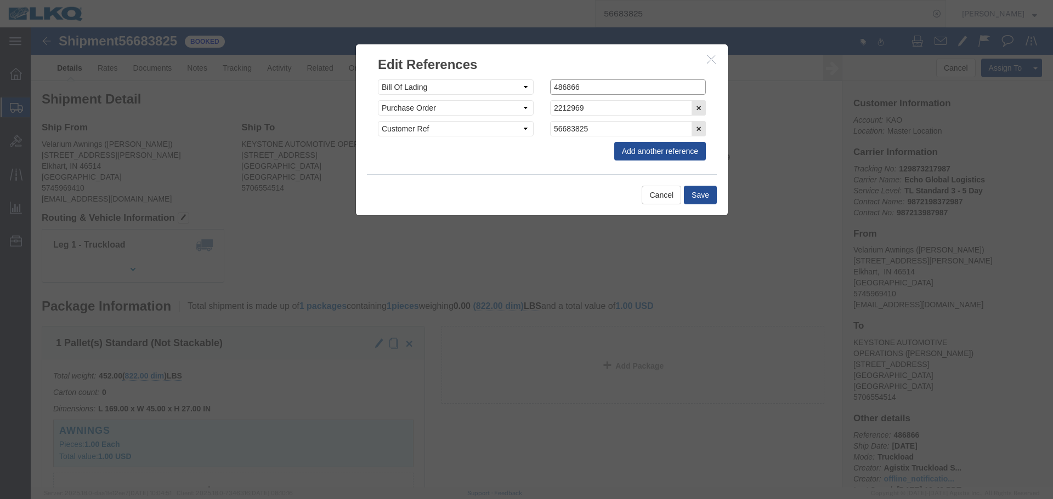
click input "486866"
paste input "957"
type input "486957"
click button "Save"
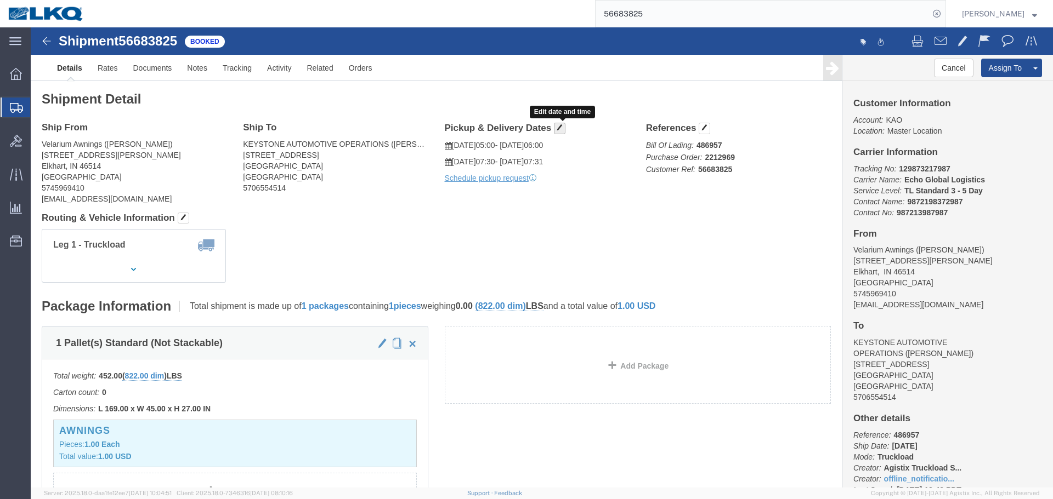
click span "button"
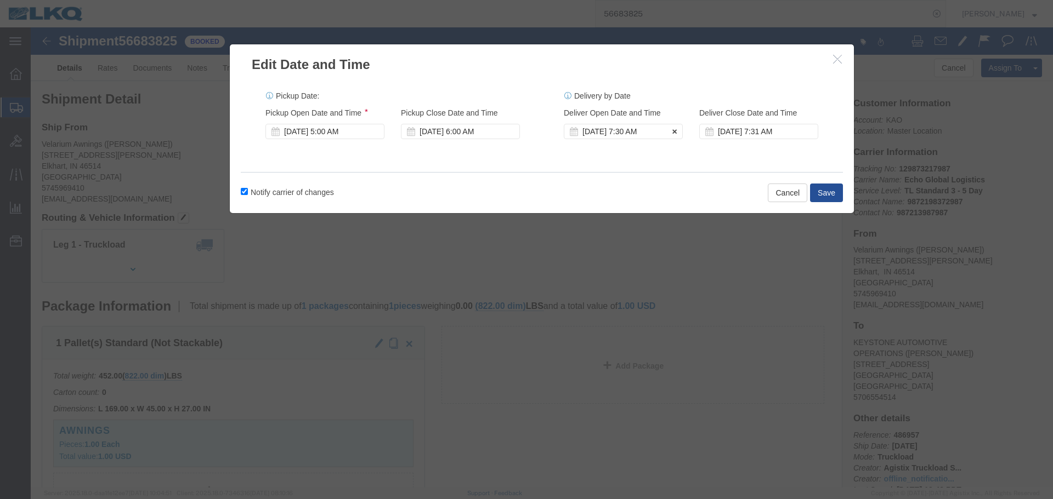
click div "Sep 05 2025 7:30 AM"
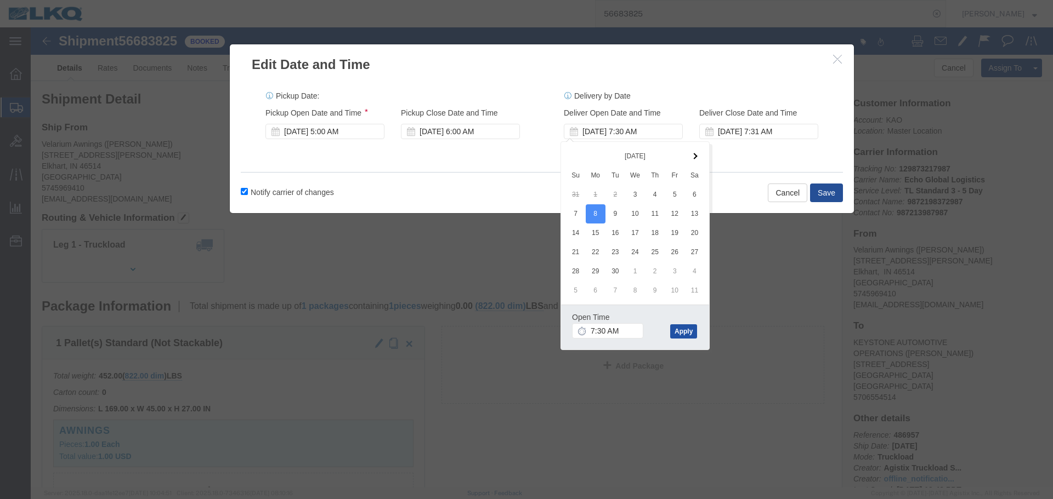
click button "Apply"
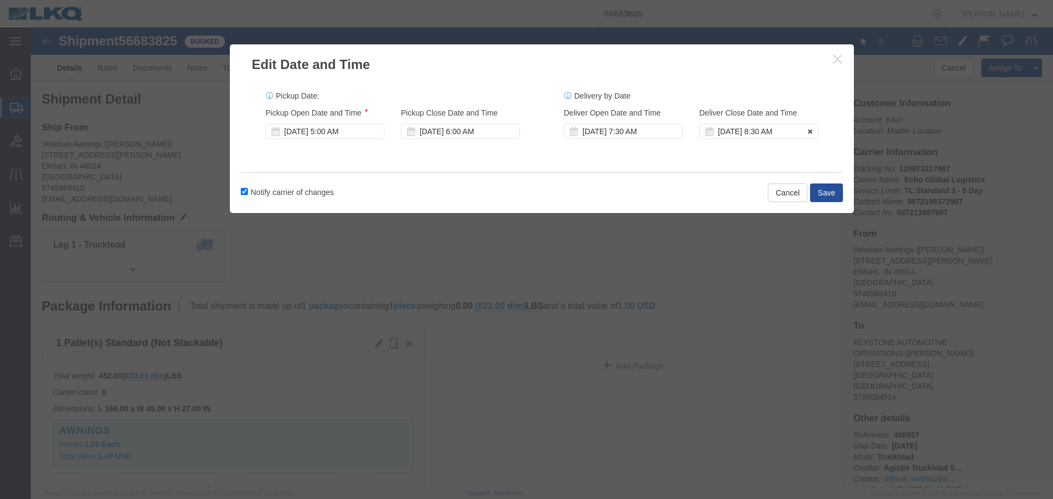
click button
click div
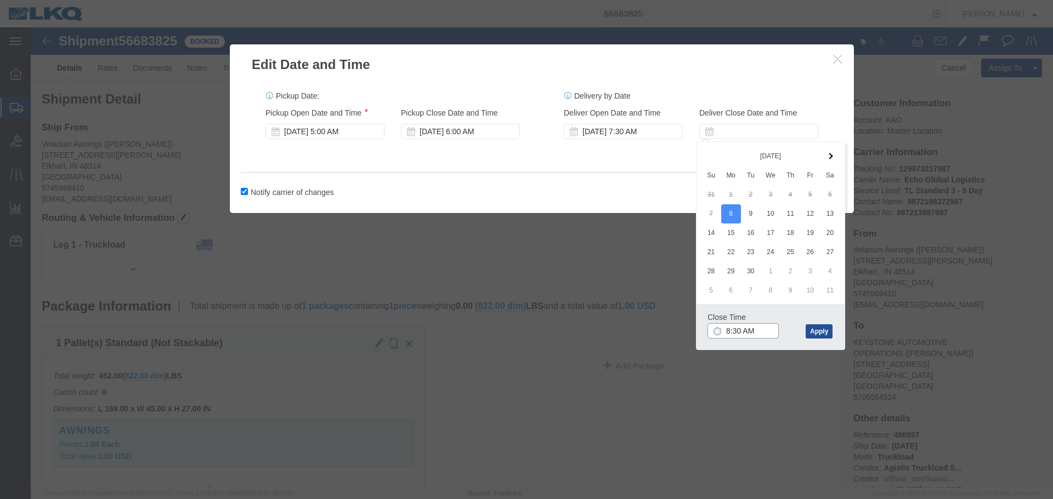
click input "8:30 AM"
type input "7:31 AM"
click button "Apply"
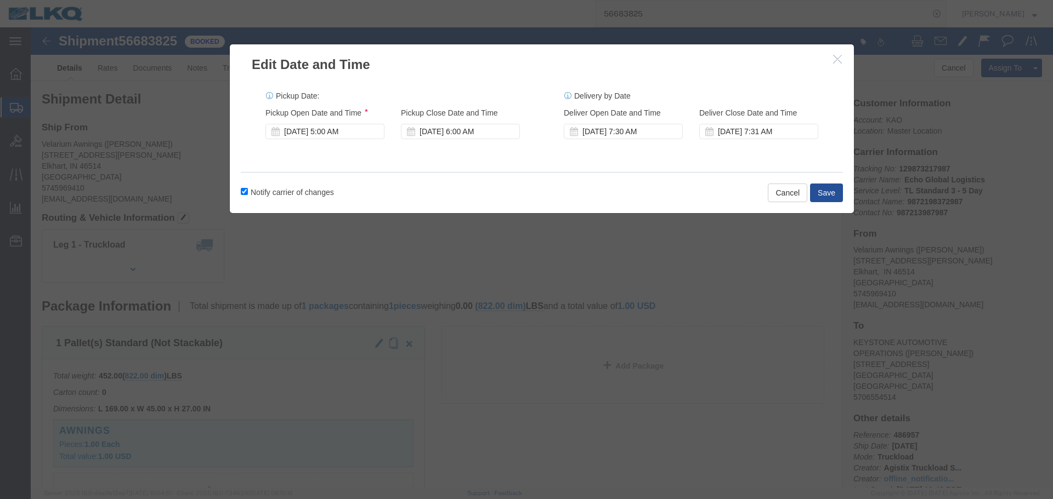
click label "Notify carrier of changes"
click input "Notify carrier of changes"
checkbox input "false"
click div "Sep 03 2025 5:00 AM"
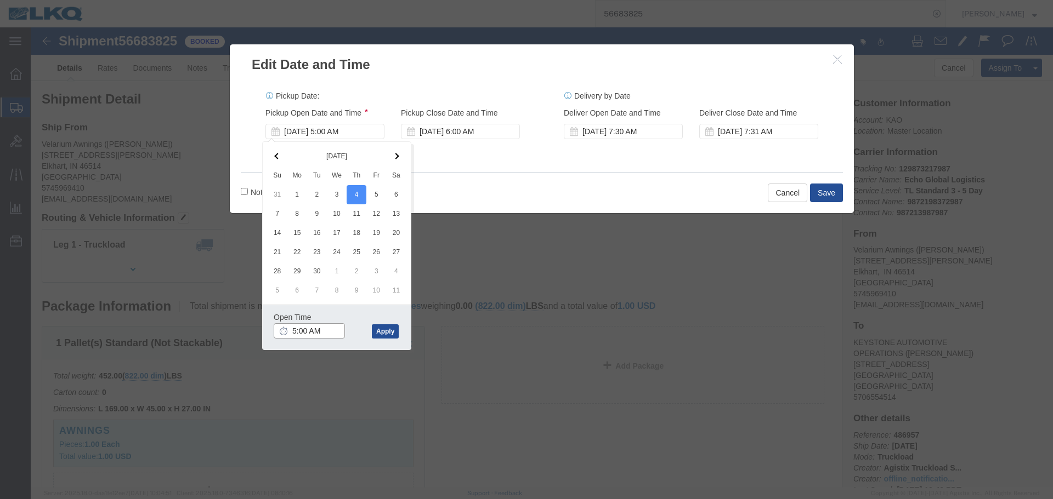
click input "5:00 AM"
click button "Apply"
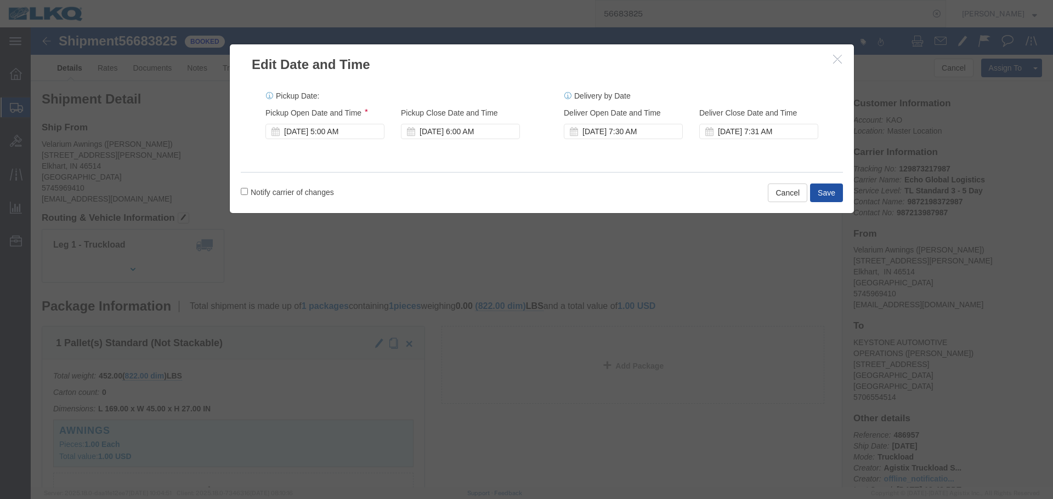
click button "Save"
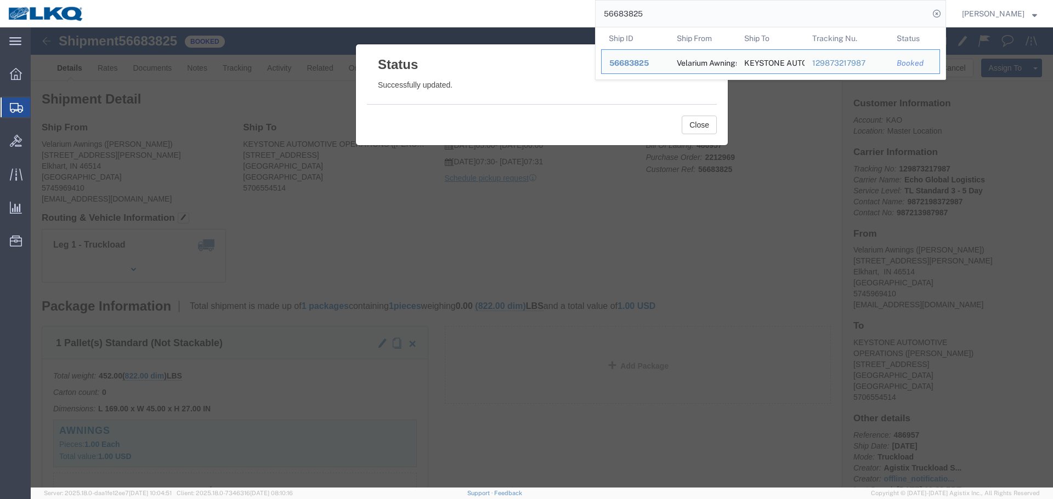
click at [652, 13] on input "56683825" at bounding box center [761, 14] width 333 height 26
paste input "540792"
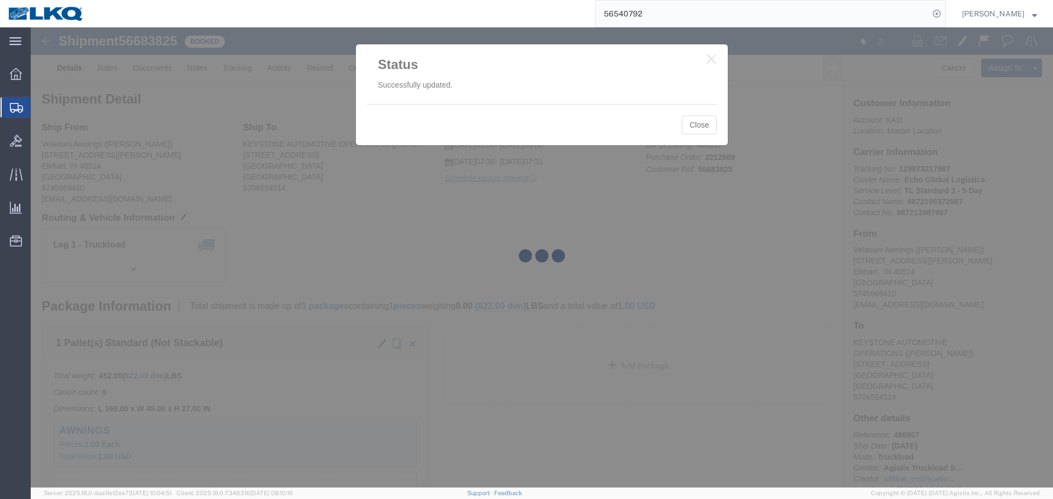
click at [701, 130] on div at bounding box center [542, 257] width 1022 height 461
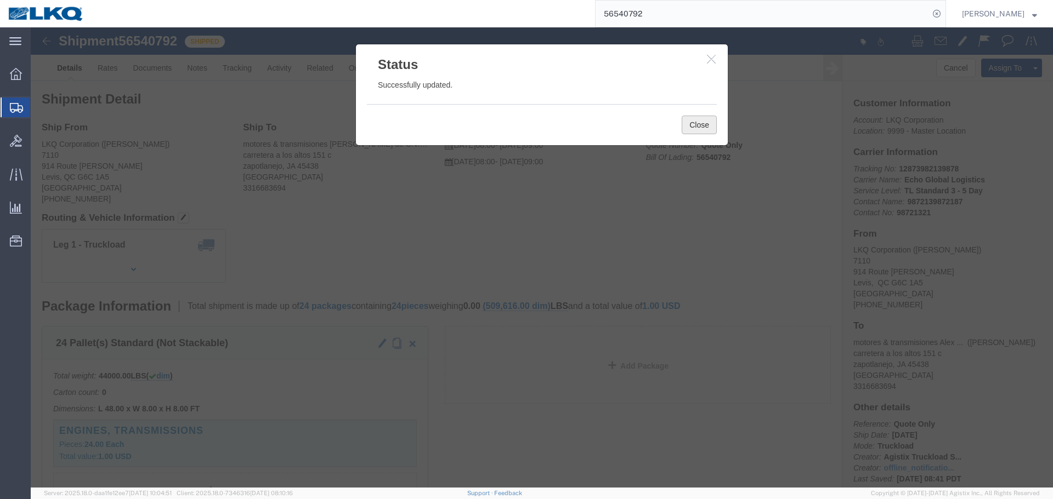
click button "Close"
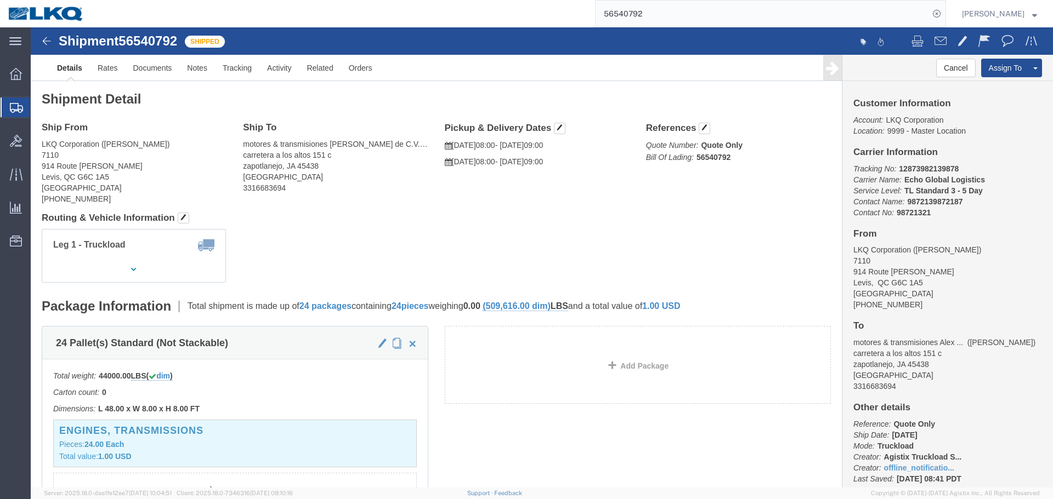
click address "LKQ Corporation (nicolas frenette) 7110 914 Route Kennedy Levis, QC G6C 1A5 Can…"
click h4 "Routing & Vehicle Information"
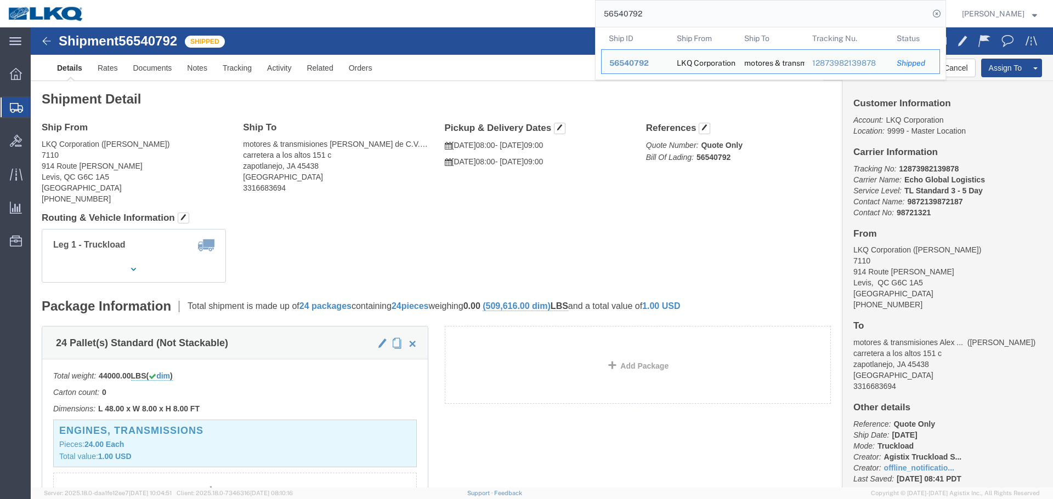
click at [725, 14] on input "56540792" at bounding box center [761, 14] width 333 height 26
click link "Documents"
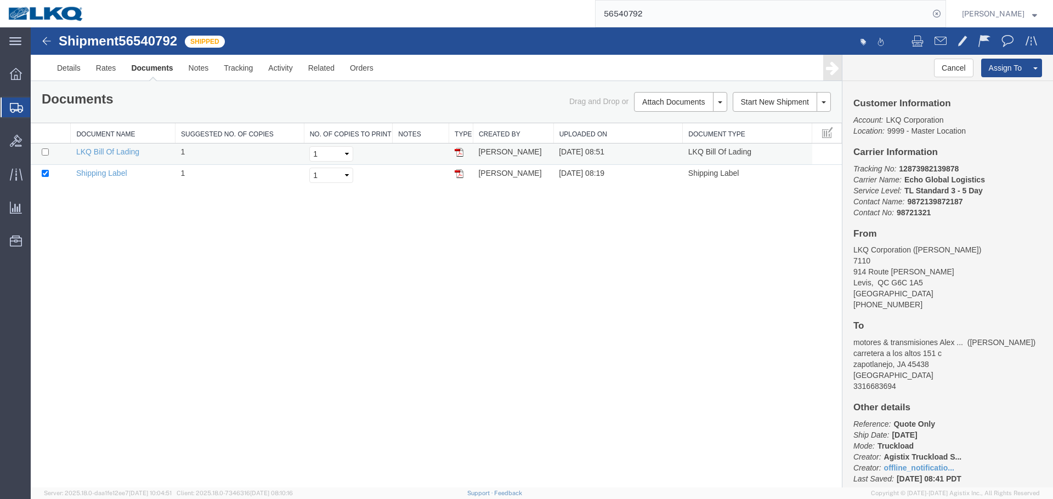
click at [459, 153] on img at bounding box center [459, 152] width 9 height 9
drag, startPoint x: 652, startPoint y: 42, endPoint x: 682, endPoint y: 43, distance: 29.1
click at [652, 42] on div at bounding box center [797, 42] width 510 height 23
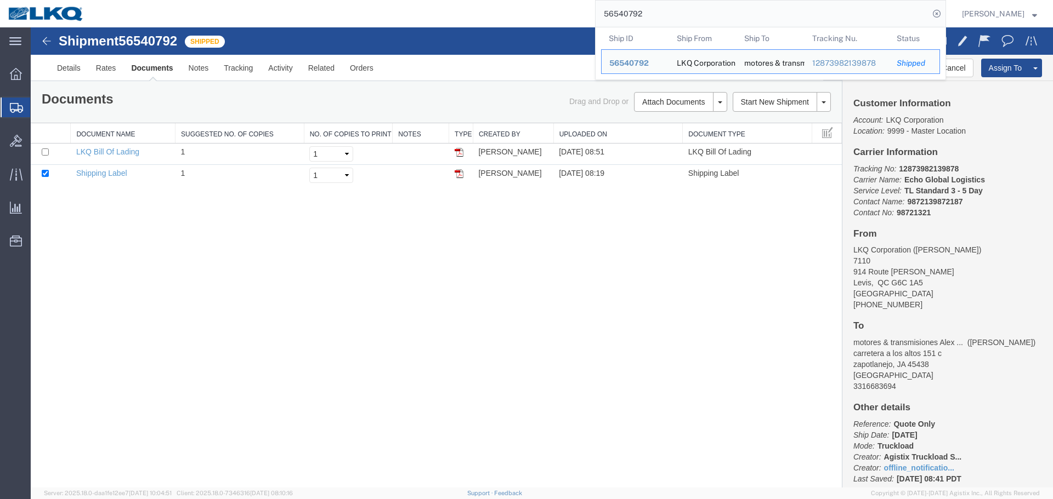
click at [651, 15] on input "56540792" at bounding box center [761, 14] width 333 height 26
paste input "664940"
type input "56664940"
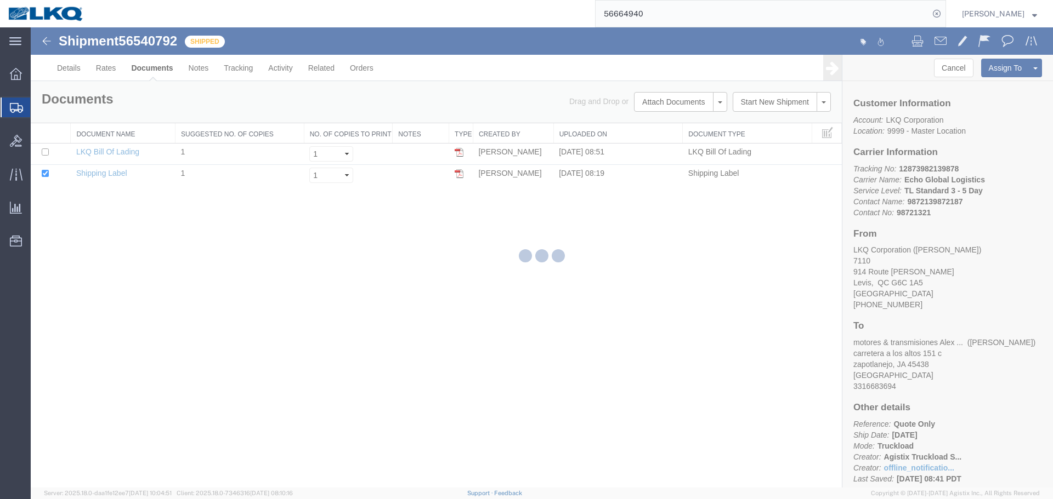
click at [671, 14] on input "56664940" at bounding box center [761, 14] width 333 height 26
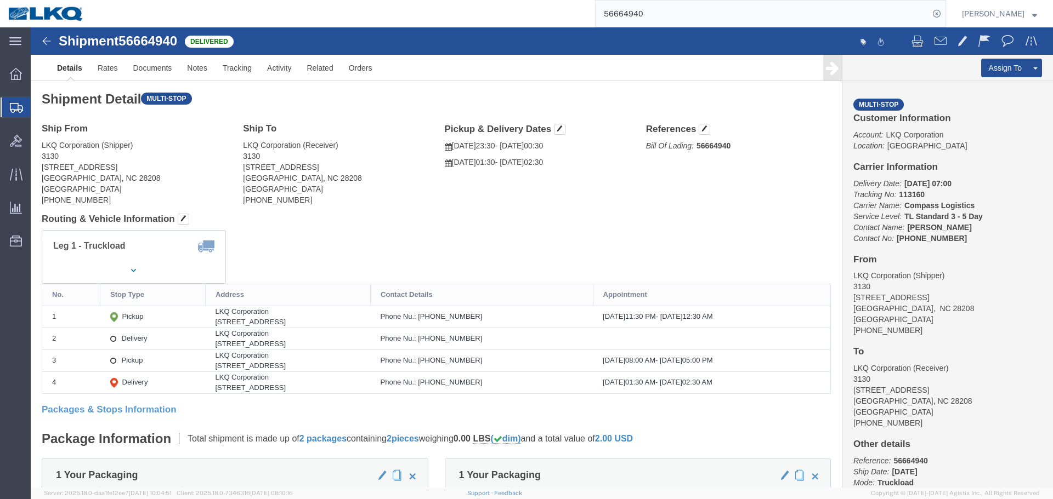
click div "Ship From LKQ Corporation (Shipper) 3130 1706 Queen City Drive Charlotte, NC 28…"
click link "Clone Shipment"
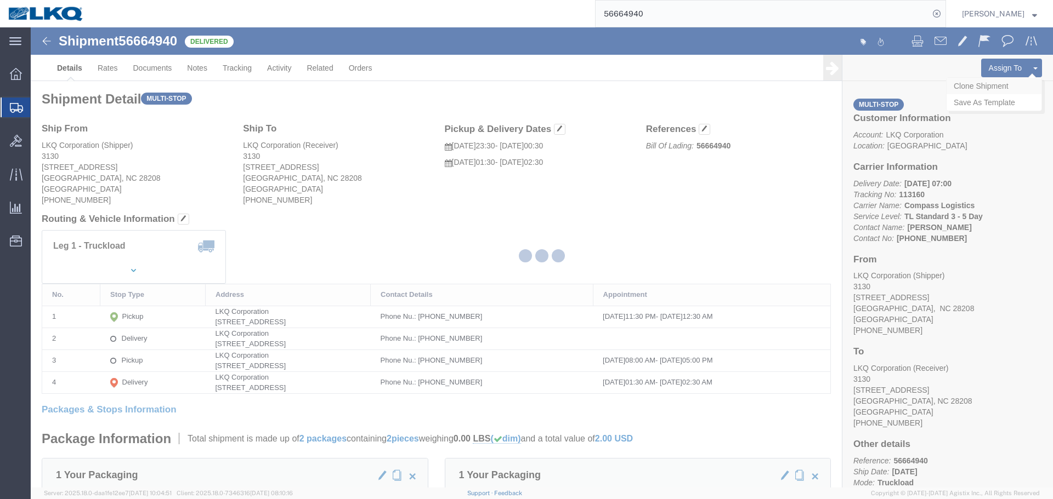
select select "27858"
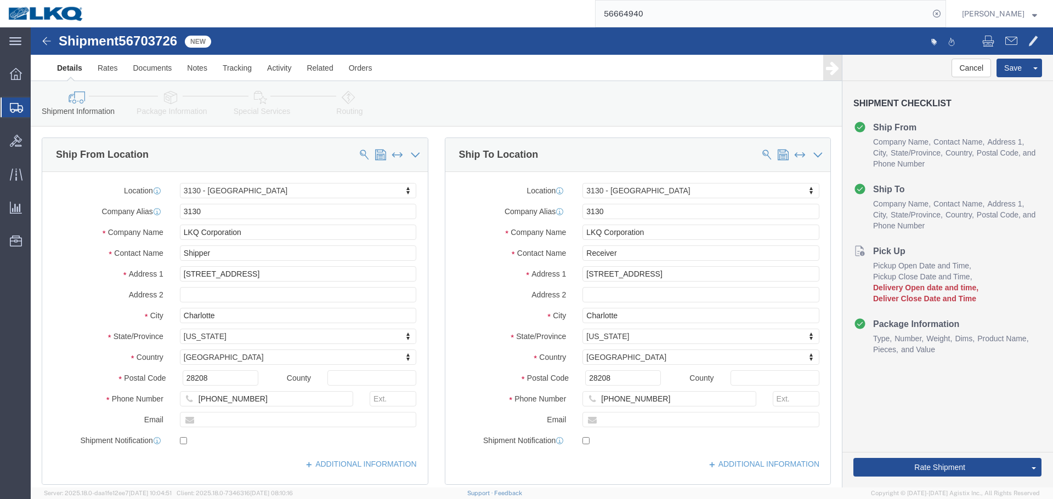
click span "56703726"
copy span "56703726"
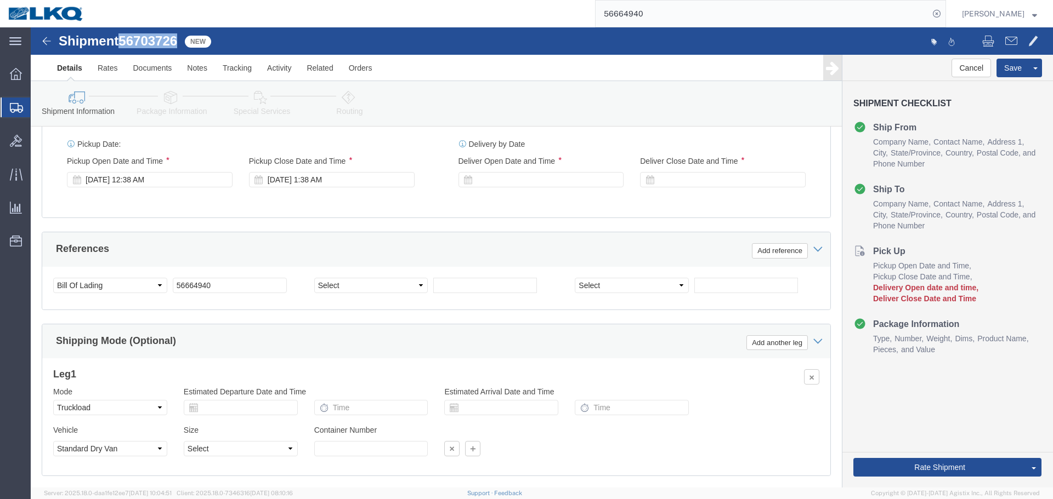
scroll to position [809, 0]
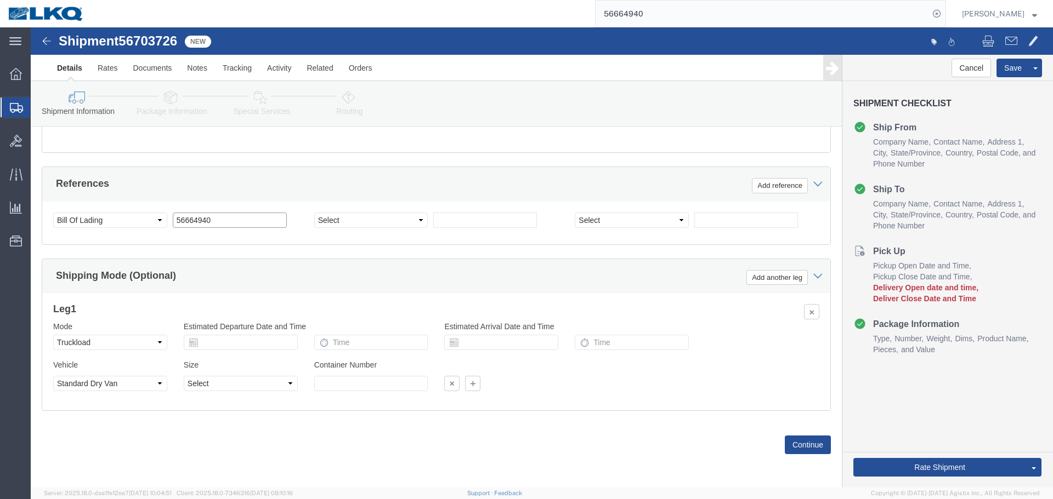
click input "56664940"
paste input "703726"
type input "56703726"
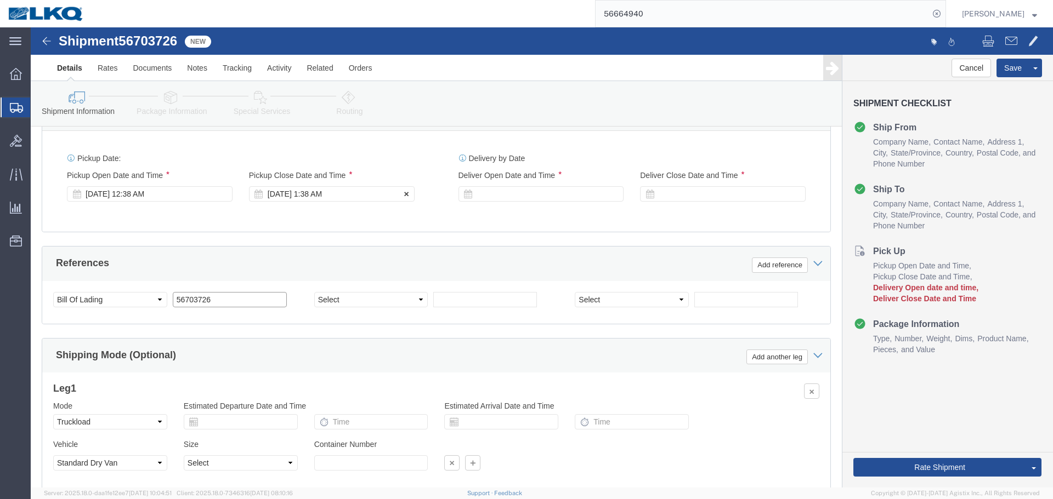
scroll to position [644, 0]
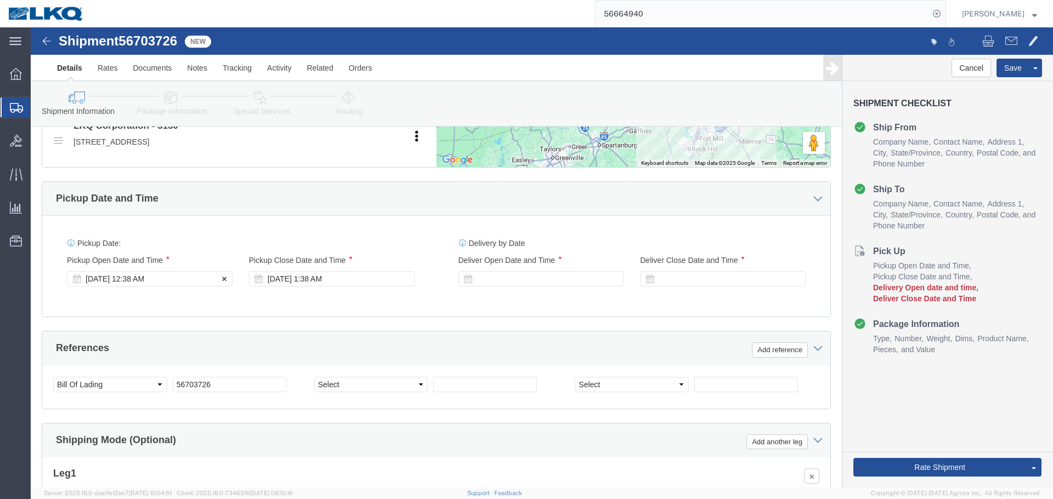
click div "Sep 04 2025 12:38 AM"
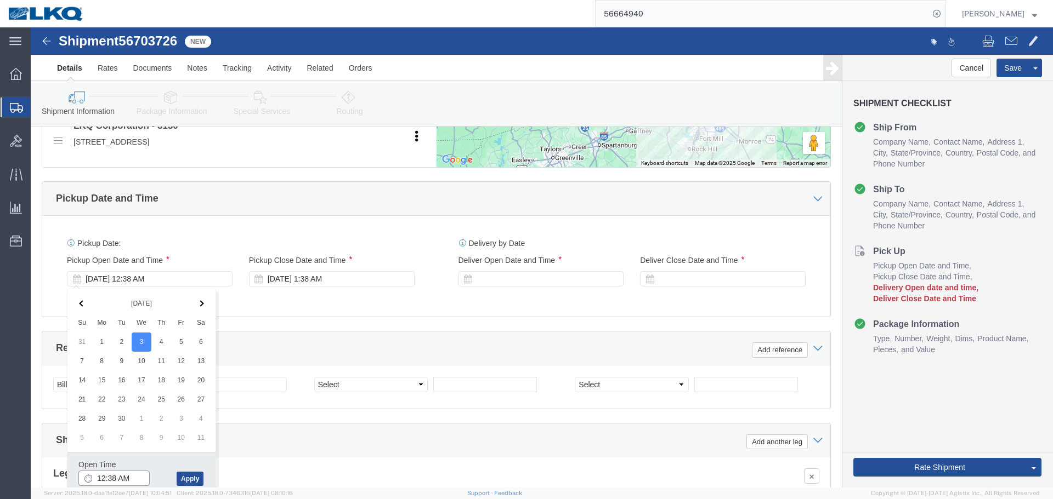
click input "12:38 AM"
type input "11:00 PM"
click button "Apply"
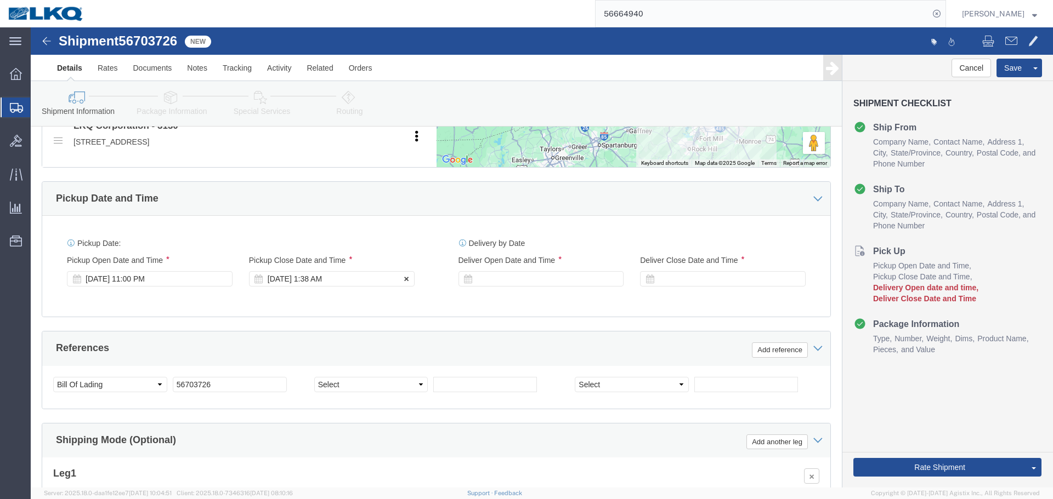
click div "Sep 04 2025 1:38 AM"
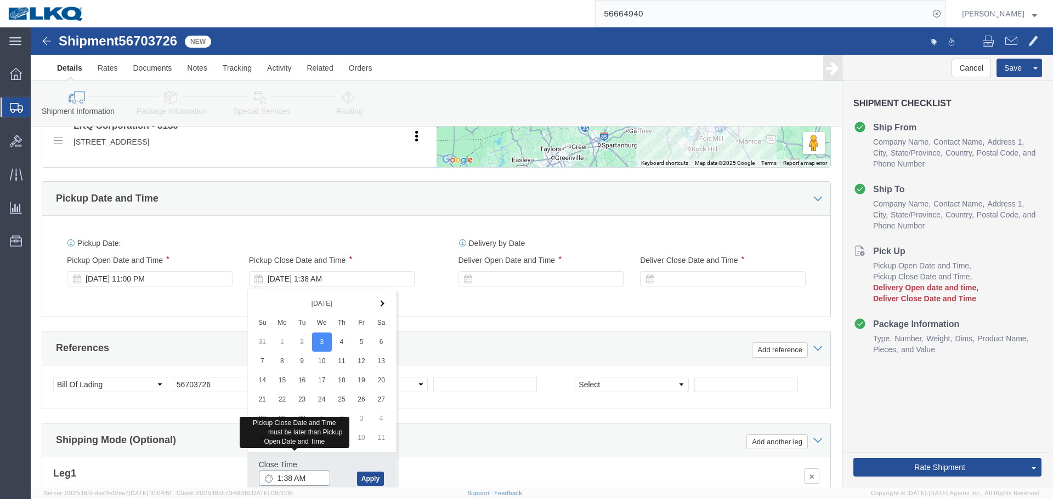
click input "1:38 AM"
type input "12:00 AM"
click button "Apply"
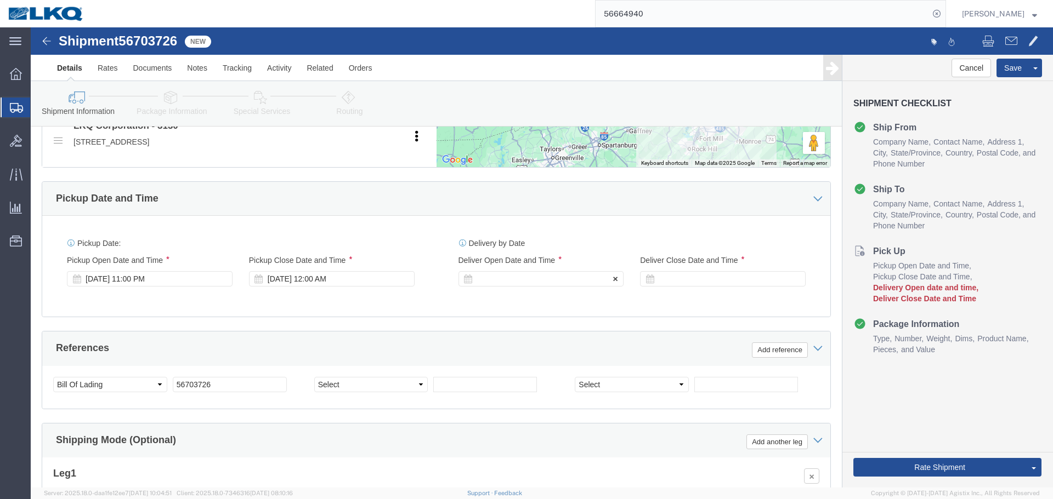
click div
click div "Open Time 2:38 AM"
click input "2:38 AM"
type input "4:00 AM"
click button "Apply"
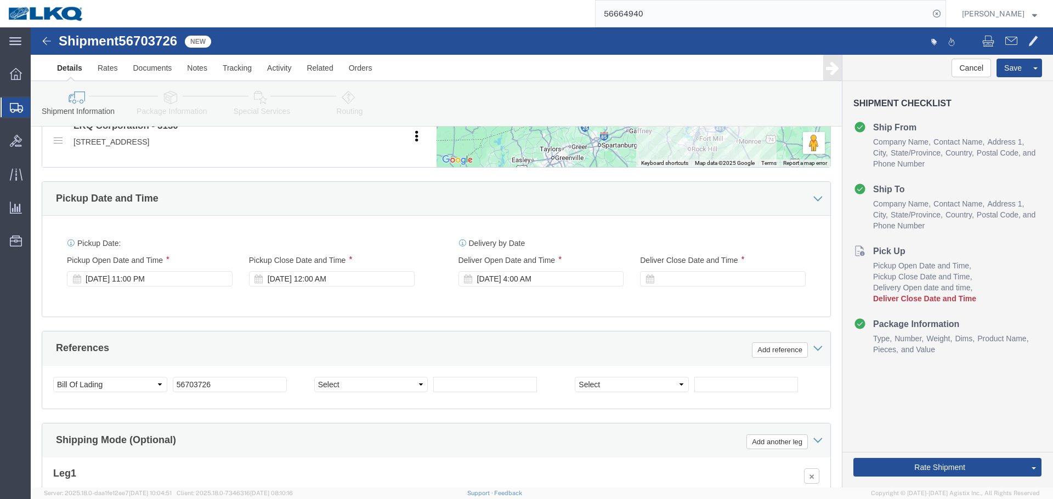
click div "Delivery Start Date Delivery Start Time Deliver Open Date and Time Sep 04 2025 …"
click div
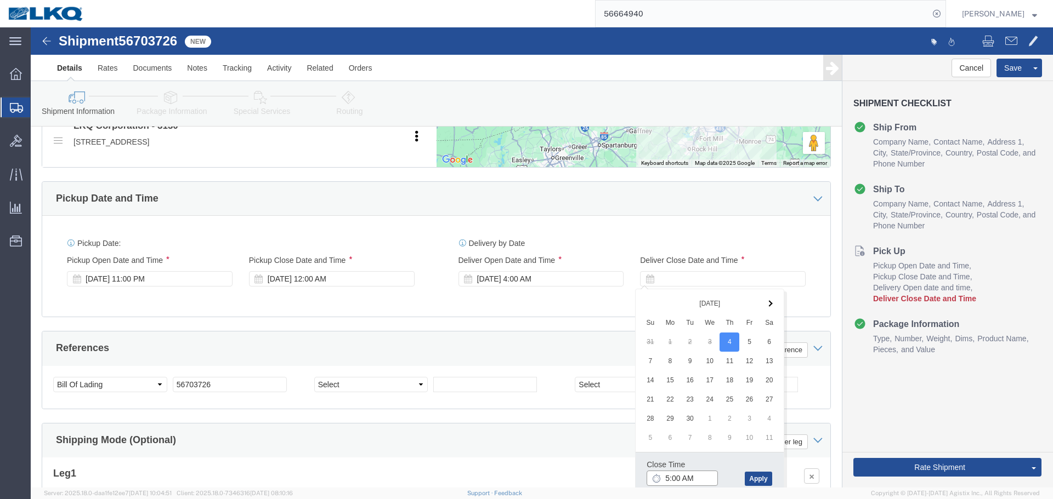
click input "5:00 AM"
type input "0401"
type input "4:01 AM"
click button "Apply"
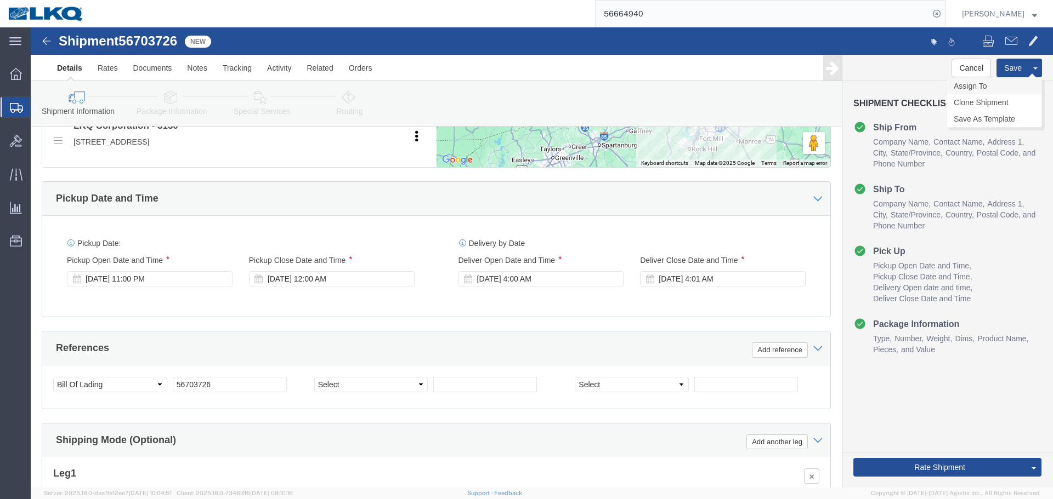
click link "Assign To"
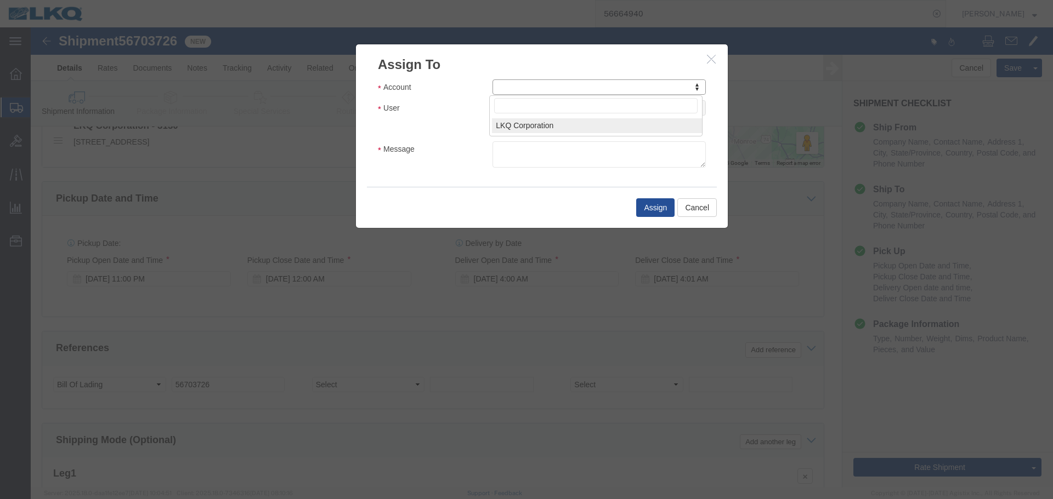
select select "13902"
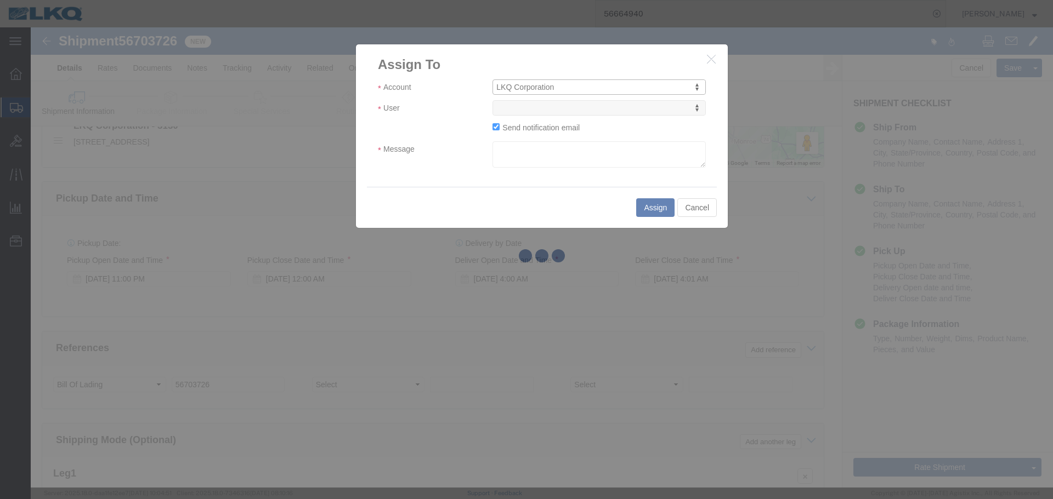
select select
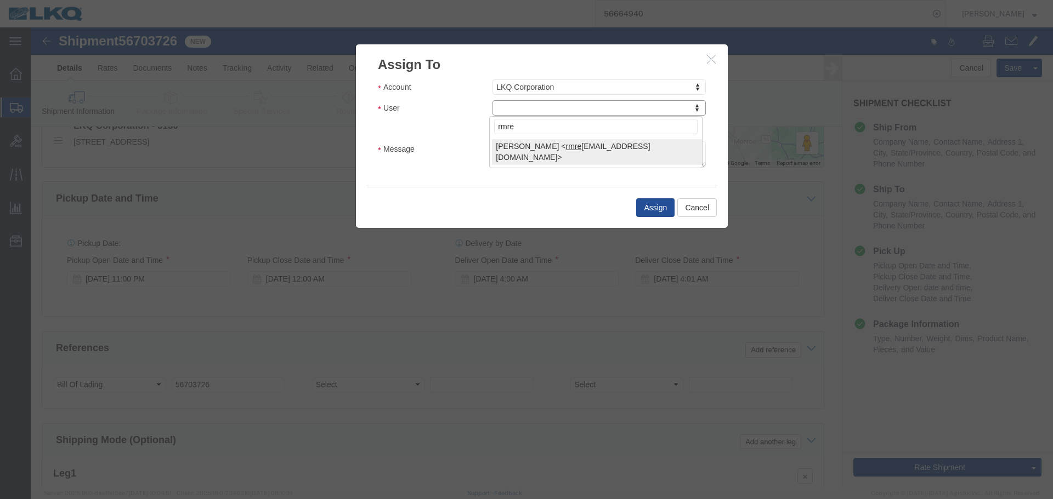
type input "rmre"
select select "16877"
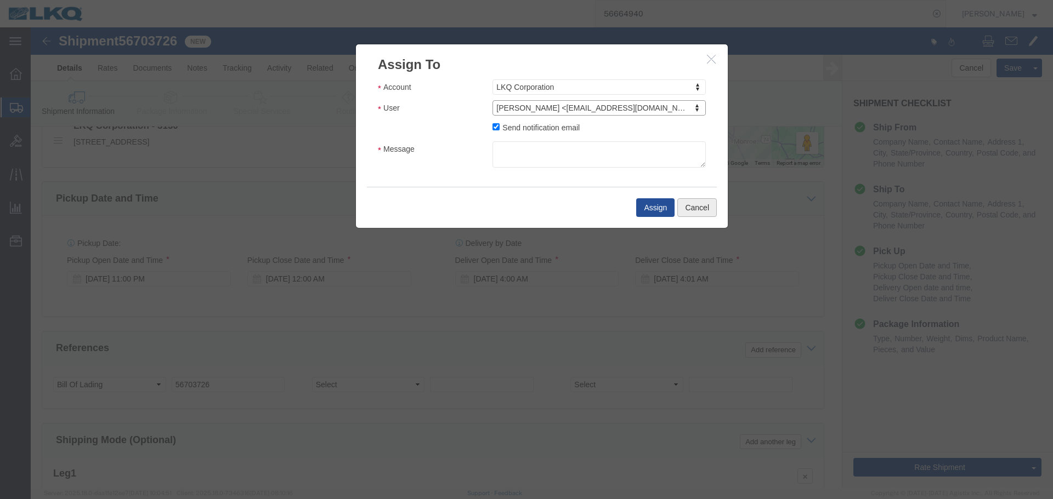
click button "Cancel"
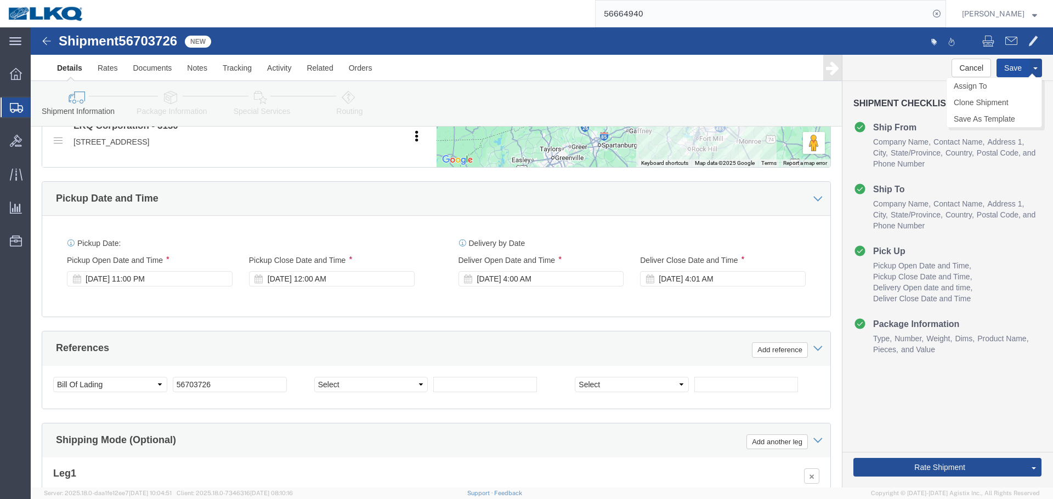
click button "Save"
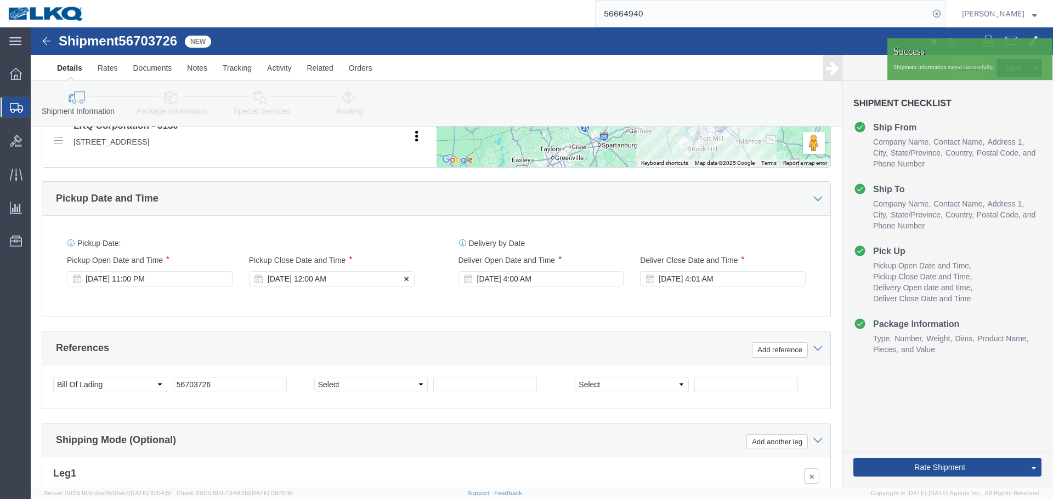
click div "Sep 04 2025 12:00 AM"
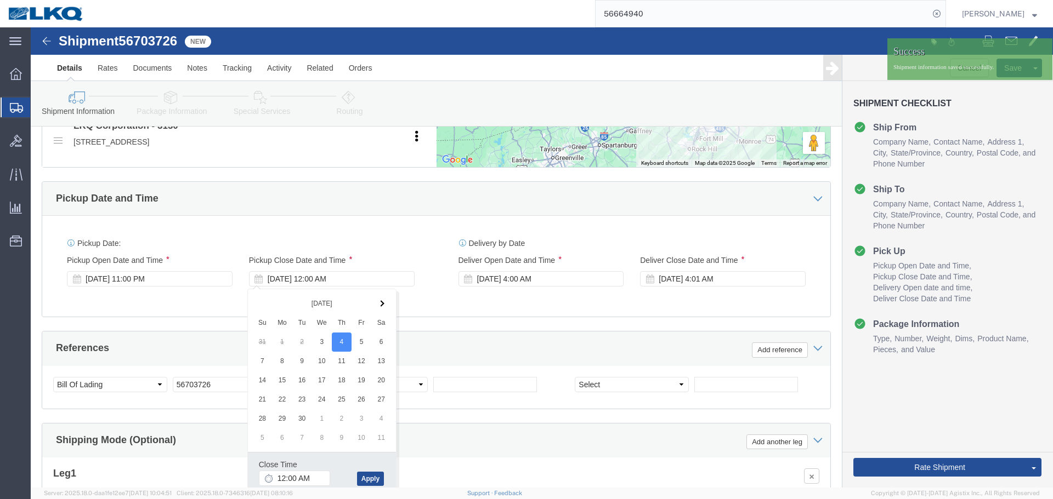
click div "Pickup Date: Pickup Start Date Pickup Start Time Pickup Open Date and Time Sep …"
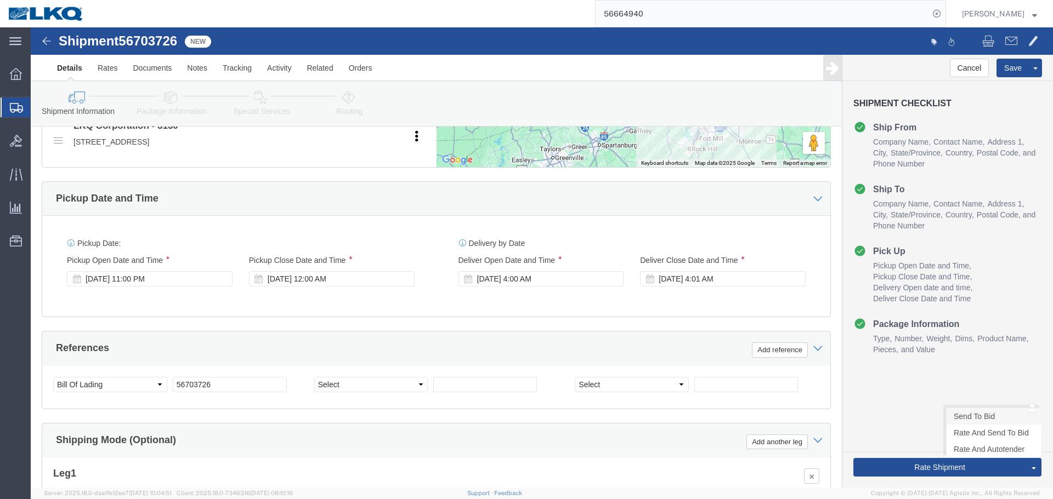
click link "Send To Bid"
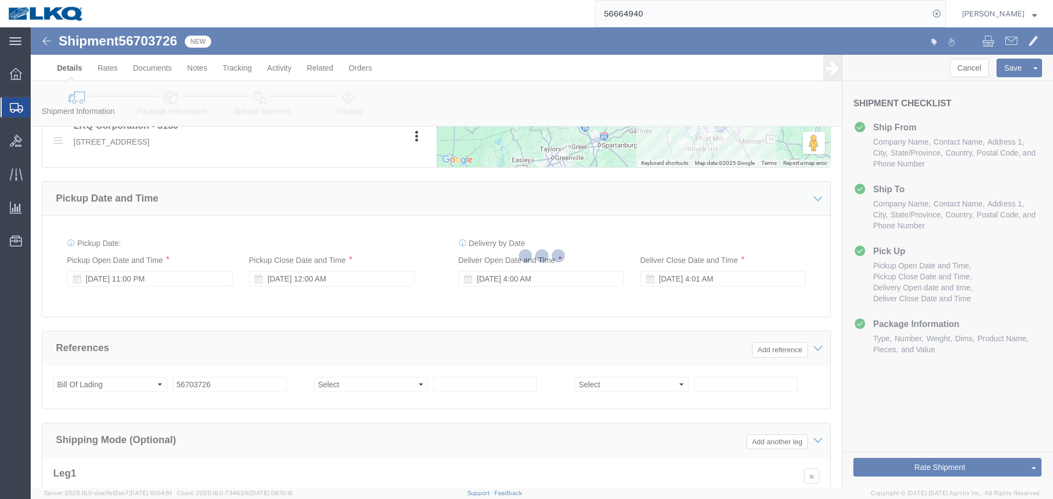
select select "27858"
select select "TL"
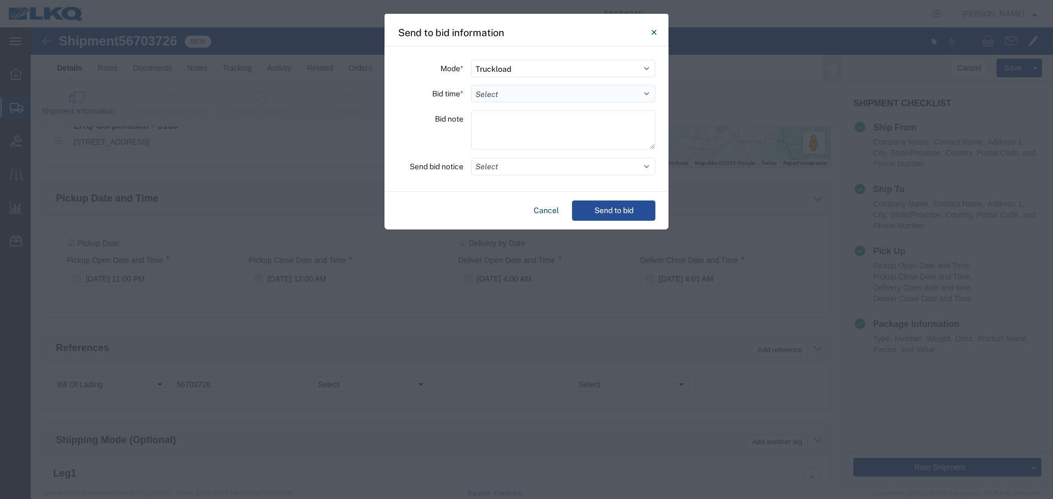
click at [486, 88] on select "Select 30 Min (Rush) 1 Hour (Rush) 2 Hours (Rush) 4 Hours (Rush) 8 Hours (Rush)…" at bounding box center [563, 94] width 184 height 18
select select "4"
click at [471, 85] on select "Select 30 Min (Rush) 1 Hour (Rush) 2 Hours (Rush) 4 Hours (Rush) 8 Hours (Rush)…" at bounding box center [563, 94] width 184 height 18
click at [504, 166] on button "Select" at bounding box center [563, 167] width 184 height 18
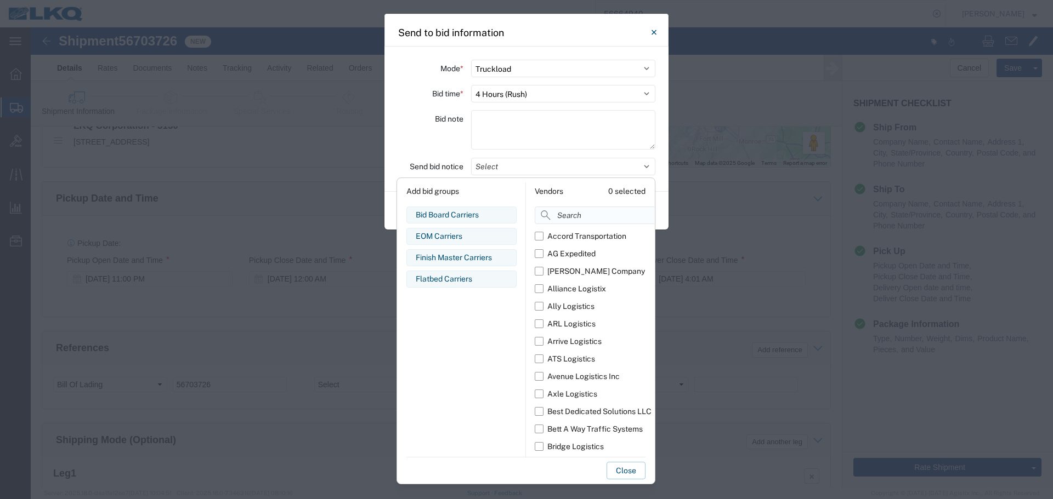
click at [571, 224] on input at bounding box center [619, 216] width 169 height 18
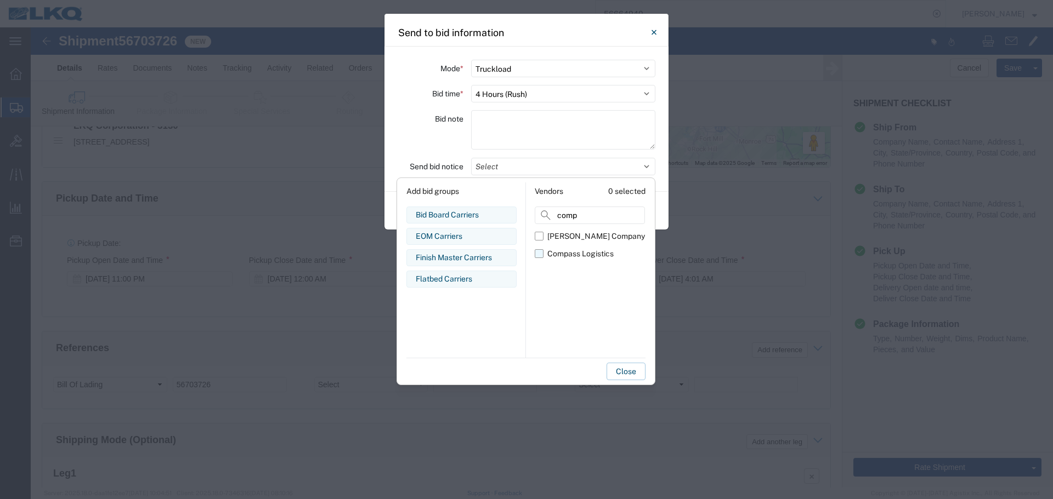
type input "comp"
click at [575, 259] on div "Compass Logistics" at bounding box center [580, 254] width 66 height 12
click at [0, 0] on input "Compass Logistics" at bounding box center [0, 0] width 0 height 0
click at [426, 147] on div "Bid note" at bounding box center [430, 131] width 66 height 43
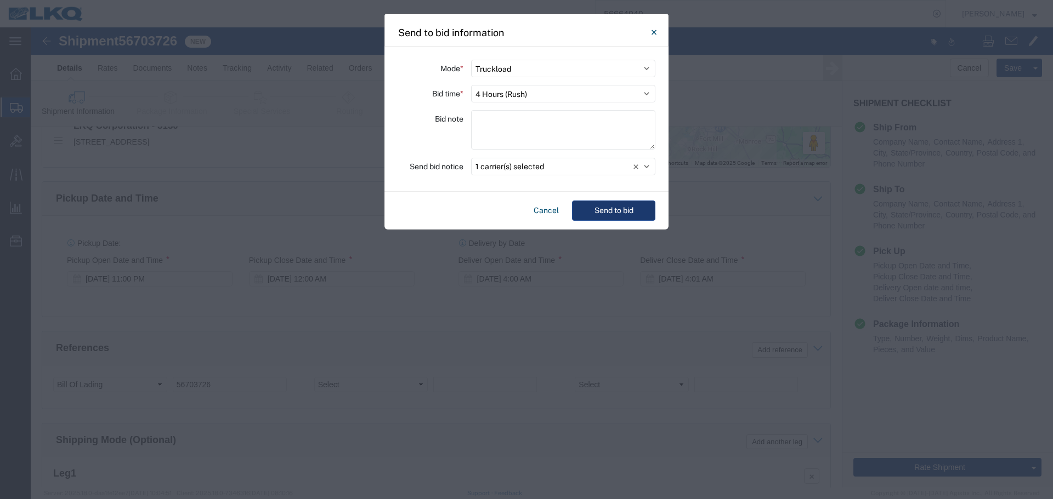
click at [613, 211] on button "Send to bid" at bounding box center [613, 211] width 83 height 20
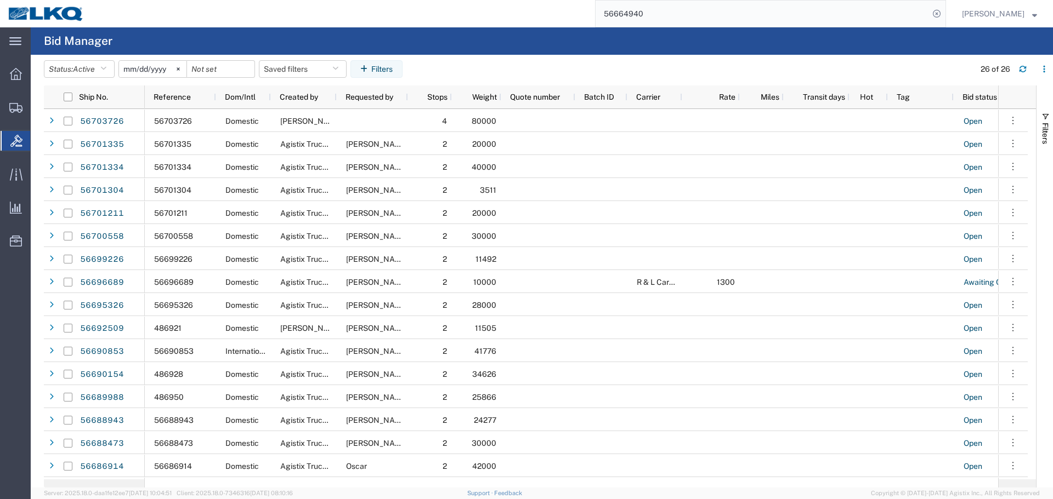
click at [728, 15] on input "56664940" at bounding box center [761, 14] width 333 height 26
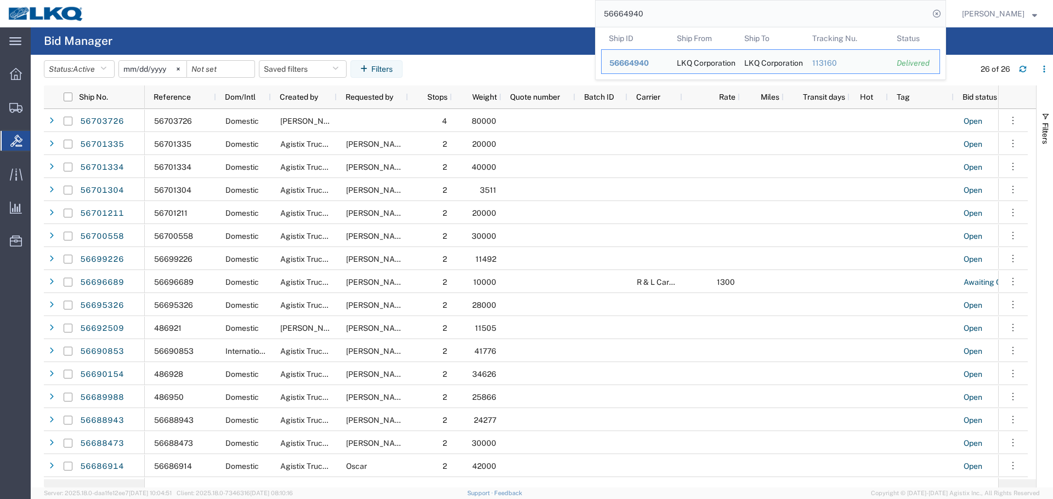
paste input "342144"
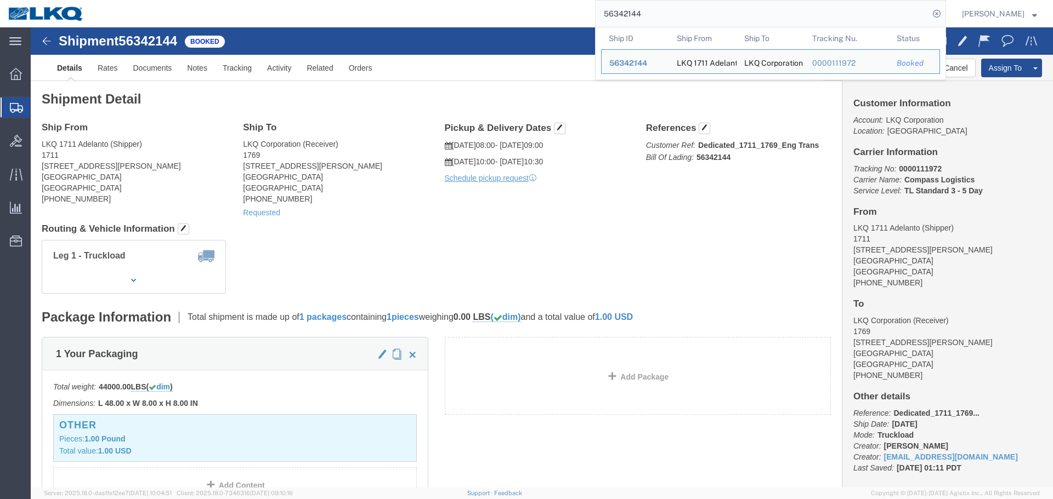
click h4 "Routing & Vehicle Information"
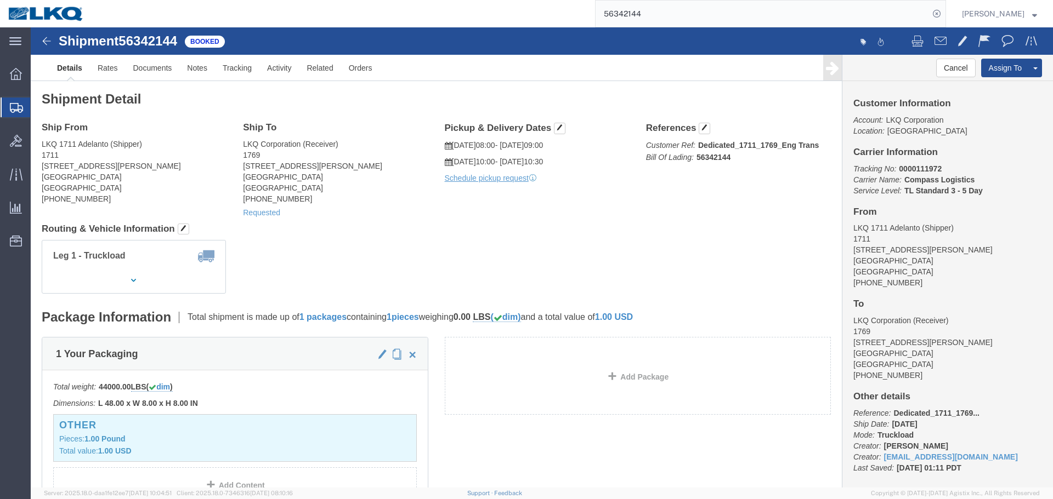
click div "Requested"
click div "Shipment Detail Ship From LKQ 1711 Adelanto (Shipper) 1711 11200 Alden Rd. Adel…"
click address "LKQ Corporation (Receiver) 1769 405 S Wanamaker Ave Ontario, CA 91761 United St…"
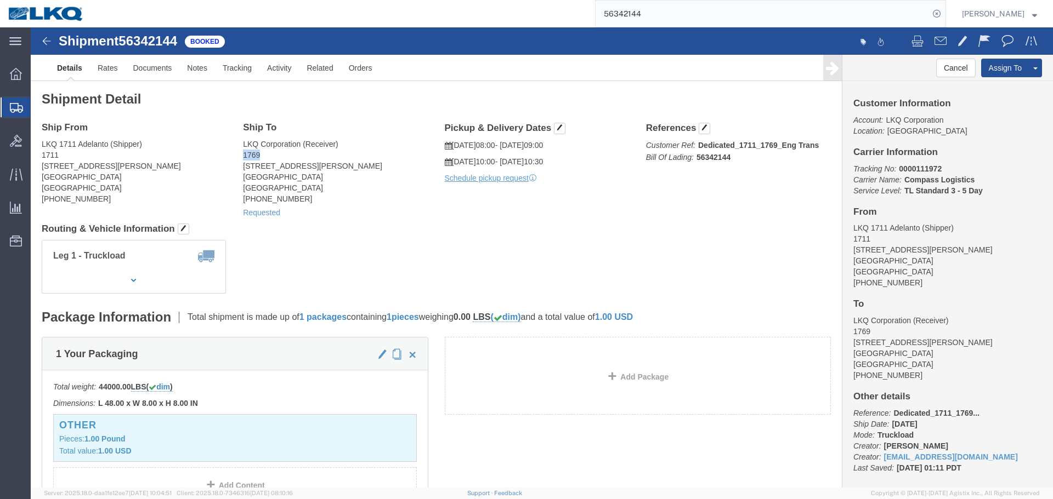
copy address "1769"
click div "Shipment Detail Ship From LKQ 1711 Adelanto (Shipper) 1711 11200 Alden Rd. Adel…"
click h4 "Routing & Vehicle Information"
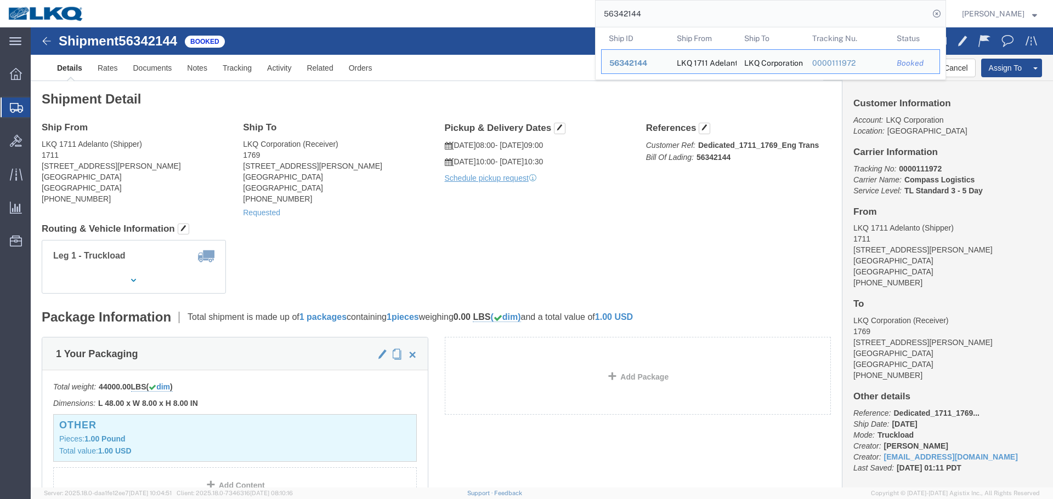
click at [650, 19] on input "56342144" at bounding box center [761, 14] width 333 height 26
paste input "643178"
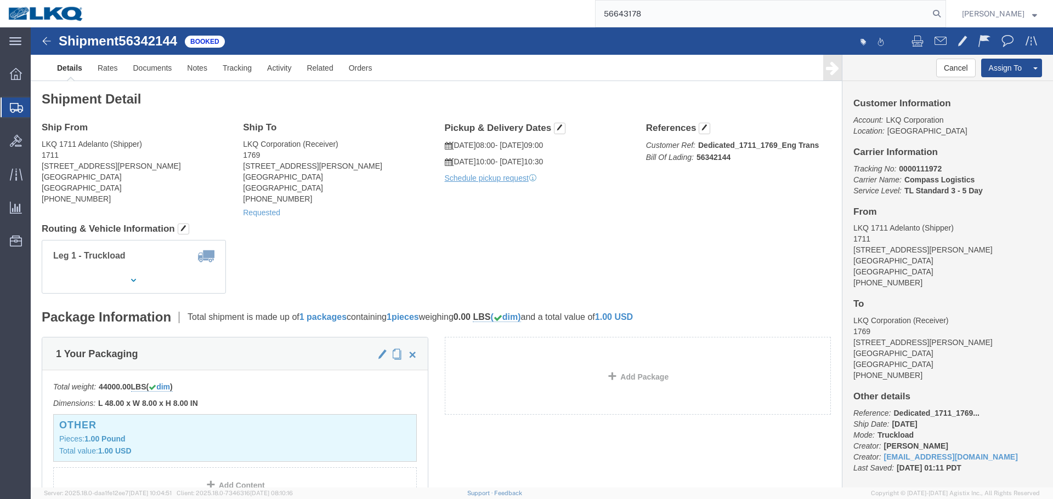
type input "56643178"
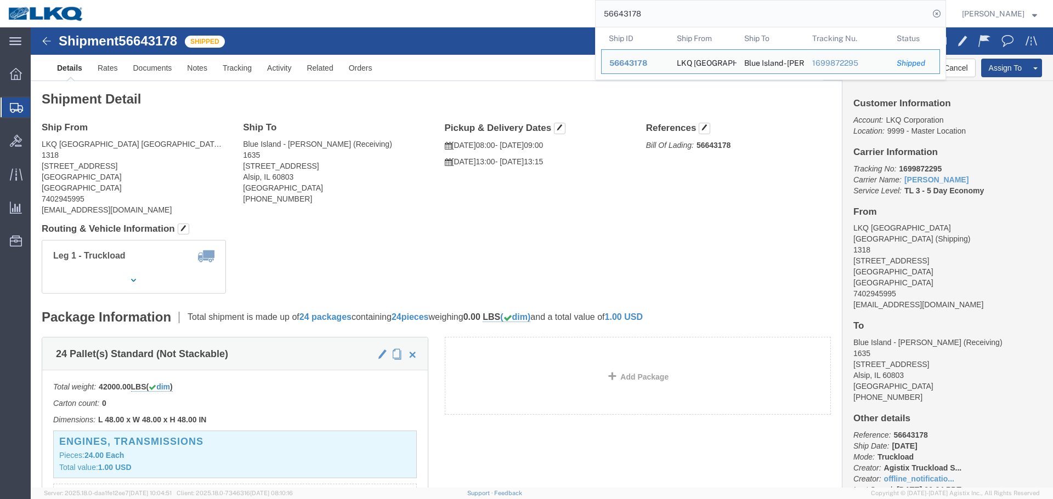
click div
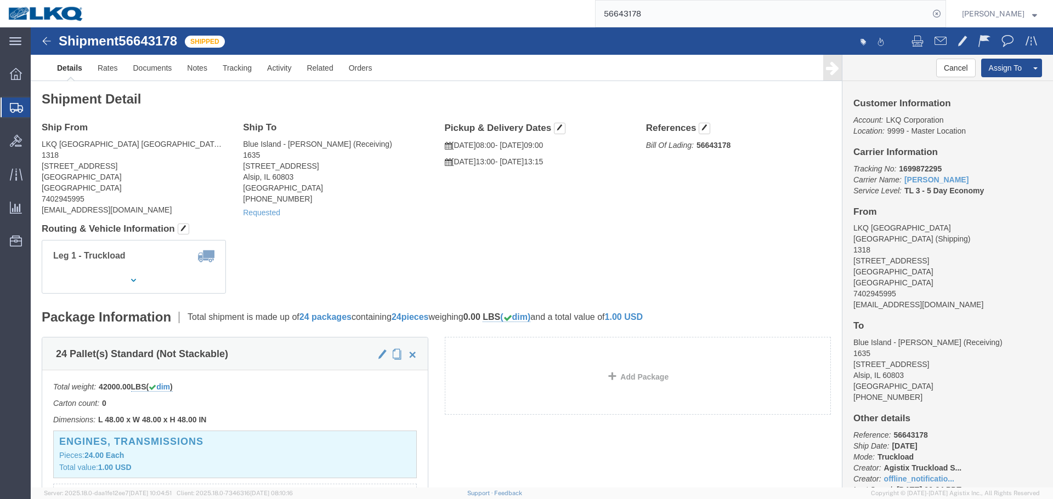
click address "Blue Island - Knopf (Receiving) 1635 11800 S Austin Ave Alsip, IL 60803 United …"
copy address "1635"
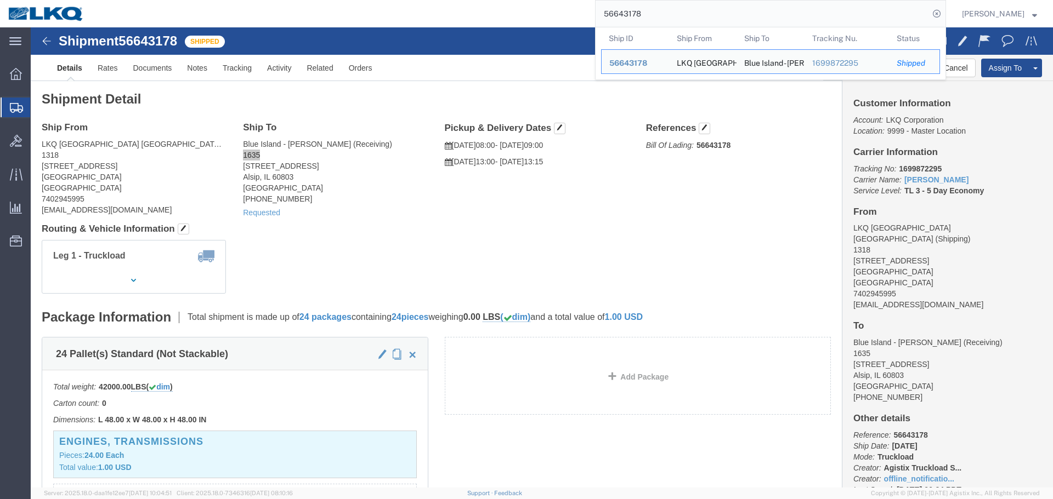
click at [667, 16] on input "56643178" at bounding box center [761, 14] width 333 height 26
paste input "703726"
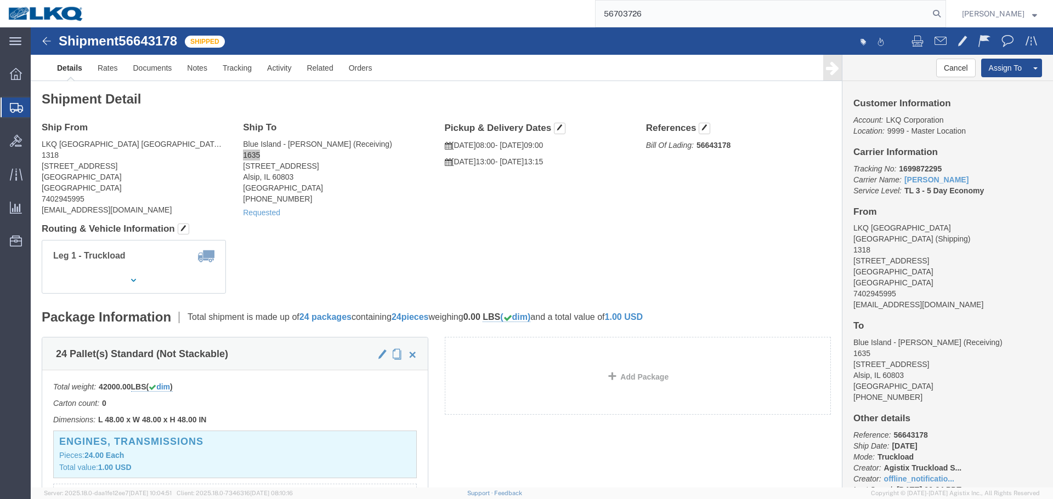
type input "56703726"
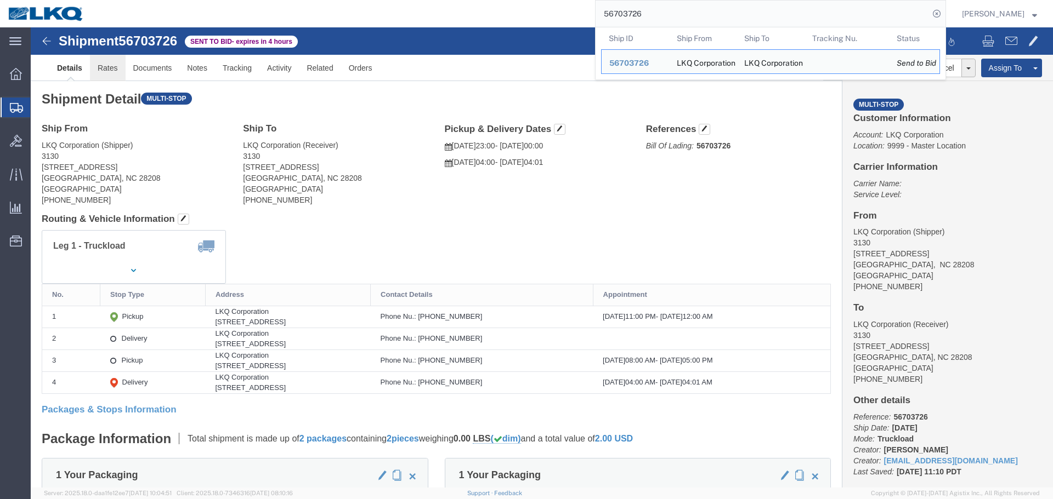
click link "Rates"
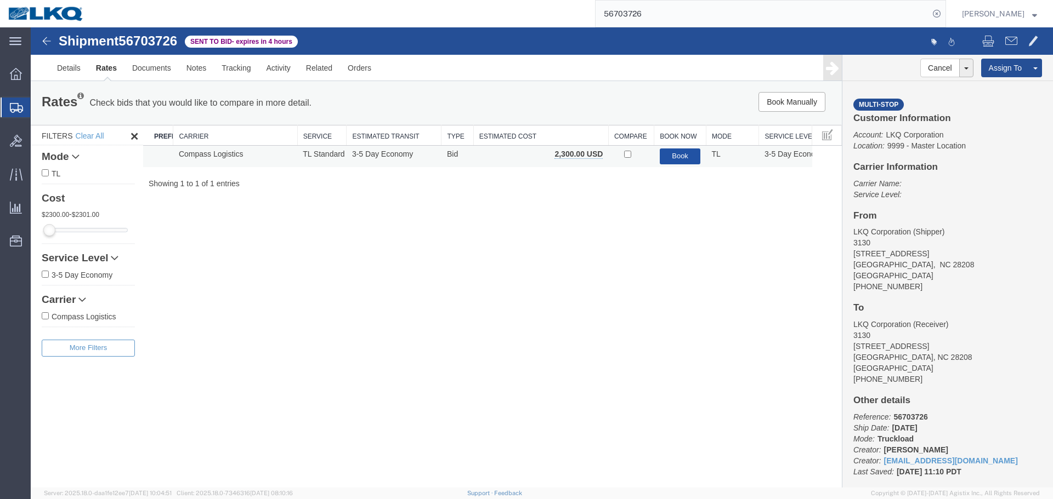
click at [666, 161] on button "Book" at bounding box center [680, 157] width 41 height 16
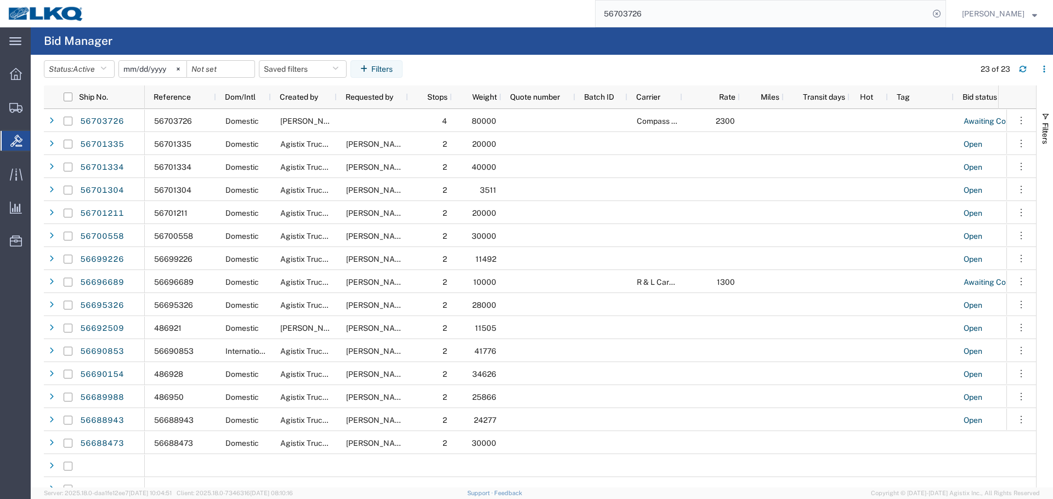
click at [680, 13] on input "56703726" at bounding box center [761, 14] width 333 height 26
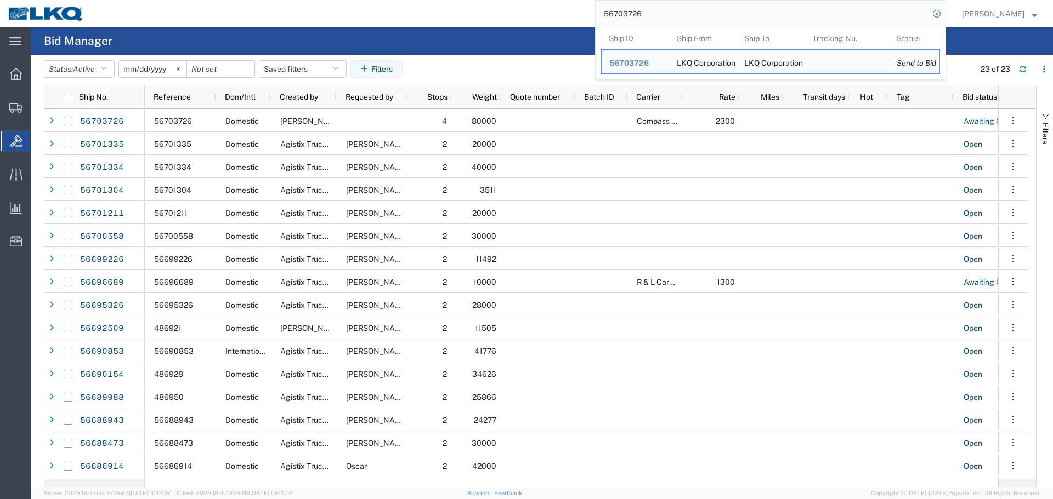
paste input "342143"
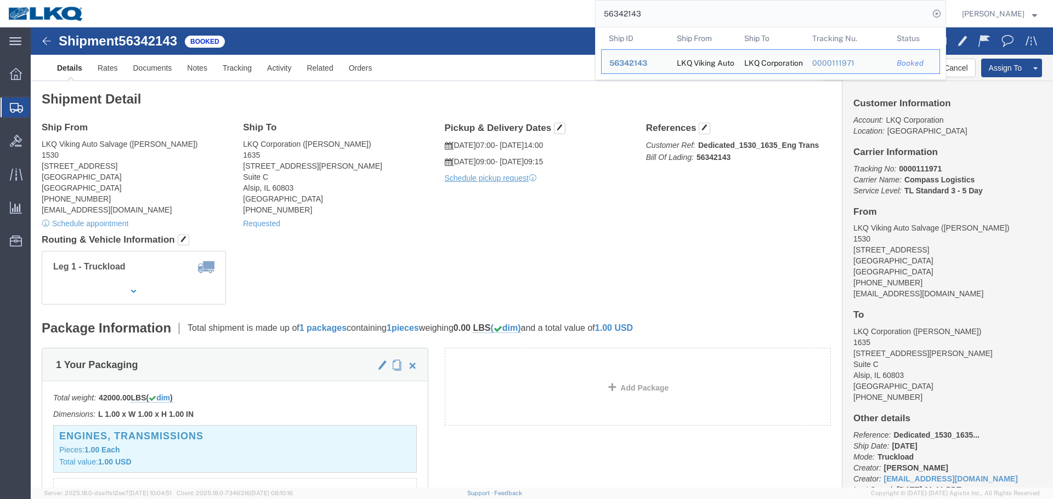
paste input "690134"
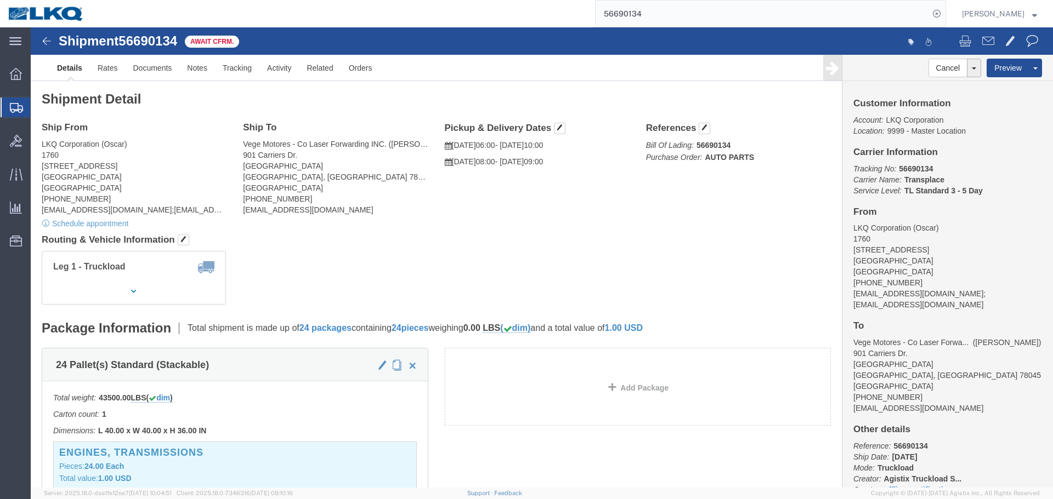
click h4 "Routing & Vehicle Information"
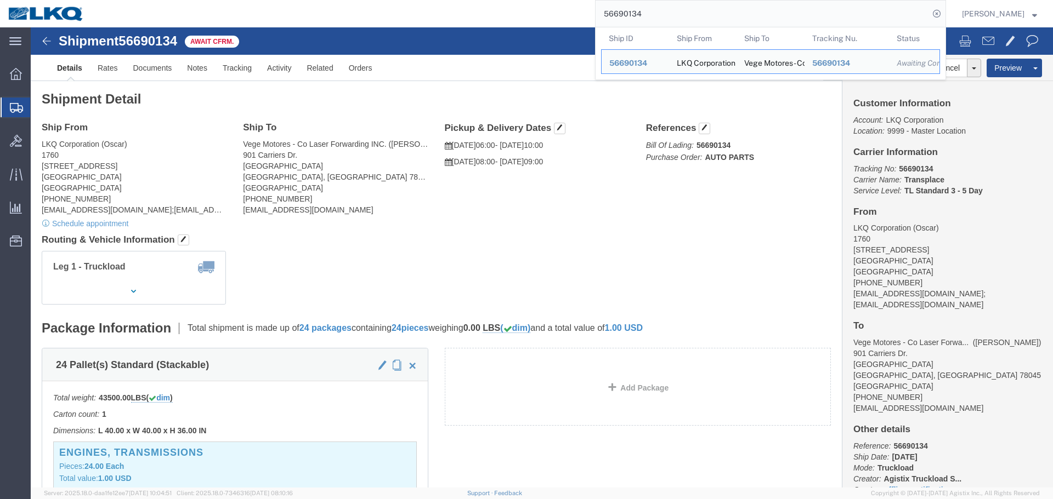
click at [638, 16] on input "56690134" at bounding box center [761, 14] width 333 height 26
paste input "3970106"
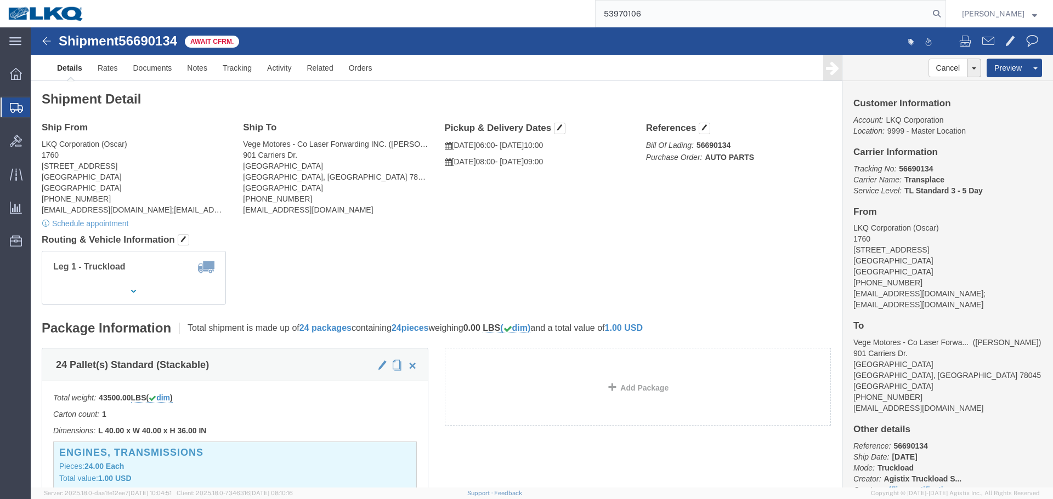
type input "53970106"
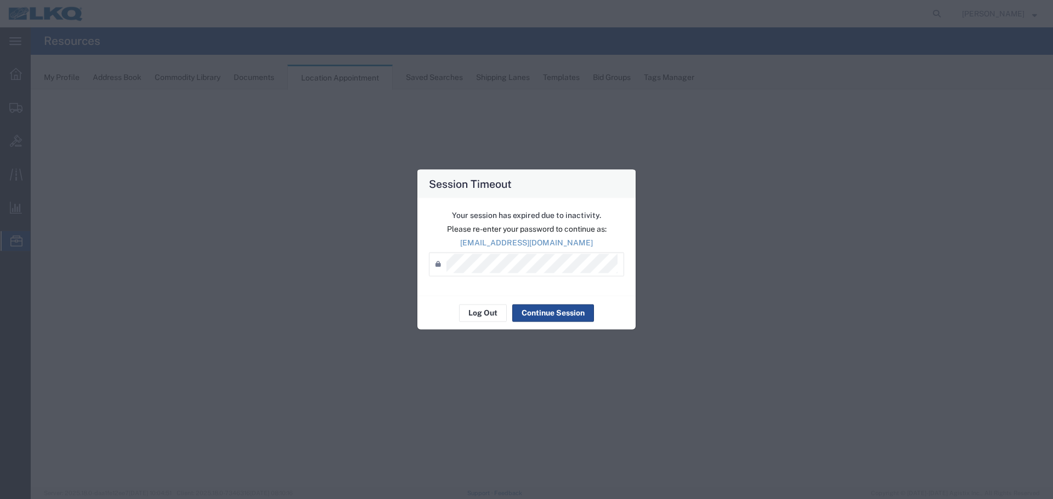
select select "28712"
select select "agendaWeek"
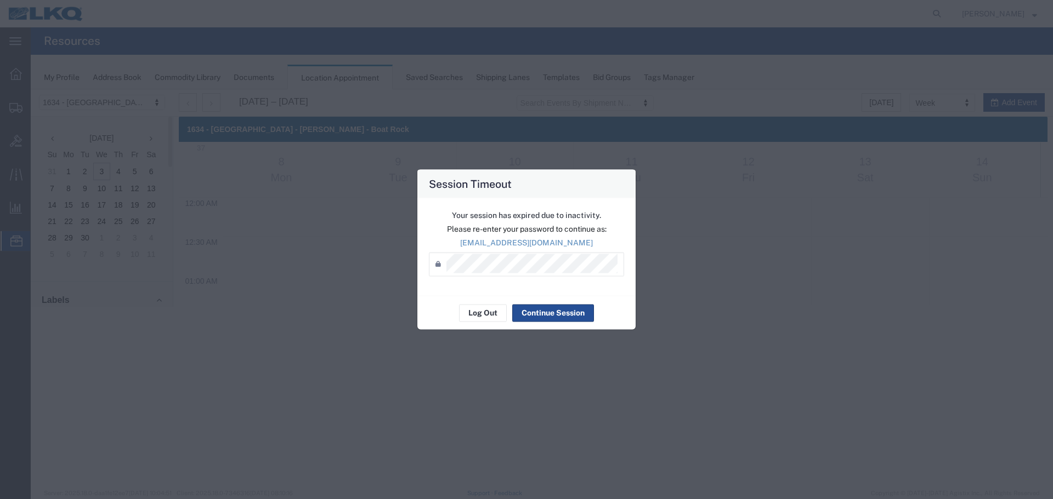
scroll to position [656, 0]
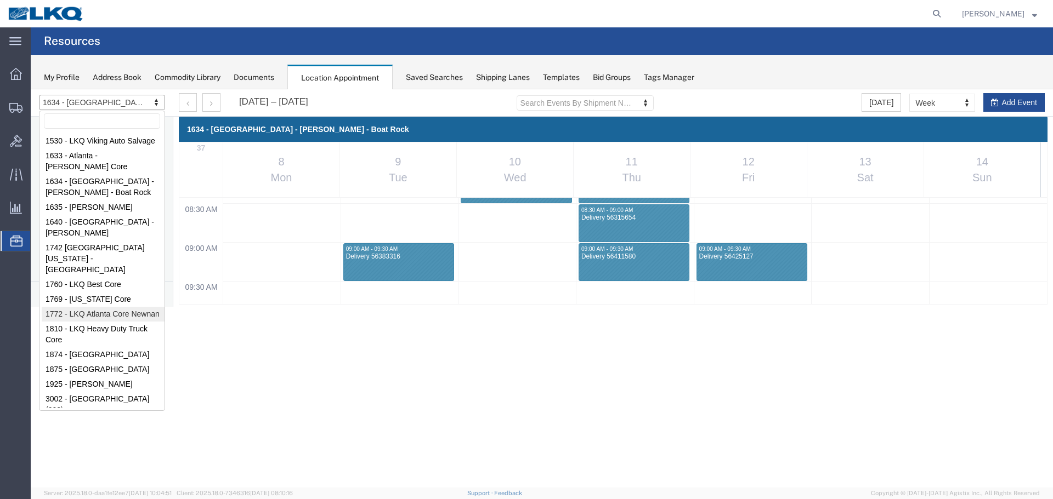
select select "30704"
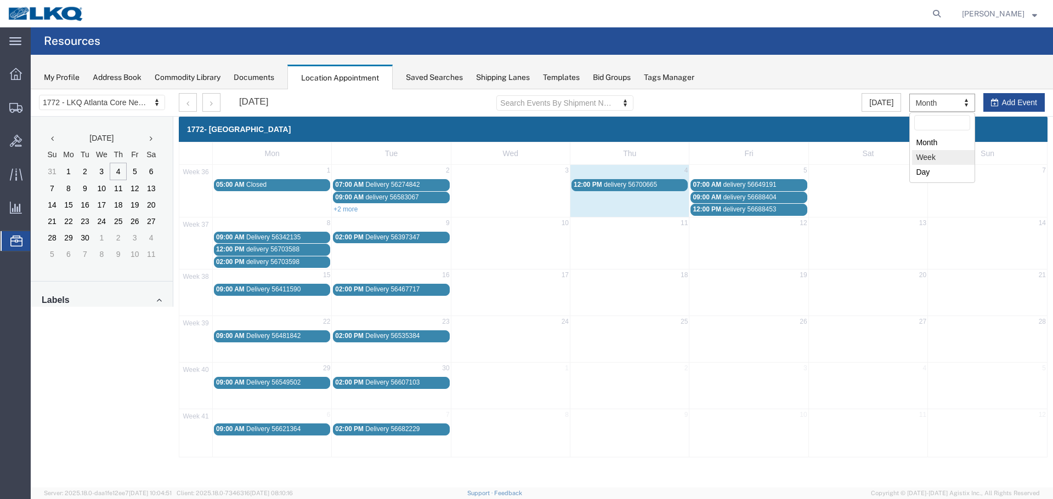
select select "agendaWeek"
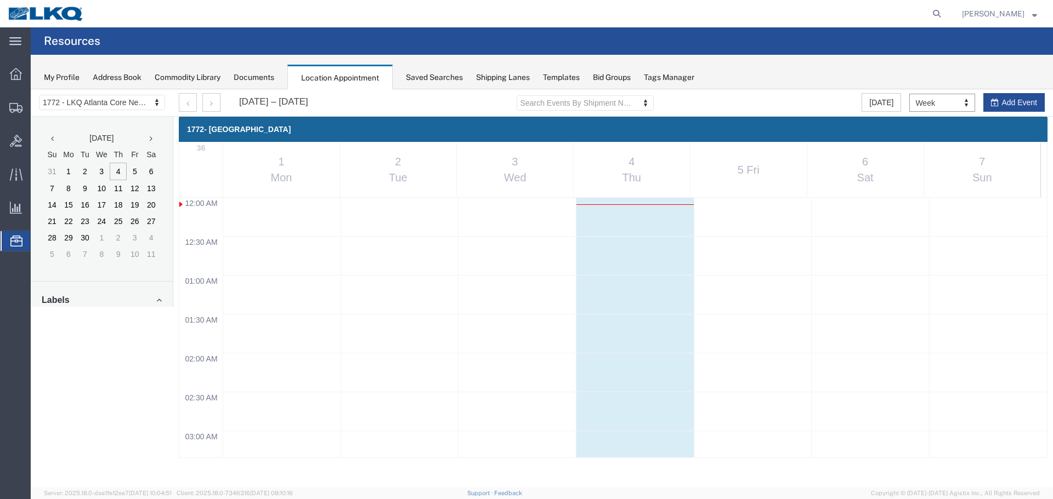
scroll to position [468, 0]
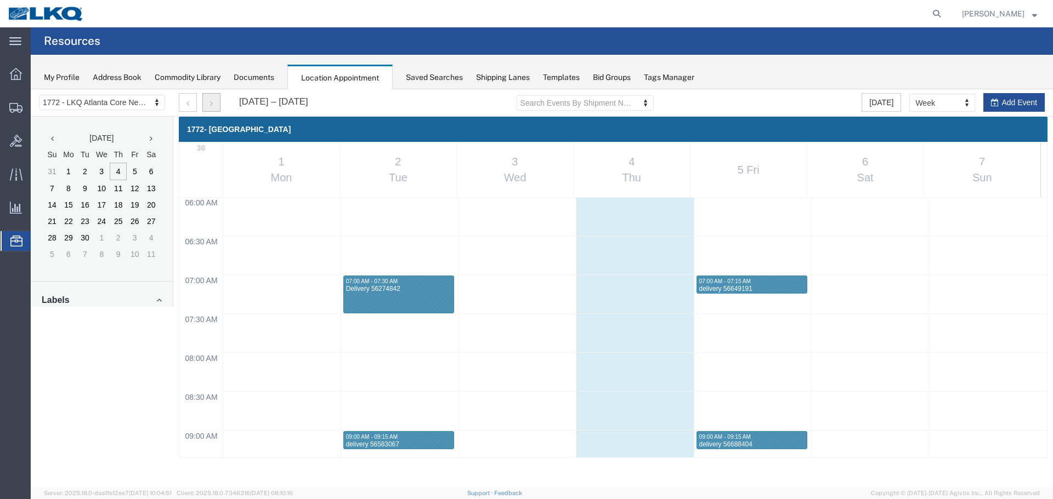
click at [214, 105] on button "button" at bounding box center [211, 102] width 18 height 19
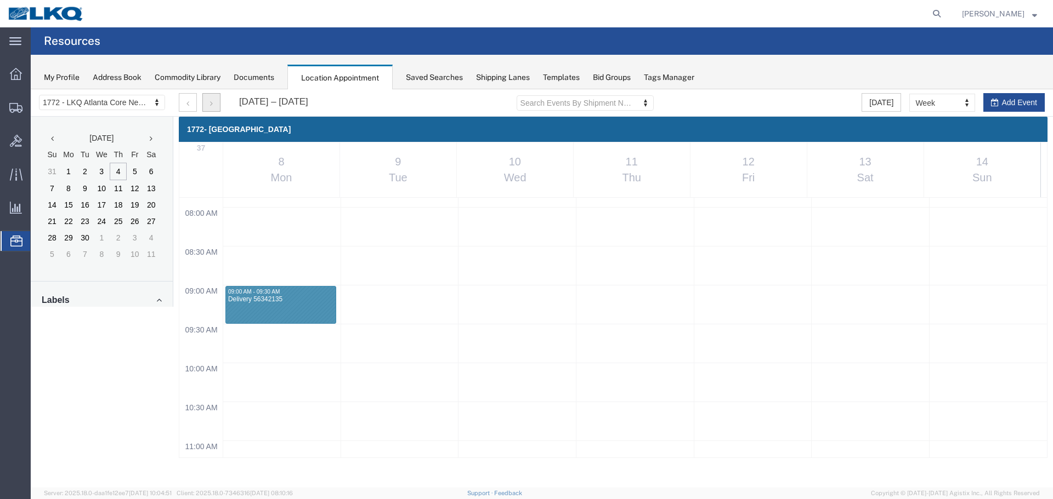
scroll to position [632, 0]
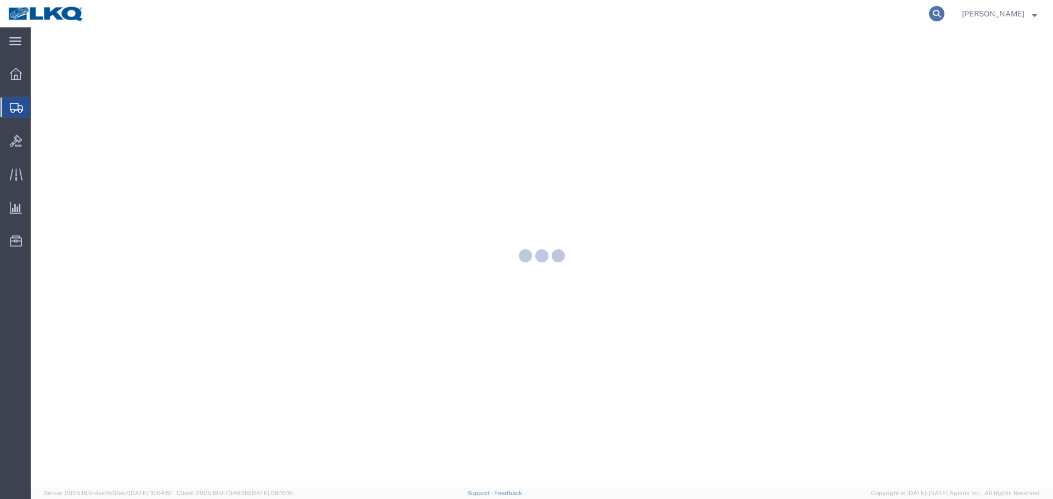
click at [930, 17] on icon at bounding box center [936, 13] width 15 height 15
paste input "53970106"
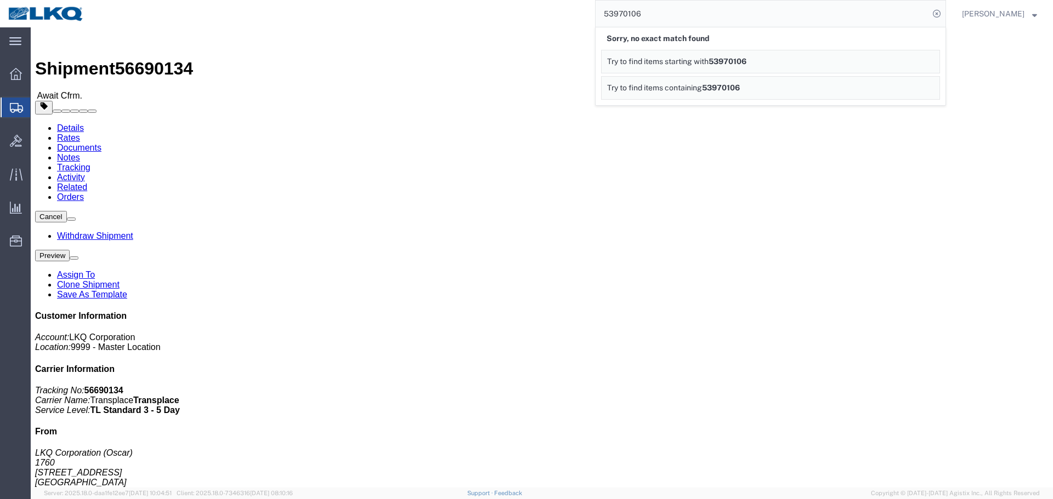
paste input "6649191"
type input "56649191"
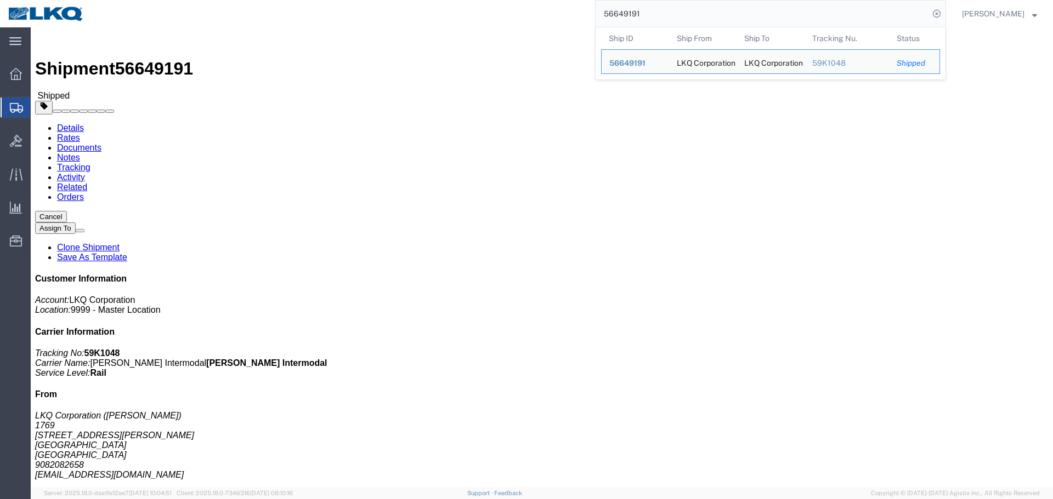
click h4 "Routing & Vehicle Information"
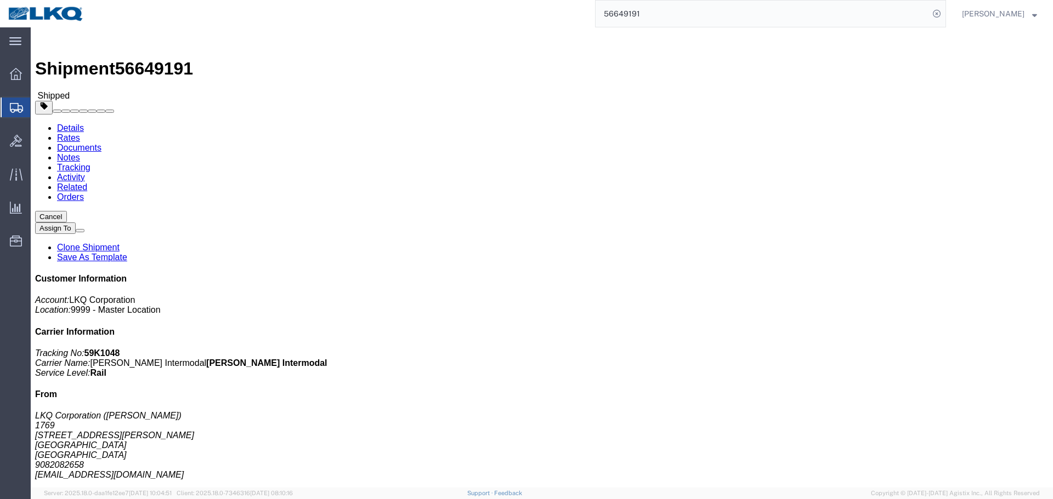
click link "Requested"
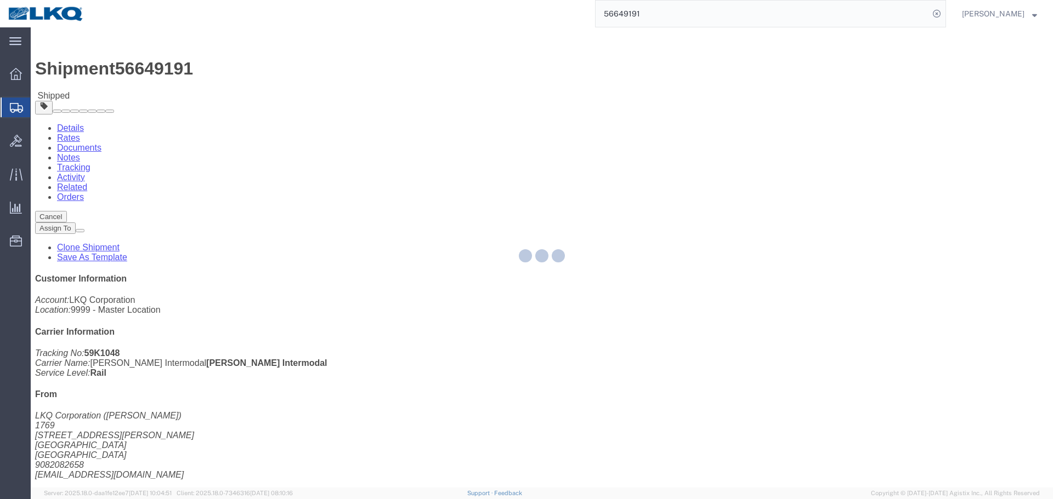
select select
select select "15"
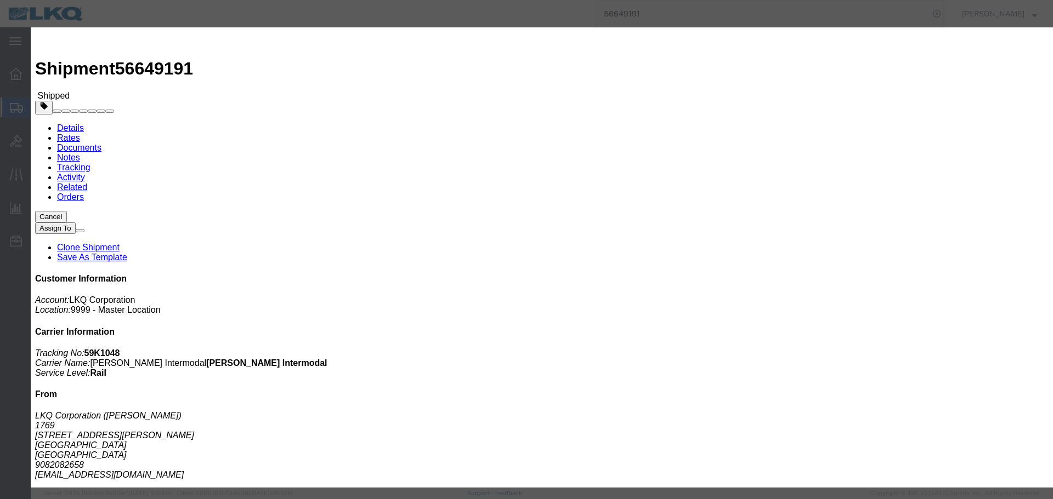
click input "[DATE]"
click td "9"
click input "7:00 AM"
type input "2:00 PM"
click button "Save"
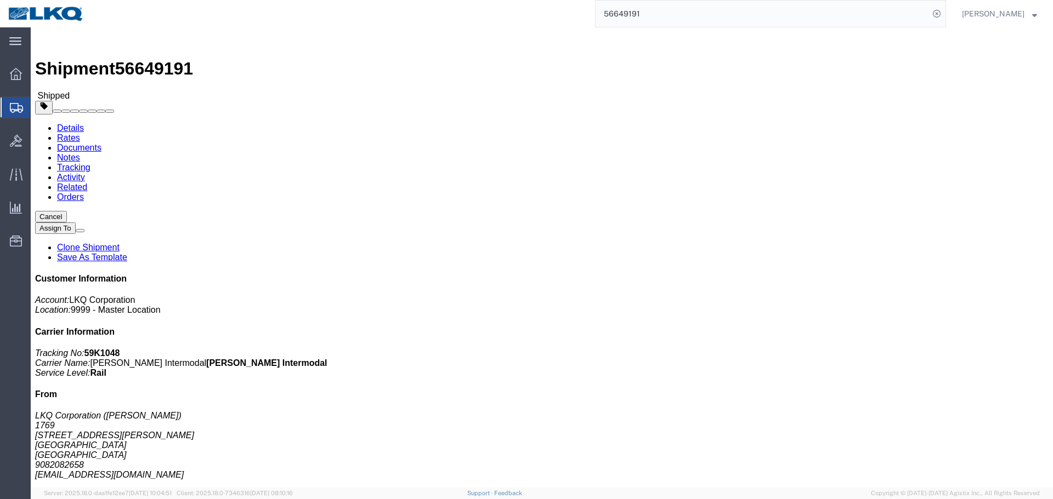
click at [687, 12] on input "56649191" at bounding box center [761, 14] width 333 height 26
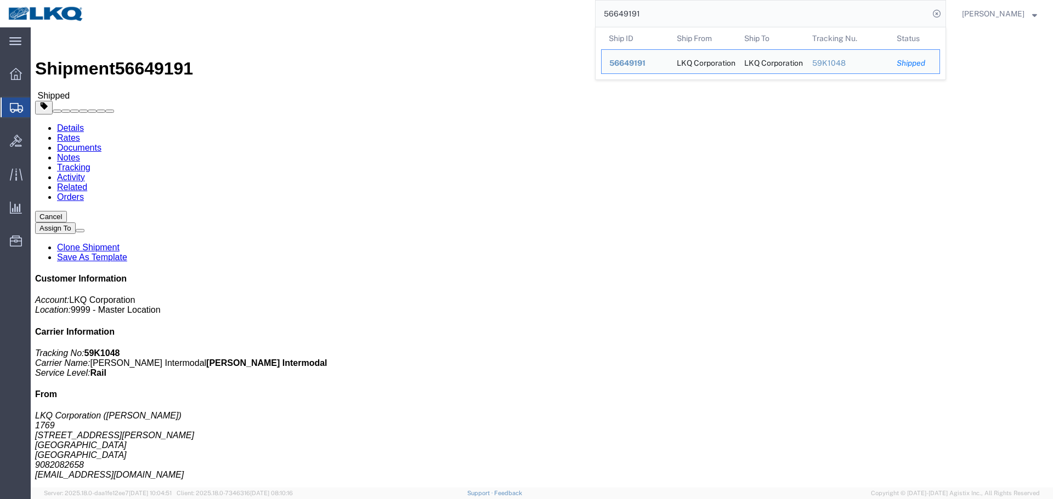
paste input "703588"
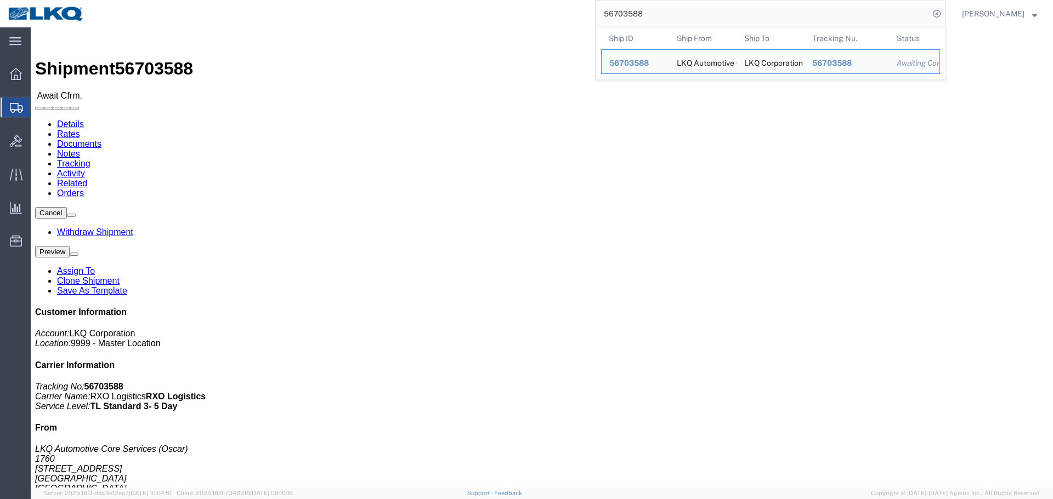
click button "Close"
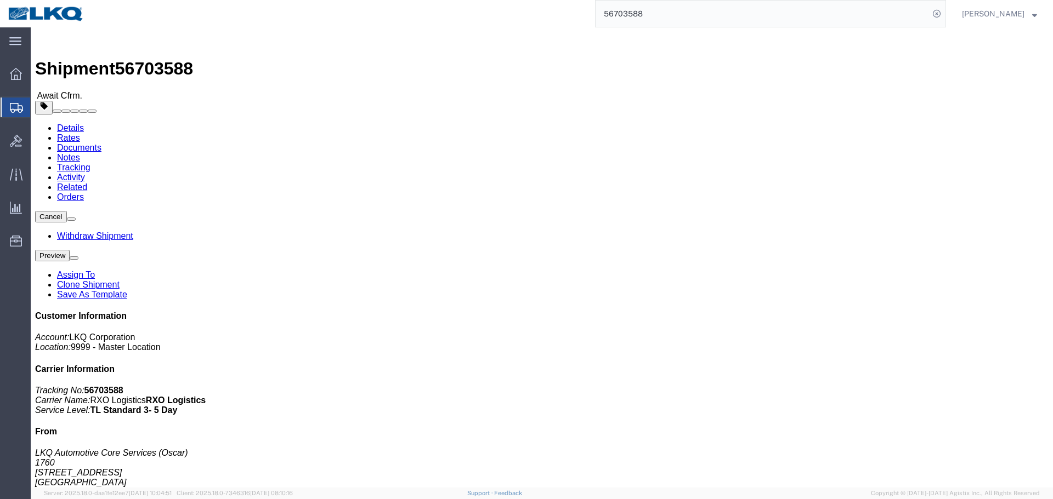
click div "Ship From LKQ Automotive Core Services (Oscar) 1760 [STREET_ADDRESS] 2818861028…"
click div "Leg 1 - Truckload Vehicle 1: Standard Dry Van (53 Feet) Number of trucks: 1"
click div "Shipment Detail Ship From LKQ Automotive Core Services (Oscar) 1760 [STREET_ADD…"
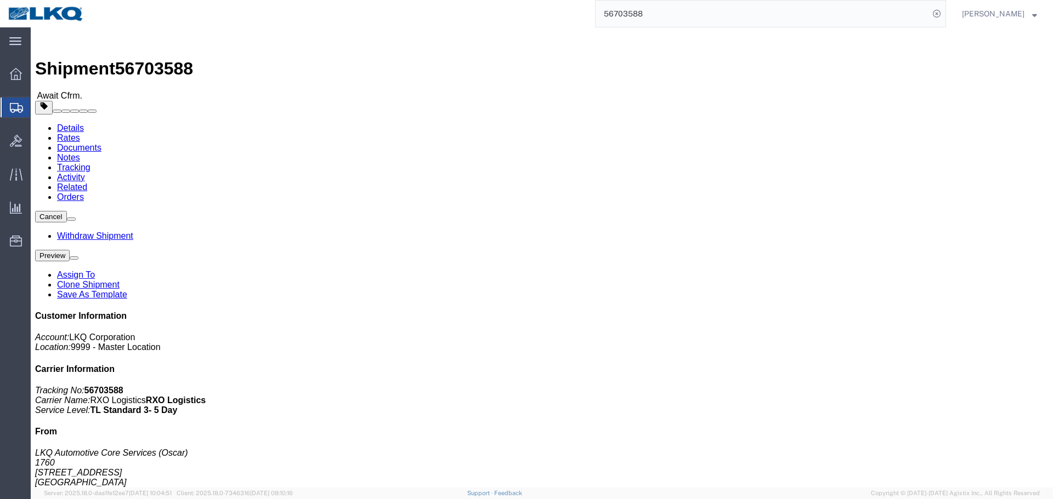
click at [695, 15] on input "56703588" at bounding box center [761, 14] width 333 height 26
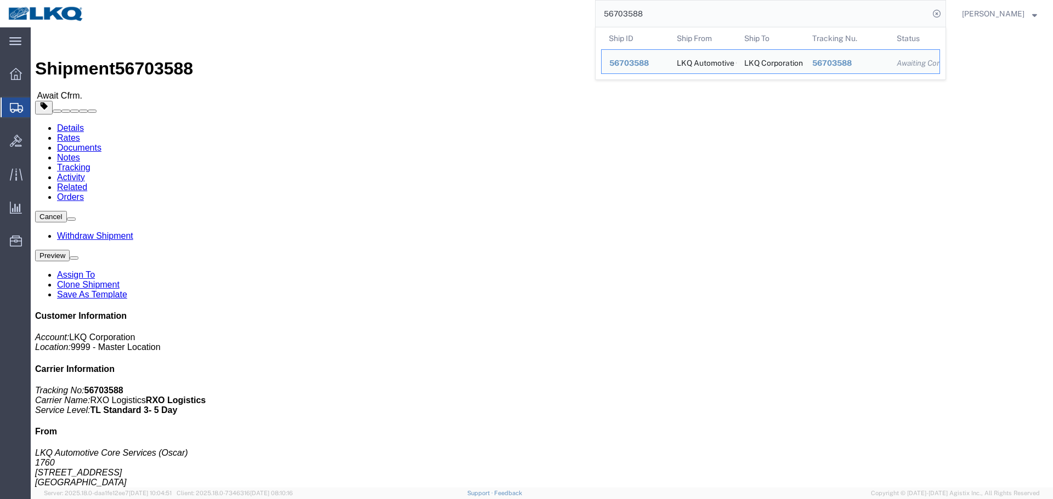
paste input "370106"
type input "56370106"
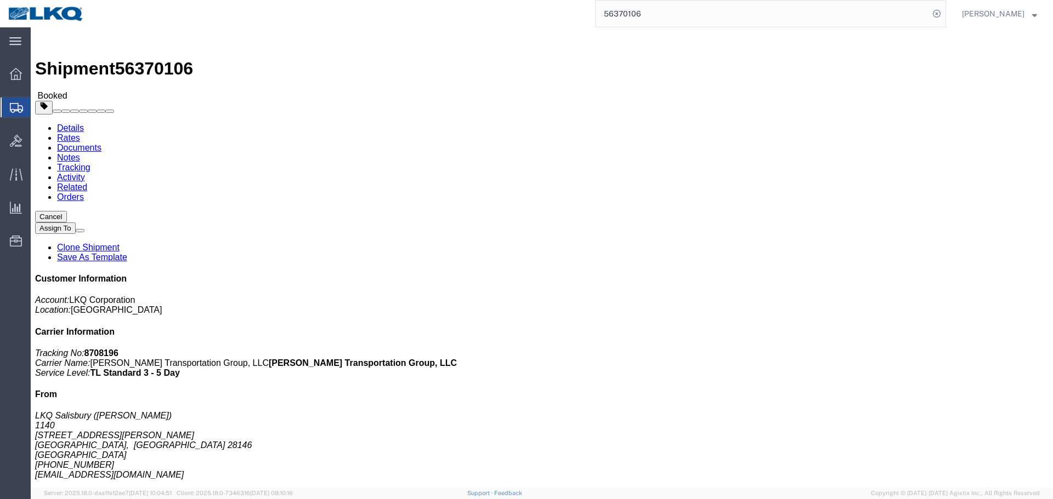
click button "Cancel"
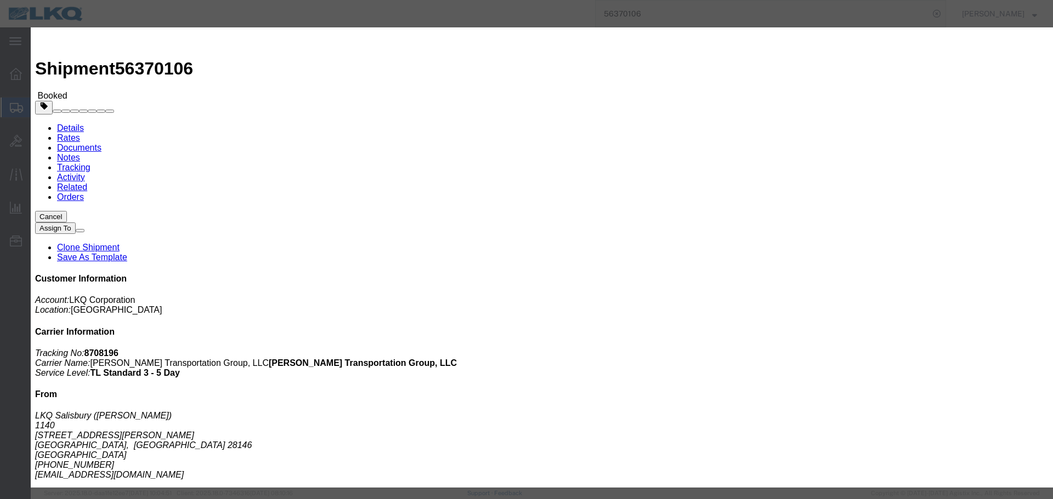
click button "Yes"
